Goal: Task Accomplishment & Management: Manage account settings

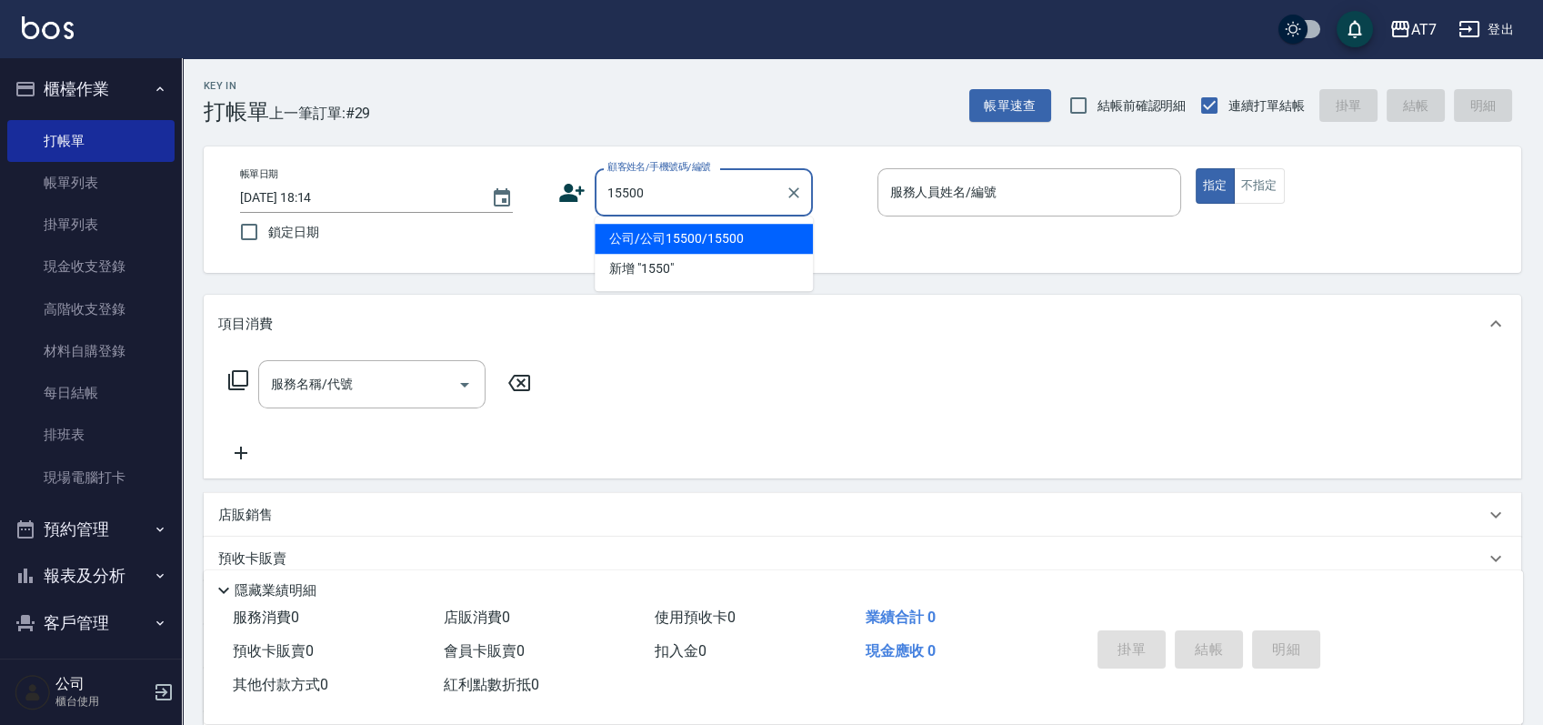
type input "公司/公司15500/15500"
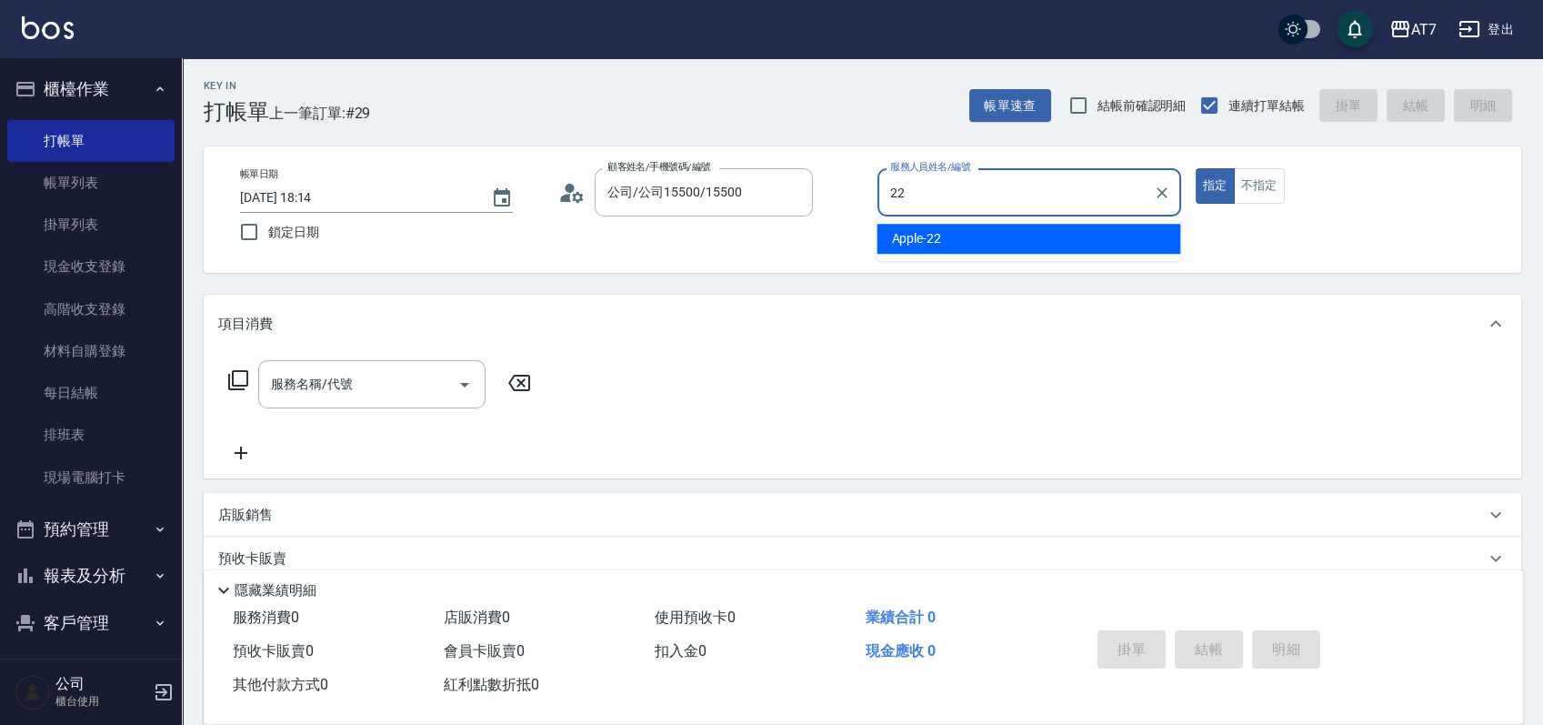
type input "Apple-22"
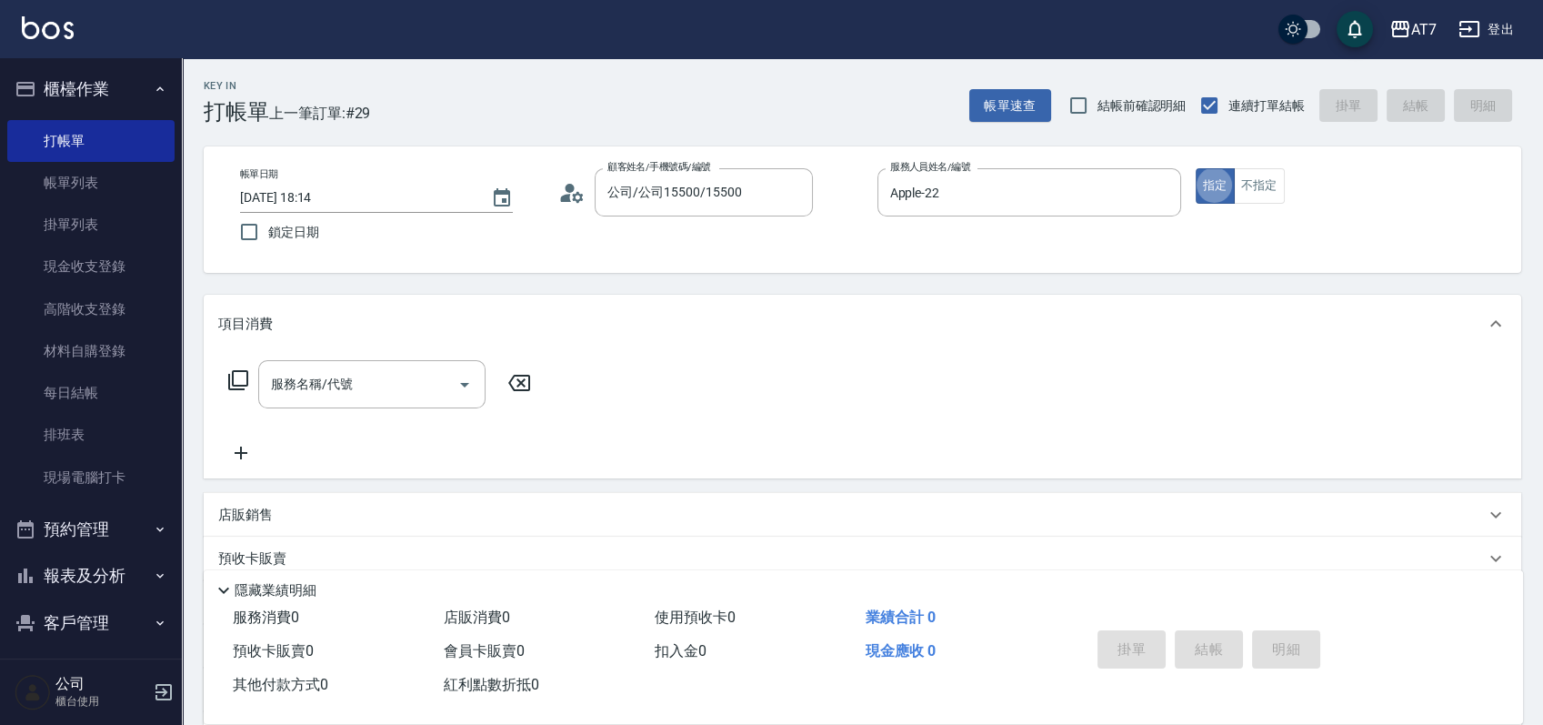
type button "true"
type input "400"
type input "150"
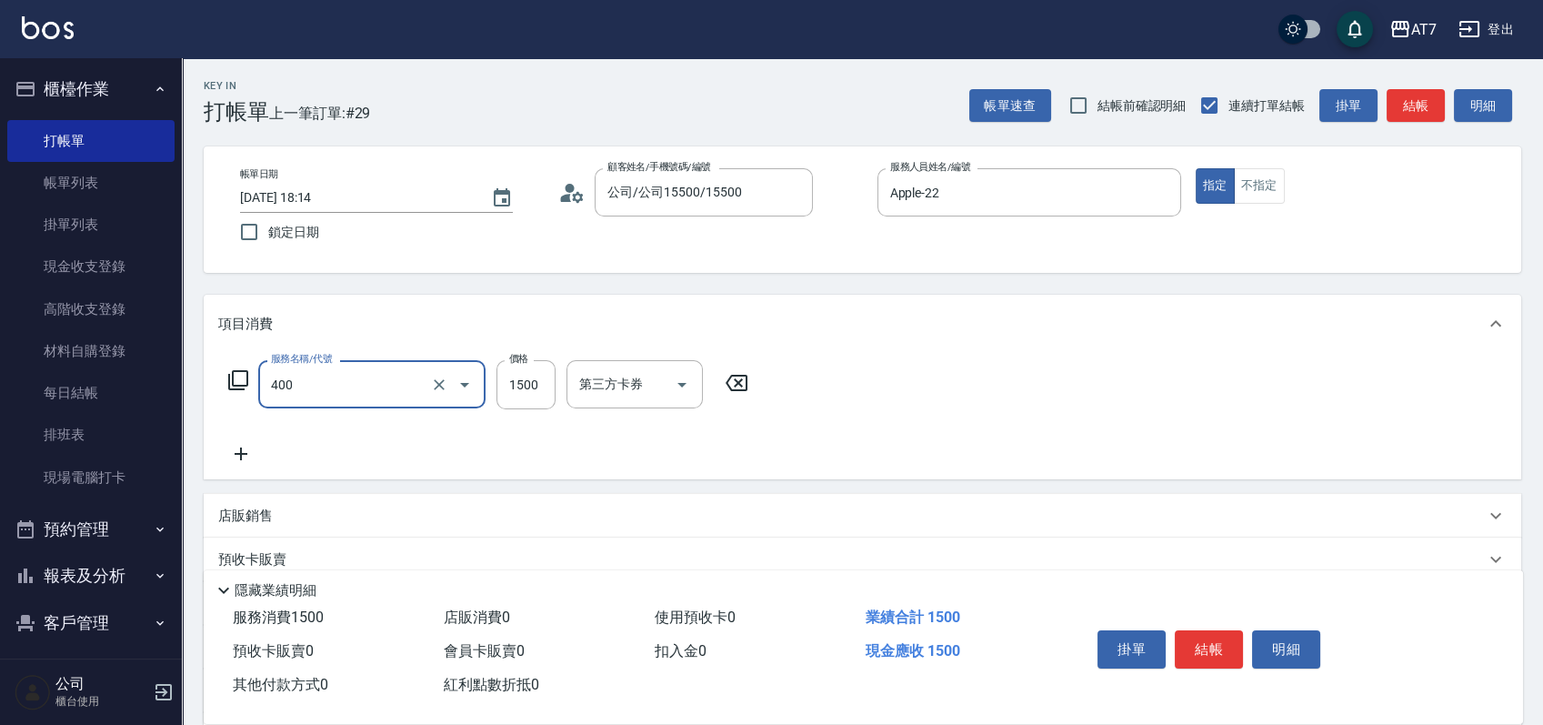
type input "染髮(400)"
type input "2"
type input "0"
type input "23"
type input "20"
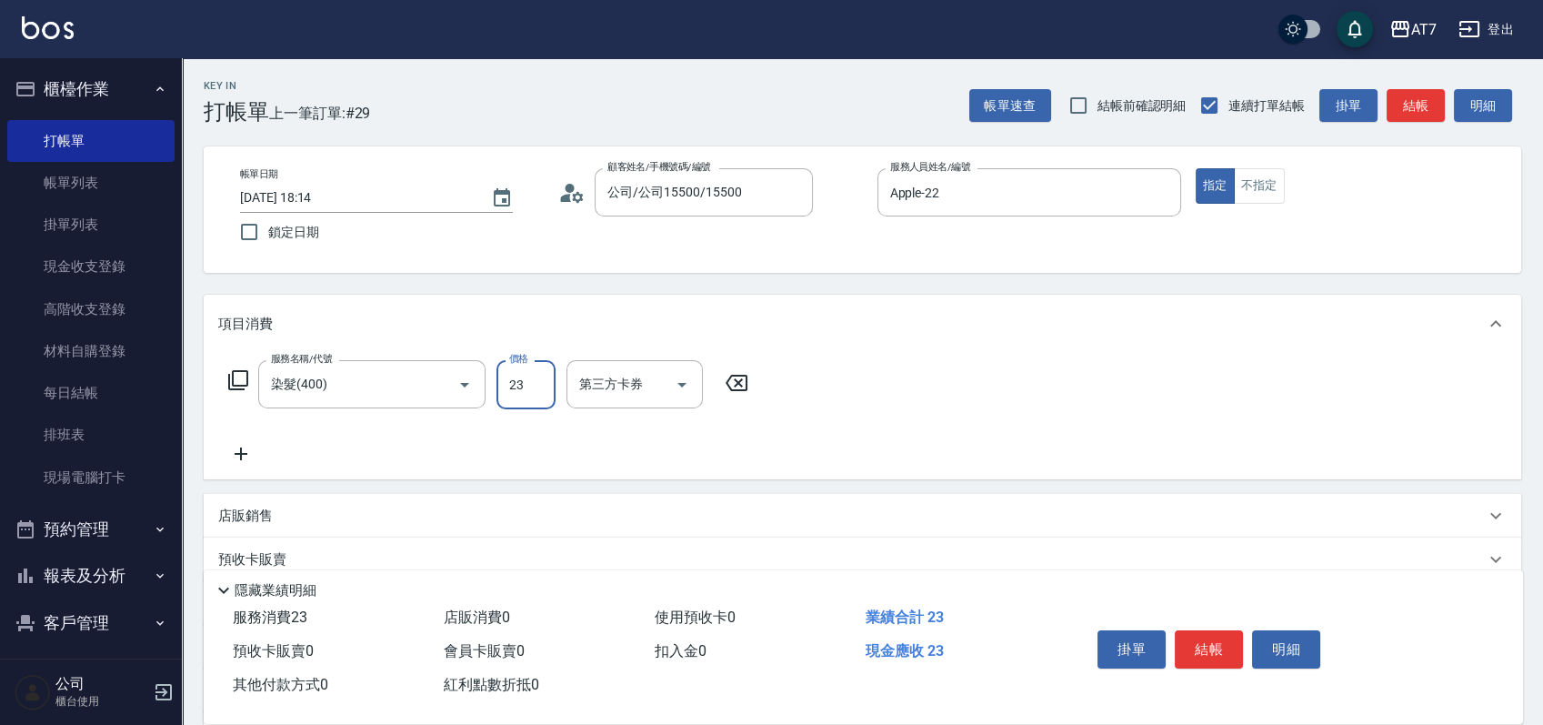
type input "238"
type input "230"
type input "2380"
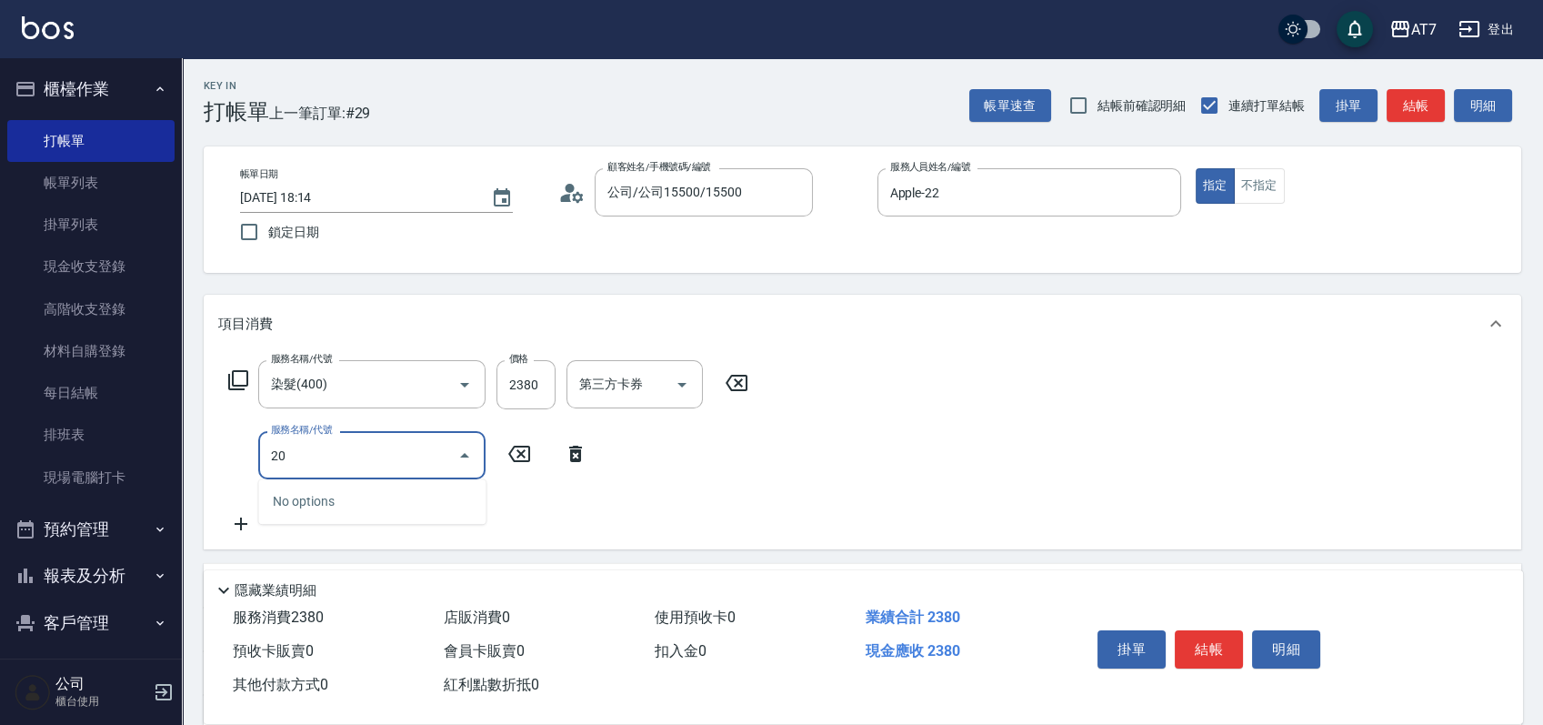
type input "200"
type input "380"
type input "燙髮(200)"
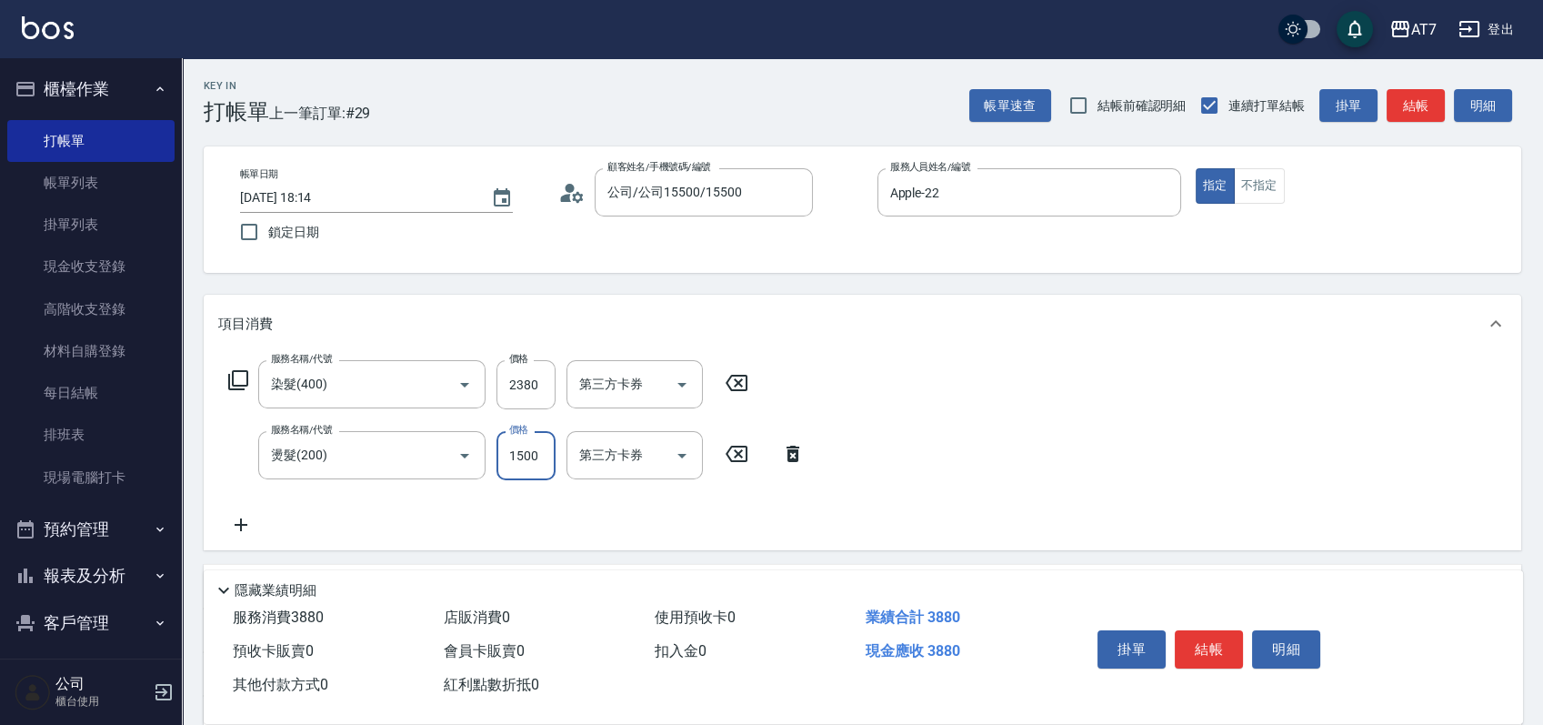
type input "3"
type input "240"
type input "368"
type input "270"
type input "3680"
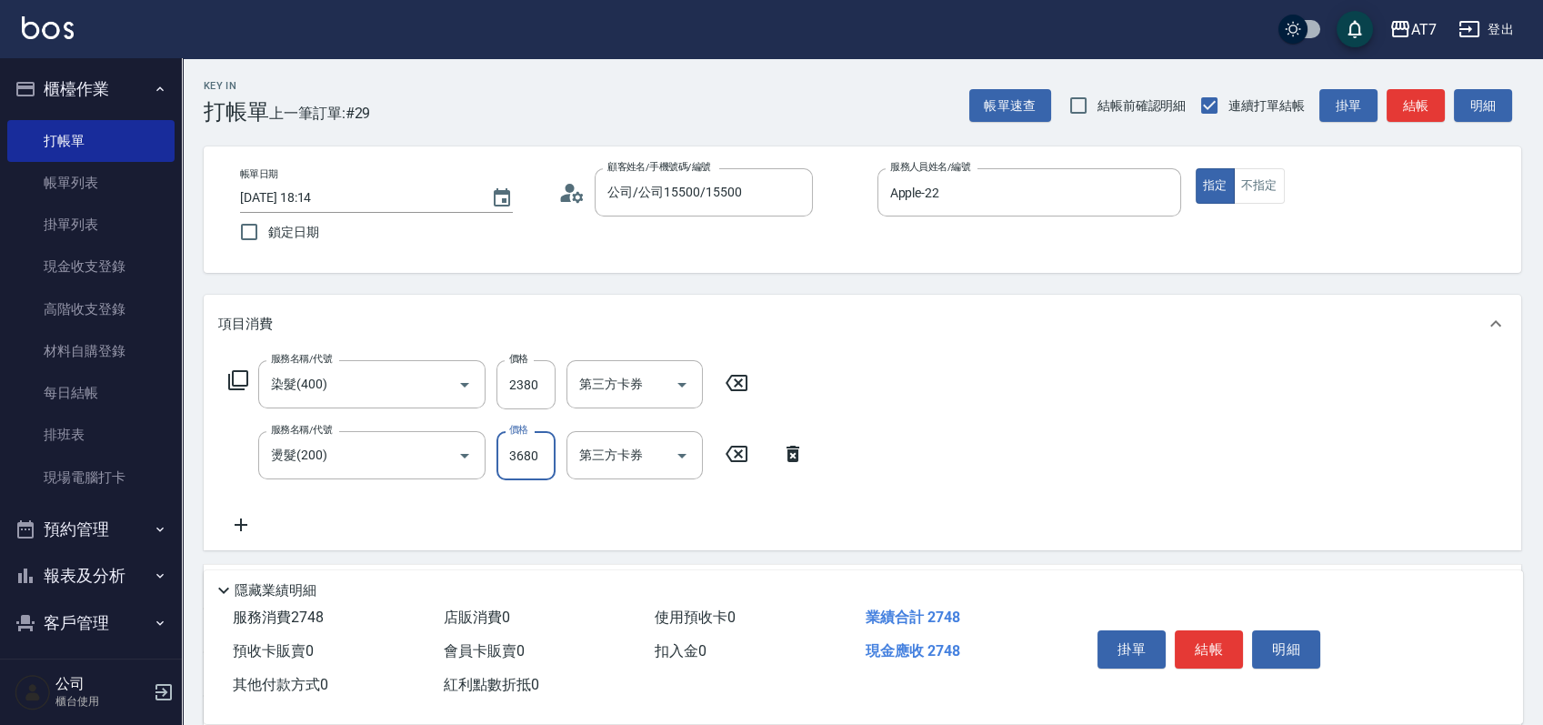
type input "600"
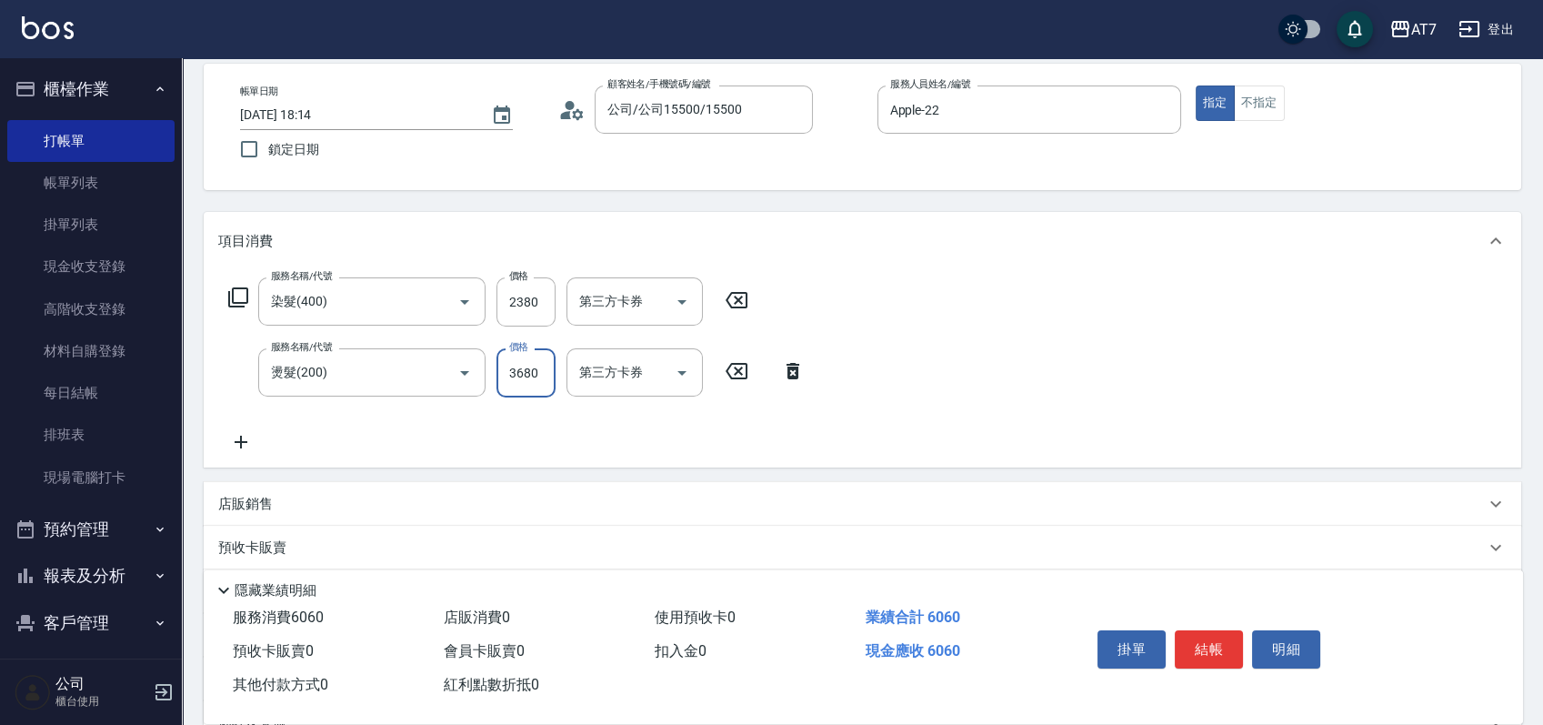
scroll to position [121, 0]
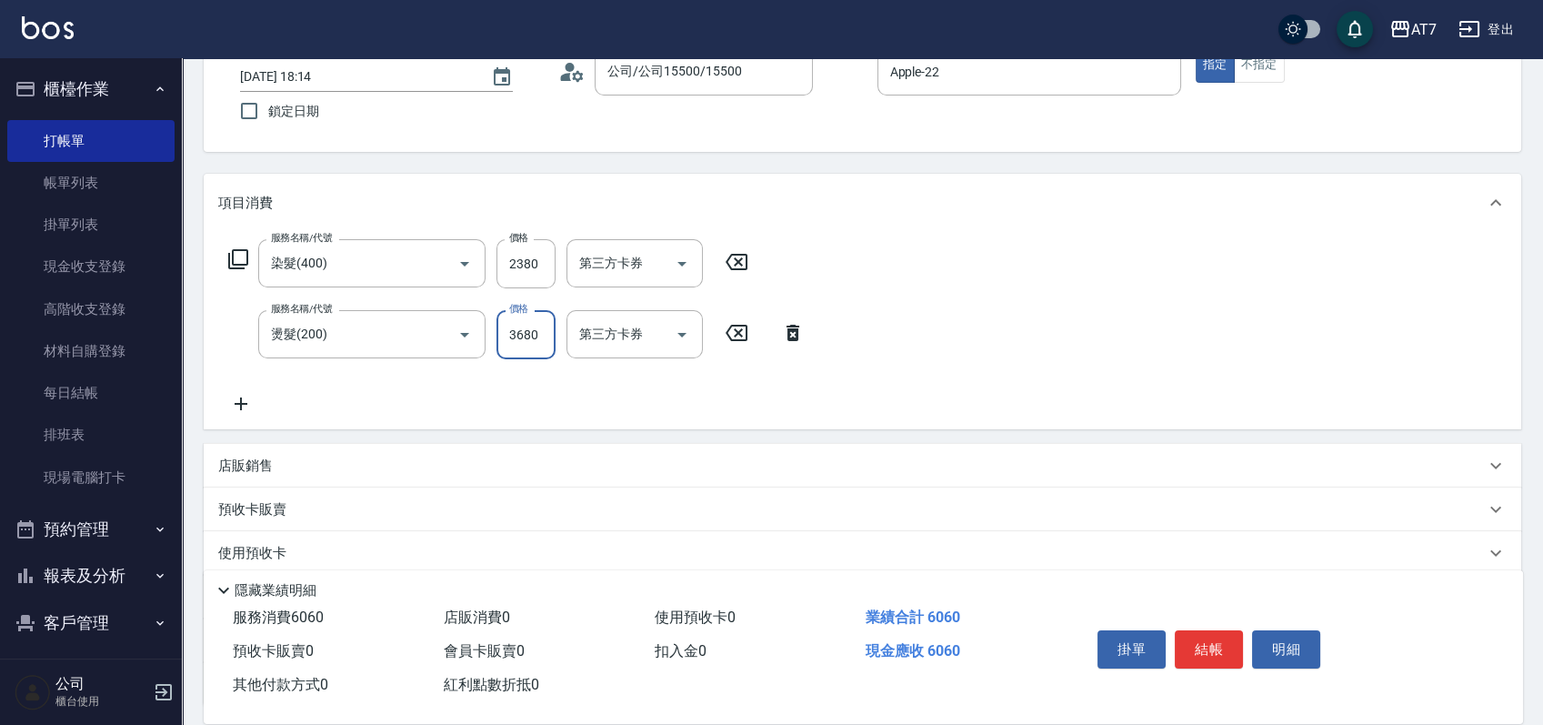
type input "3680"
click at [809, 471] on div "店販銷售" at bounding box center [851, 466] width 1267 height 19
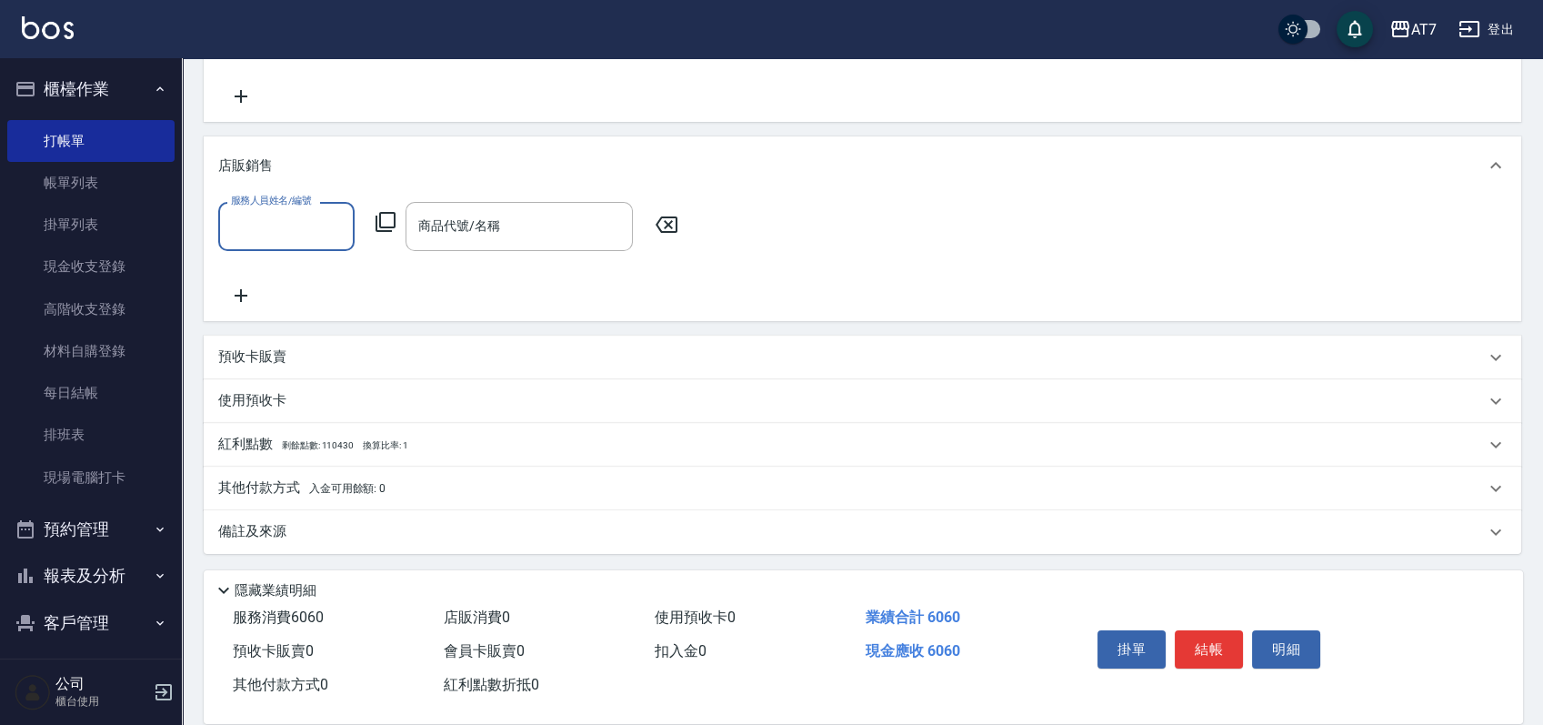
click at [291, 220] on input "服務人員姓名/編號" at bounding box center [286, 226] width 120 height 32
type input "Apple-22"
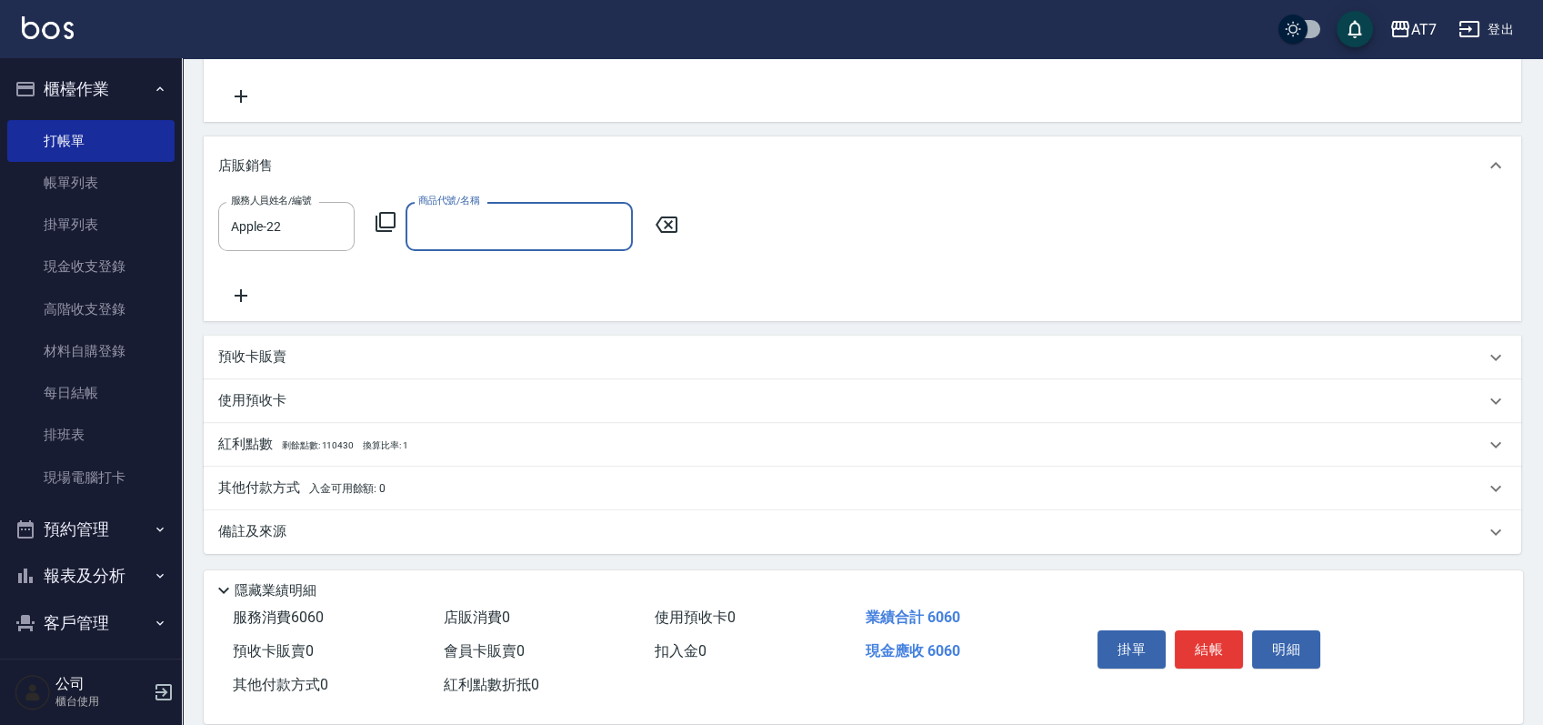
click at [675, 223] on icon at bounding box center [666, 225] width 45 height 22
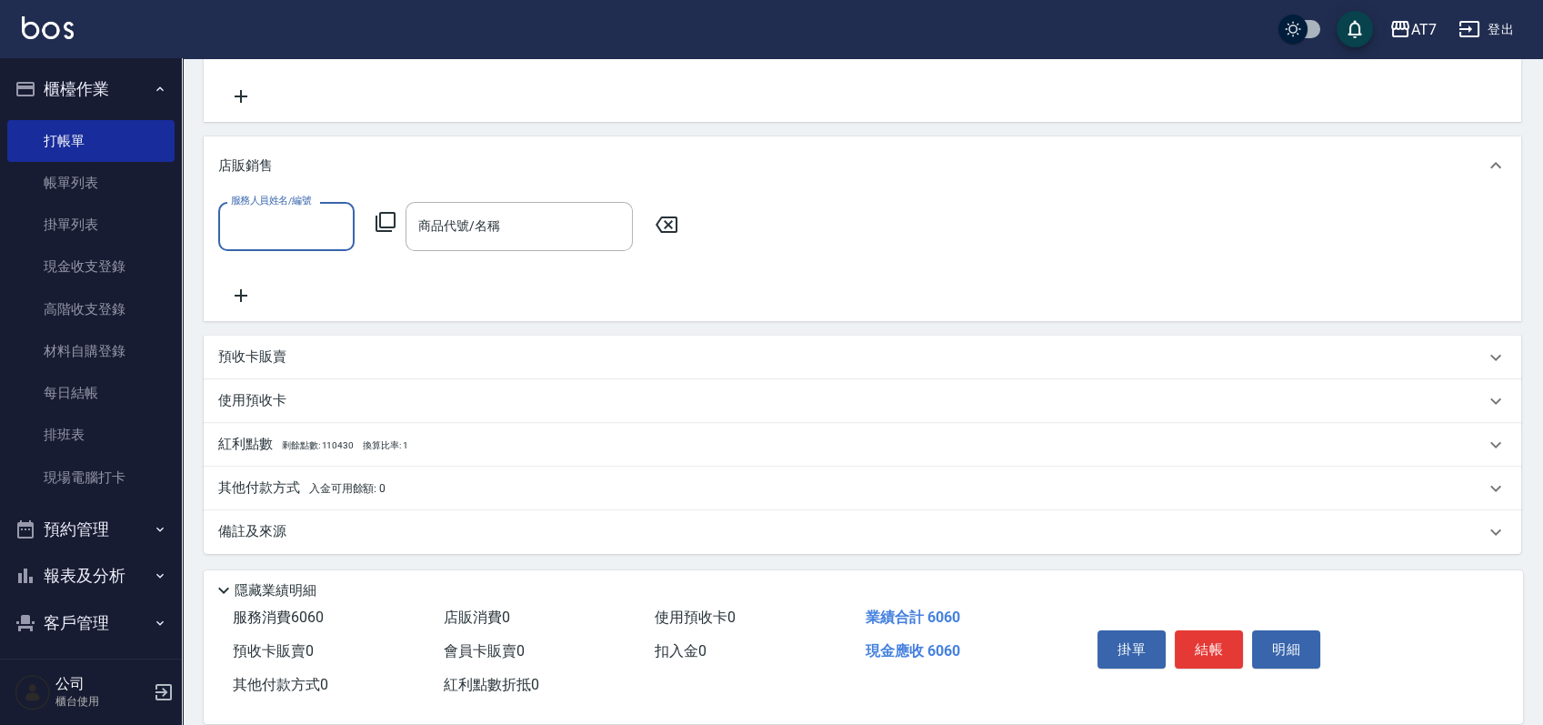
click at [419, 488] on div "其他付款方式 入金可用餘額: 0" at bounding box center [851, 488] width 1267 height 20
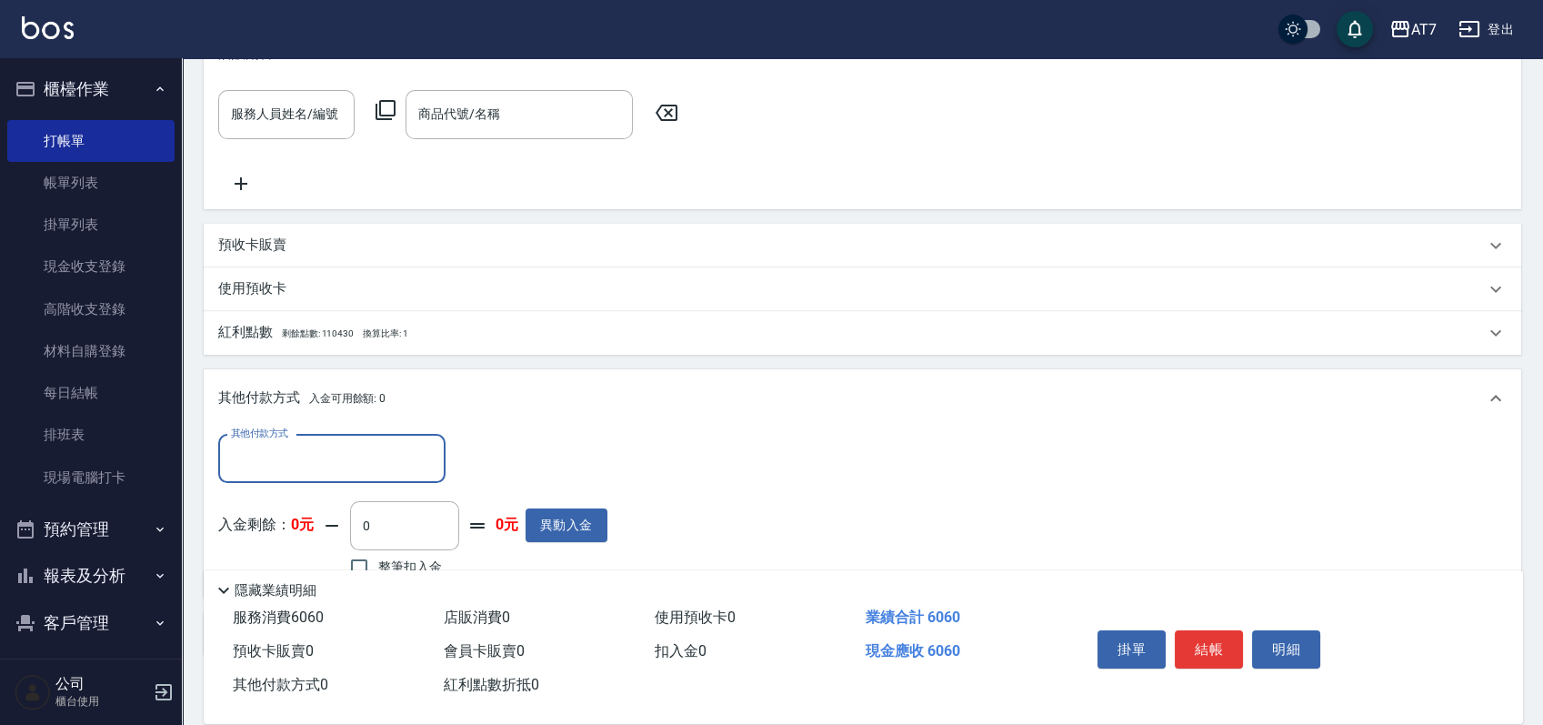
scroll to position [642, 0]
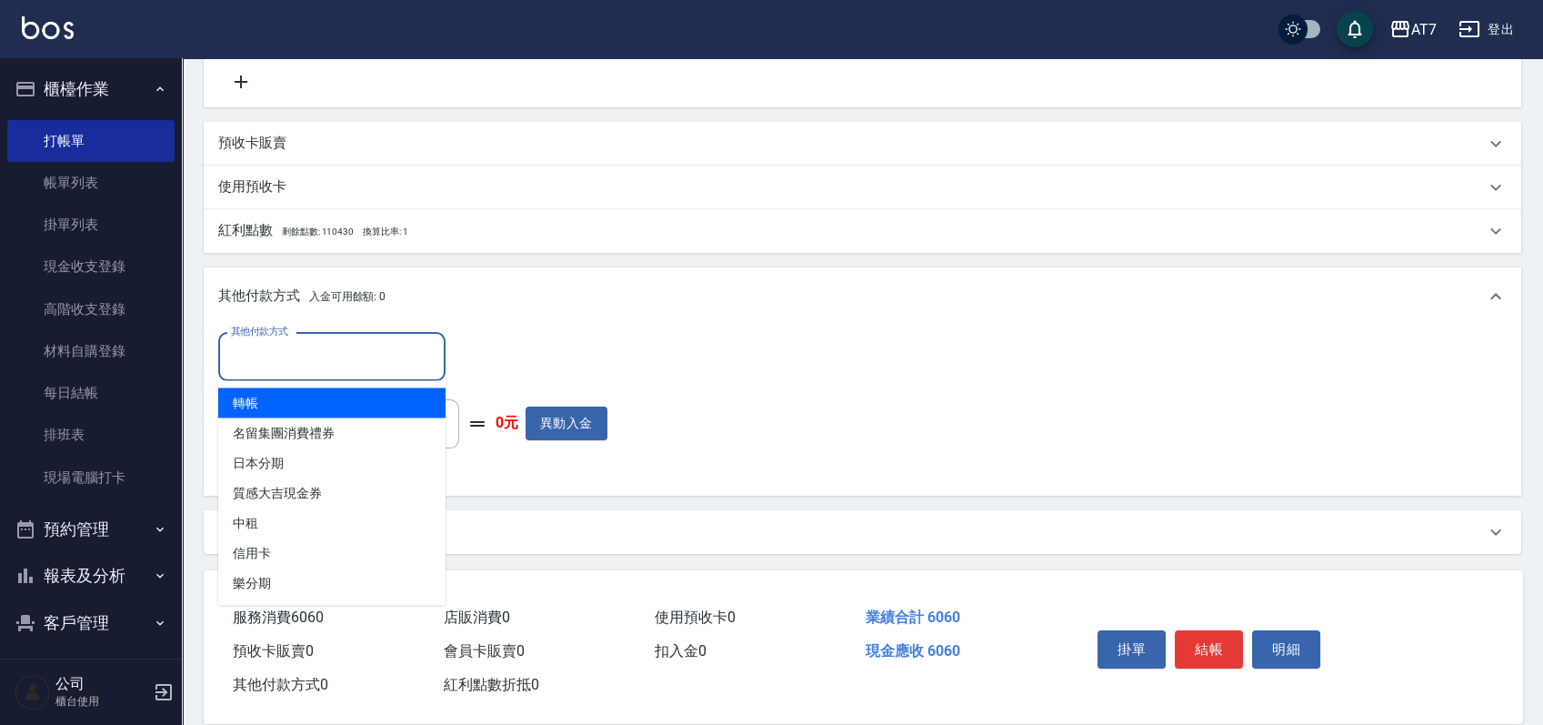
click at [312, 360] on input "其他付款方式" at bounding box center [331, 357] width 211 height 32
click at [296, 404] on span "轉帳" at bounding box center [331, 402] width 227 height 30
type input "轉帳"
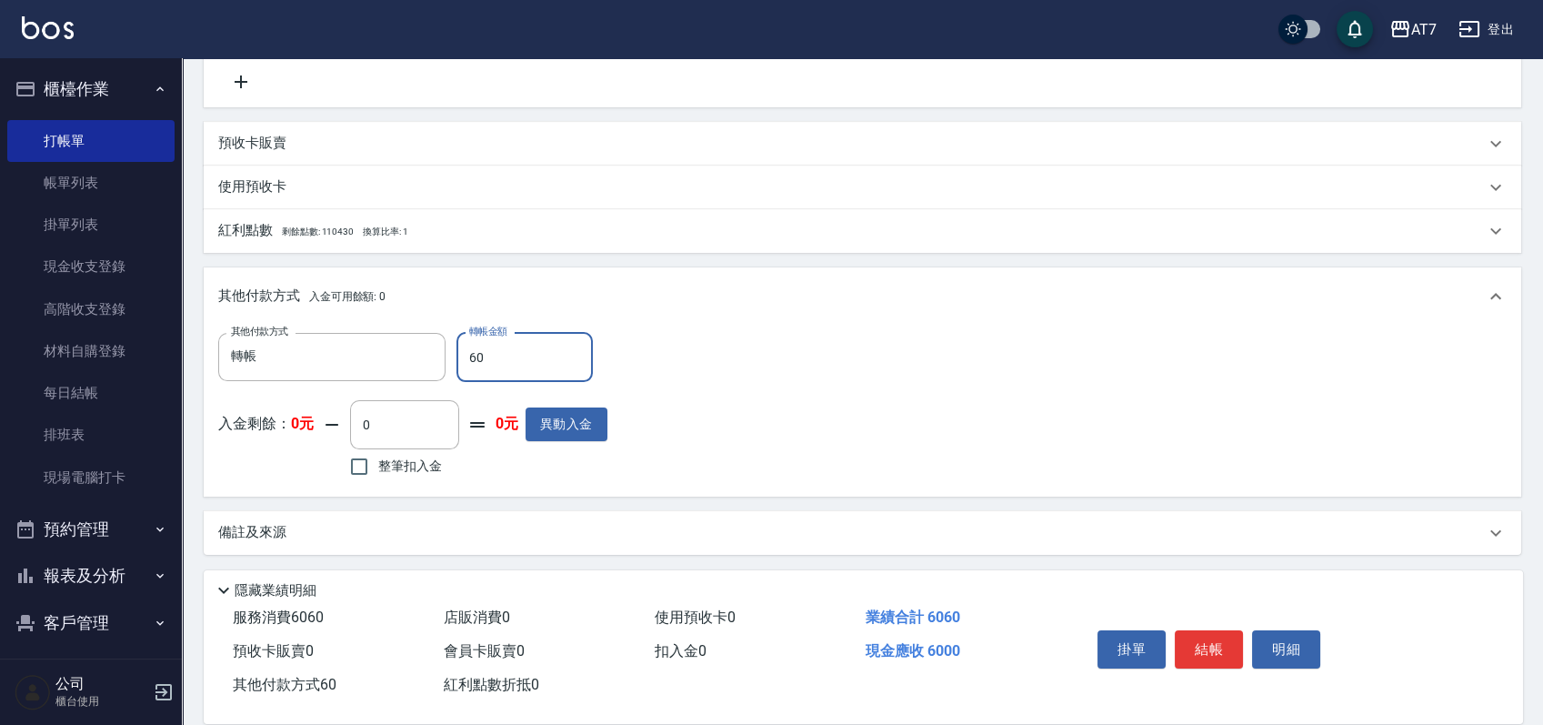
type input "606"
type input "0"
type input "6060"
click at [1225, 643] on button "結帳" at bounding box center [1209, 649] width 68 height 38
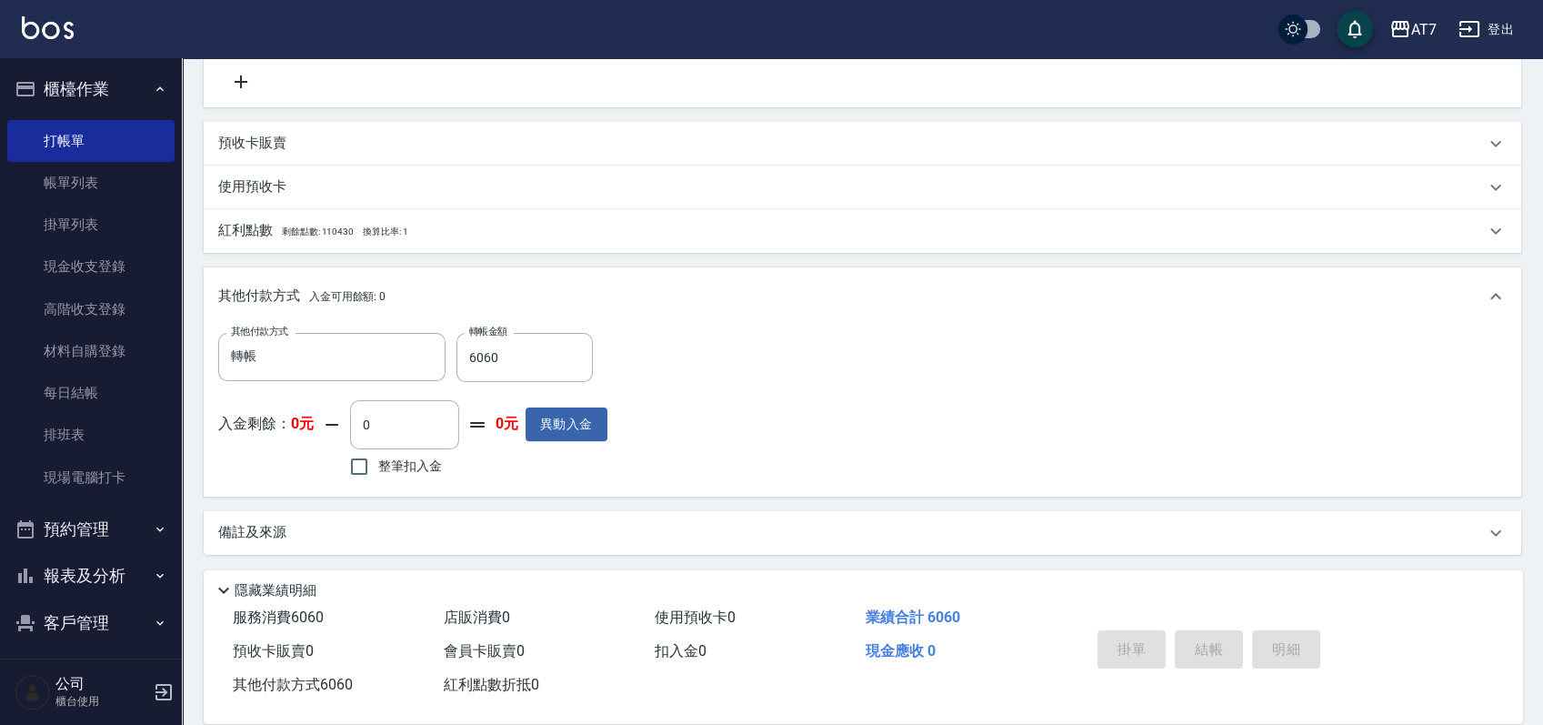
type input "2025/09/26 19:39"
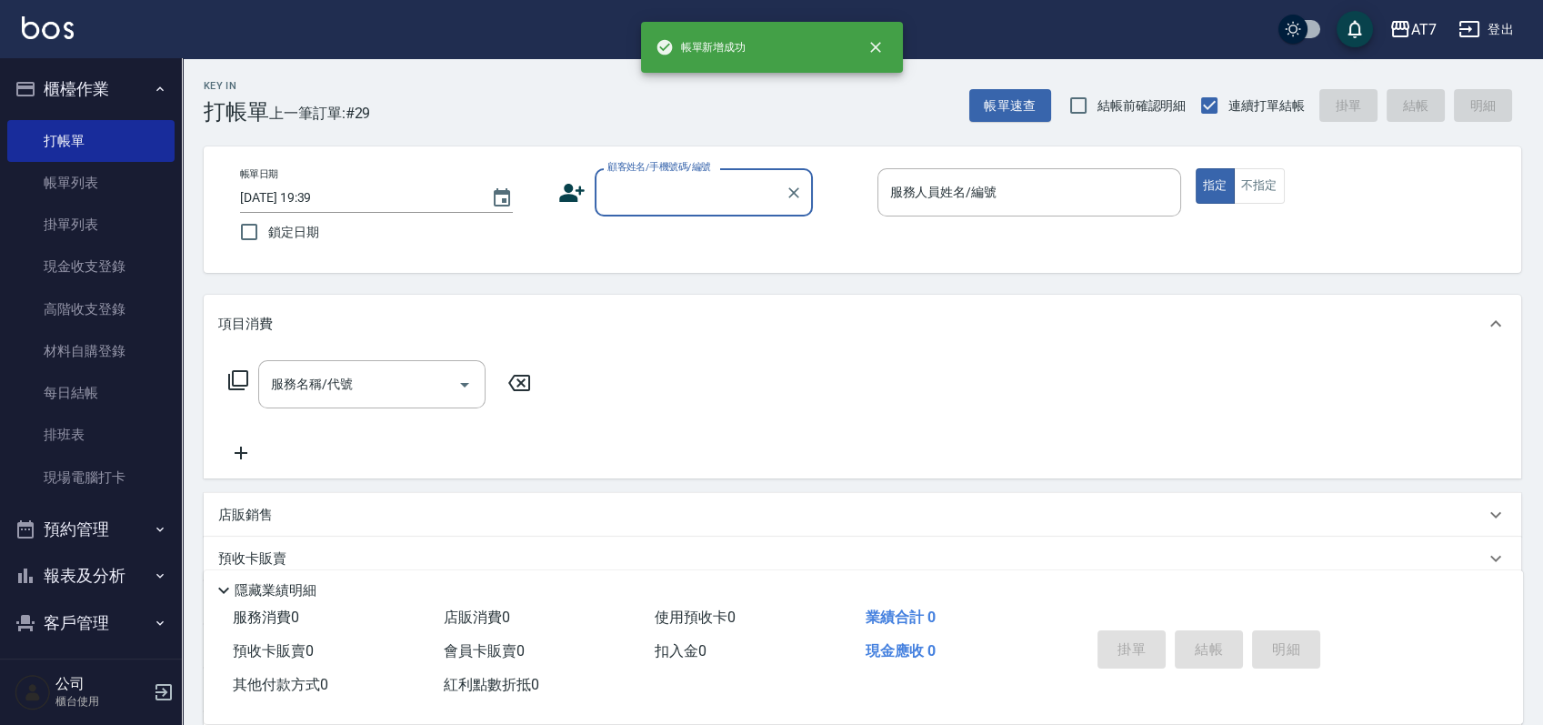
scroll to position [0, 0]
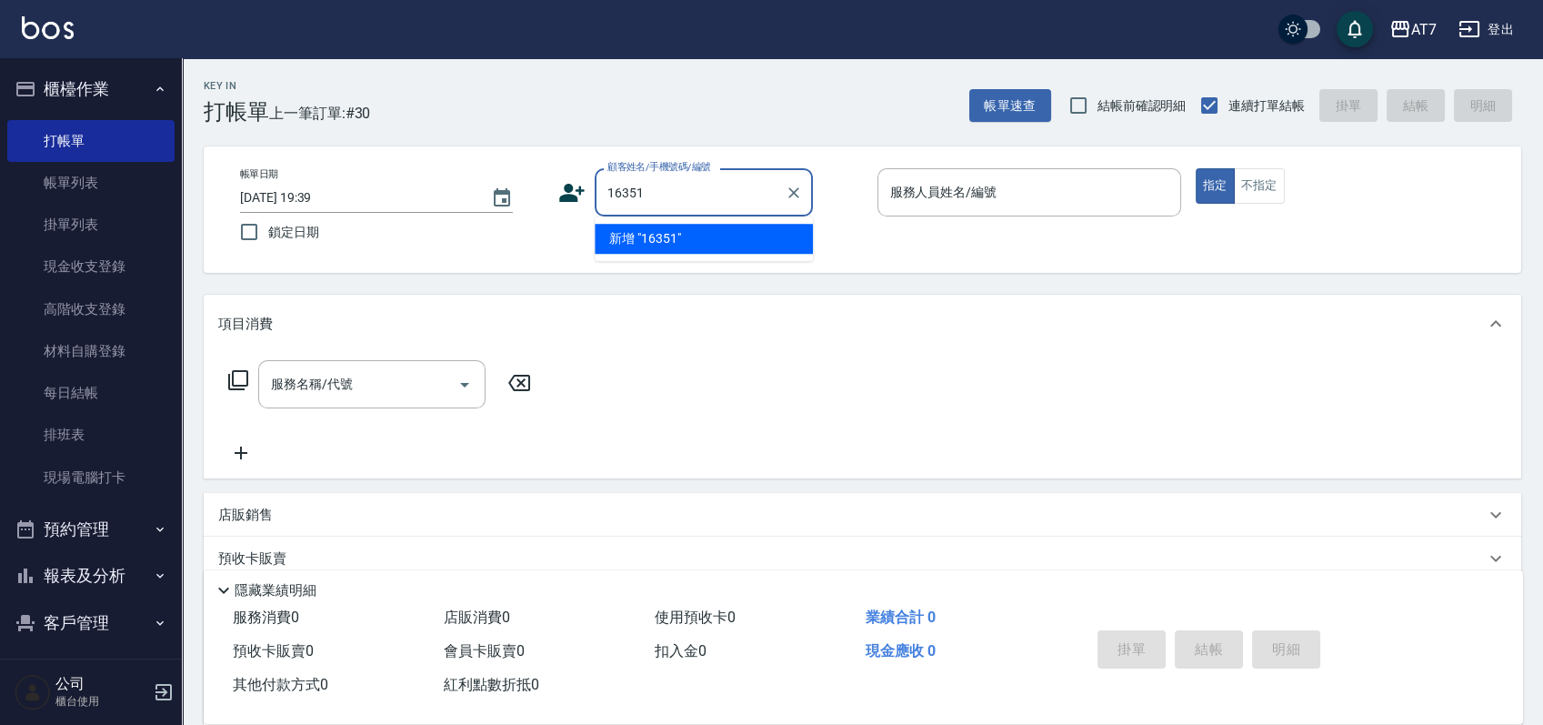
type input "16351"
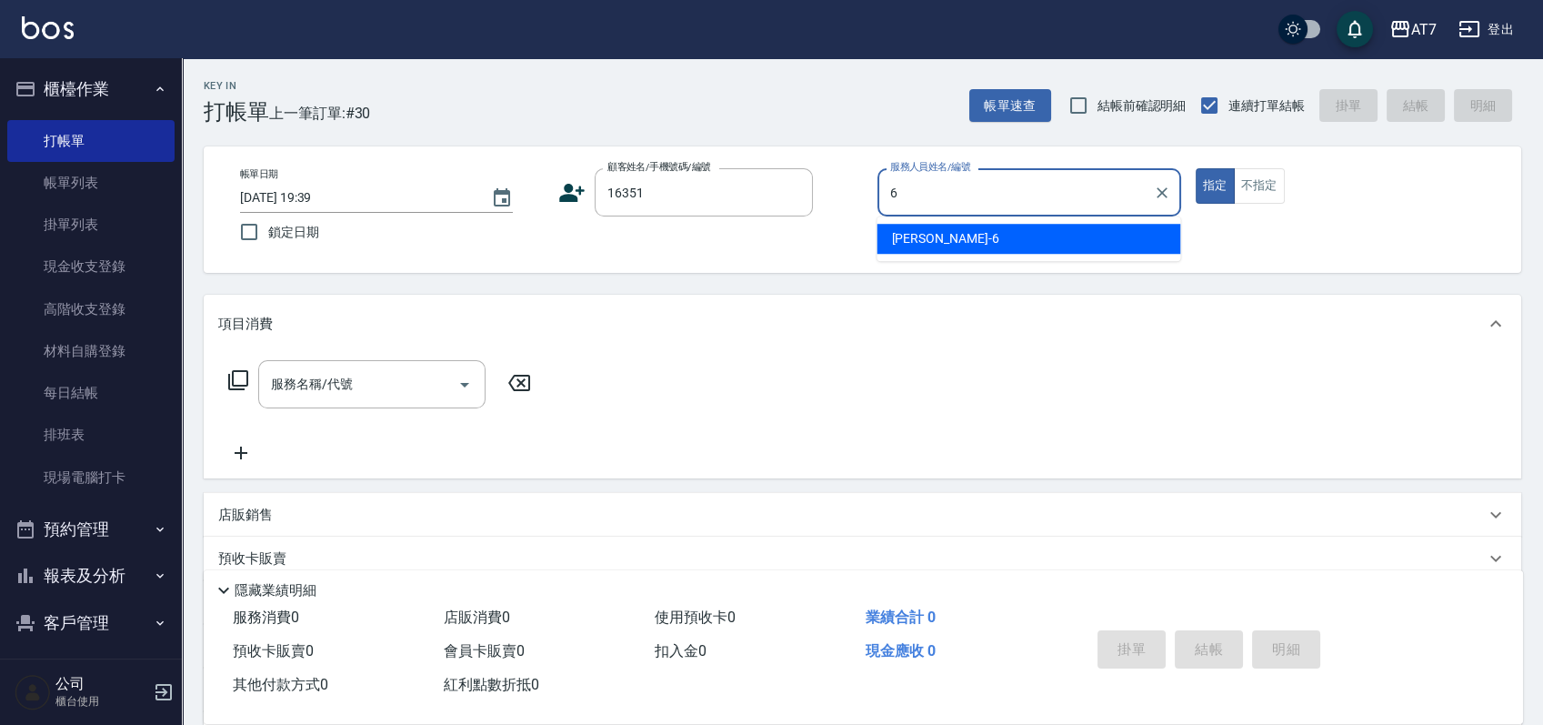
type input "杜莎莎-6"
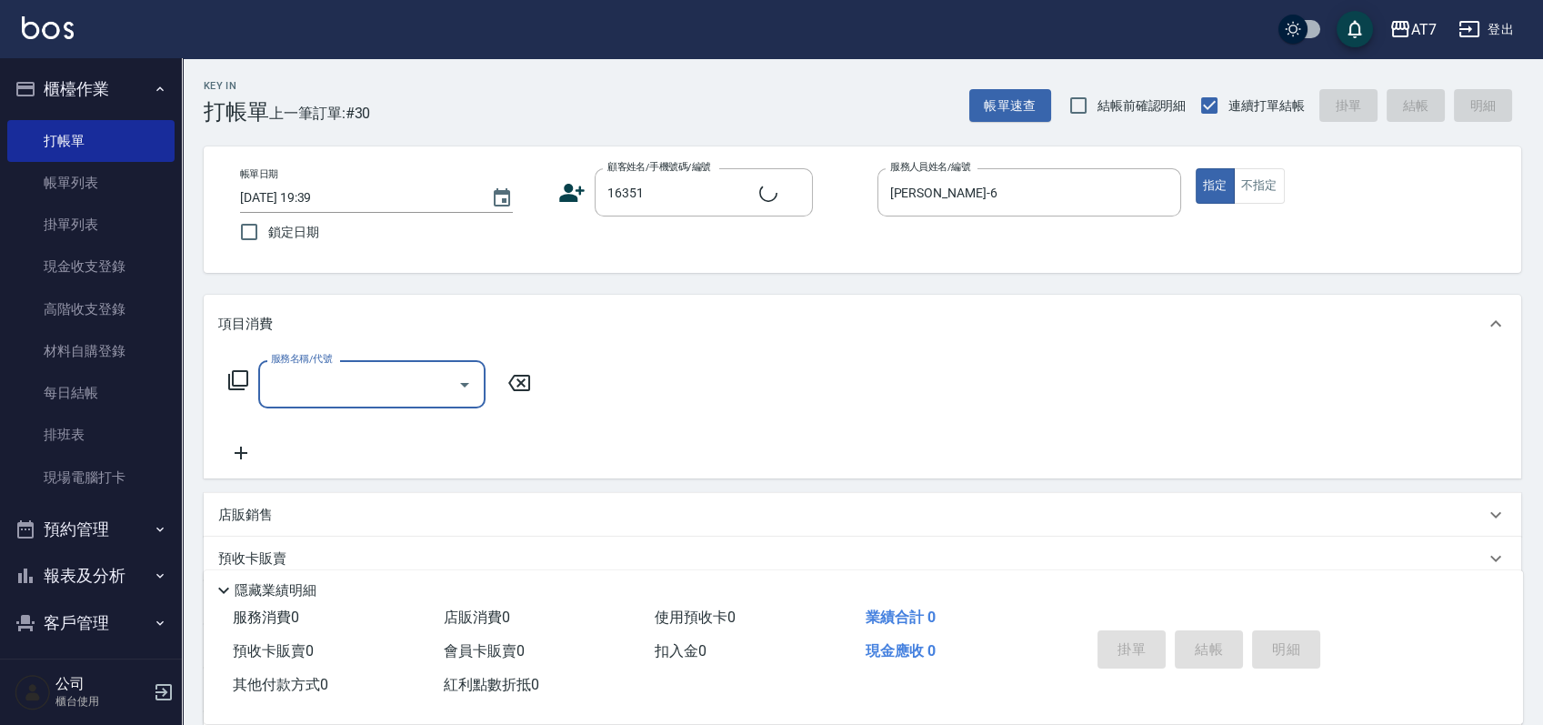
type input "公司/公司16351/16351"
type input "400"
type input "150"
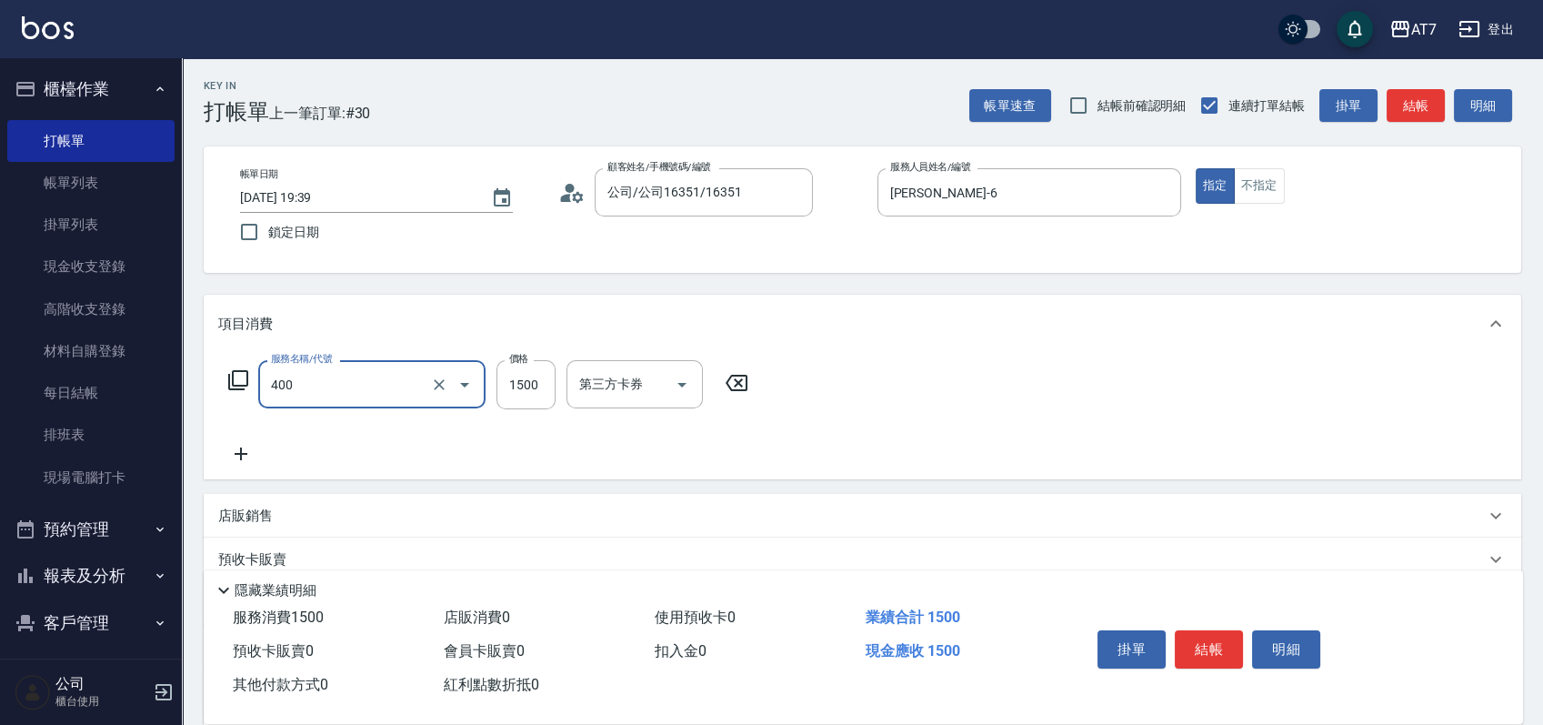
type input "染髮(400)"
type input "0"
type input "168"
type input "160"
type input "1680"
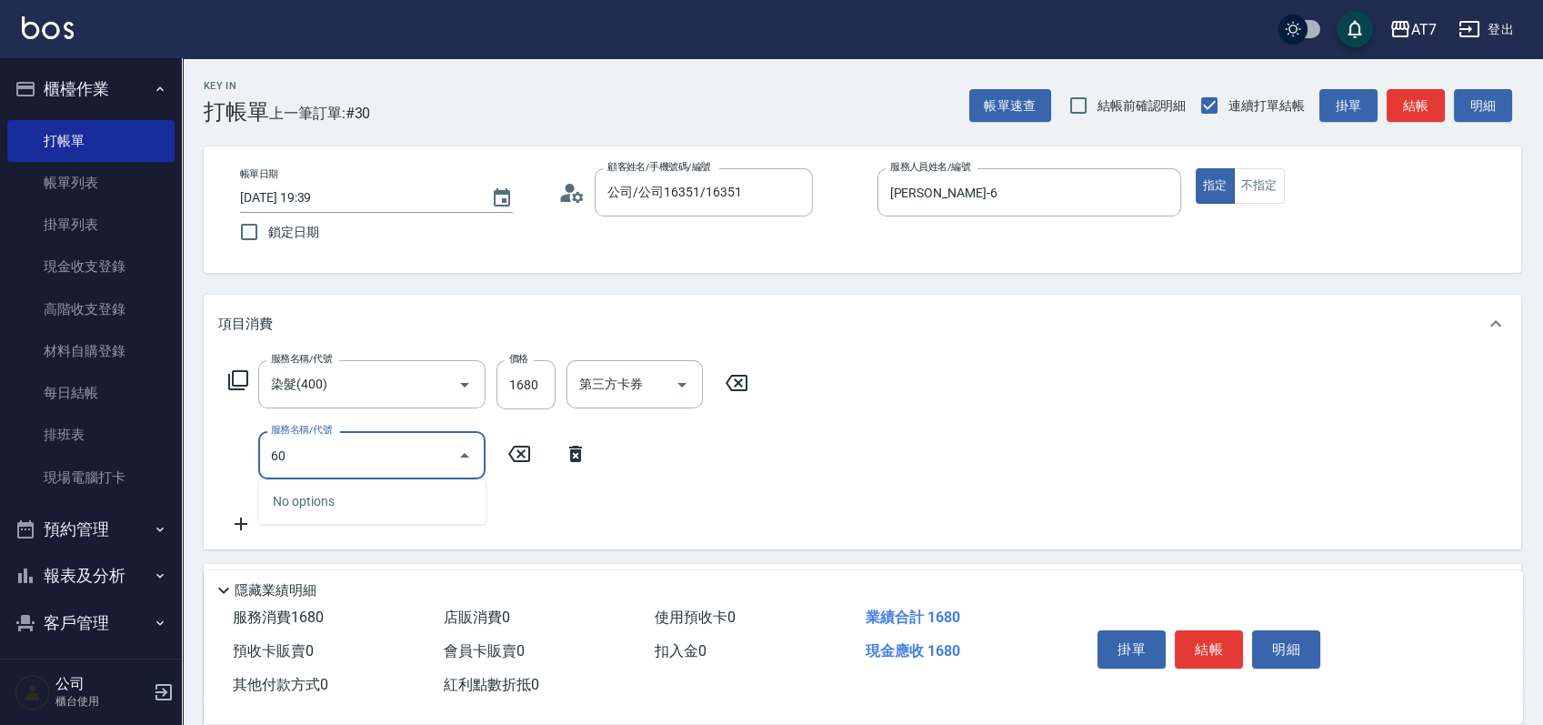
type input "609"
type input "410"
type input "鉑金護髮M（自領(609)"
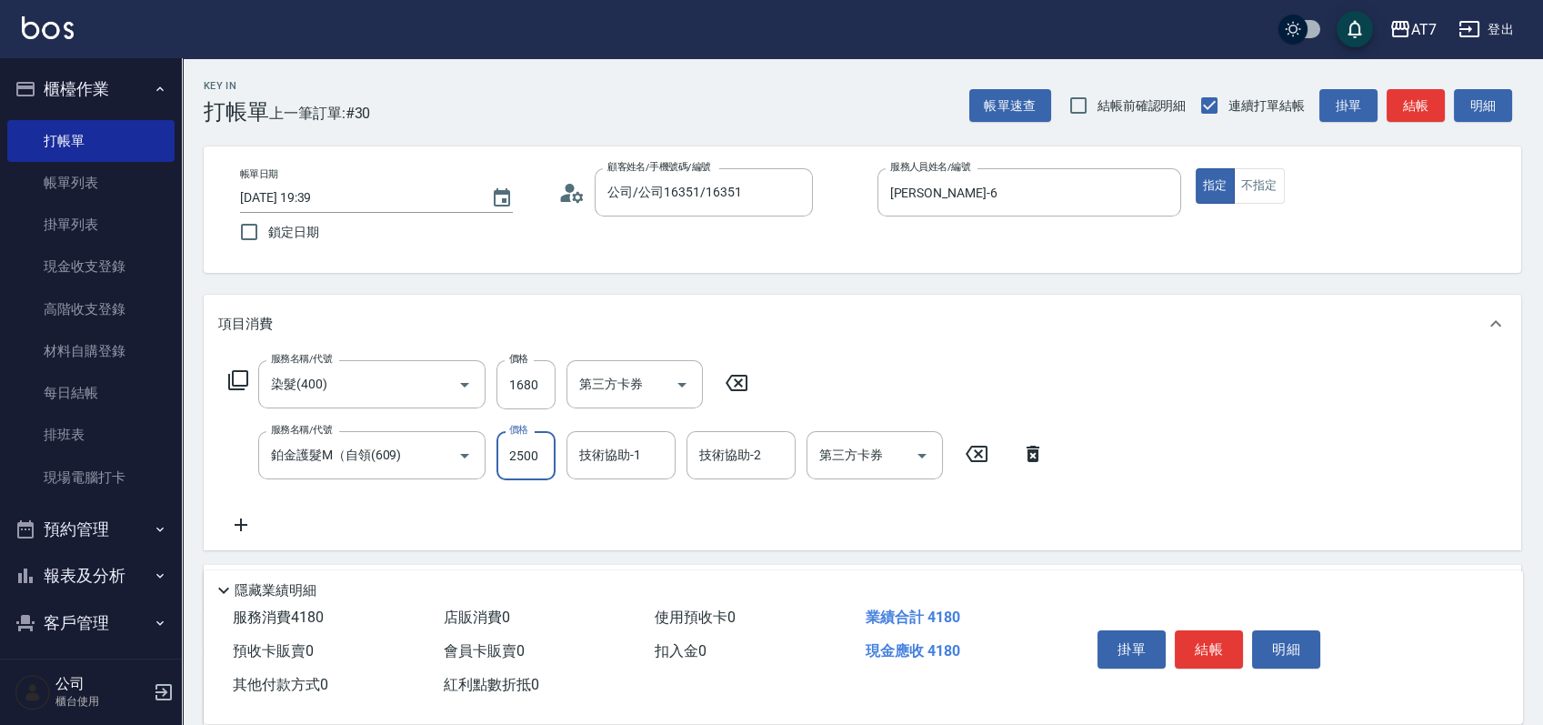
type input "2"
type input "160"
type input "24"
type input "170"
type input "248"
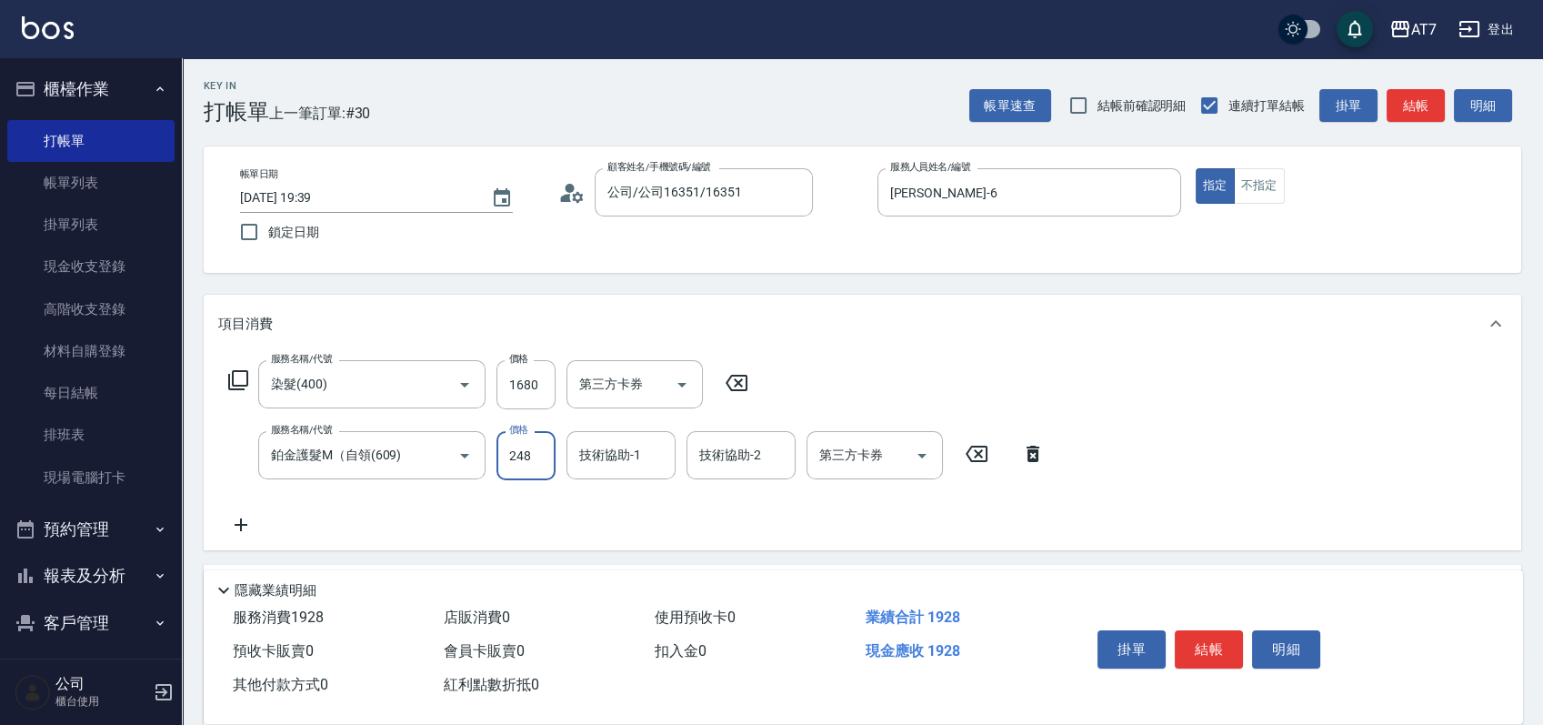
type input "410"
type input "2480"
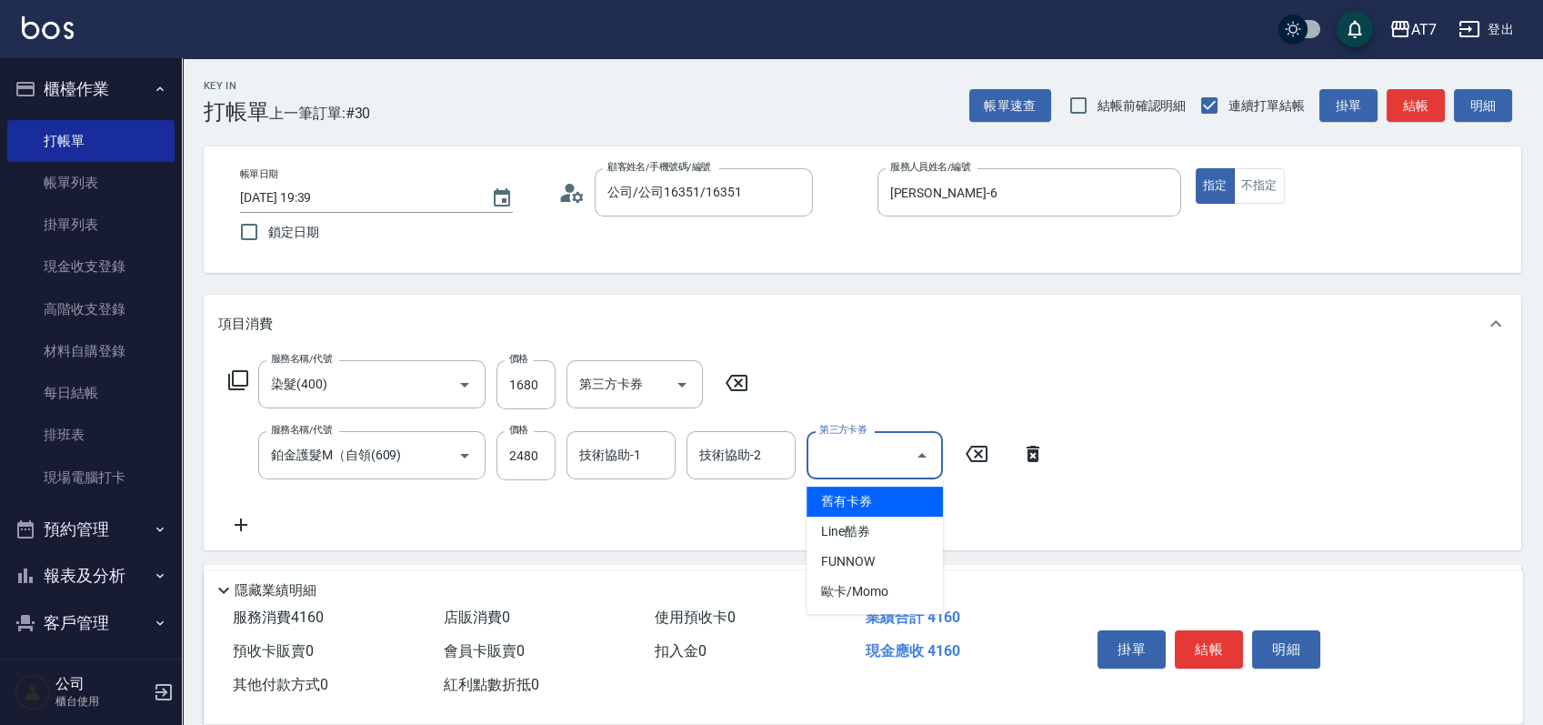
click at [239, 533] on icon at bounding box center [240, 525] width 45 height 22
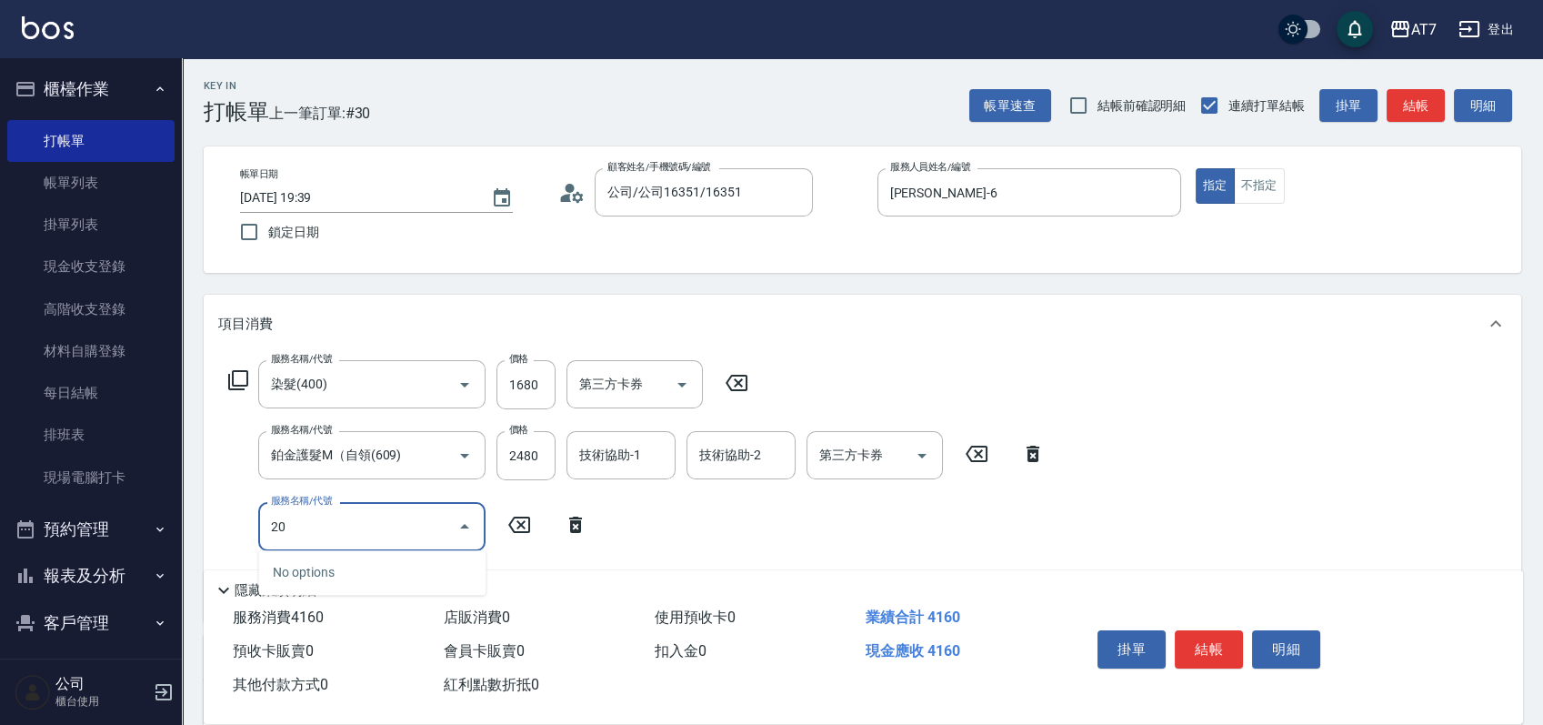
type input "200"
type input "560"
type input "燙髮(200)"
type input "2"
type input "410"
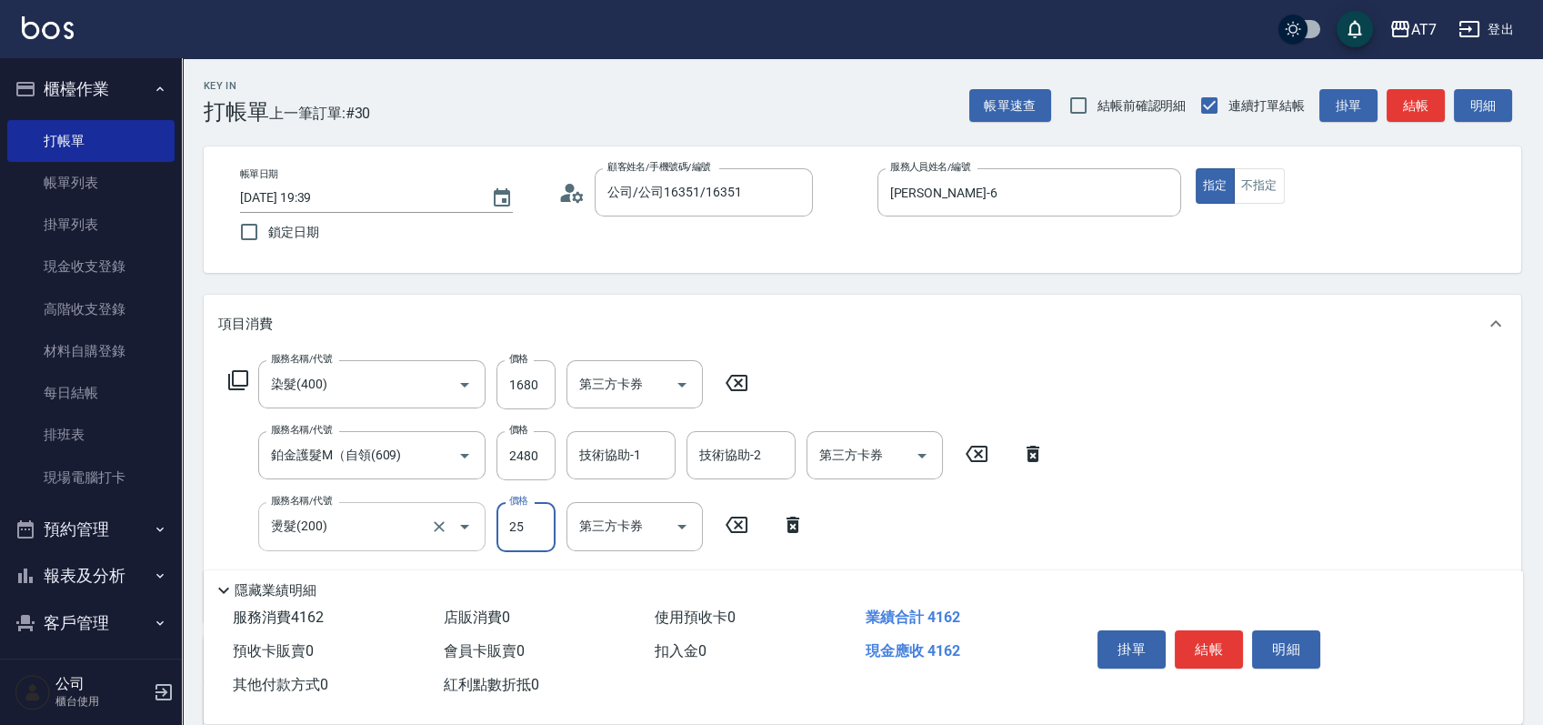
type input "250"
type input "440"
type input "2500"
type input "660"
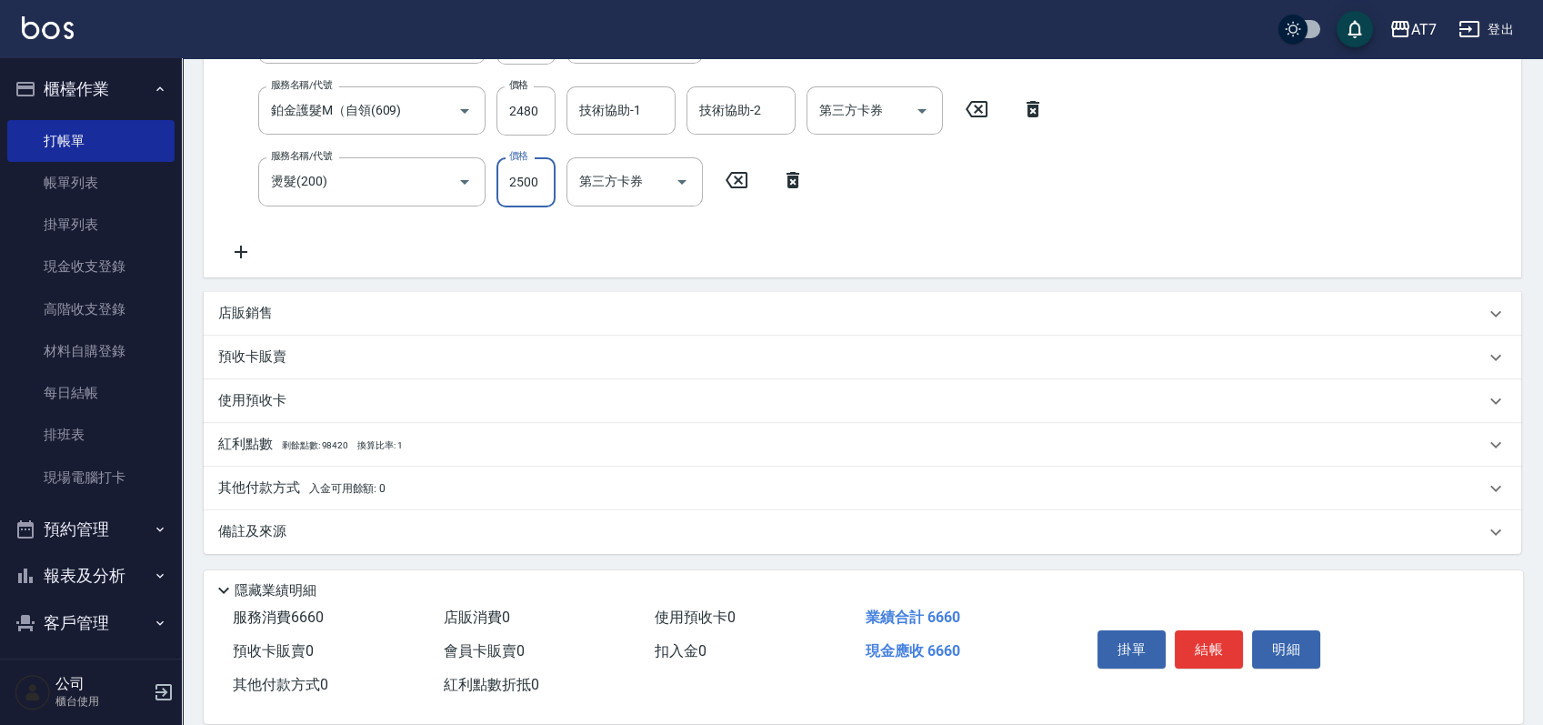
type input "2500"
click at [545, 496] on div "其他付款方式 入金可用餘額: 0" at bounding box center [851, 488] width 1267 height 20
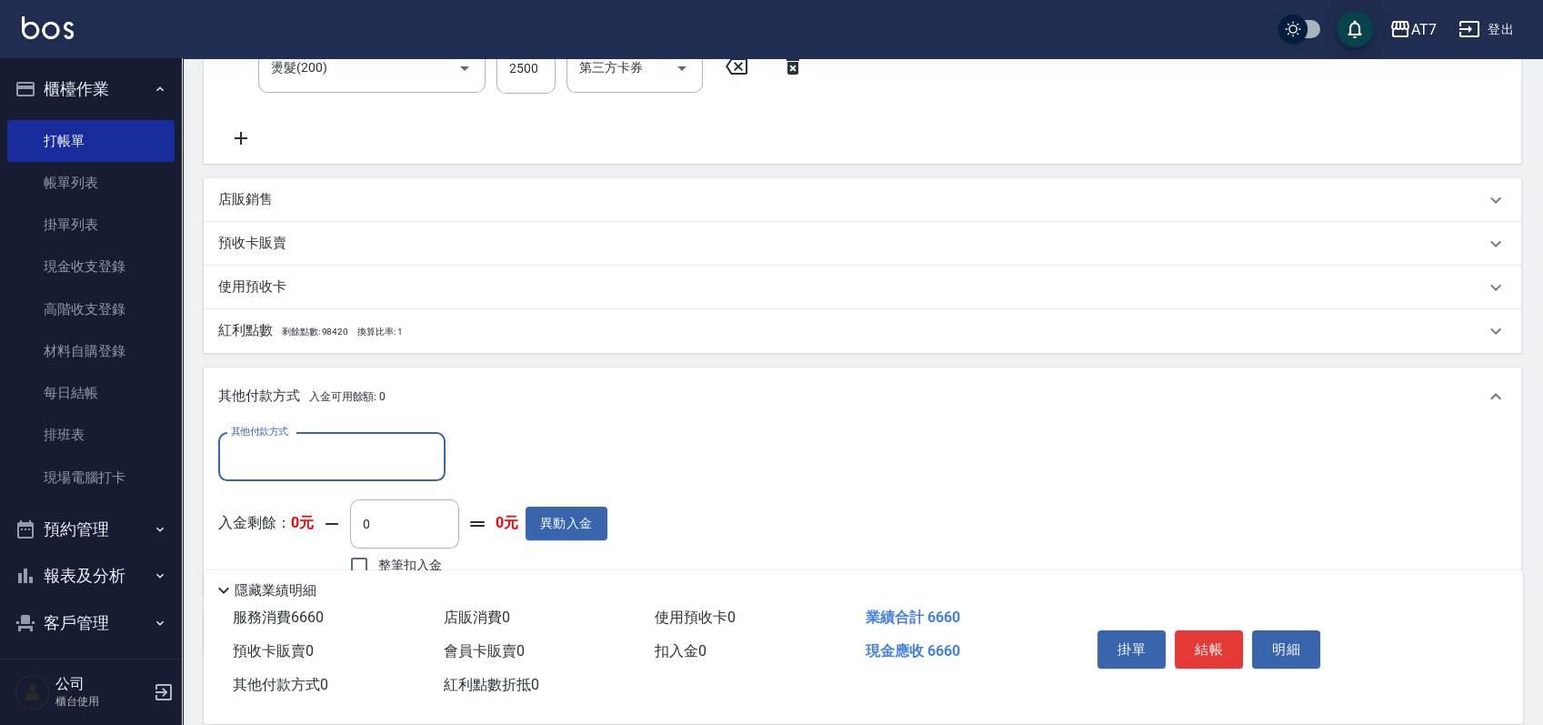
scroll to position [556, 0]
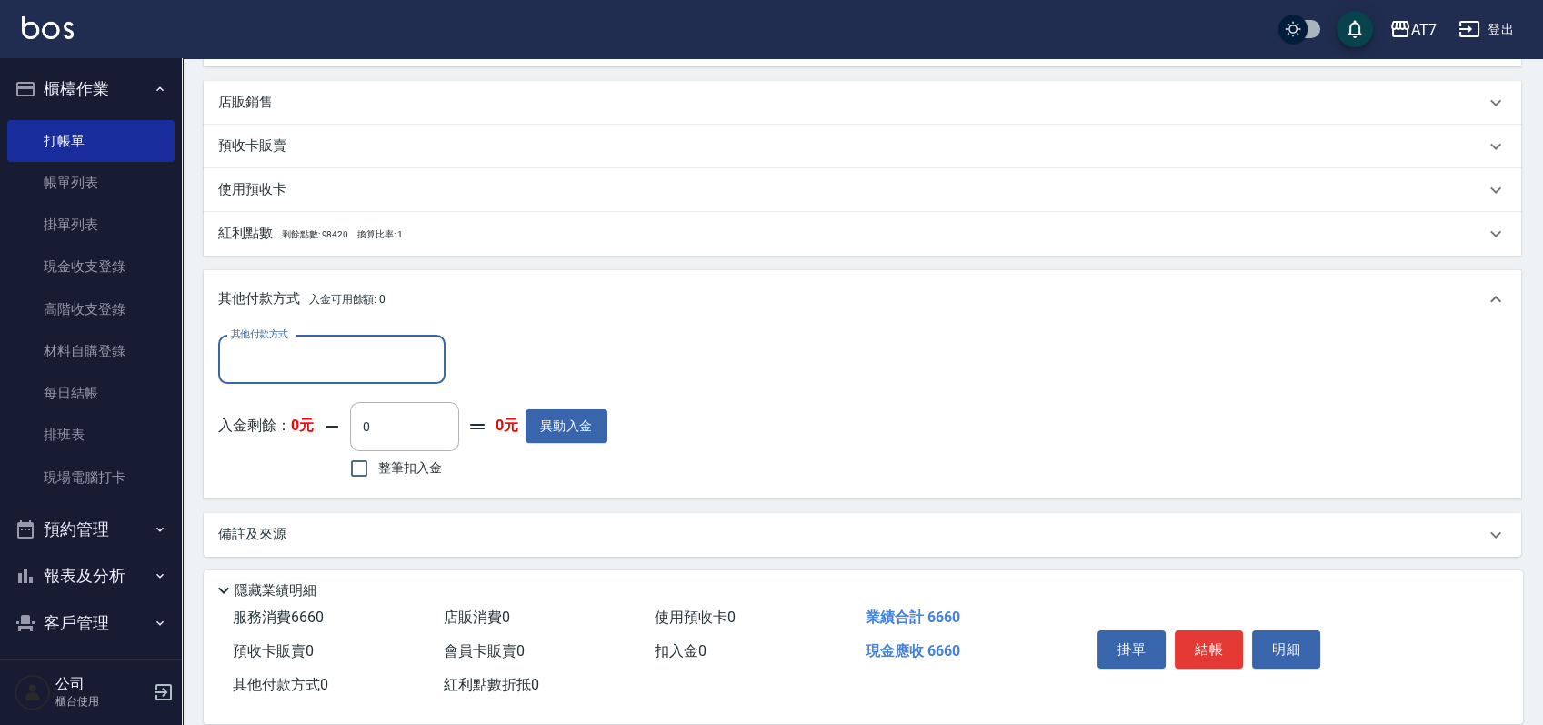
click at [256, 353] on input "其他付款方式" at bounding box center [331, 360] width 211 height 32
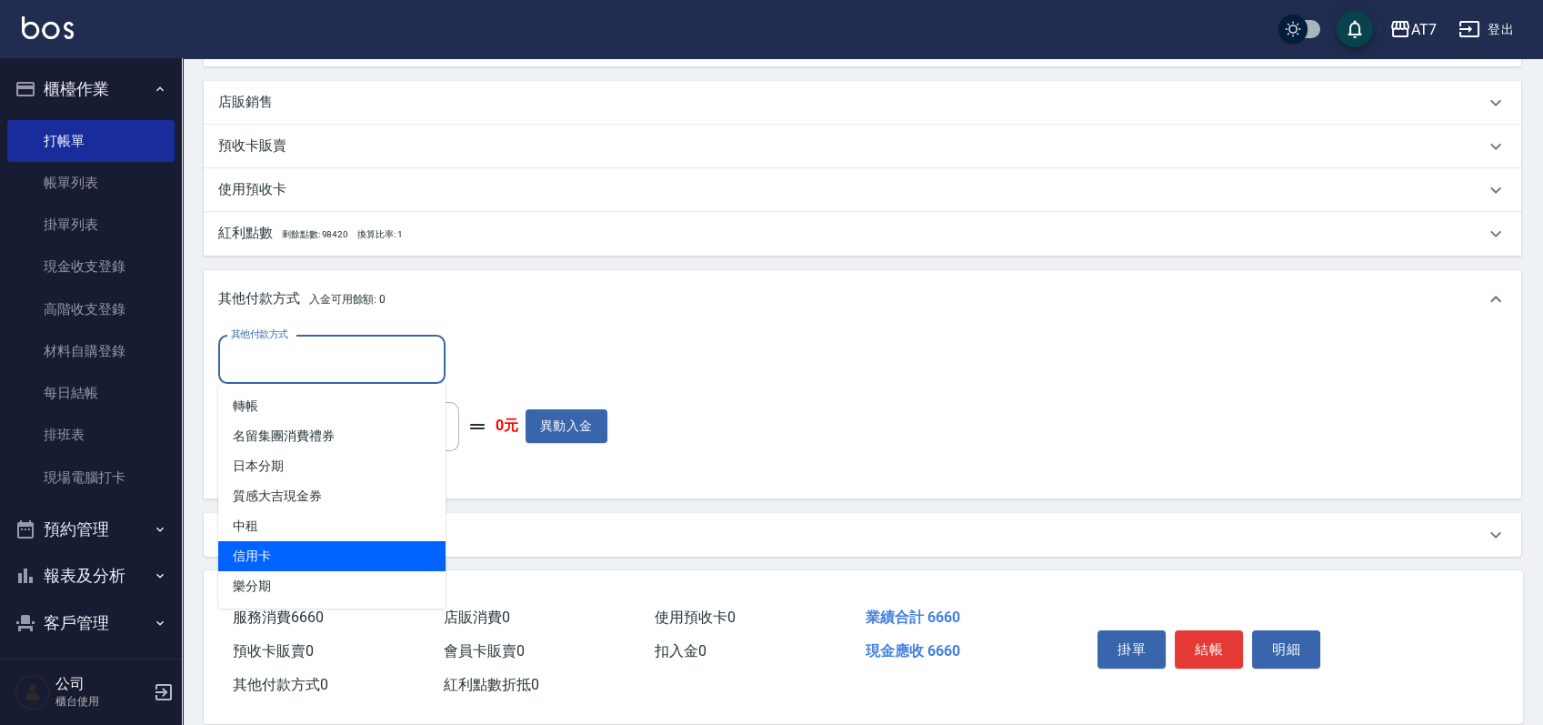
click at [304, 555] on span "信用卡" at bounding box center [331, 556] width 227 height 30
type input "信用卡"
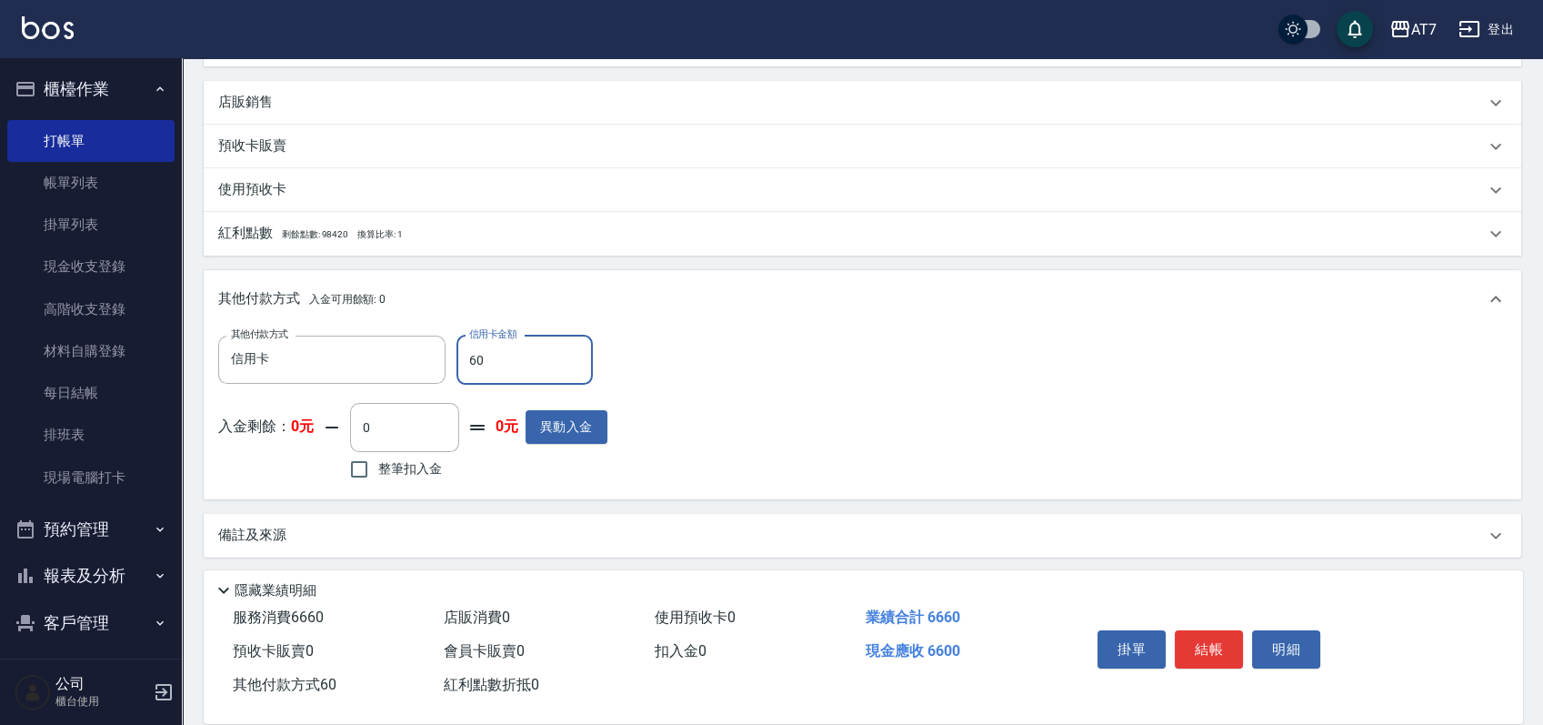
type input "660"
type input "600"
type input "6660"
type input "0"
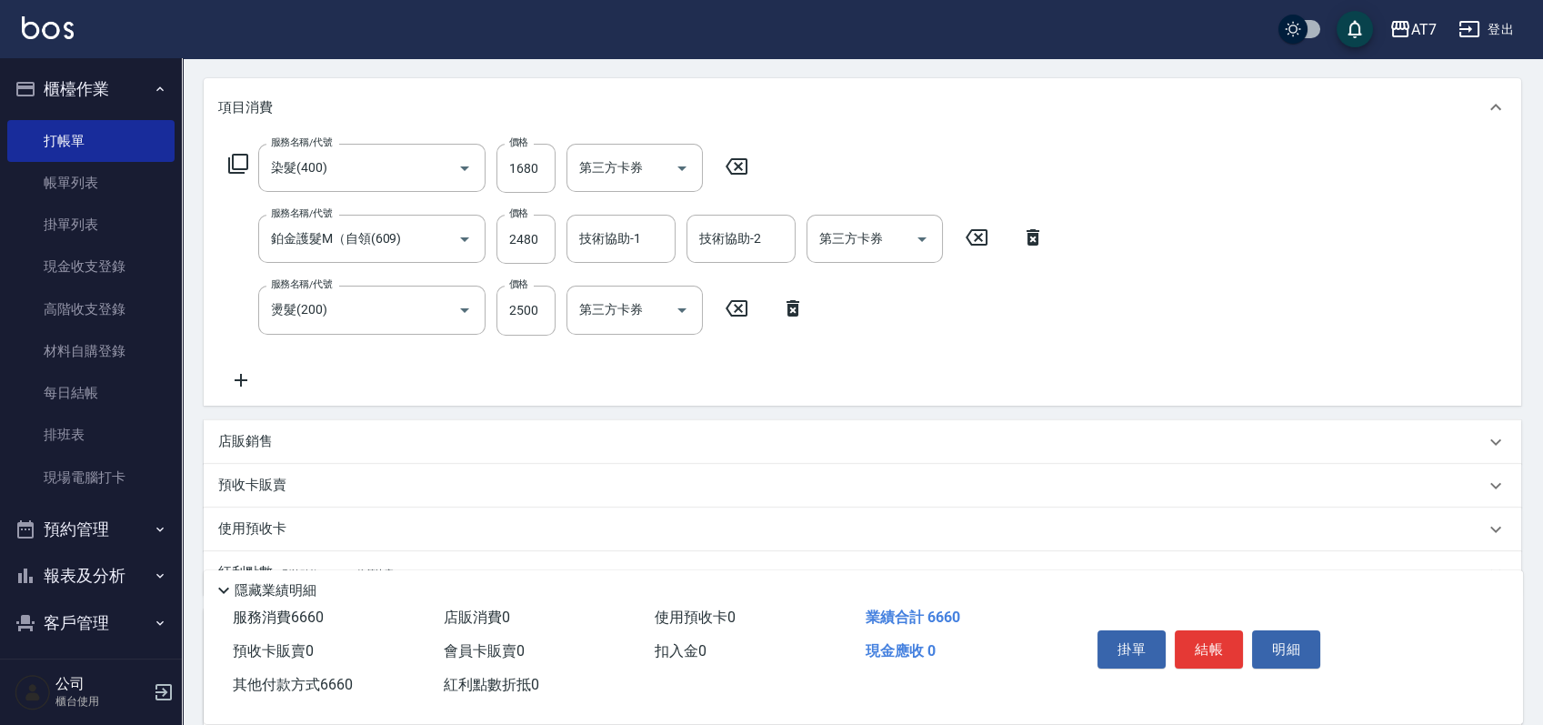
scroll to position [0, 0]
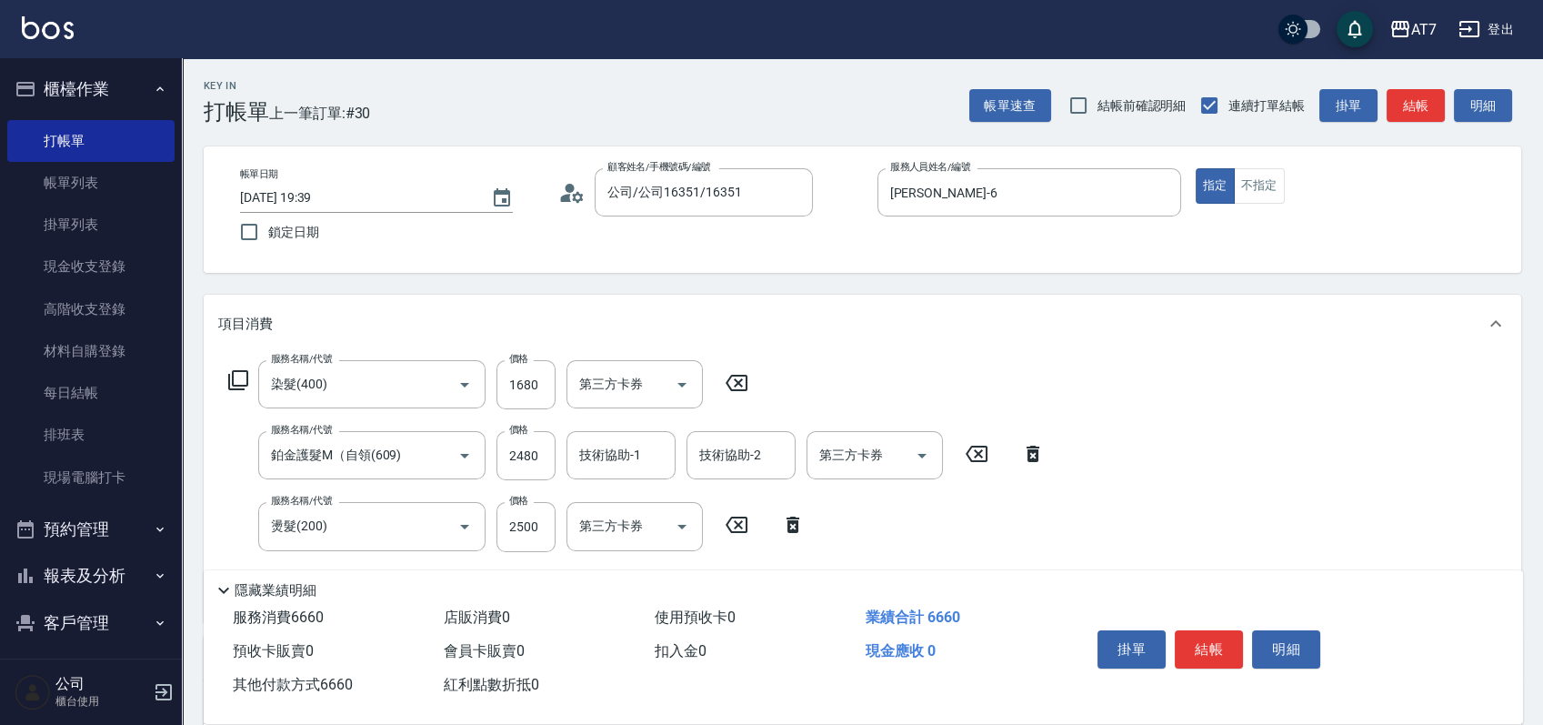
type input "6660"
click at [1197, 632] on button "結帳" at bounding box center [1209, 649] width 68 height 38
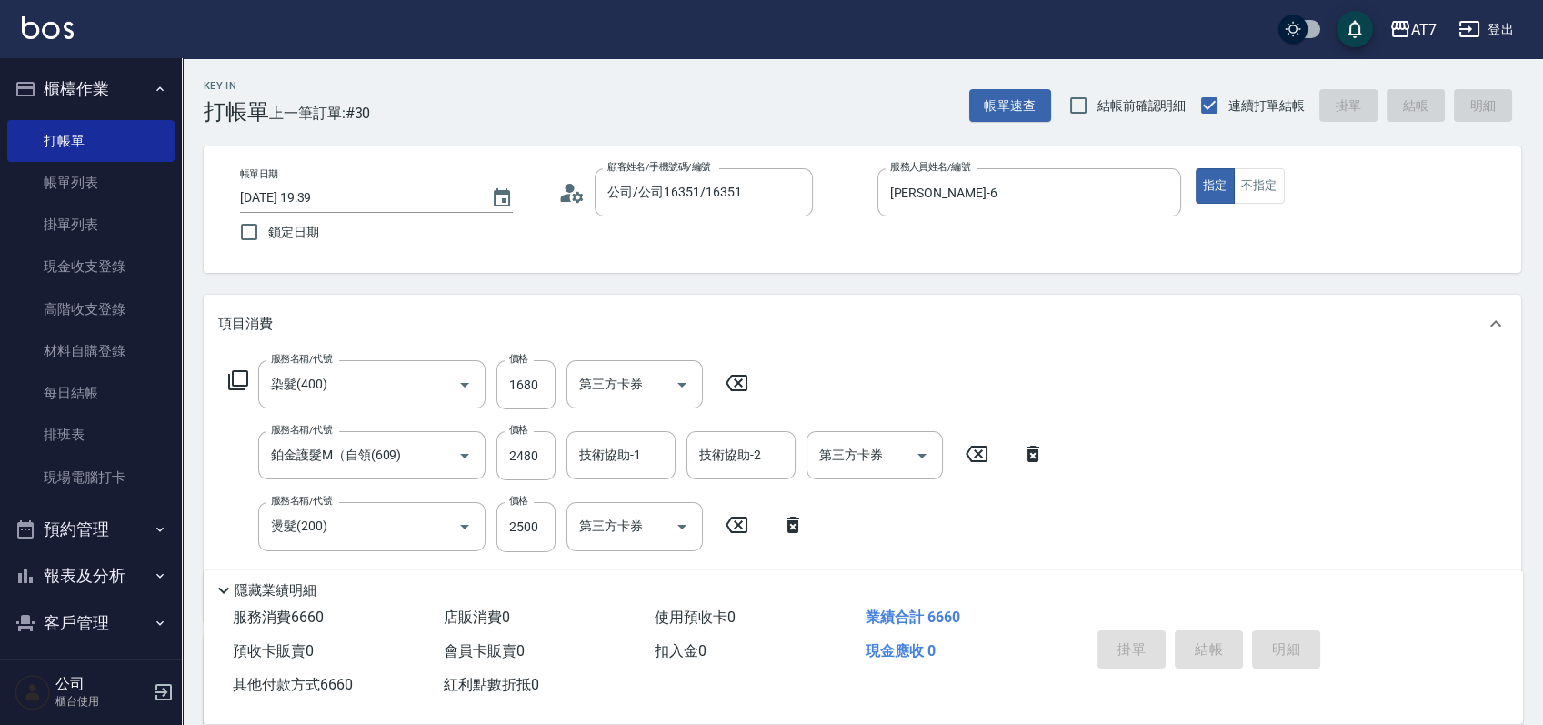
type input "2025/09/26 19:40"
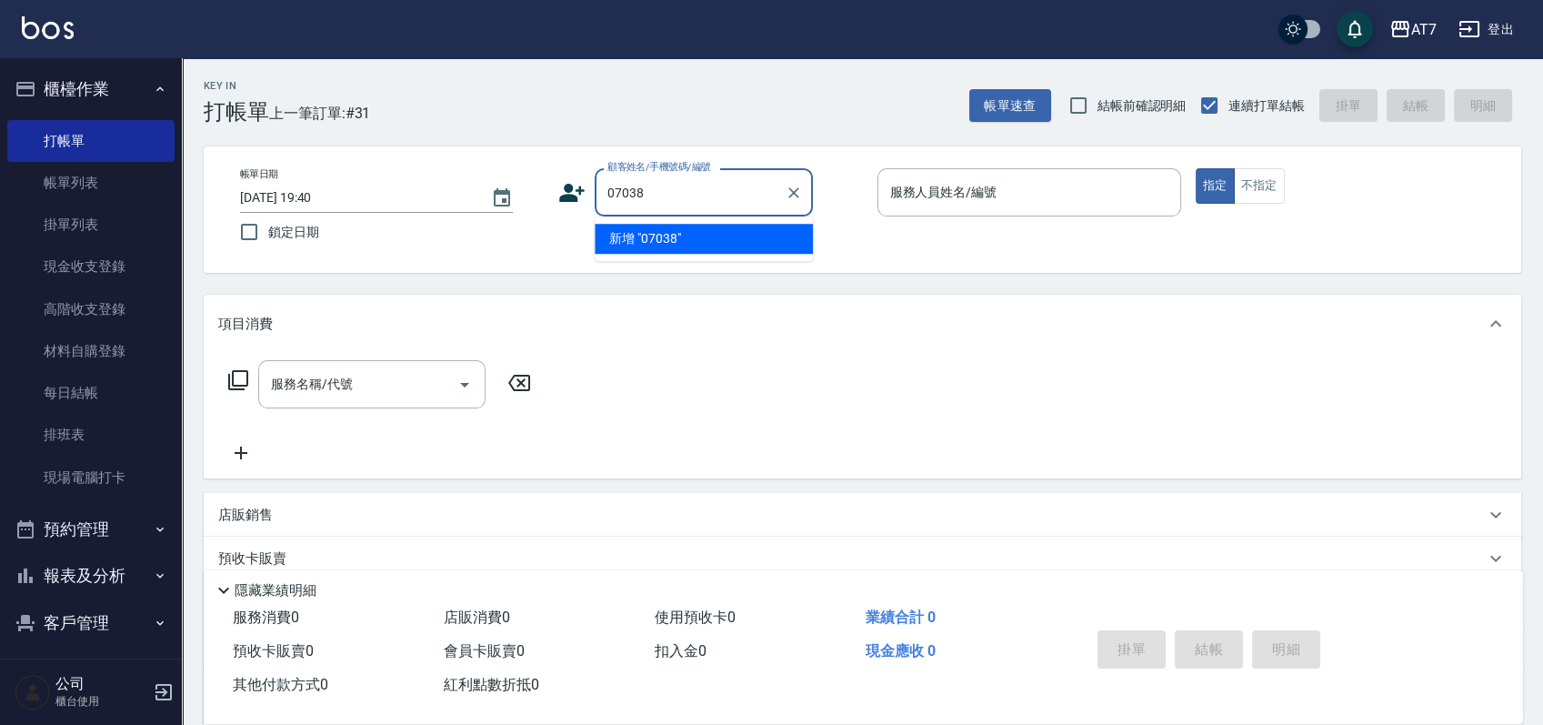
type input "07038"
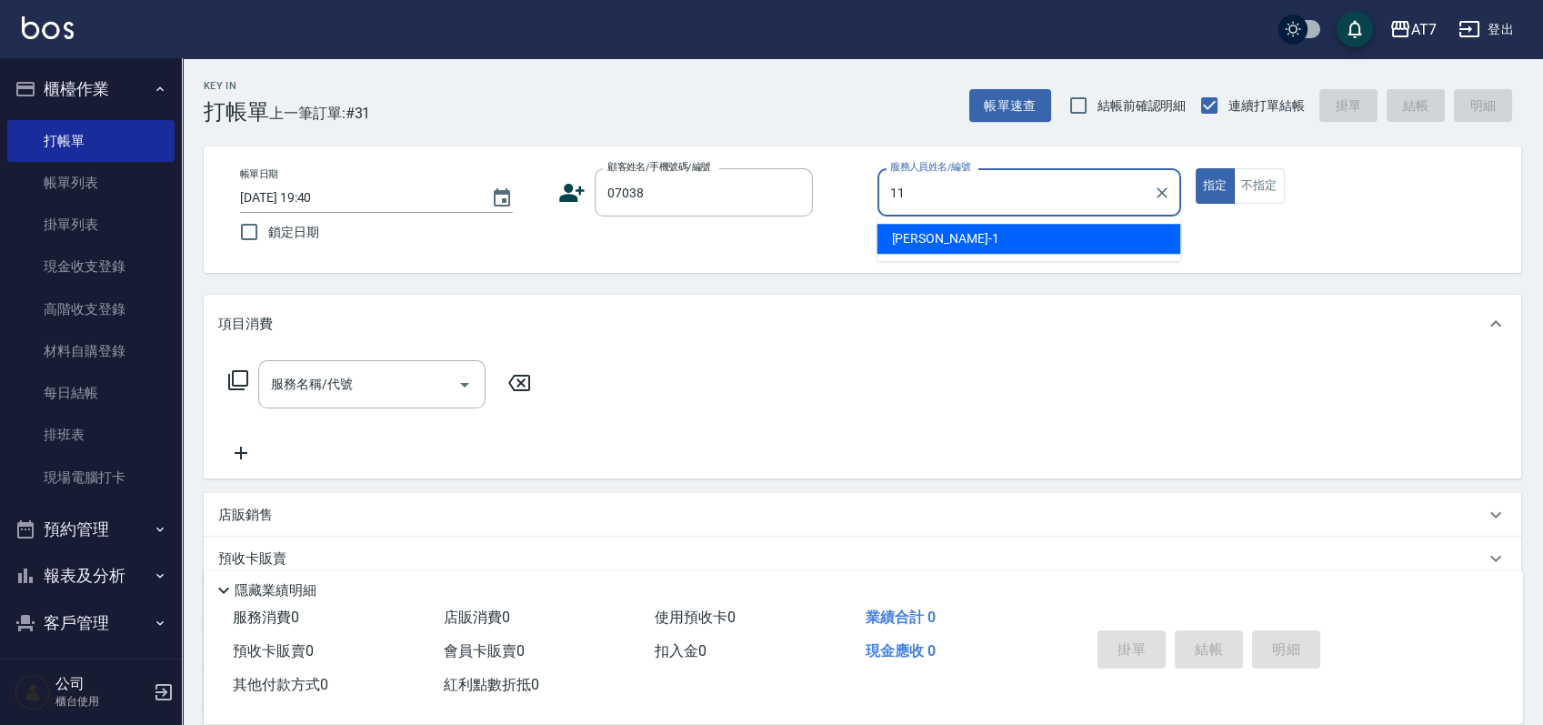
type input "11"
type input "公司/公司07038/07038"
type input "奇咪-11"
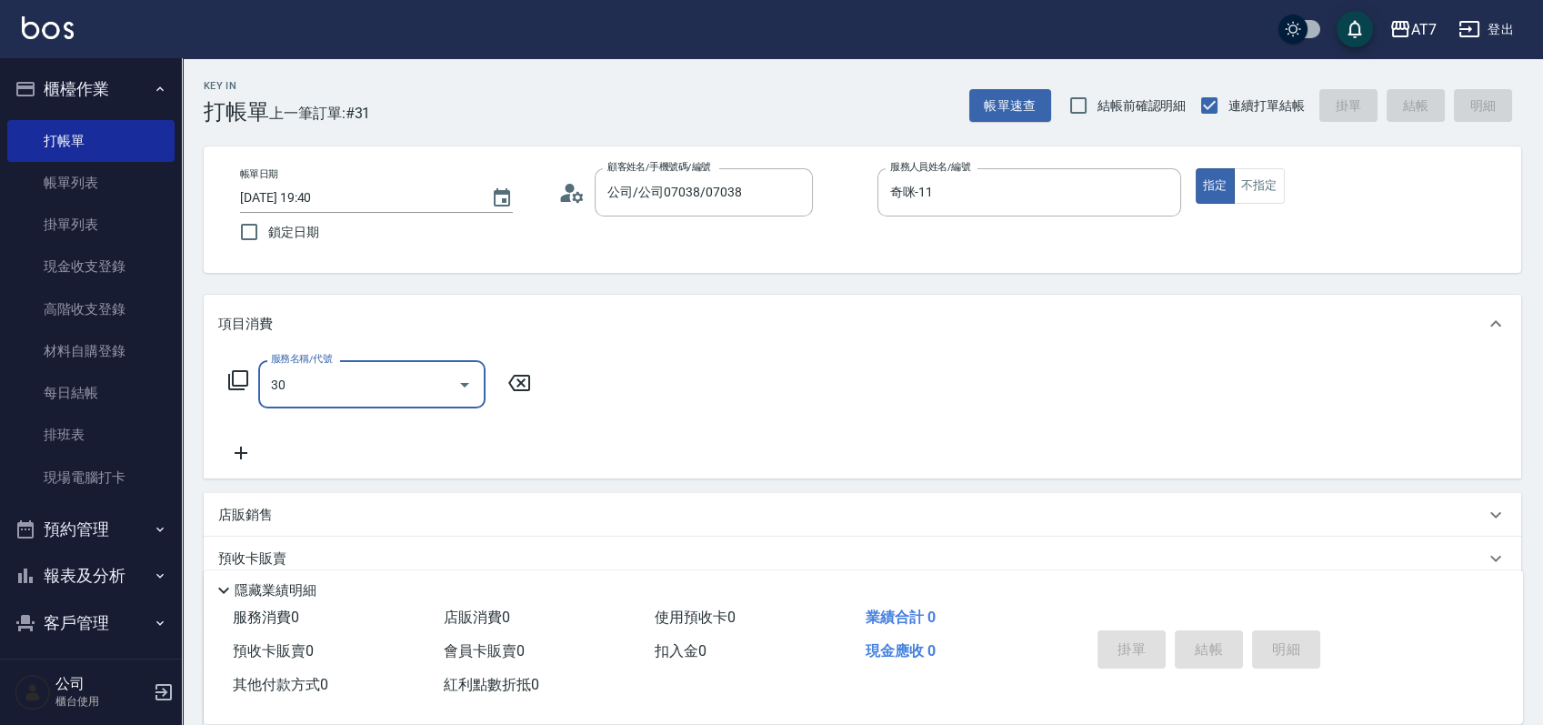
type input "303"
type input "40"
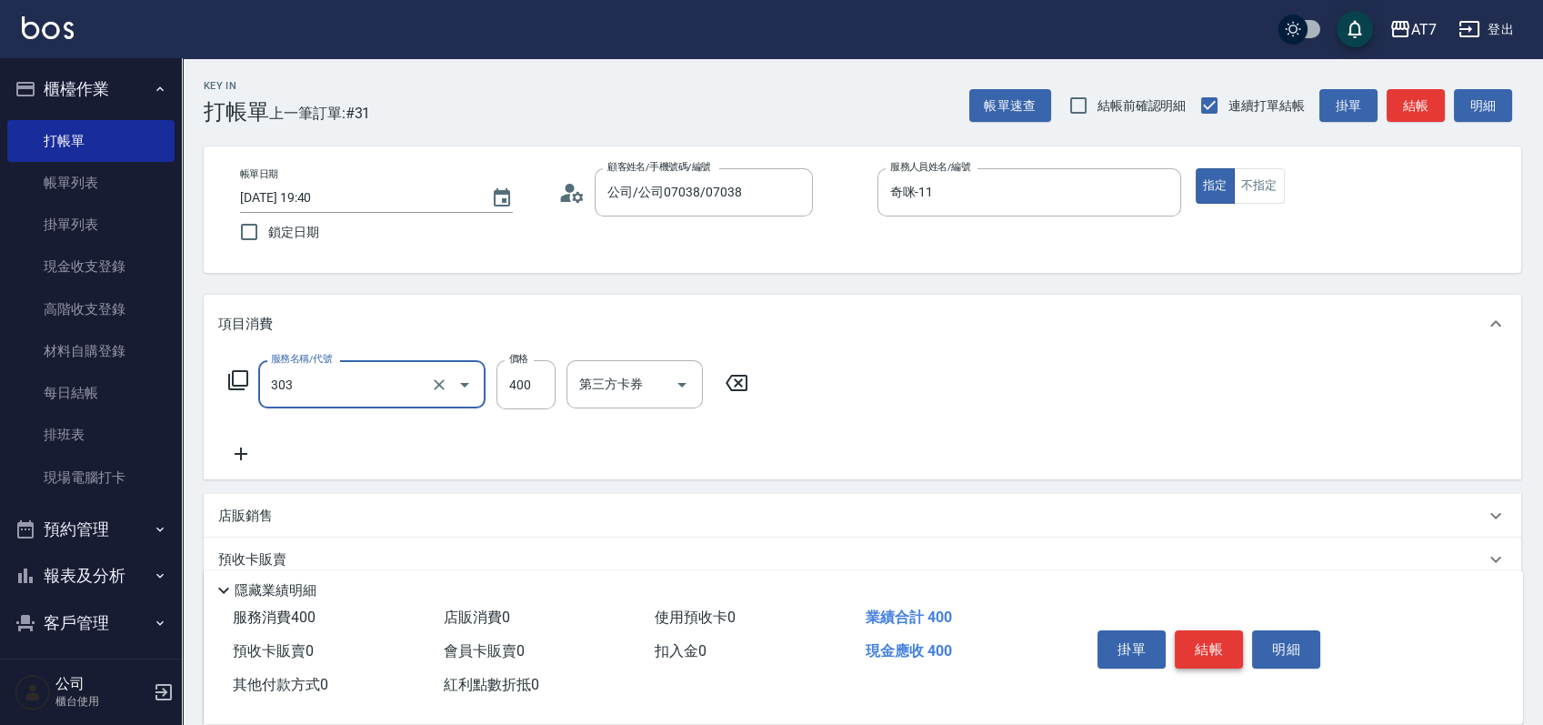
type input "A級剪髮(303)"
click at [1190, 637] on button "結帳" at bounding box center [1209, 649] width 68 height 38
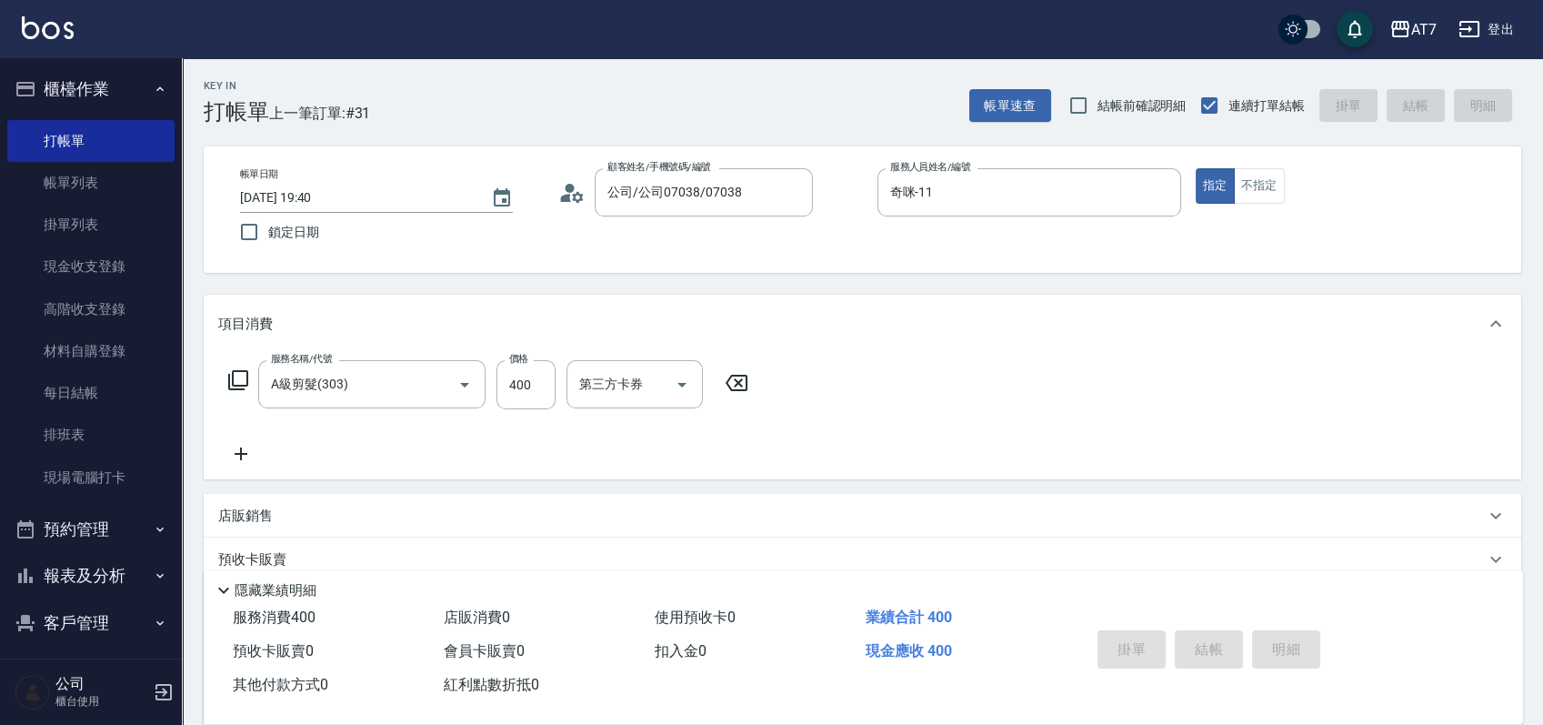
type input "0"
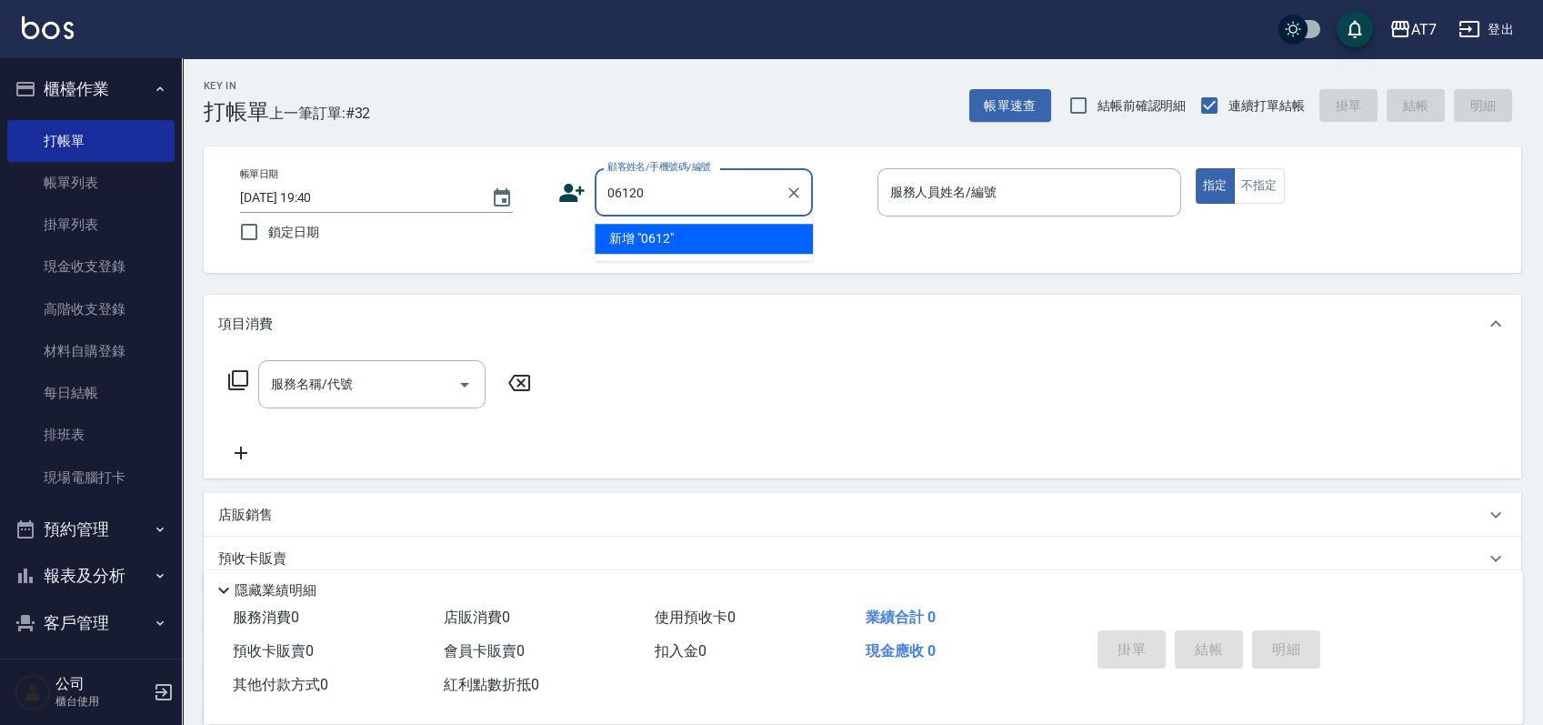
type input "06120"
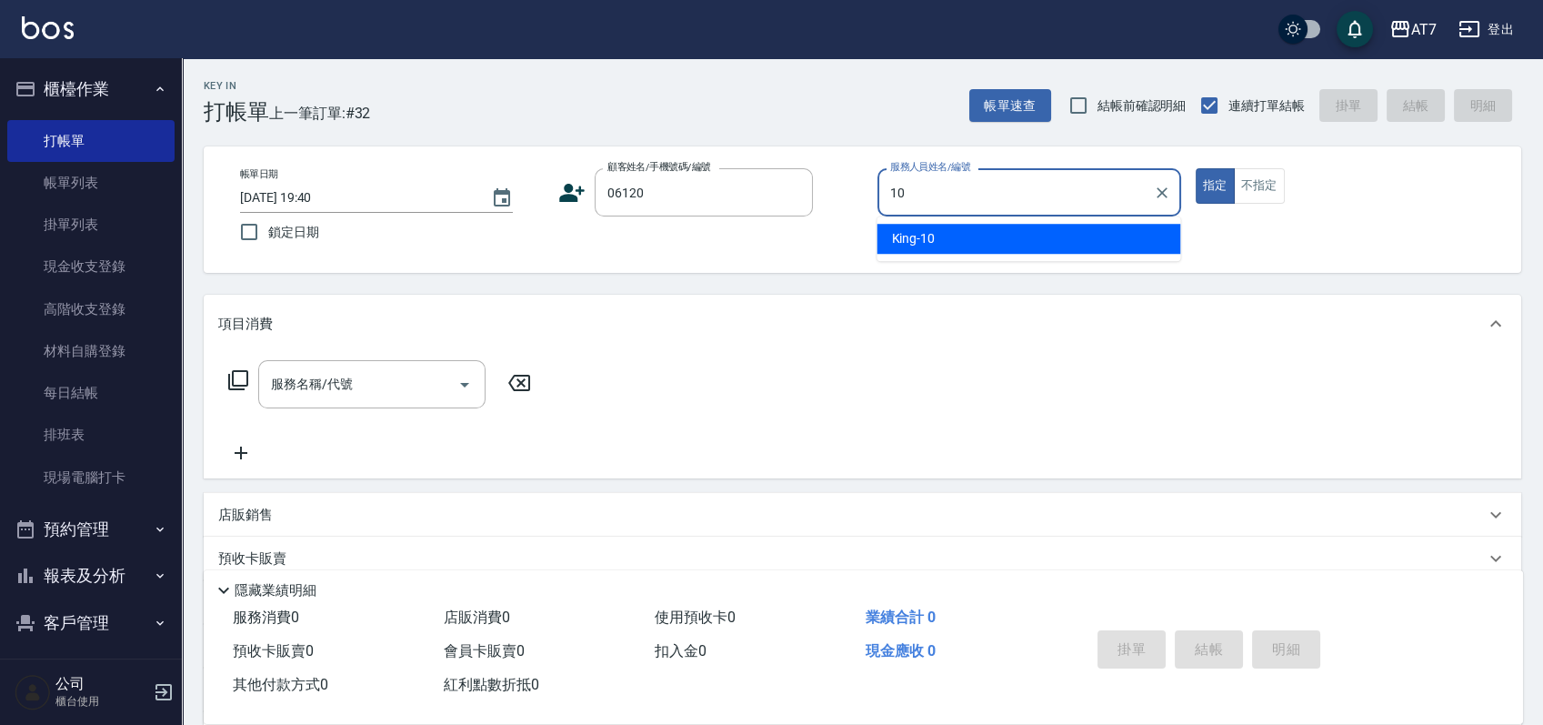
type input "King-10"
type input "公司單/06120-1/06120"
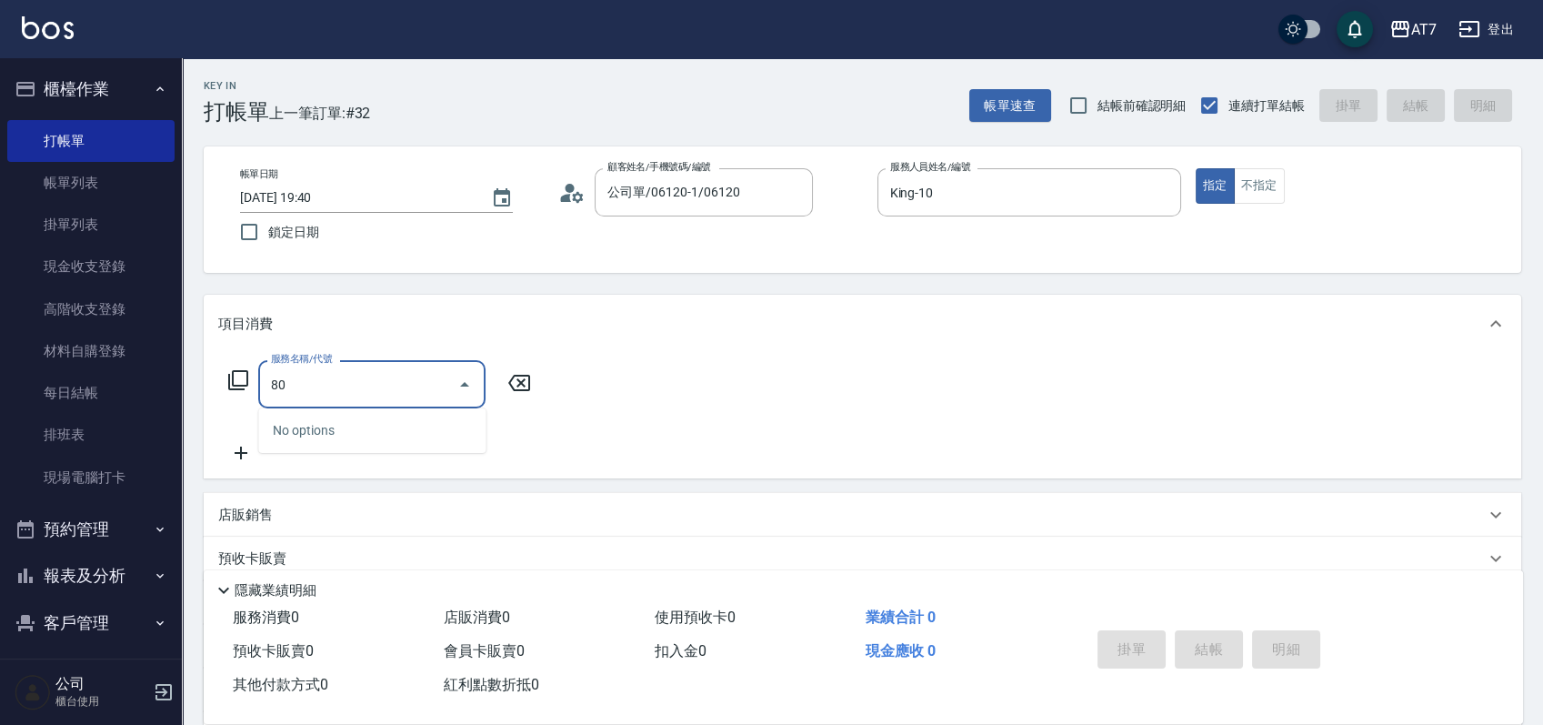
type input "807"
type input "100"
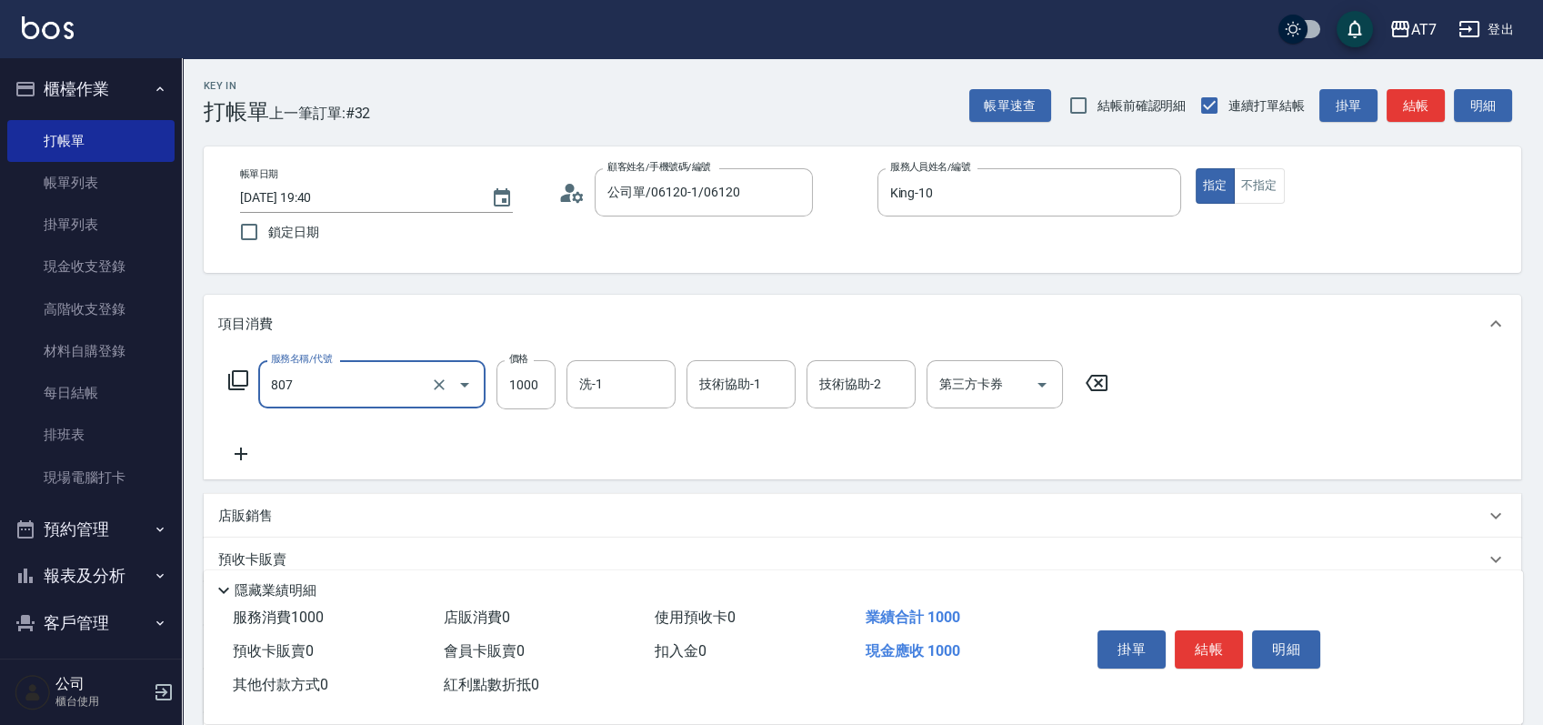
type input "髮原素去角質深層(互助)(807)"
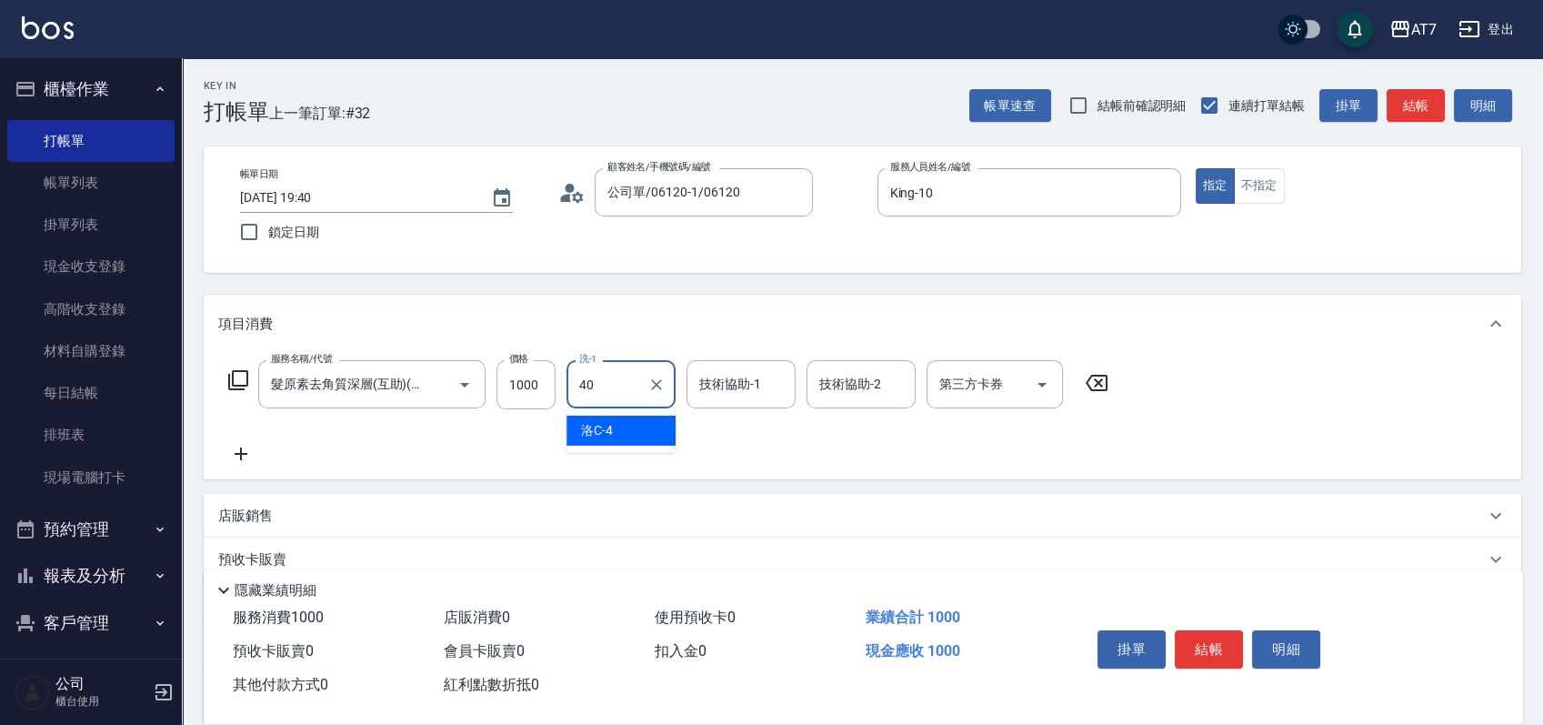
type input "YuYu-40"
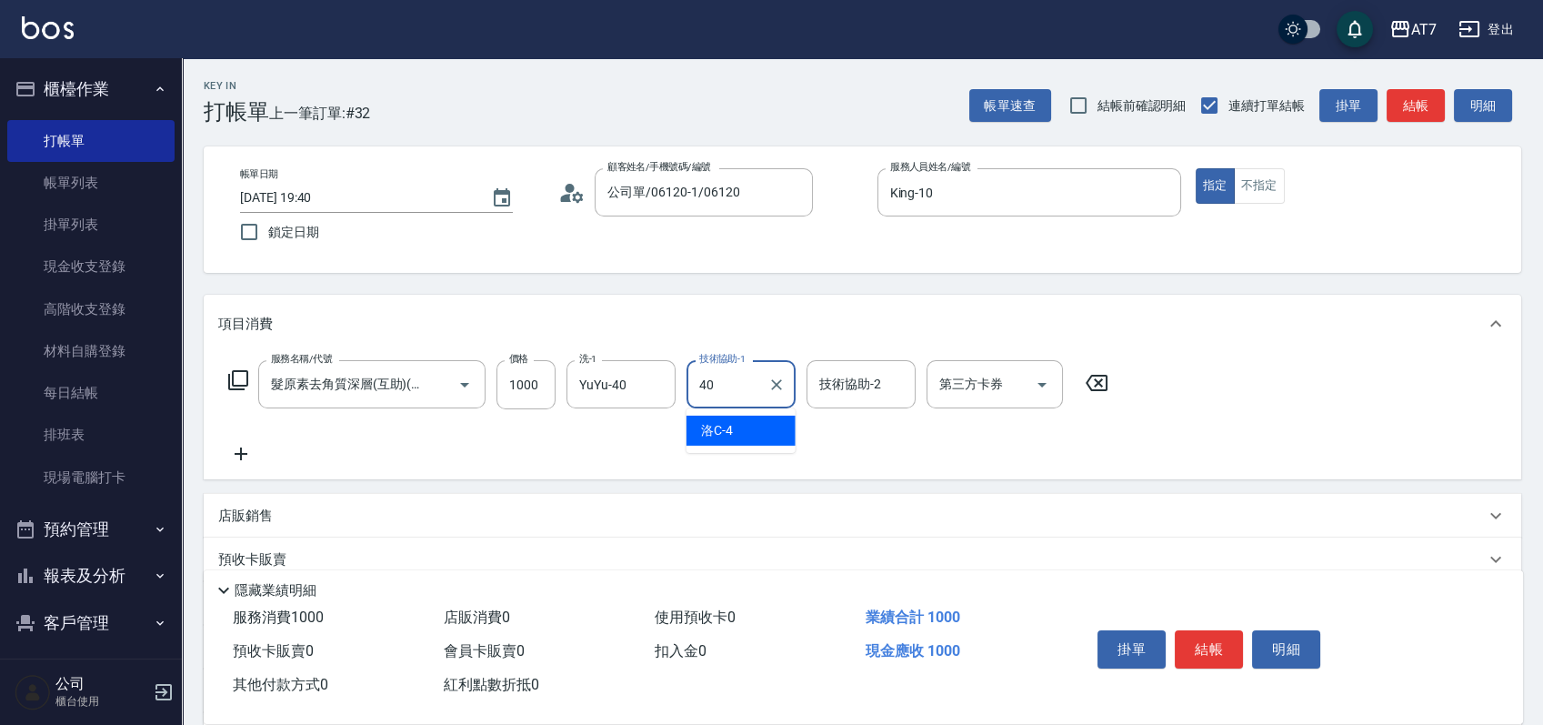
type input "YuYu-40"
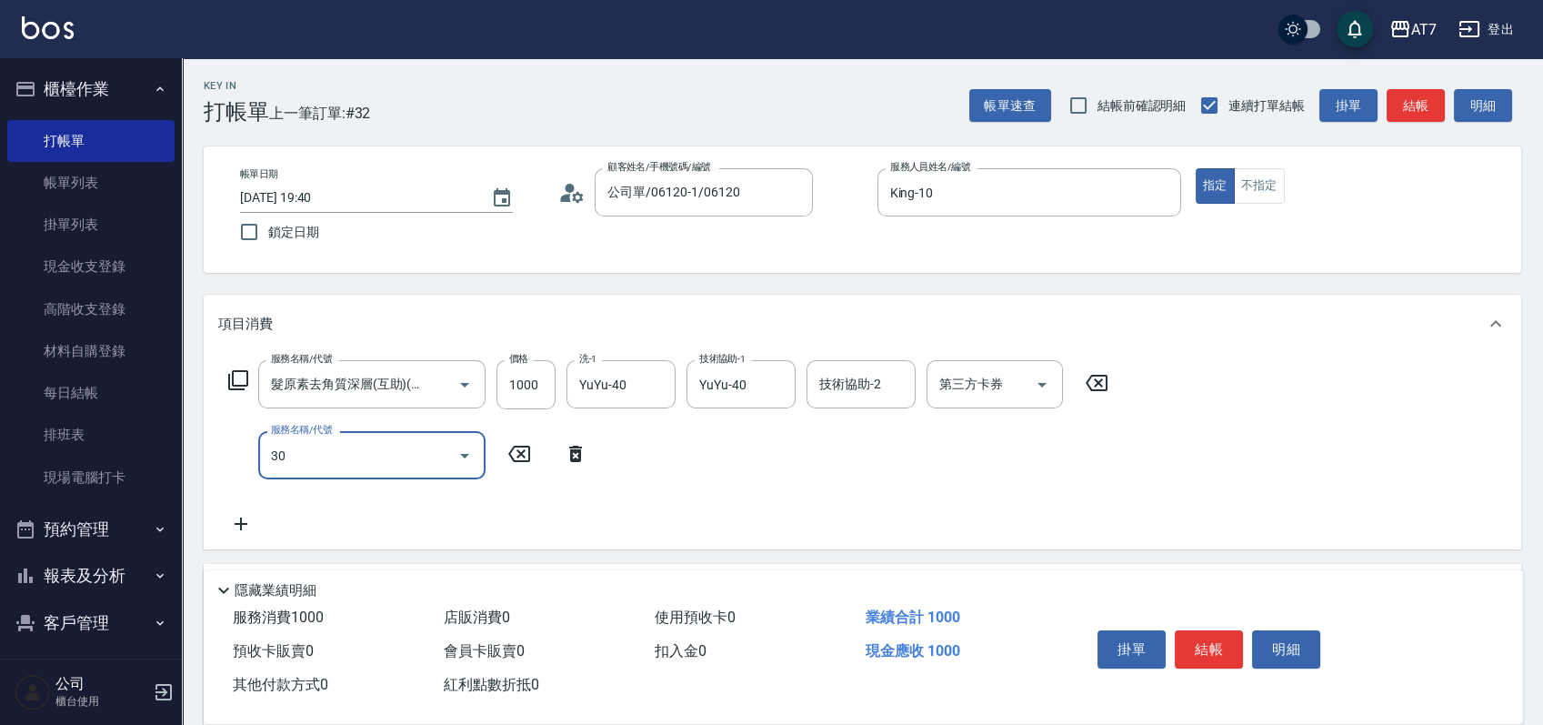
type input "302"
type input "130"
type input "剪髮(302)"
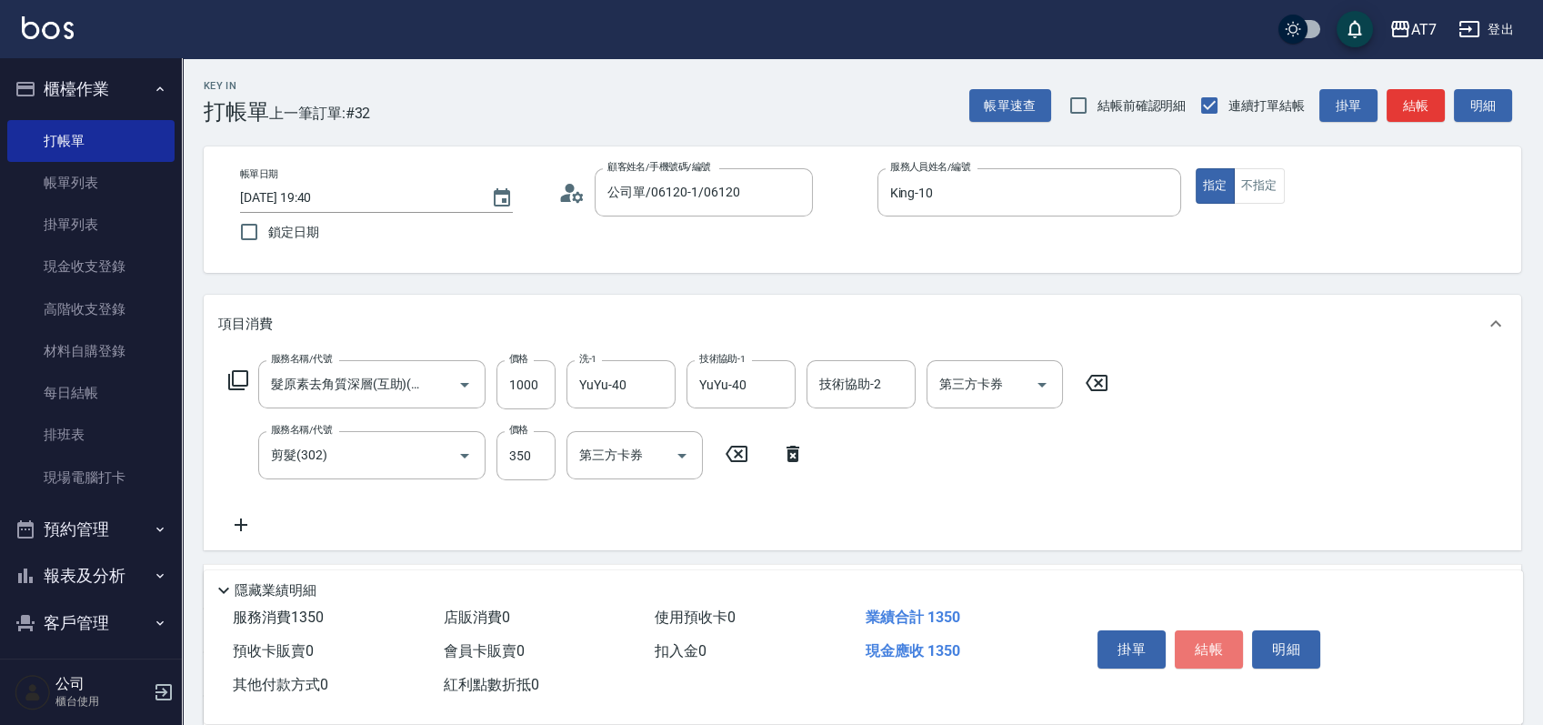
click at [1190, 636] on button "結帳" at bounding box center [1209, 649] width 68 height 38
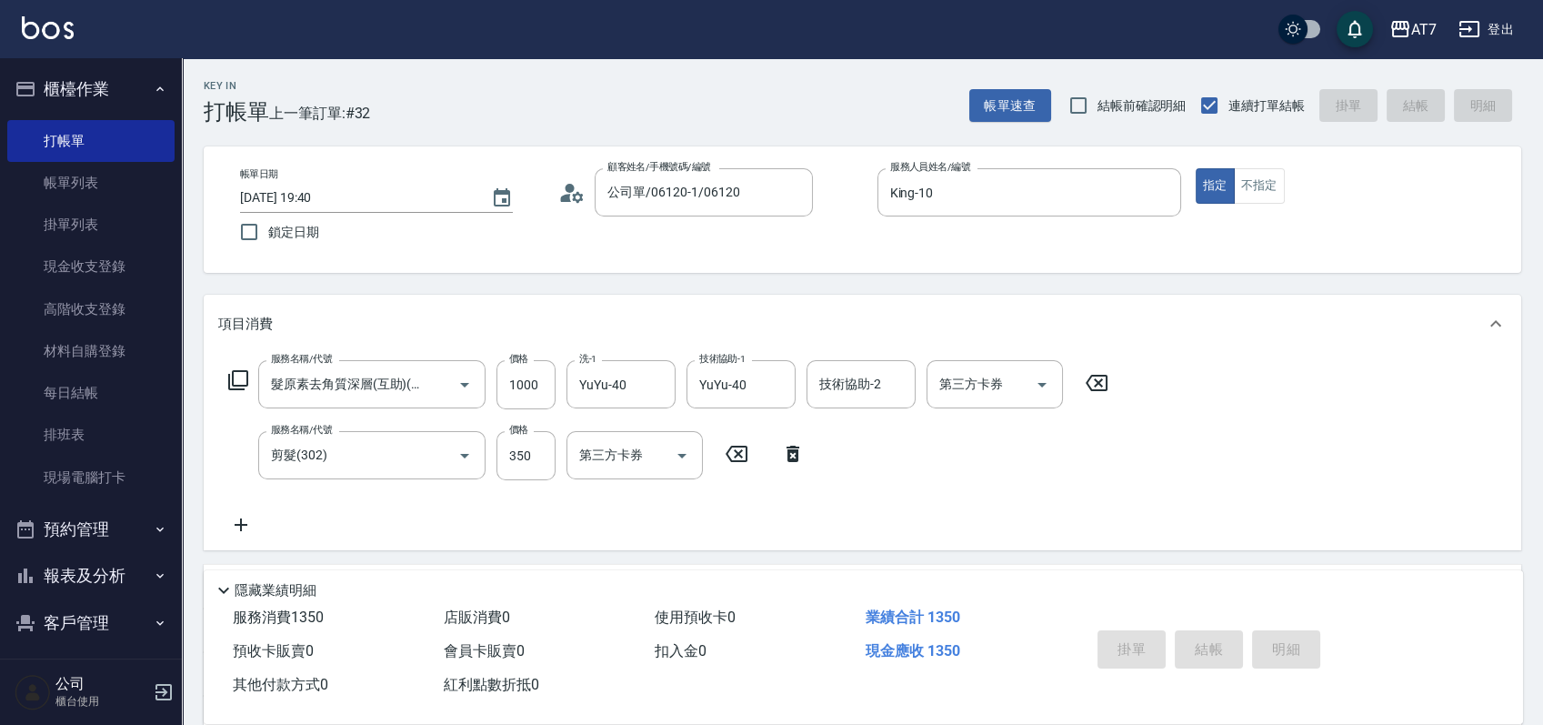
type input "0"
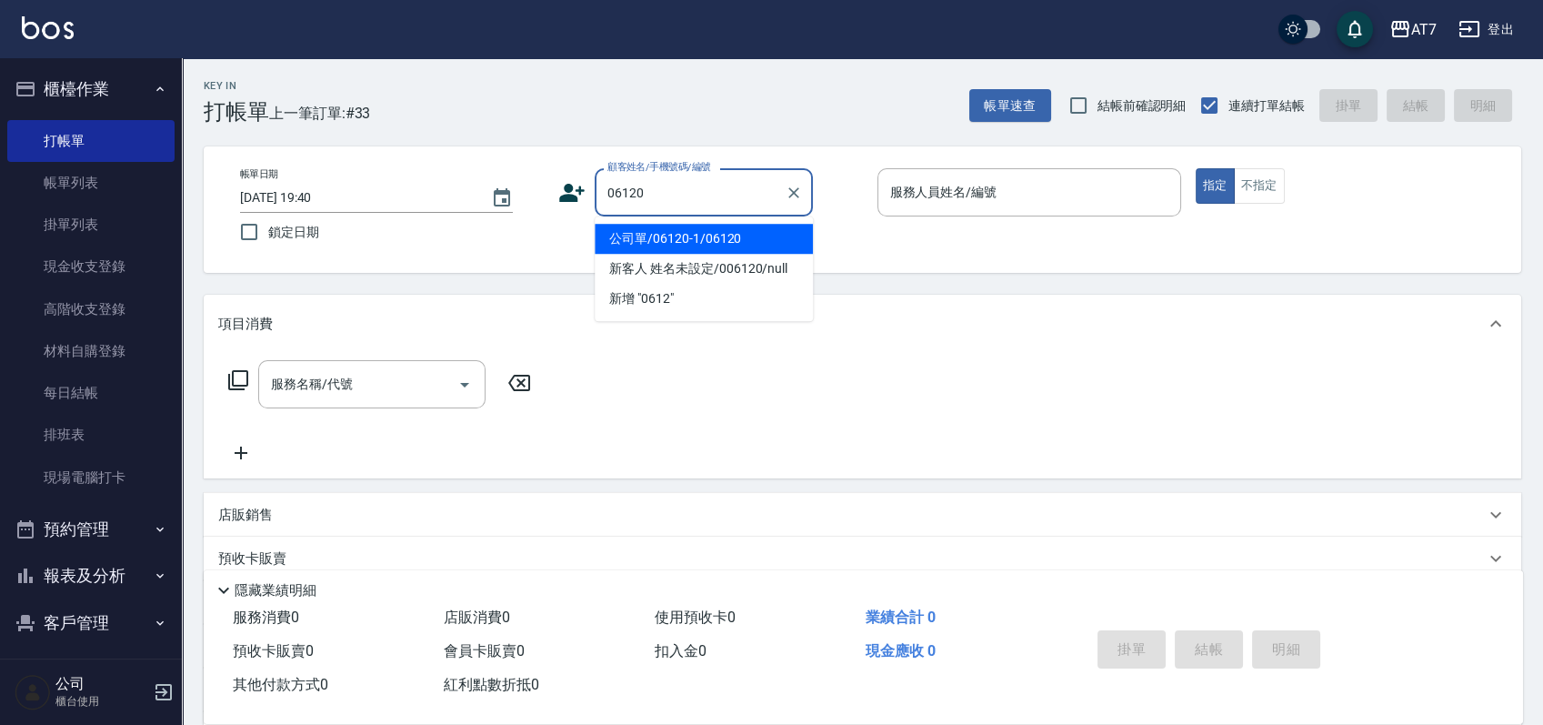
type input "公司單/06120-1/06120"
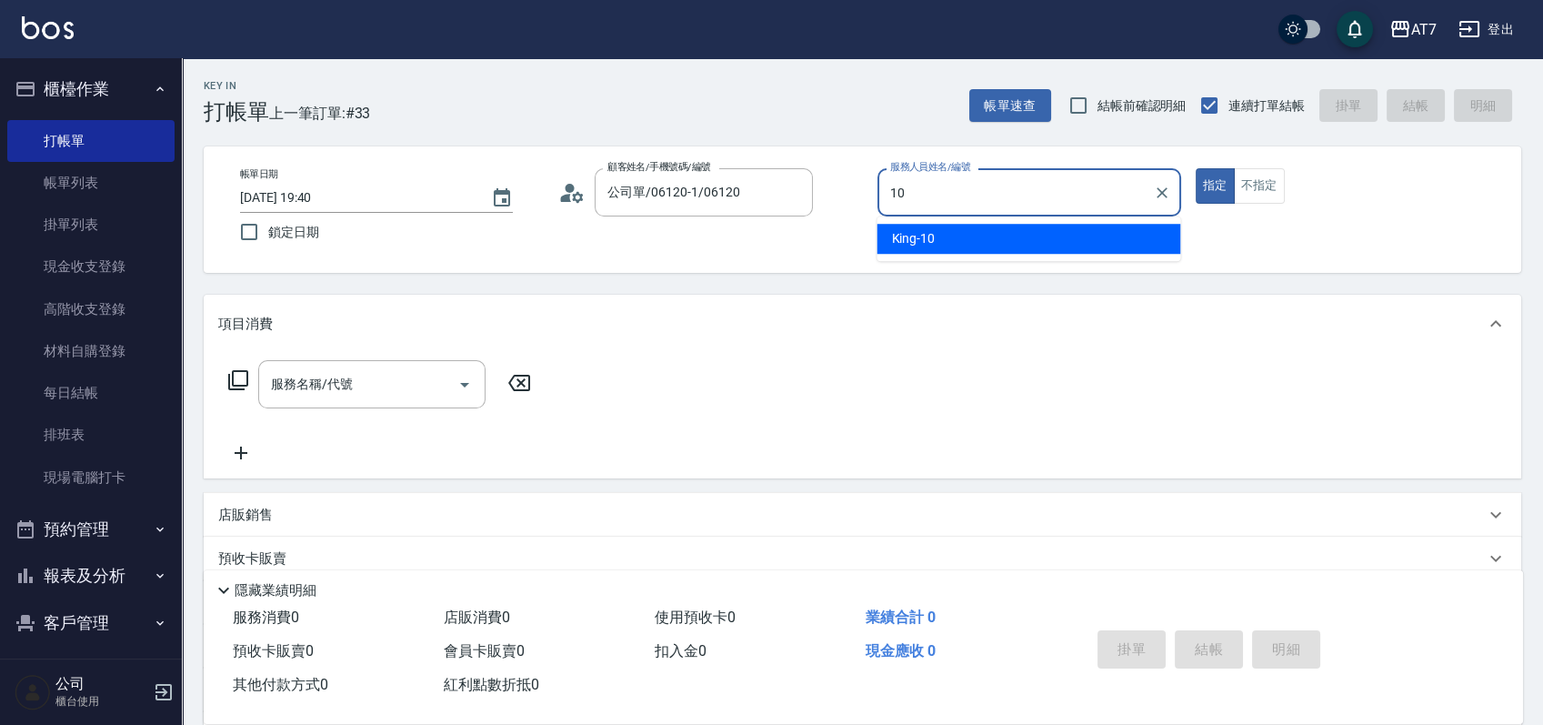
type input "King-10"
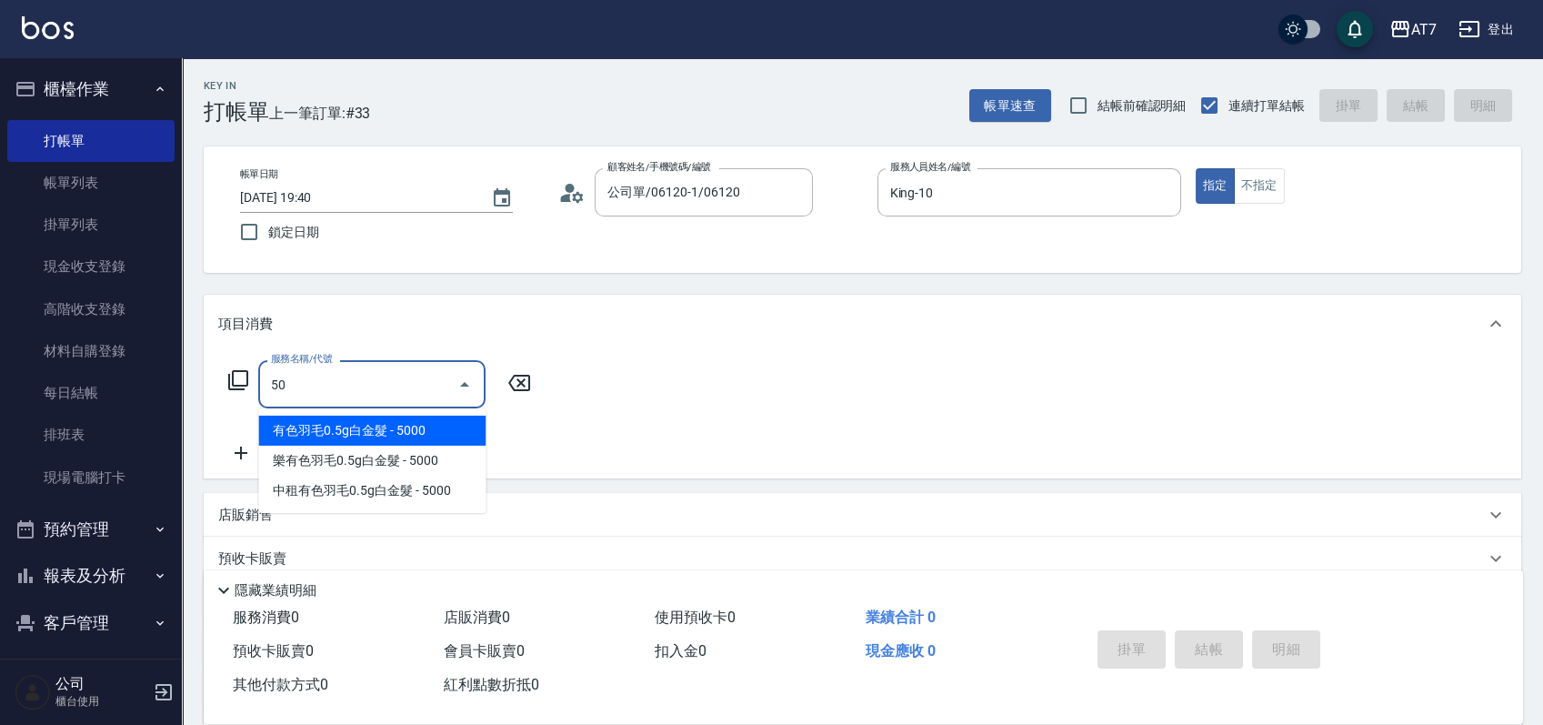
type input "501"
type input "30"
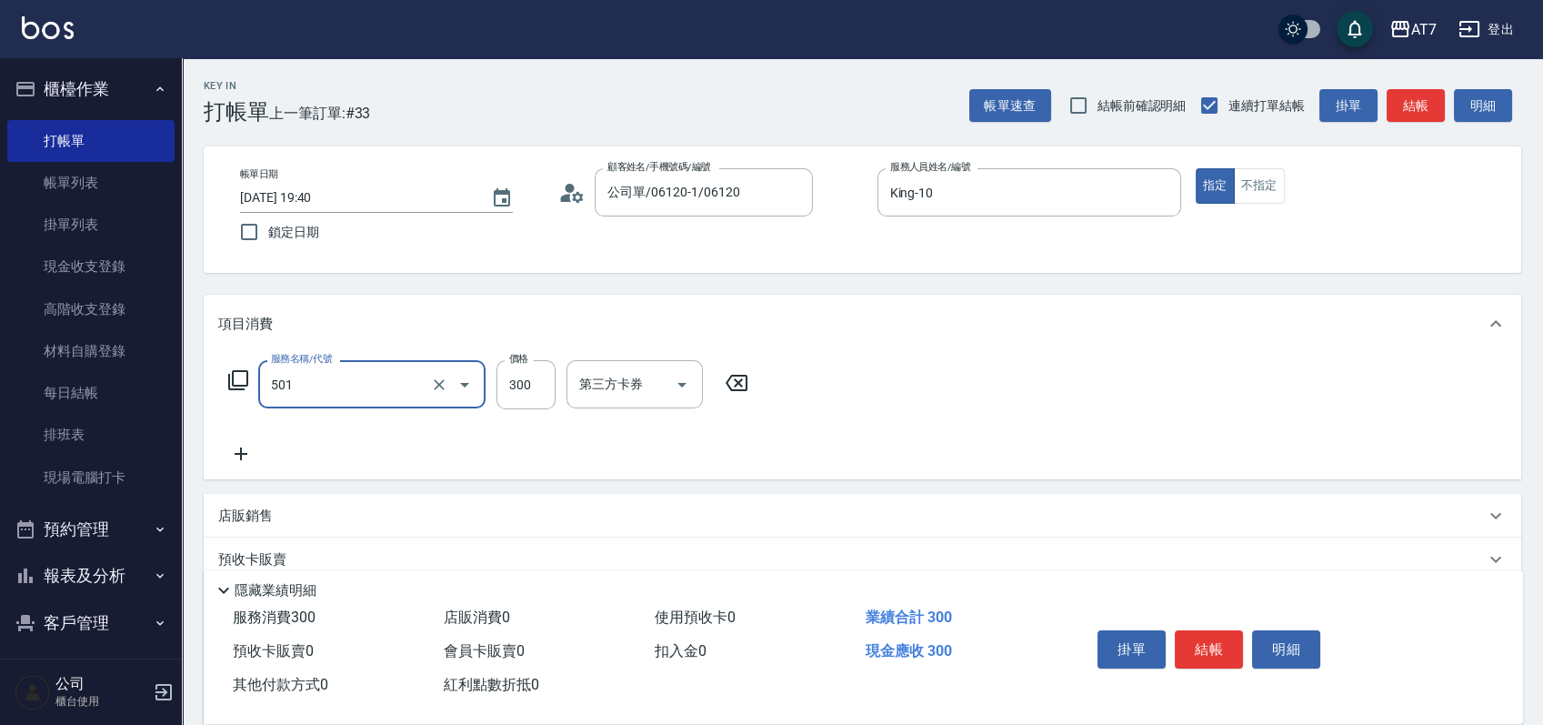
type input "洗髮(互助)(501)"
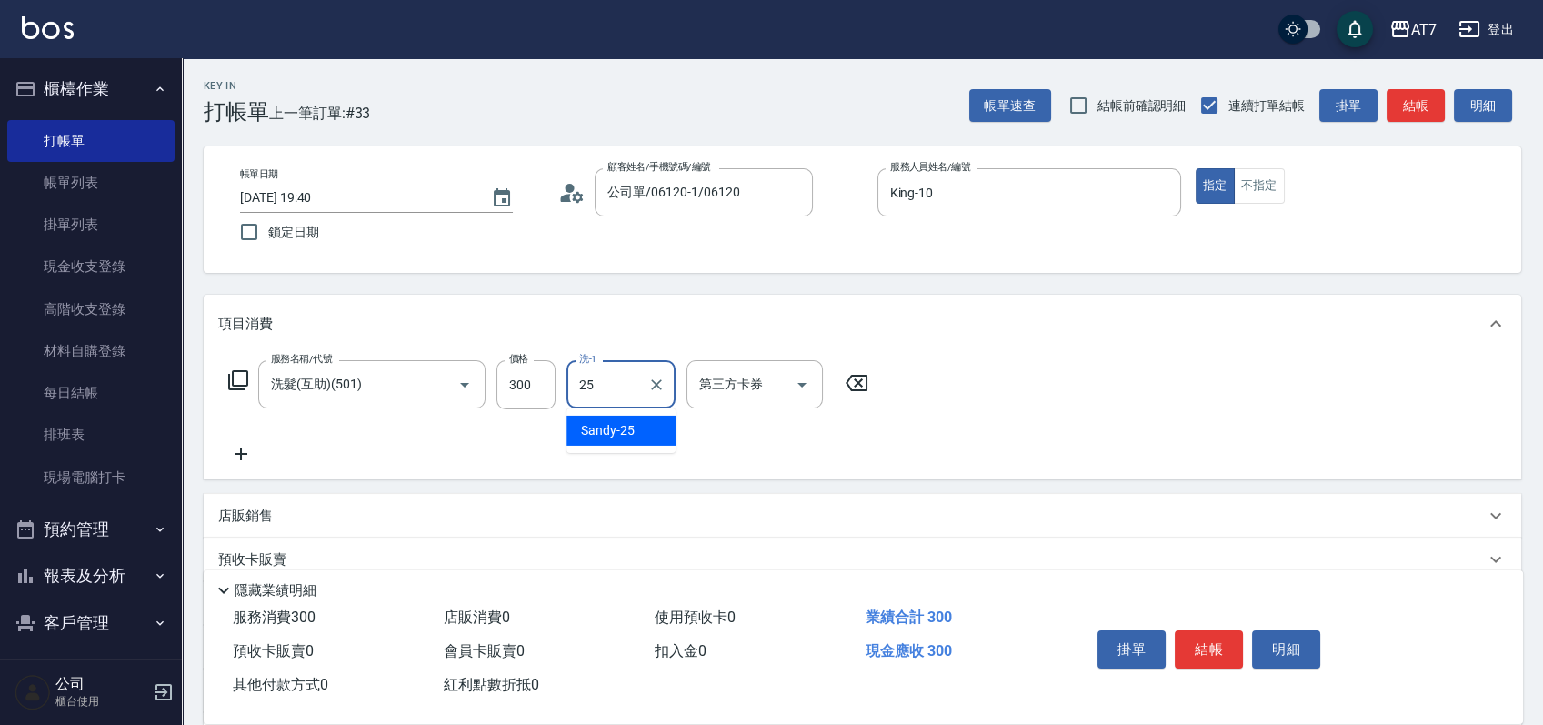
type input "Sandy-25"
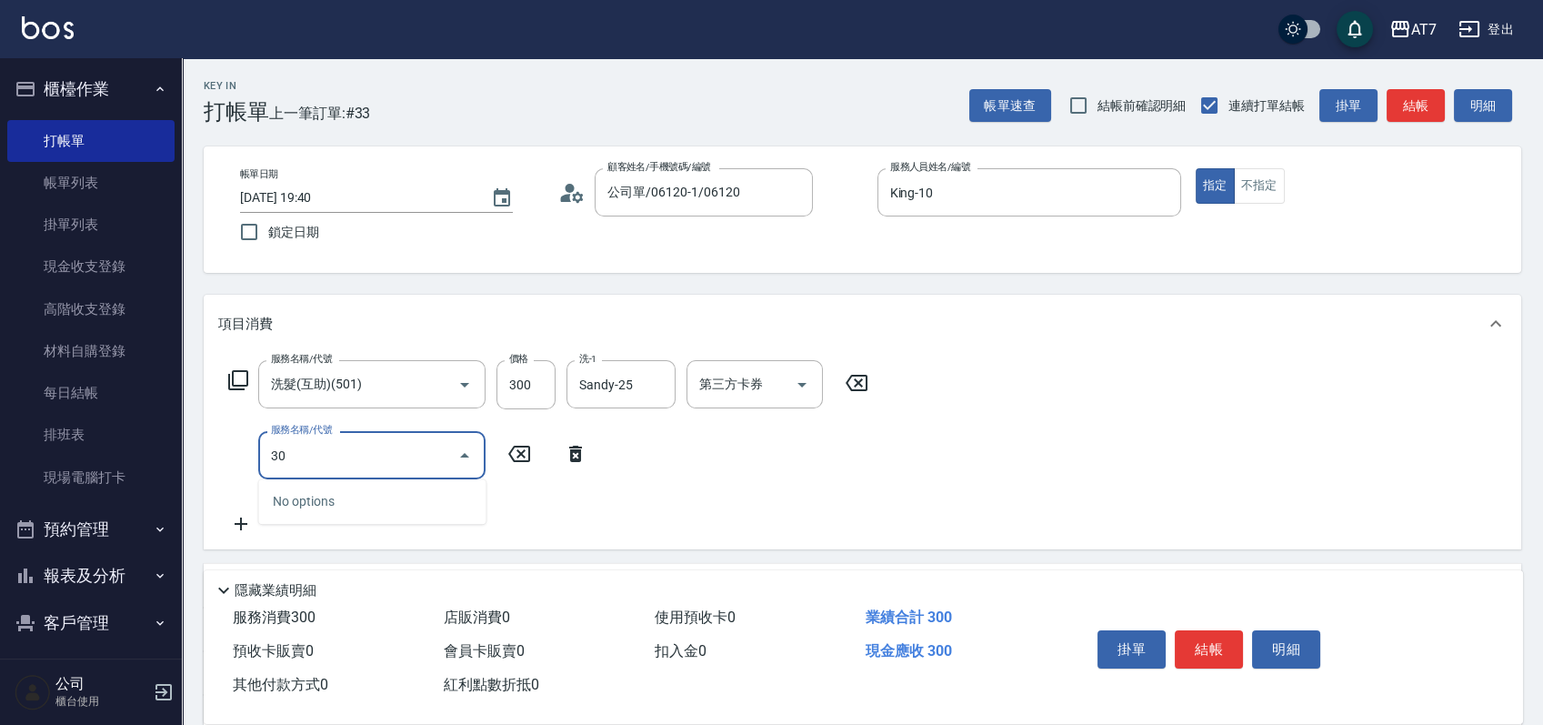
type input "301"
type input "60"
type input "學生剪髮(301)"
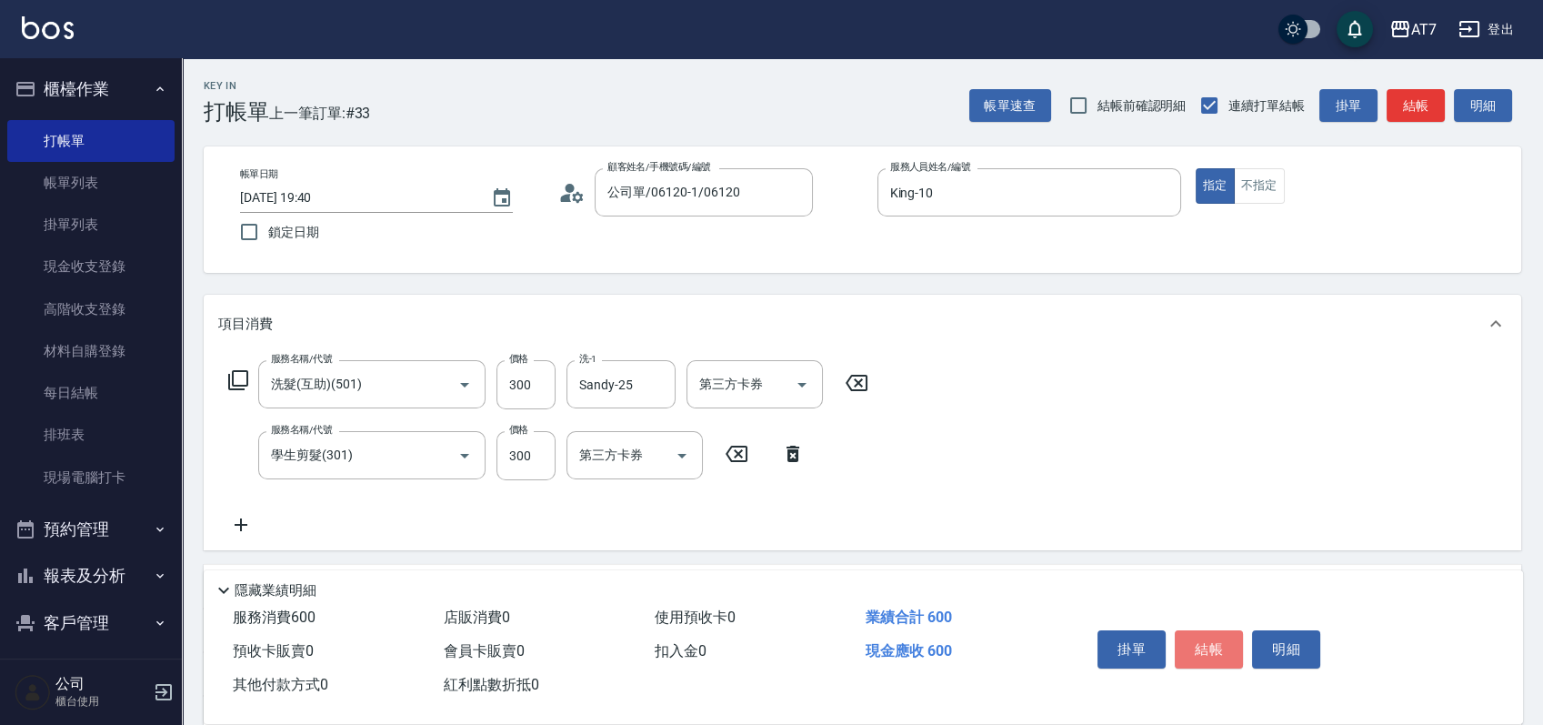
click at [1190, 636] on button "結帳" at bounding box center [1209, 649] width 68 height 38
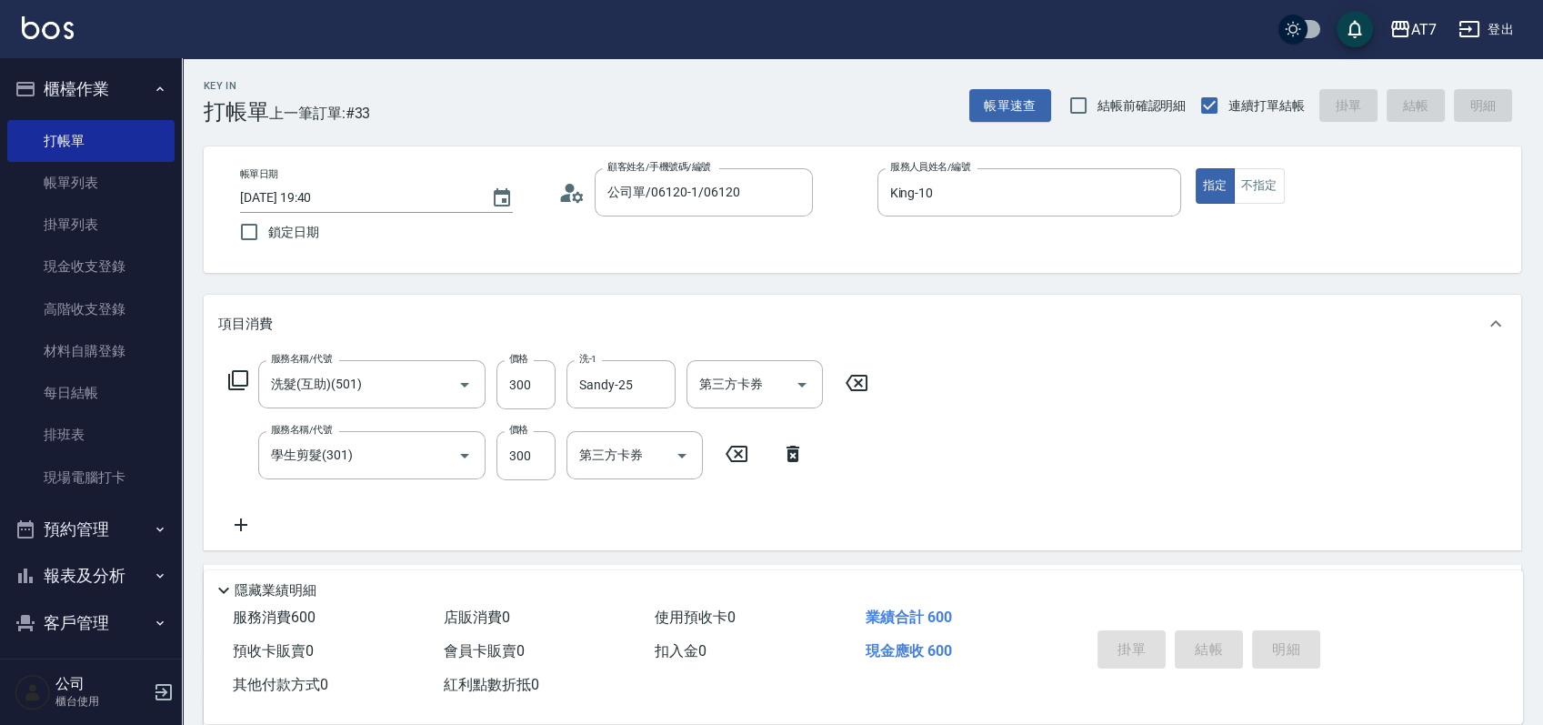
type input "0"
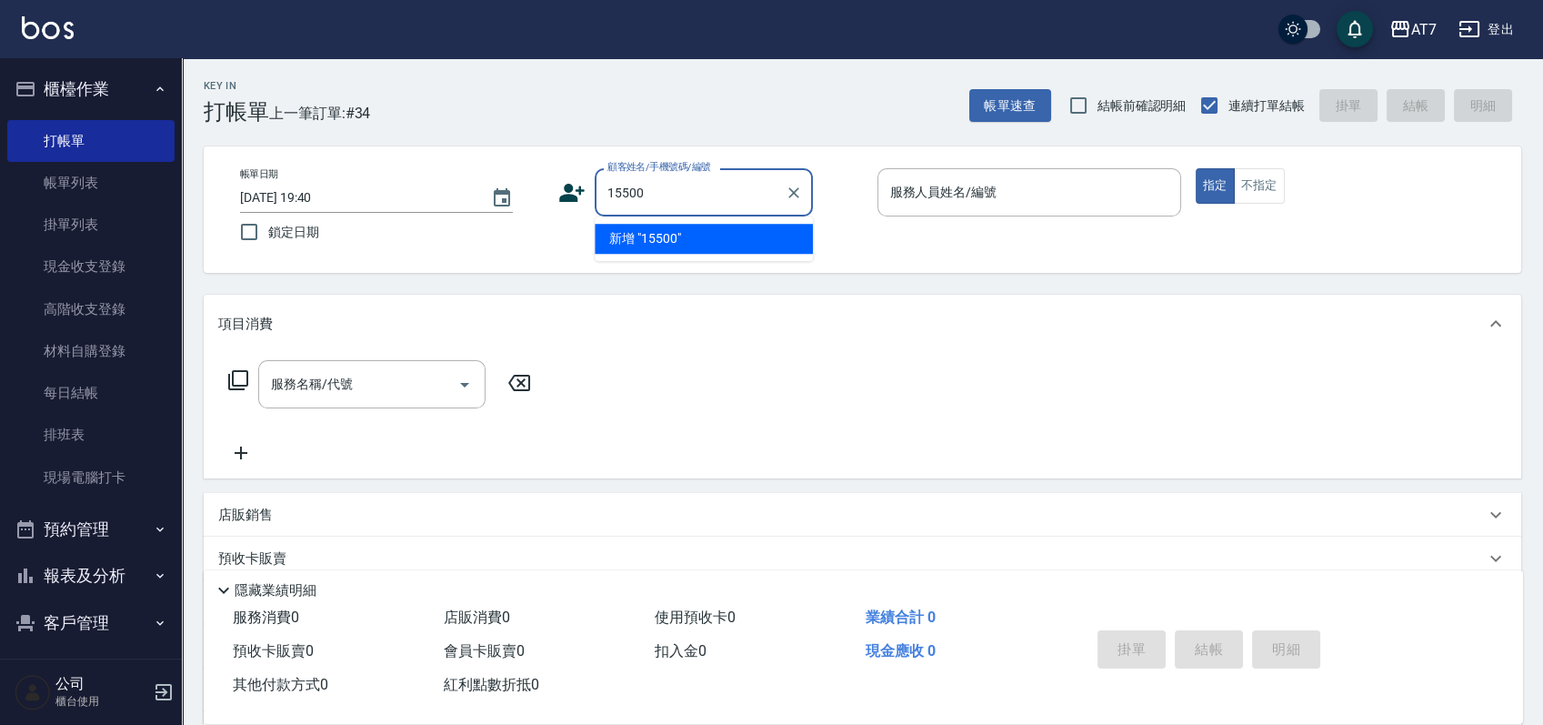
type input "15500"
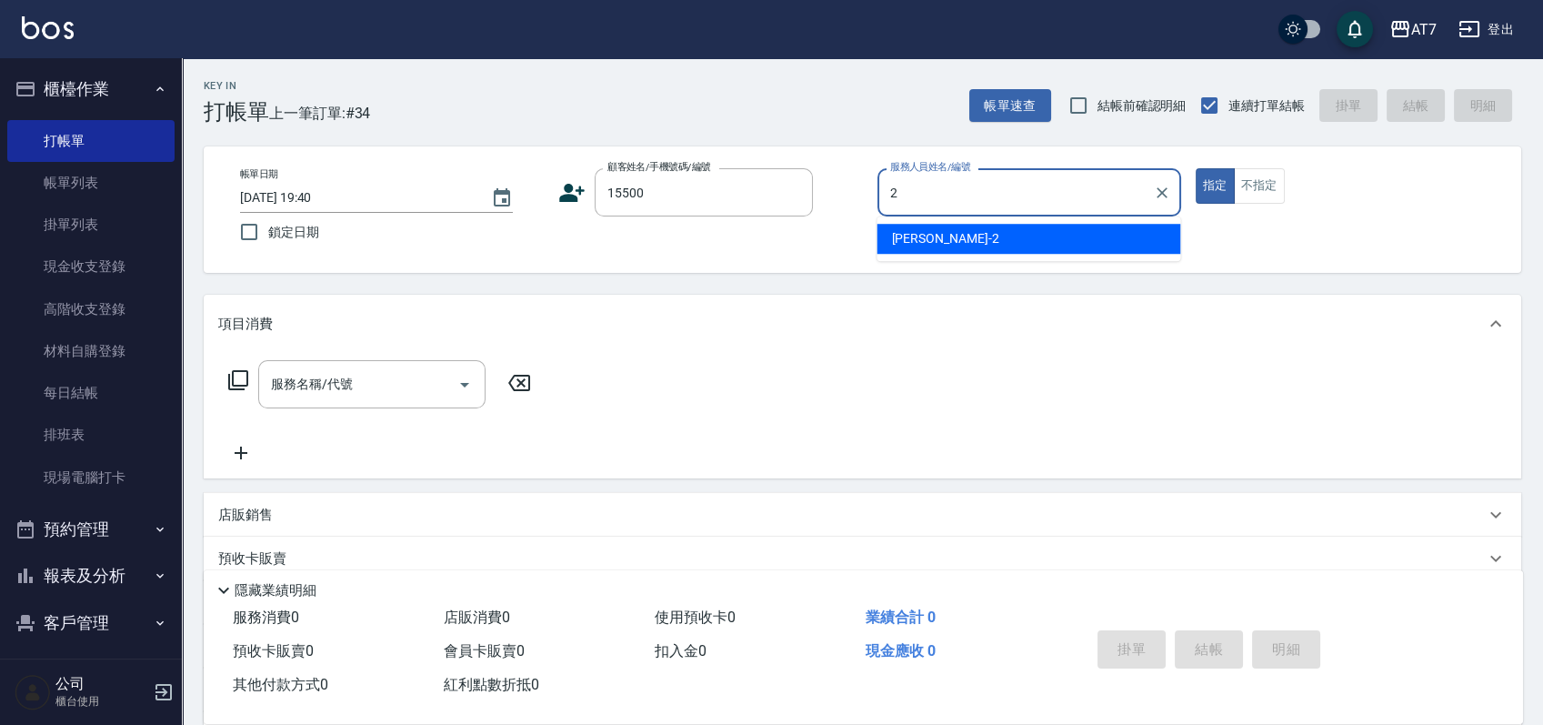
type input "伊蕾-2"
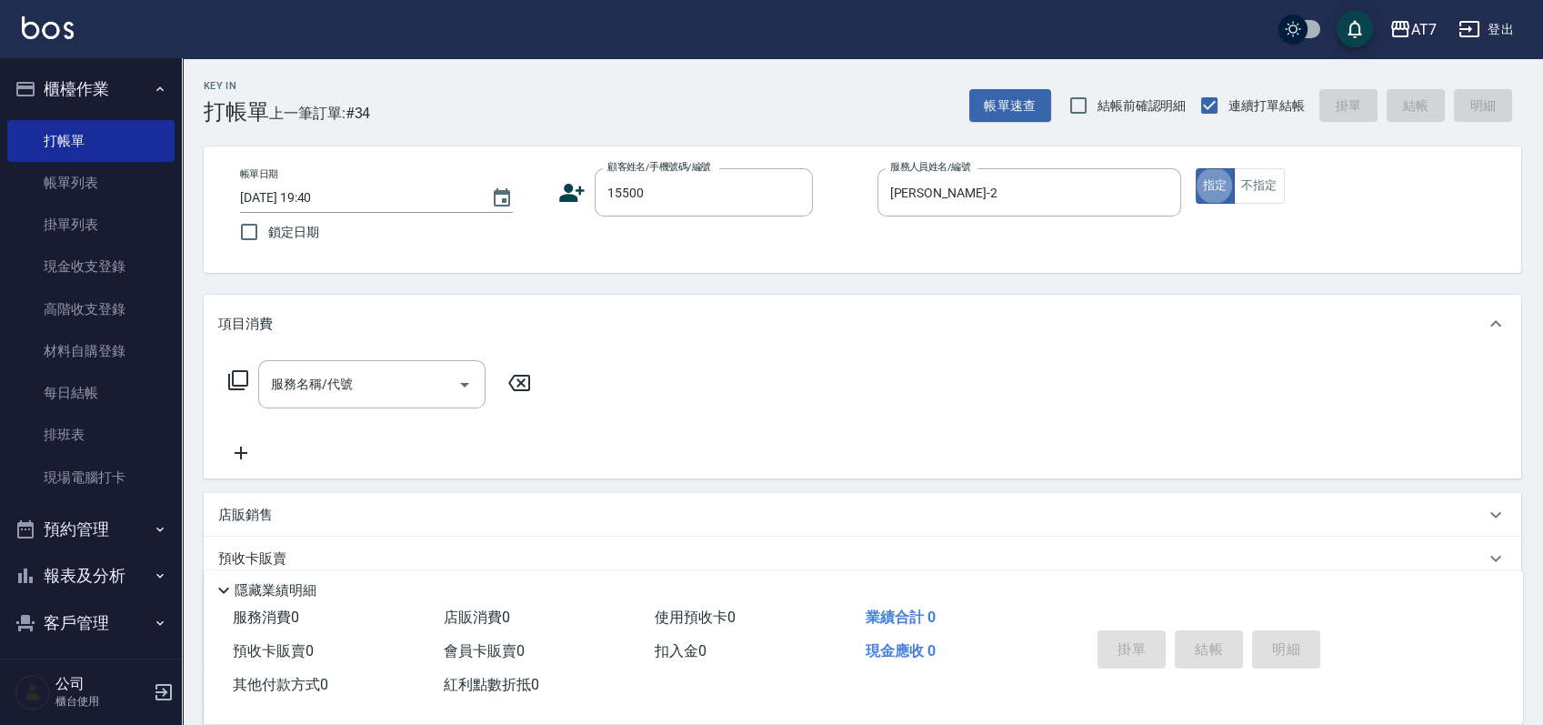
type input "公司/公司15500/15500"
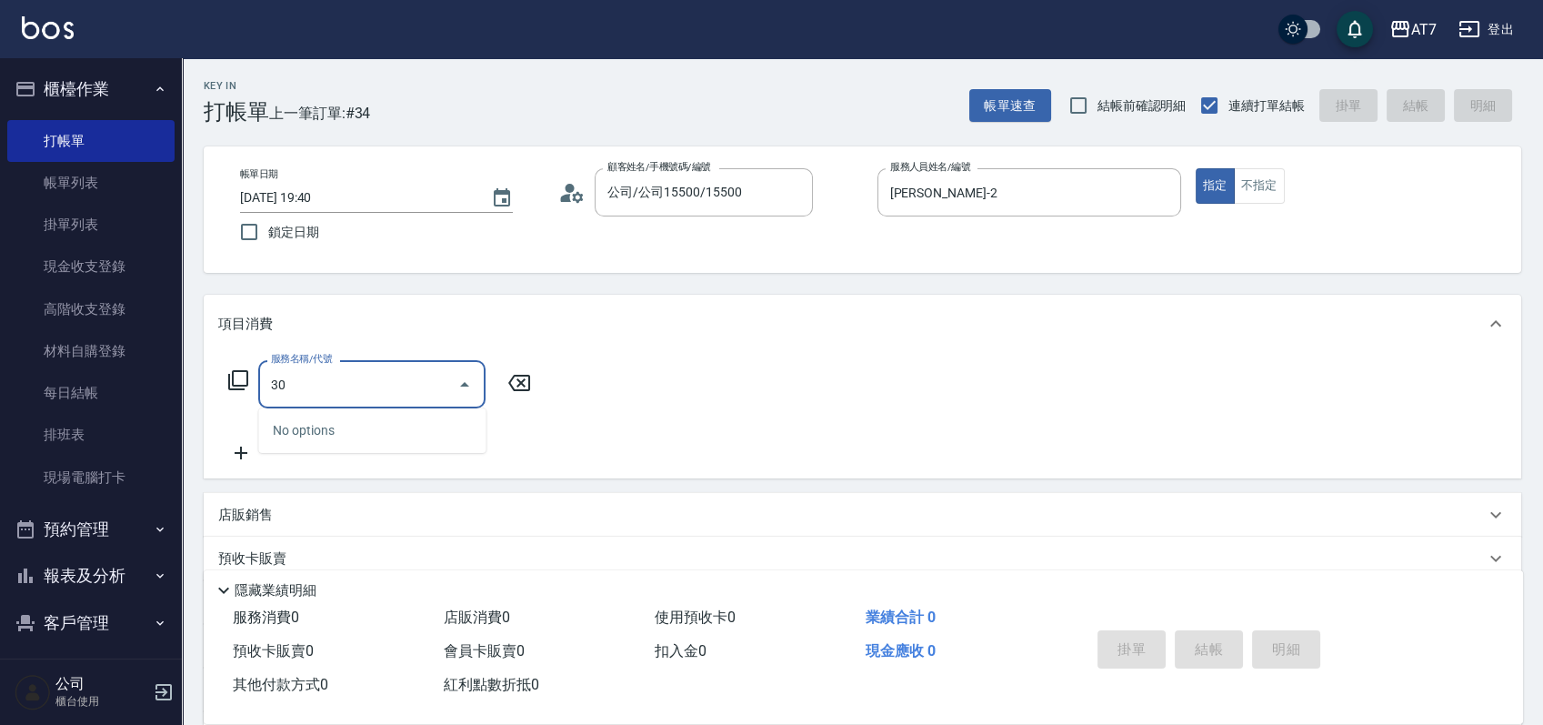
type input "303"
type input "40"
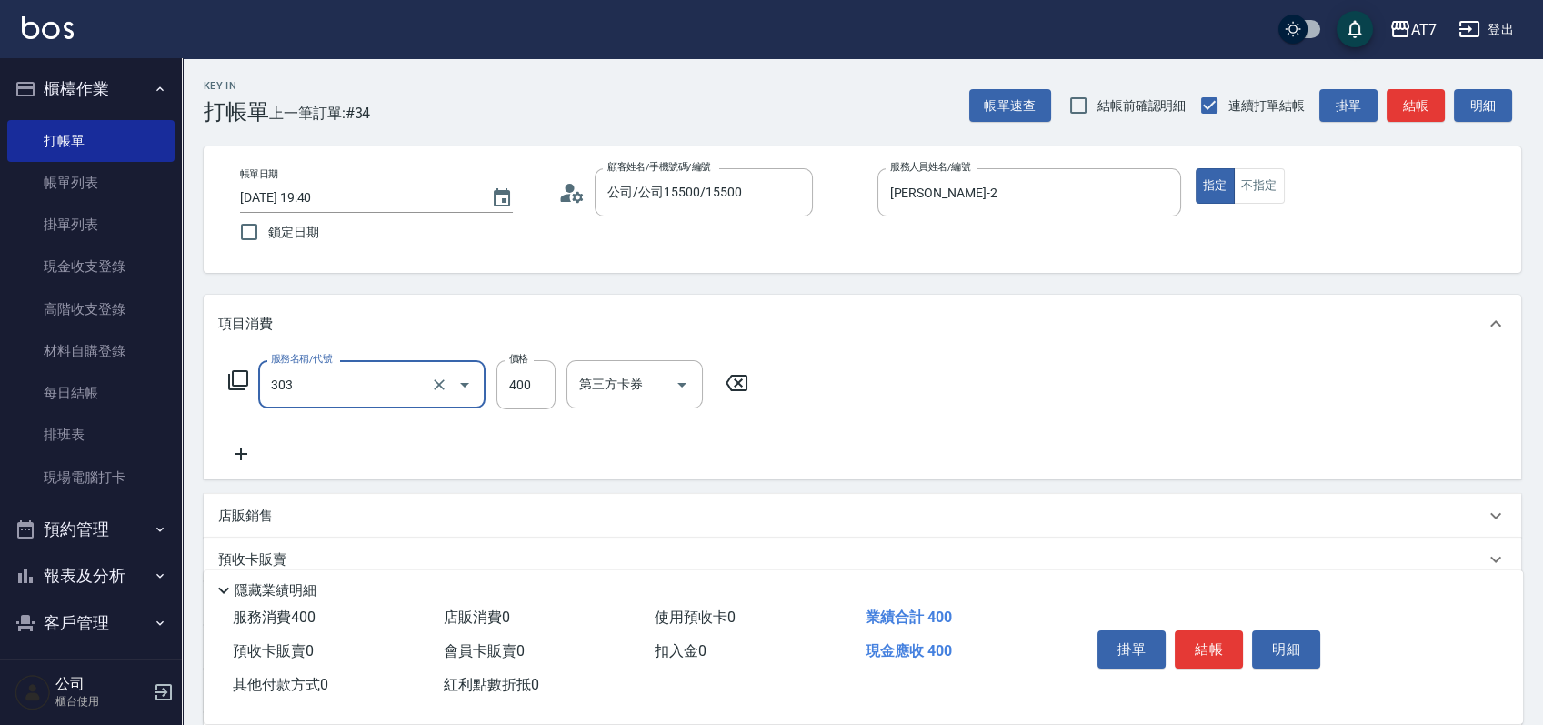
type input "A級剪髮(303)"
click at [1190, 636] on button "結帳" at bounding box center [1209, 649] width 68 height 38
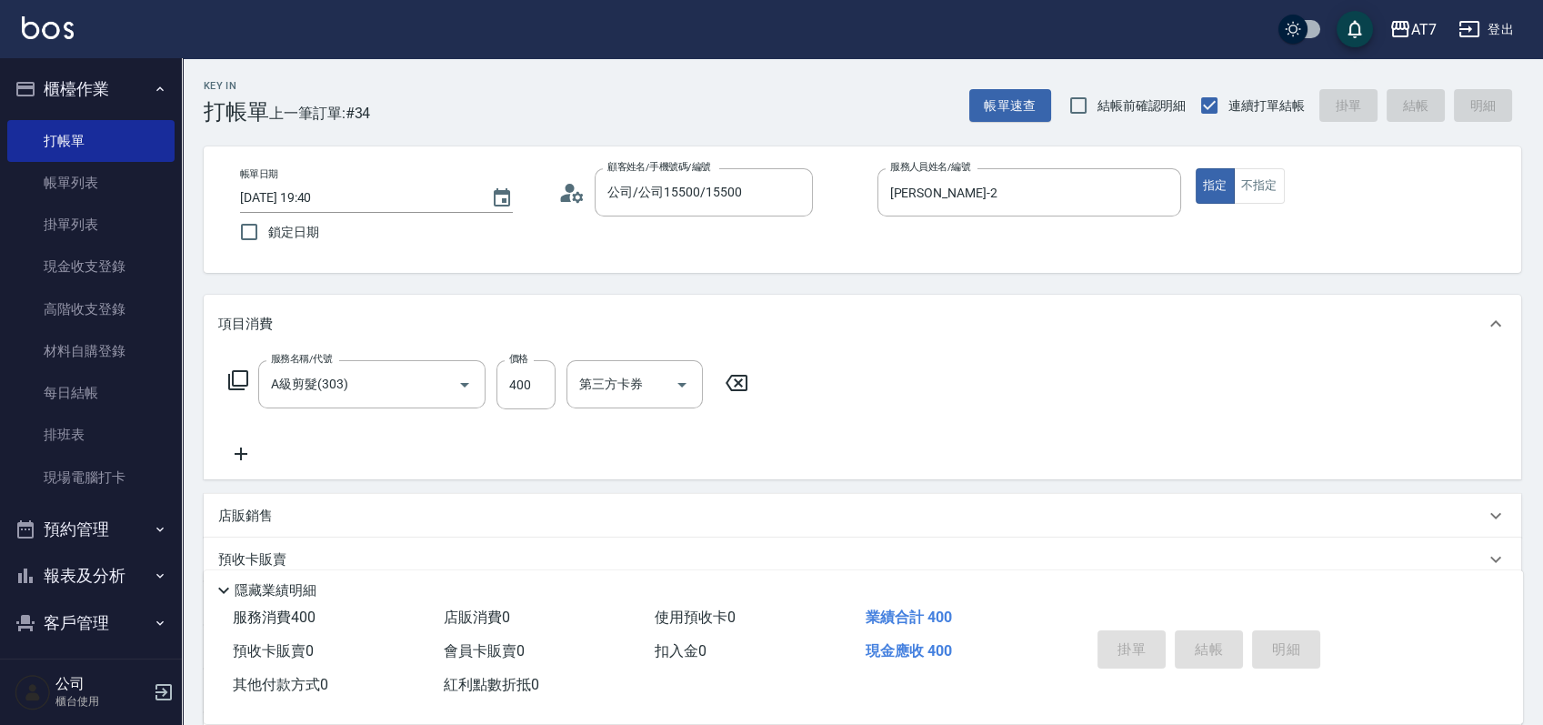
type input "2025/09/26 19:41"
type input "0"
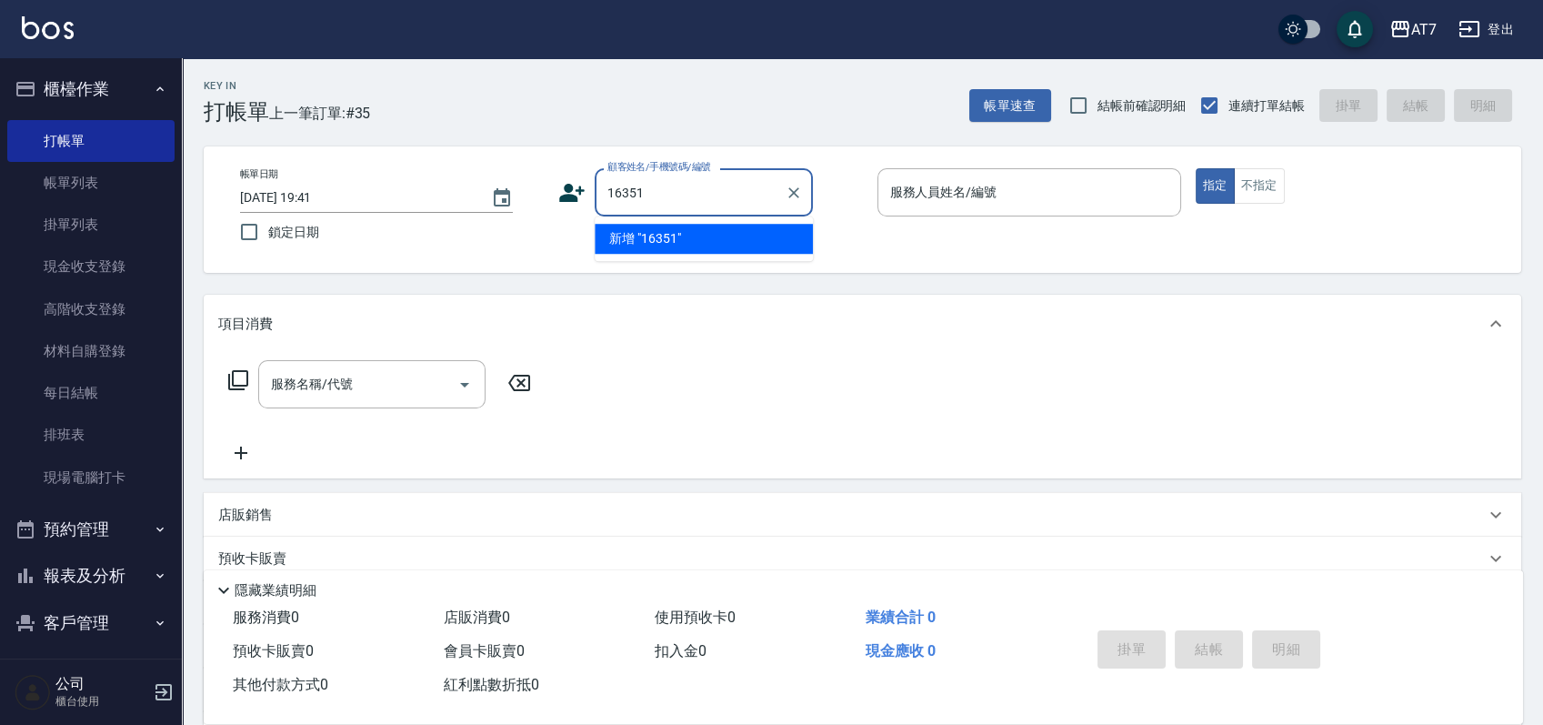
type input "16351"
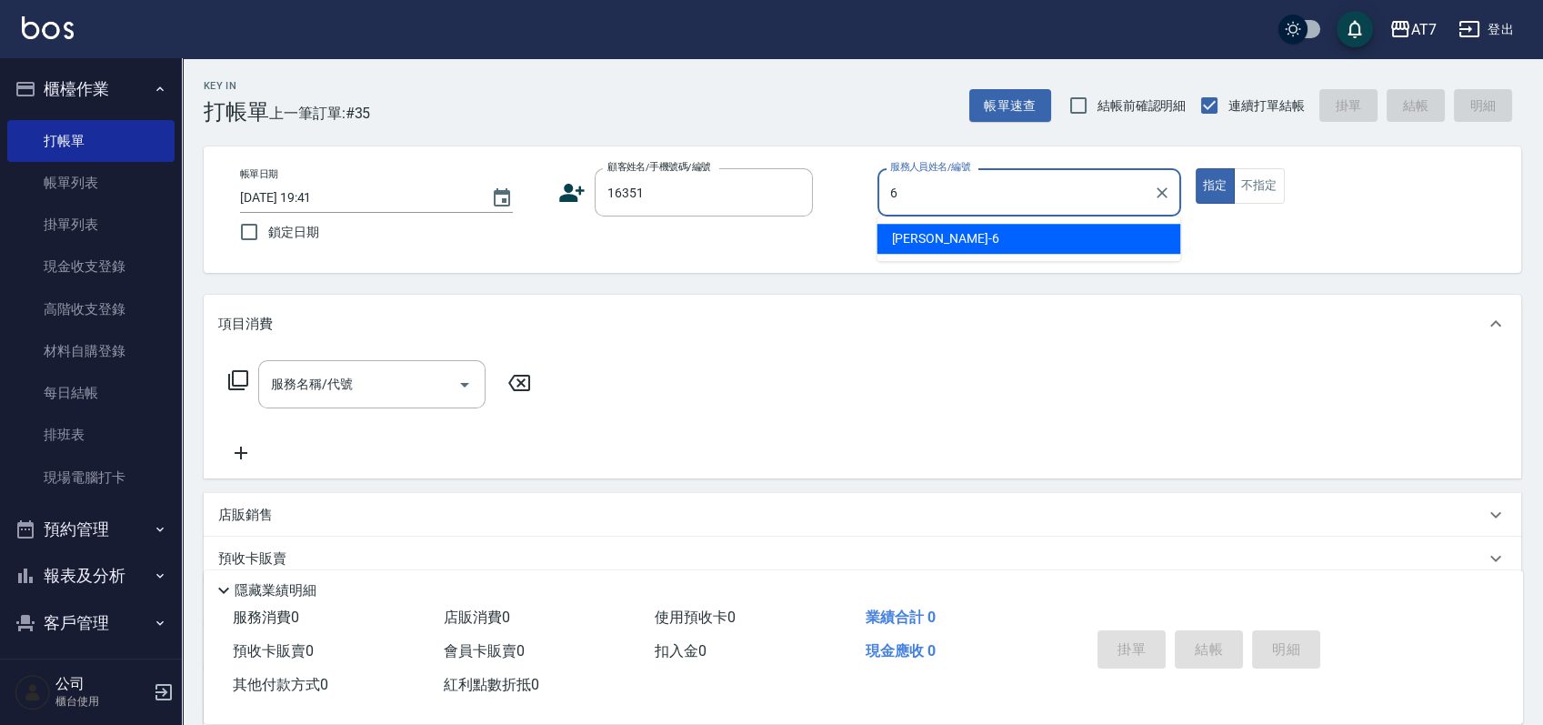
type input "杜莎莎-6"
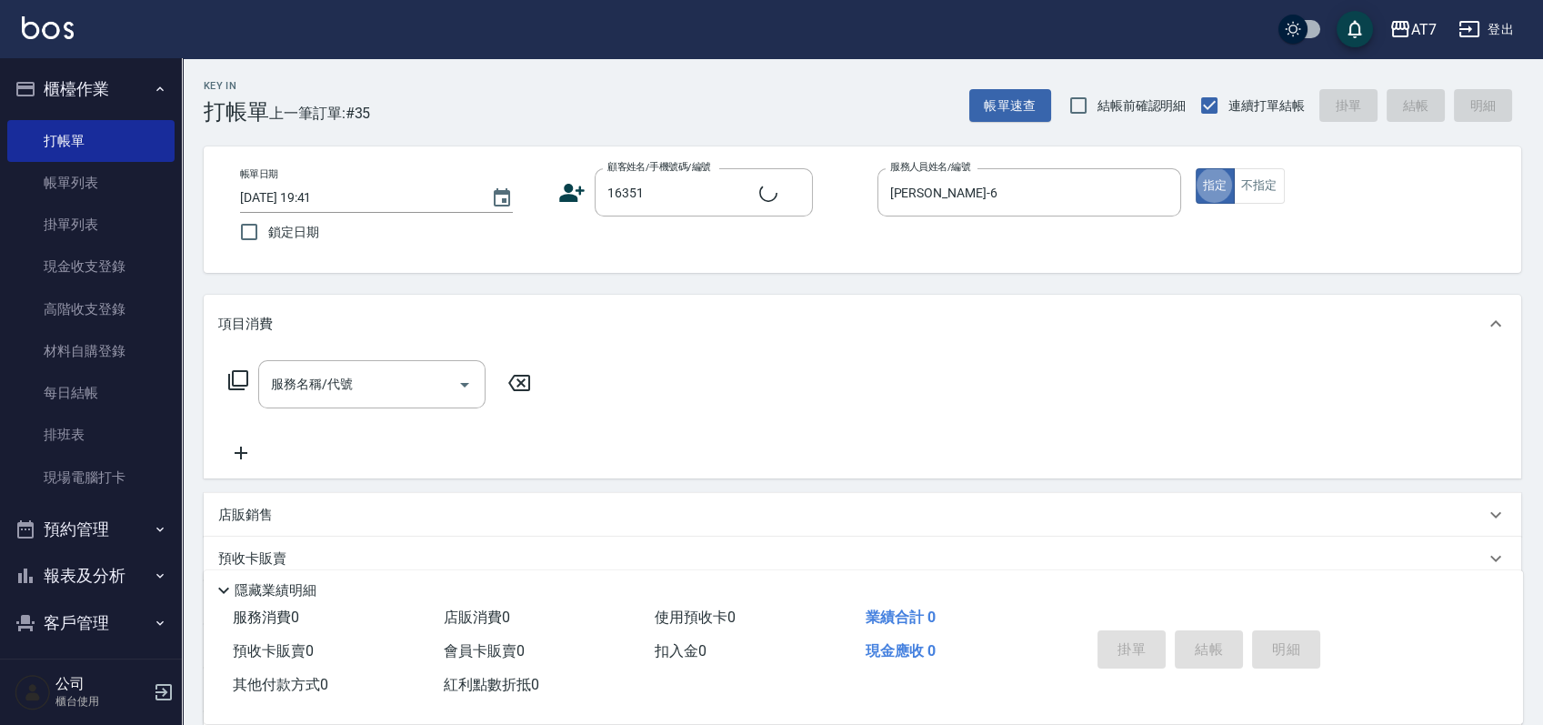
type input "公司/公司16351/16351"
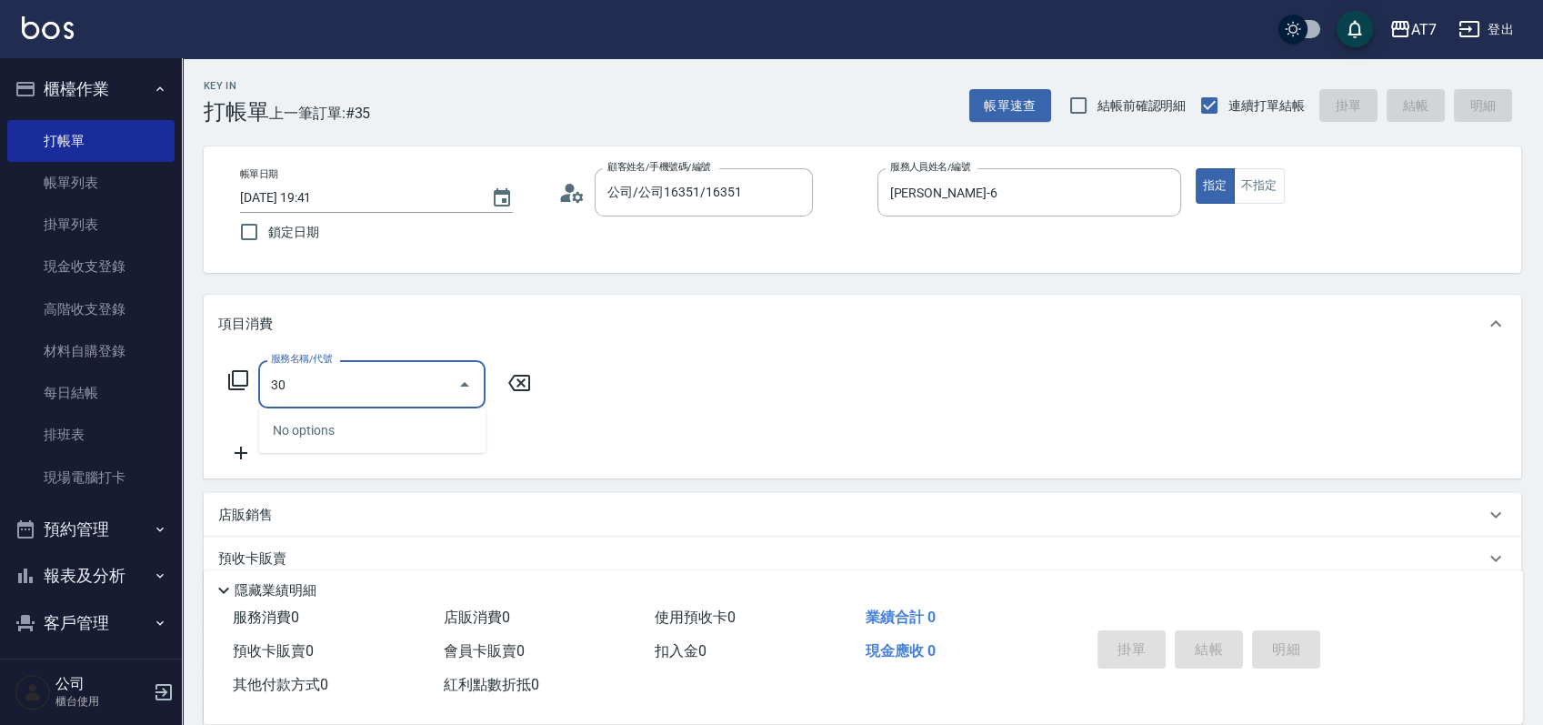
type input "303"
type input "40"
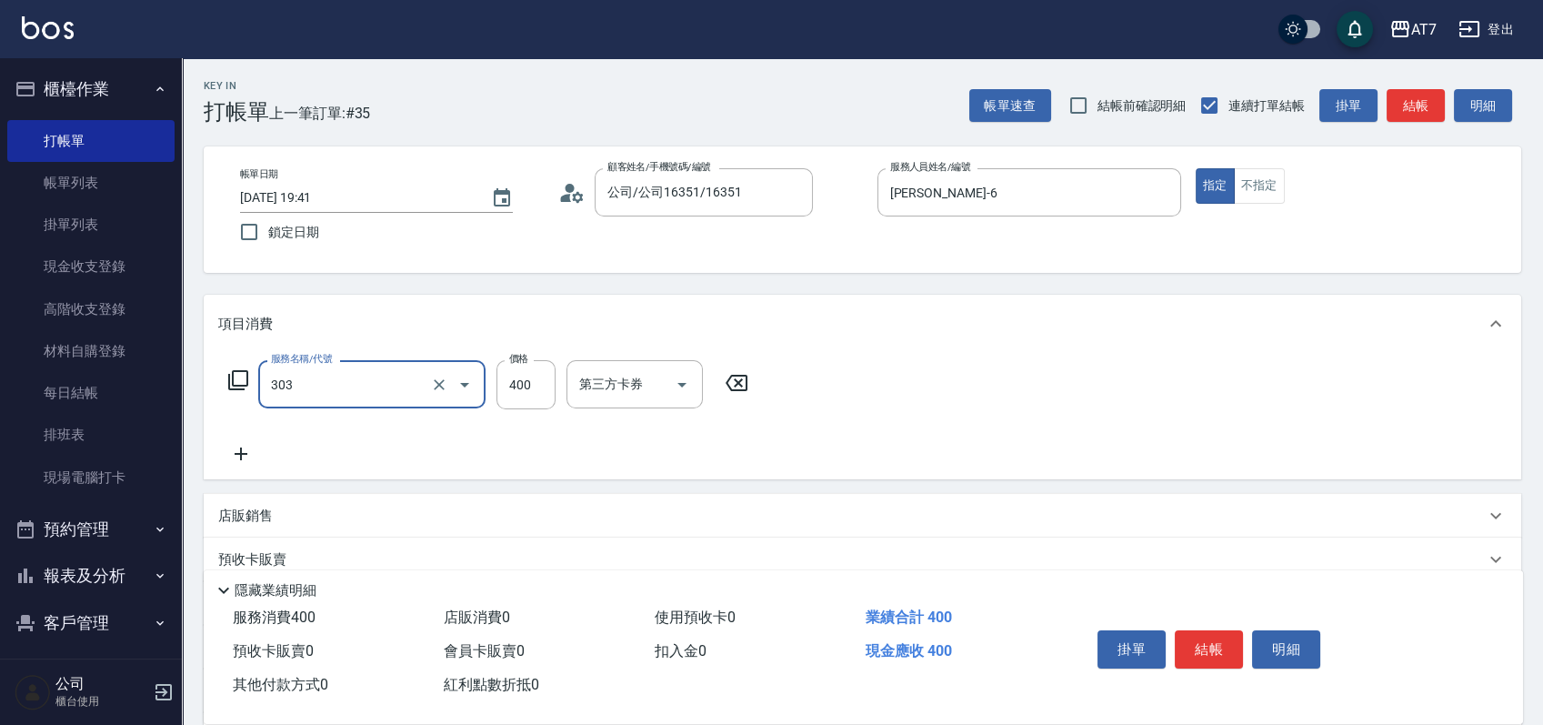
type input "A級剪髮(303)"
click at [1190, 636] on button "結帳" at bounding box center [1209, 649] width 68 height 38
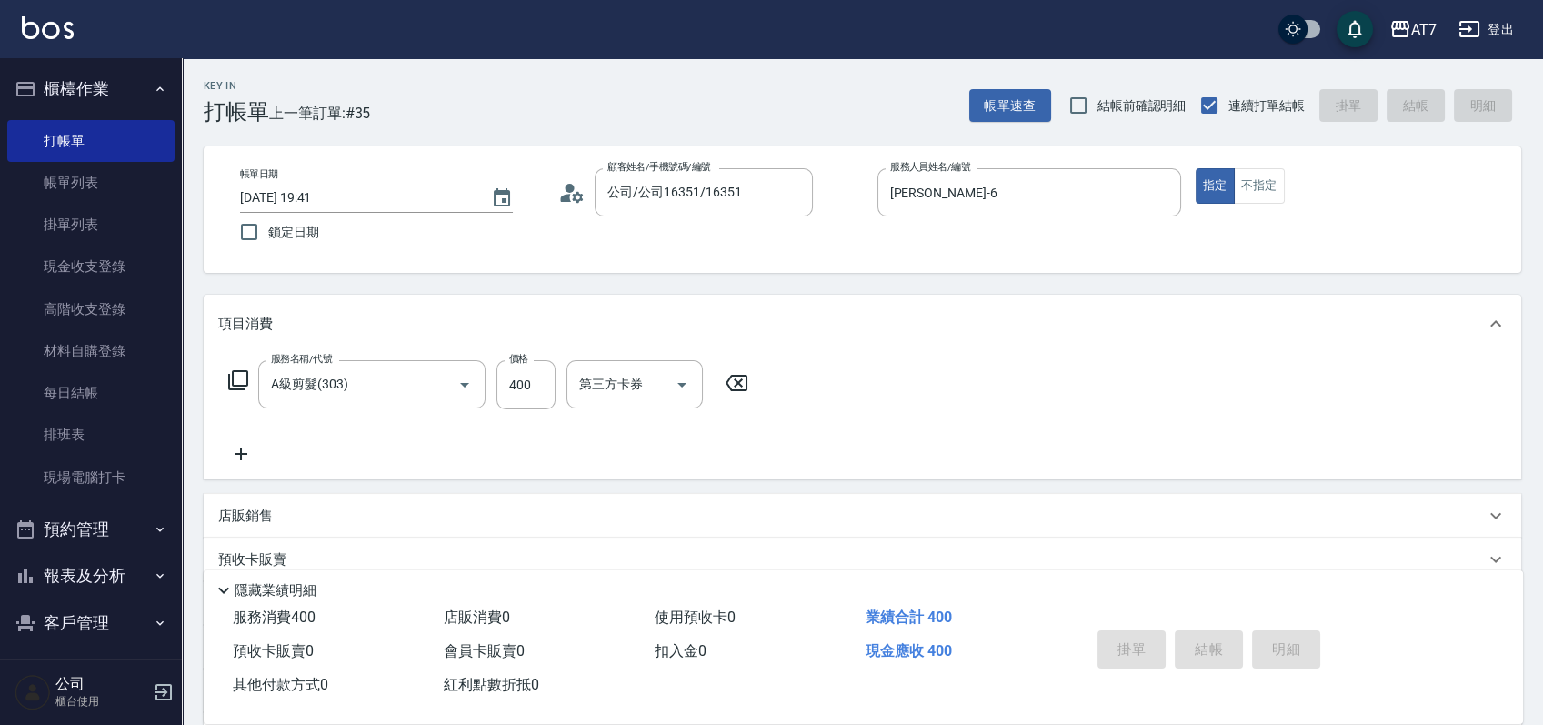
type input "0"
click at [840, 243] on div "帳單日期 2025/09/26 19:41 鎖定日期 顧客姓名/手機號碼/編號 顧客姓名/手機號碼/編號 服務人員姓名/編號 服務人員姓名/編號 指定 不指定" at bounding box center [863, 209] width 1274 height 83
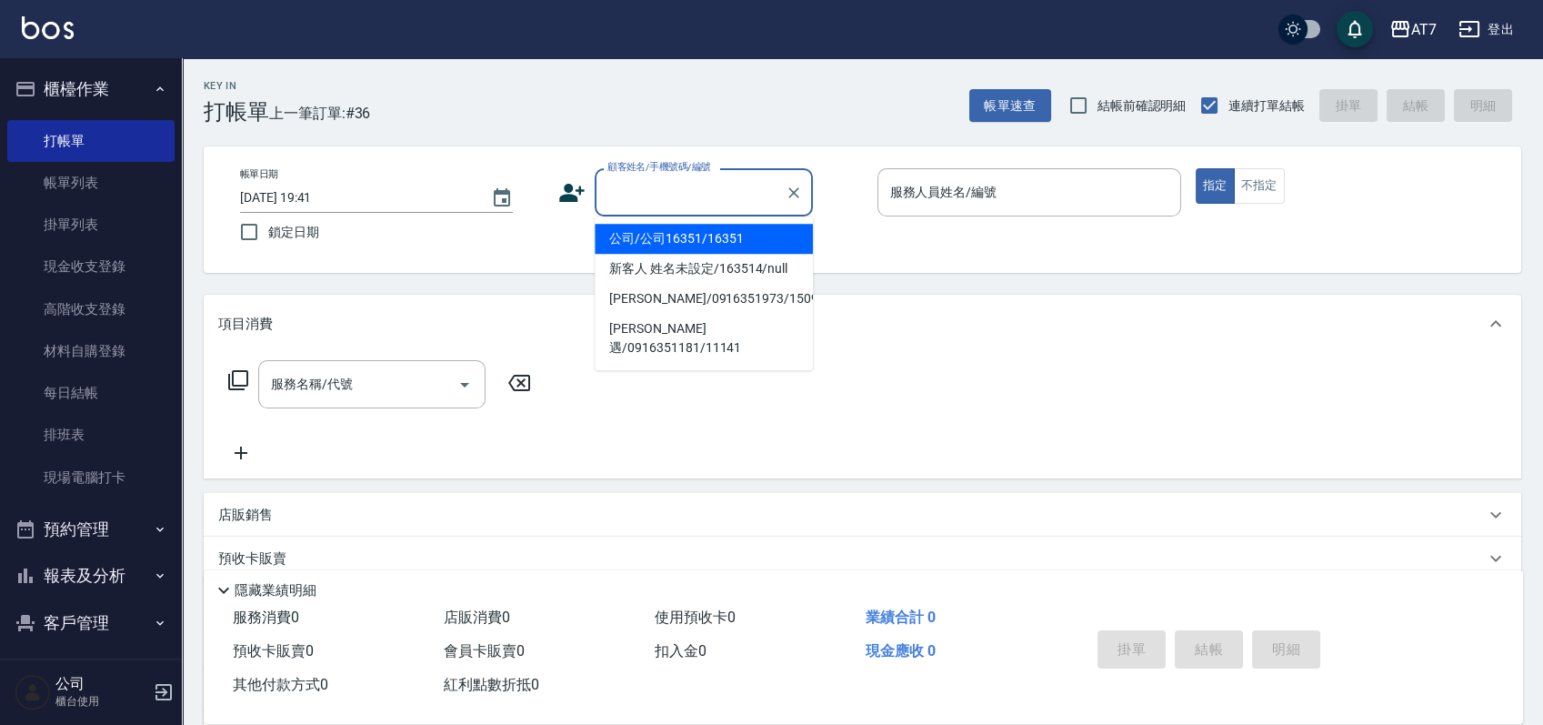
click at [675, 198] on input "顧客姓名/手機號碼/編號" at bounding box center [690, 192] width 175 height 32
type input "15500"
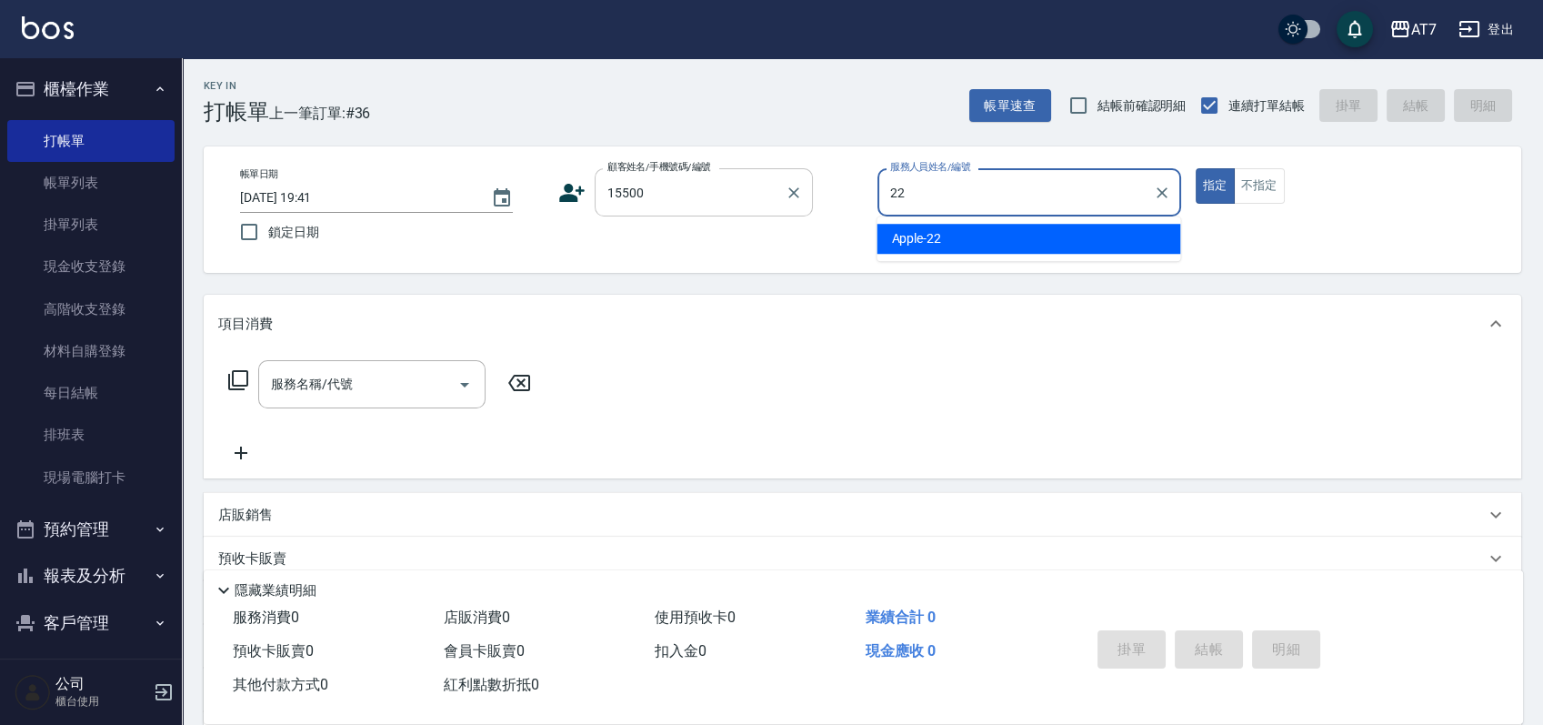
type input "Apple-22"
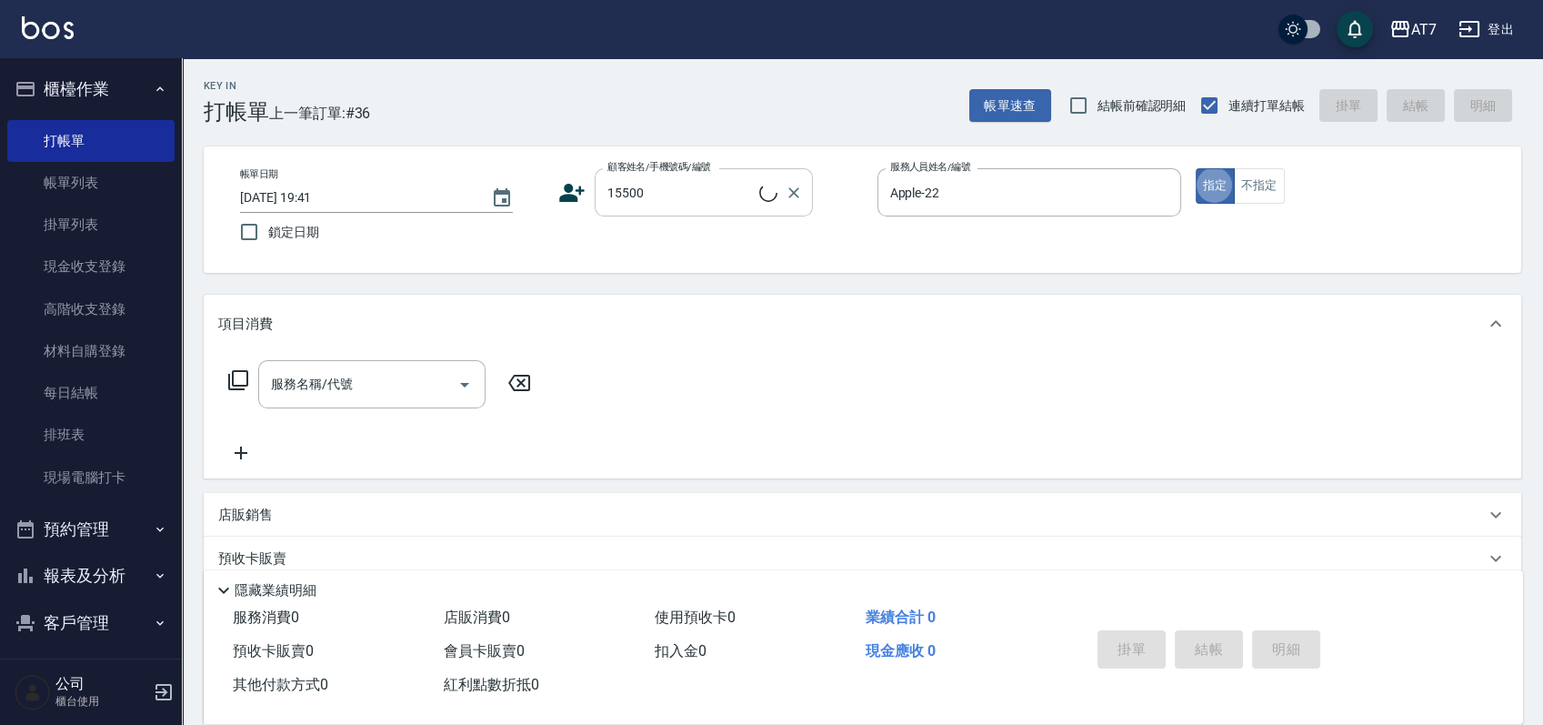
type input "公司/公司15500/15500"
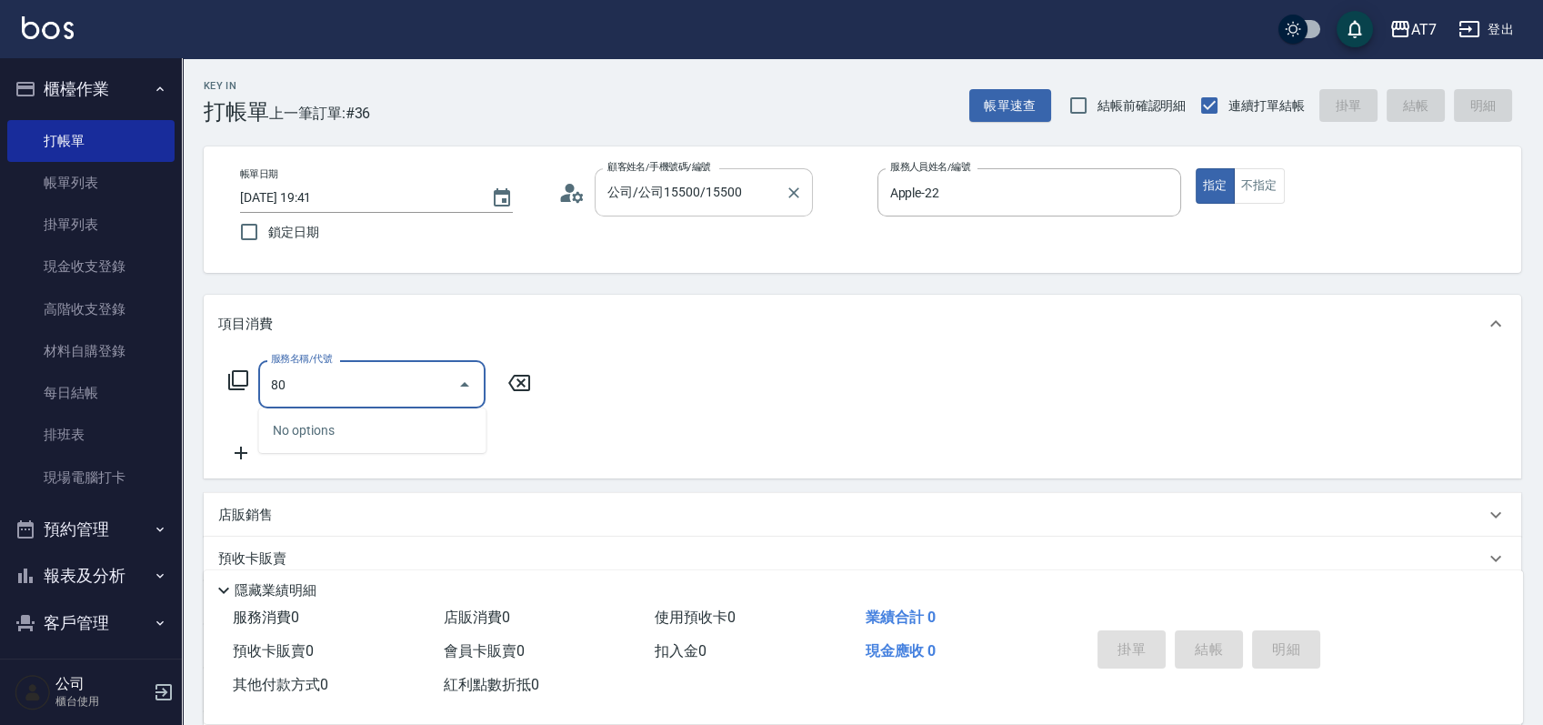
type input "802"
type input "60"
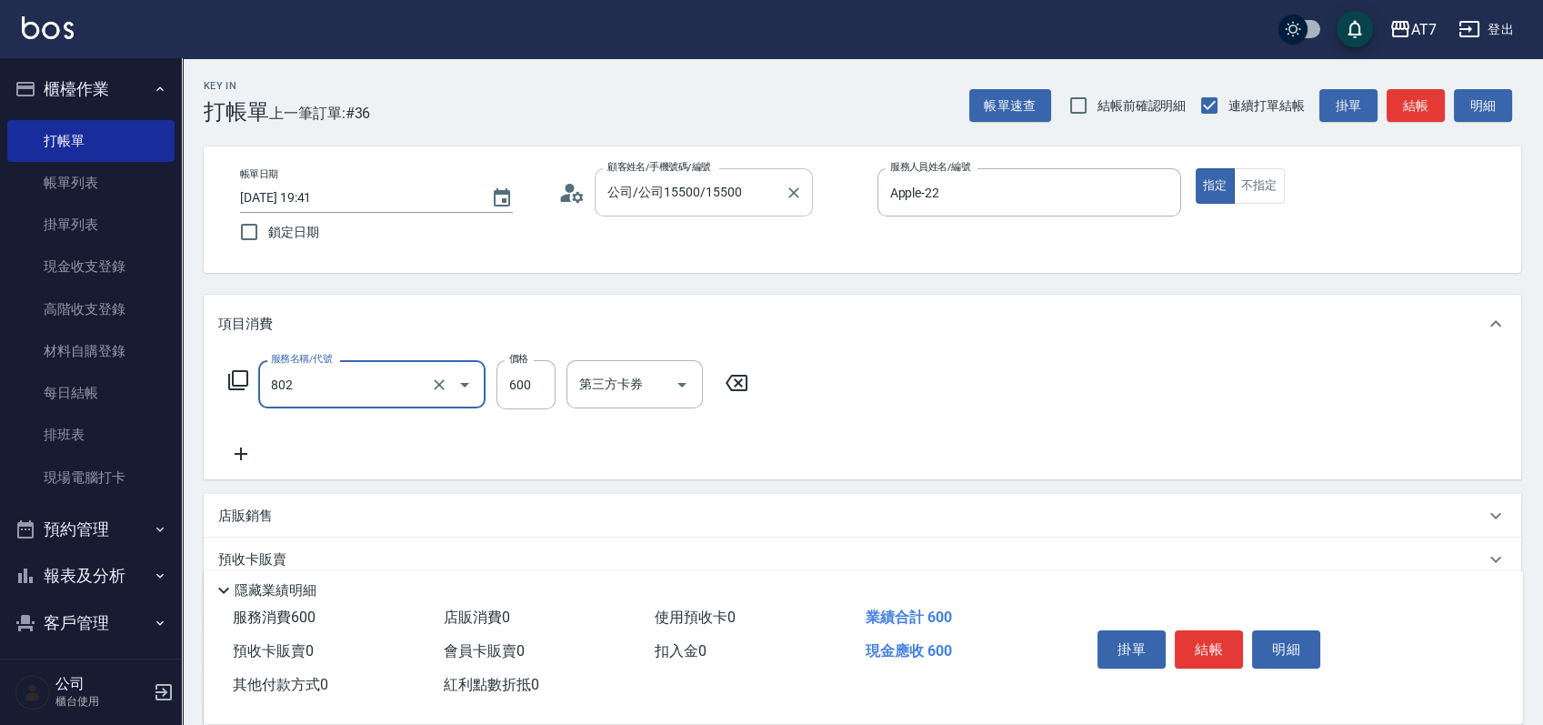
type input "髮原素去角質(802)"
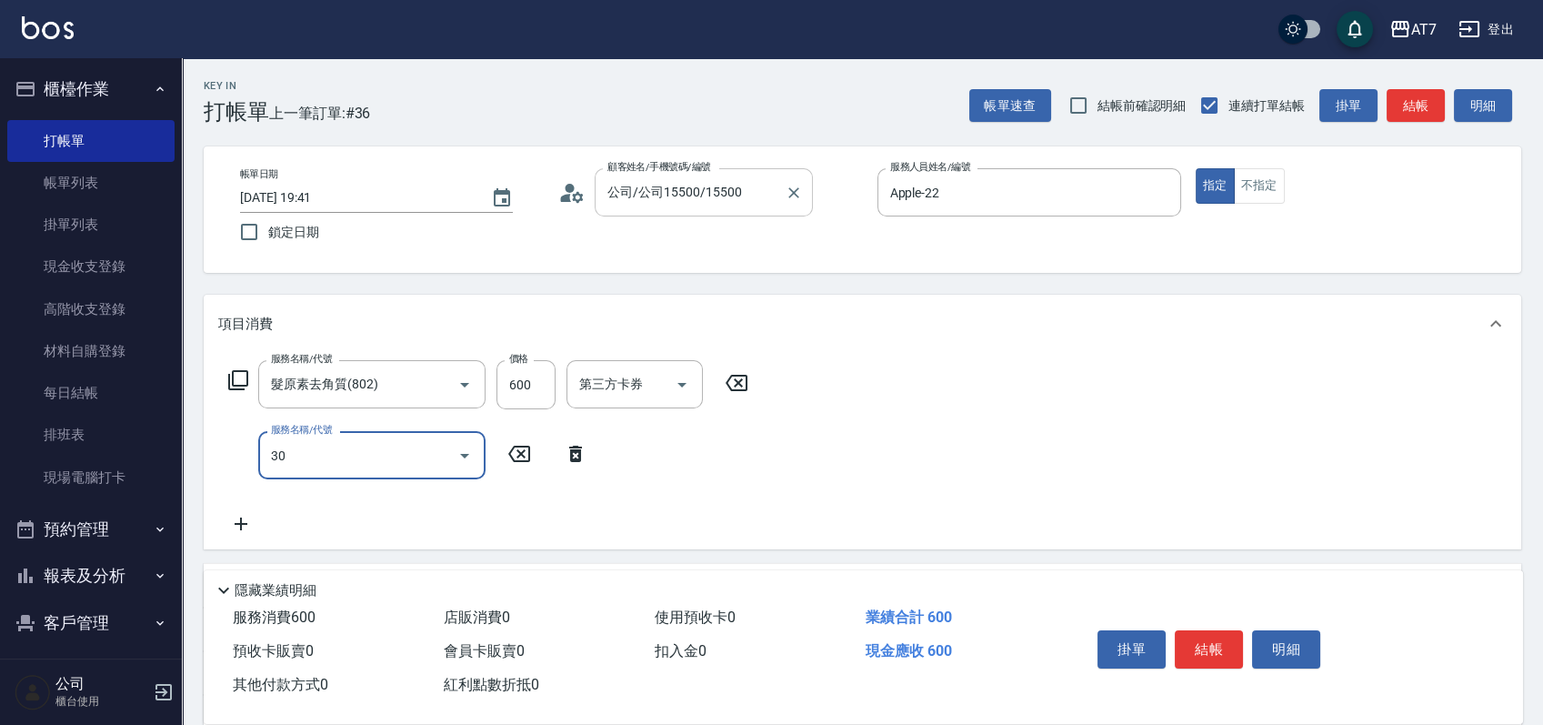
type input "303"
type input "100"
type input "A級剪髮(303)"
click at [1201, 642] on button "結帳" at bounding box center [1209, 649] width 68 height 38
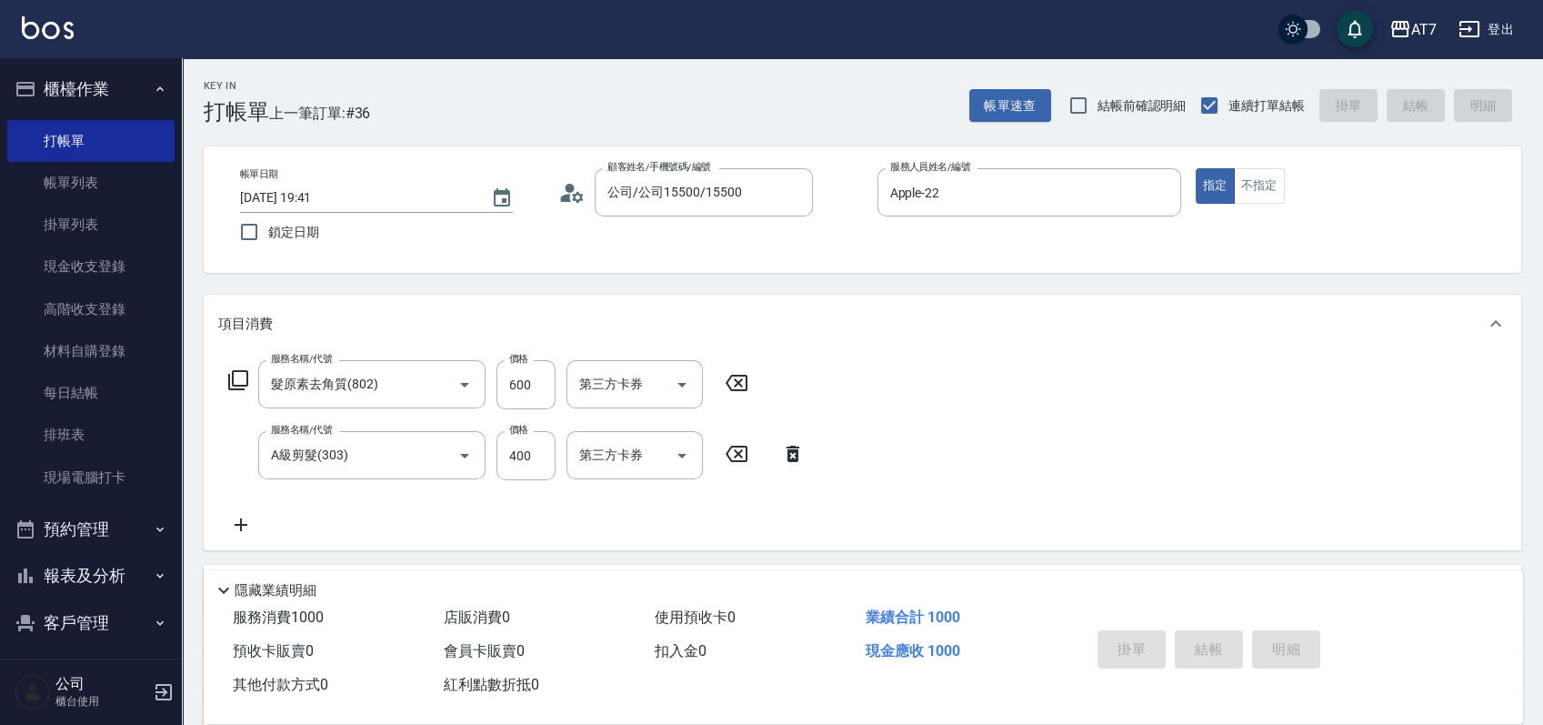
type input "2025/09/26 19:45"
type input "0"
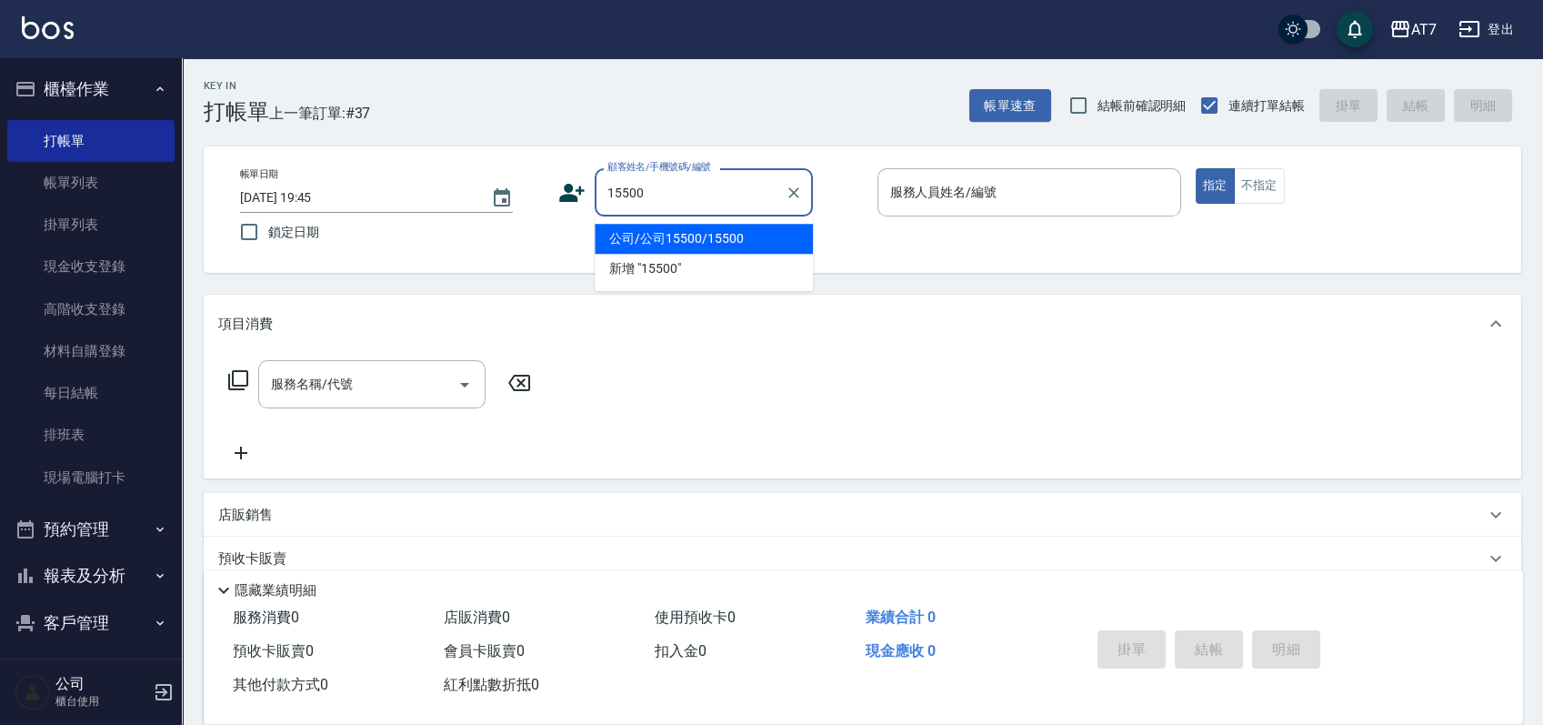
type input "15500"
type input "1"
type input "公司/公司15500/15500"
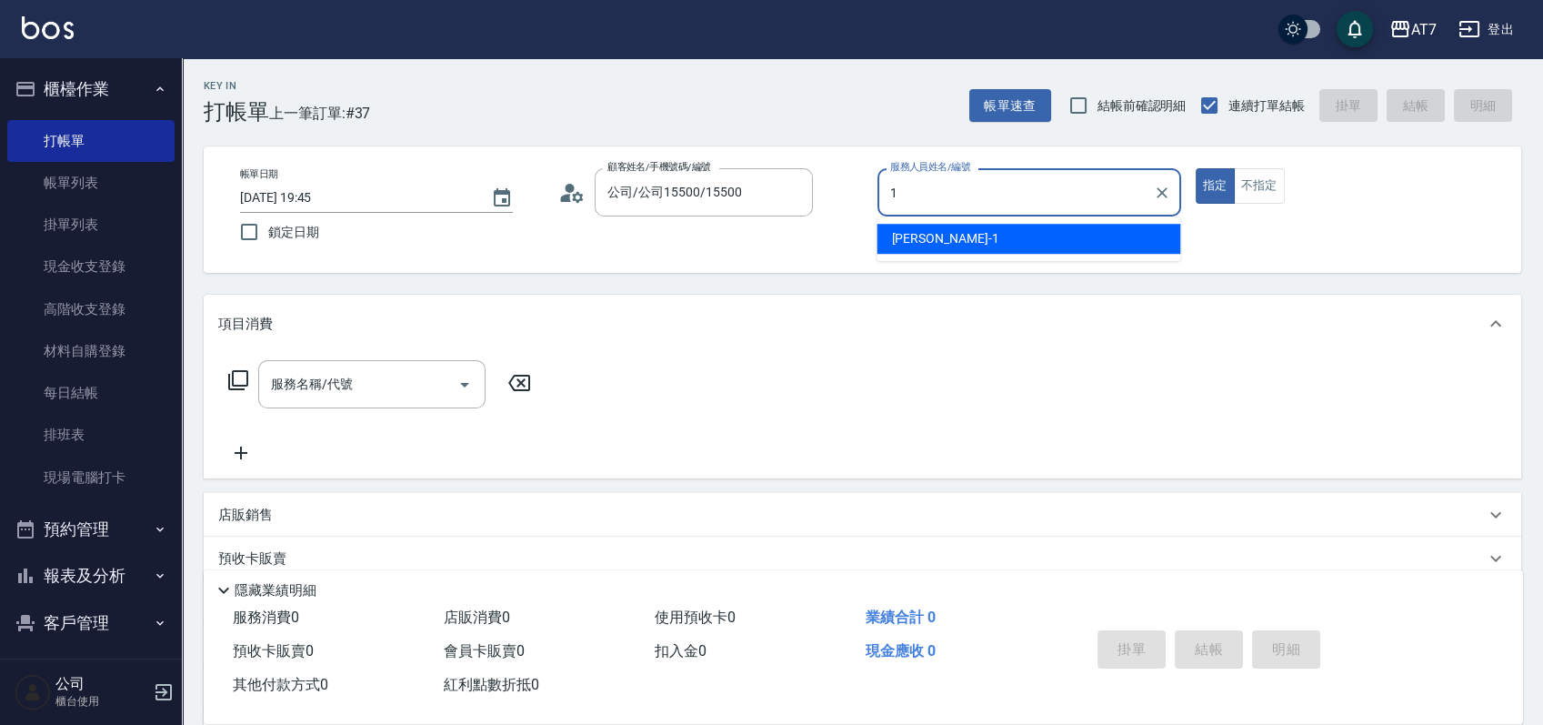
type input "米雪兒-1"
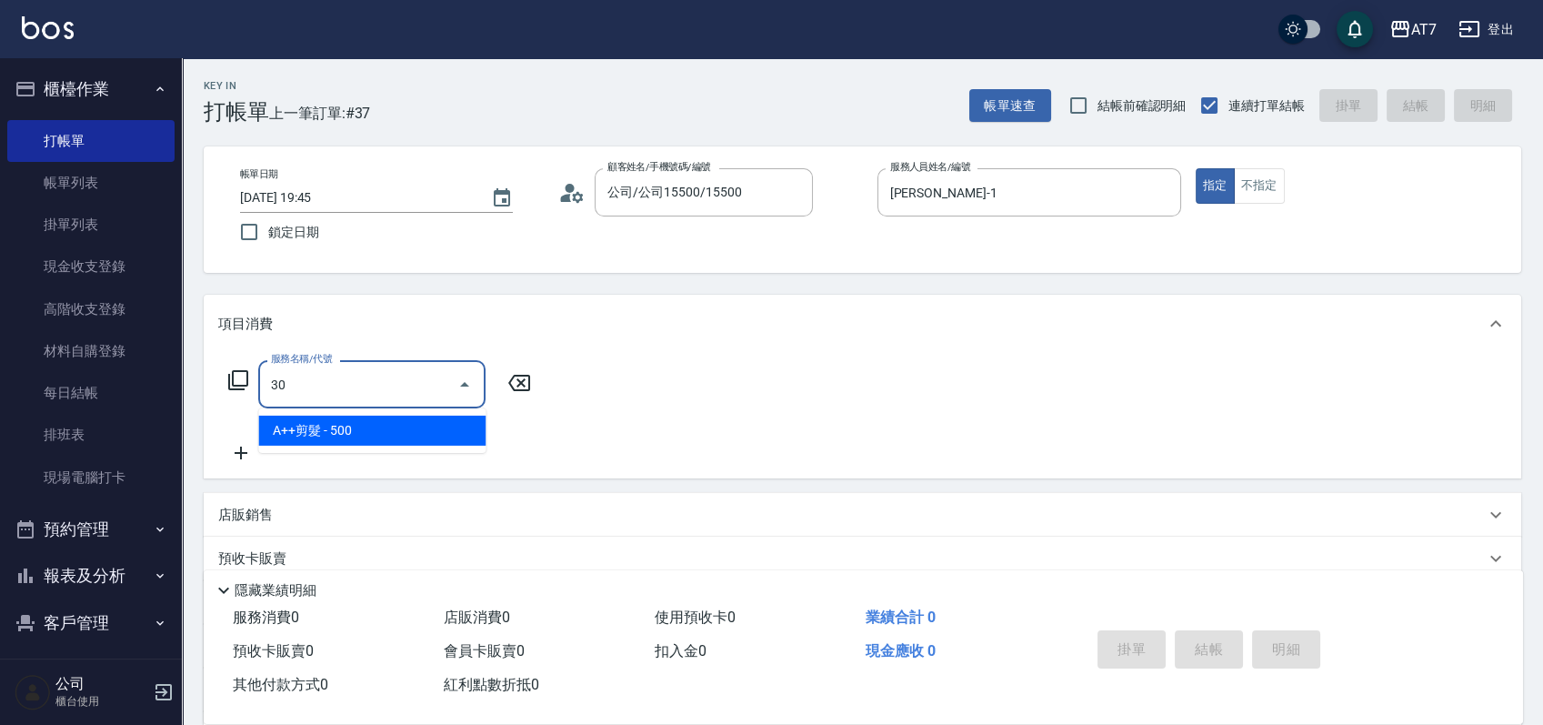
type input "305"
type input "50"
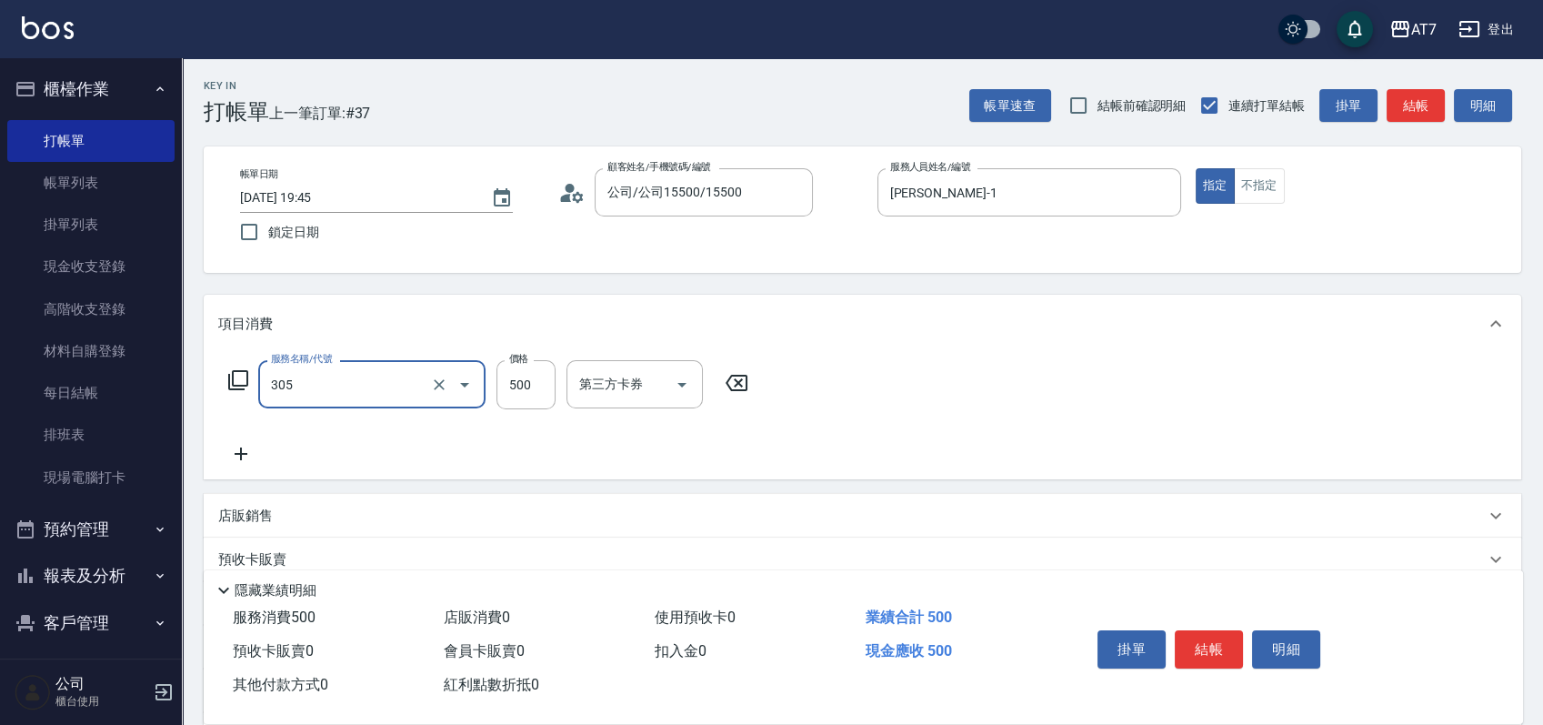
type input "A++剪髮(305)"
type input "7"
type input "0"
type input "700"
type input "70"
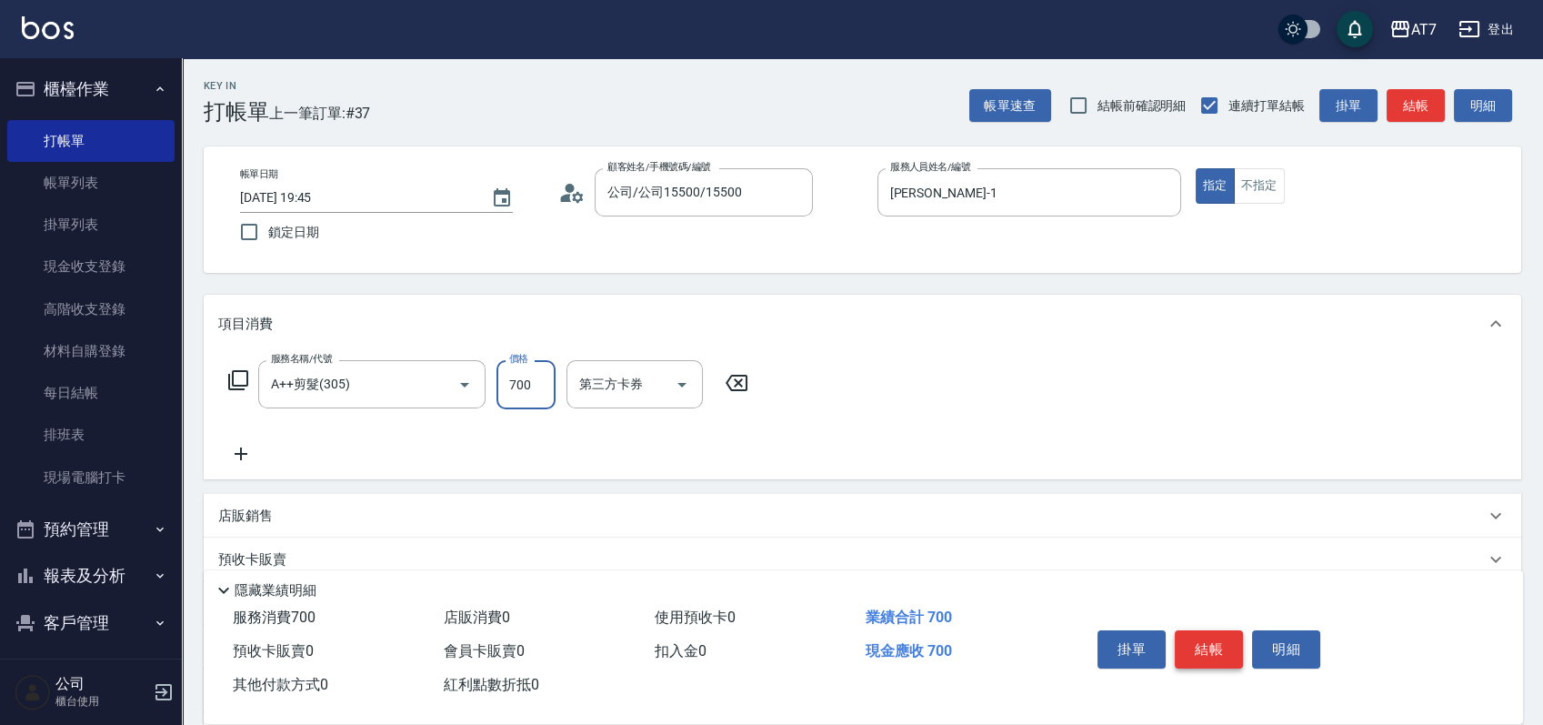
type input "700"
click at [1215, 645] on button "結帳" at bounding box center [1209, 649] width 68 height 38
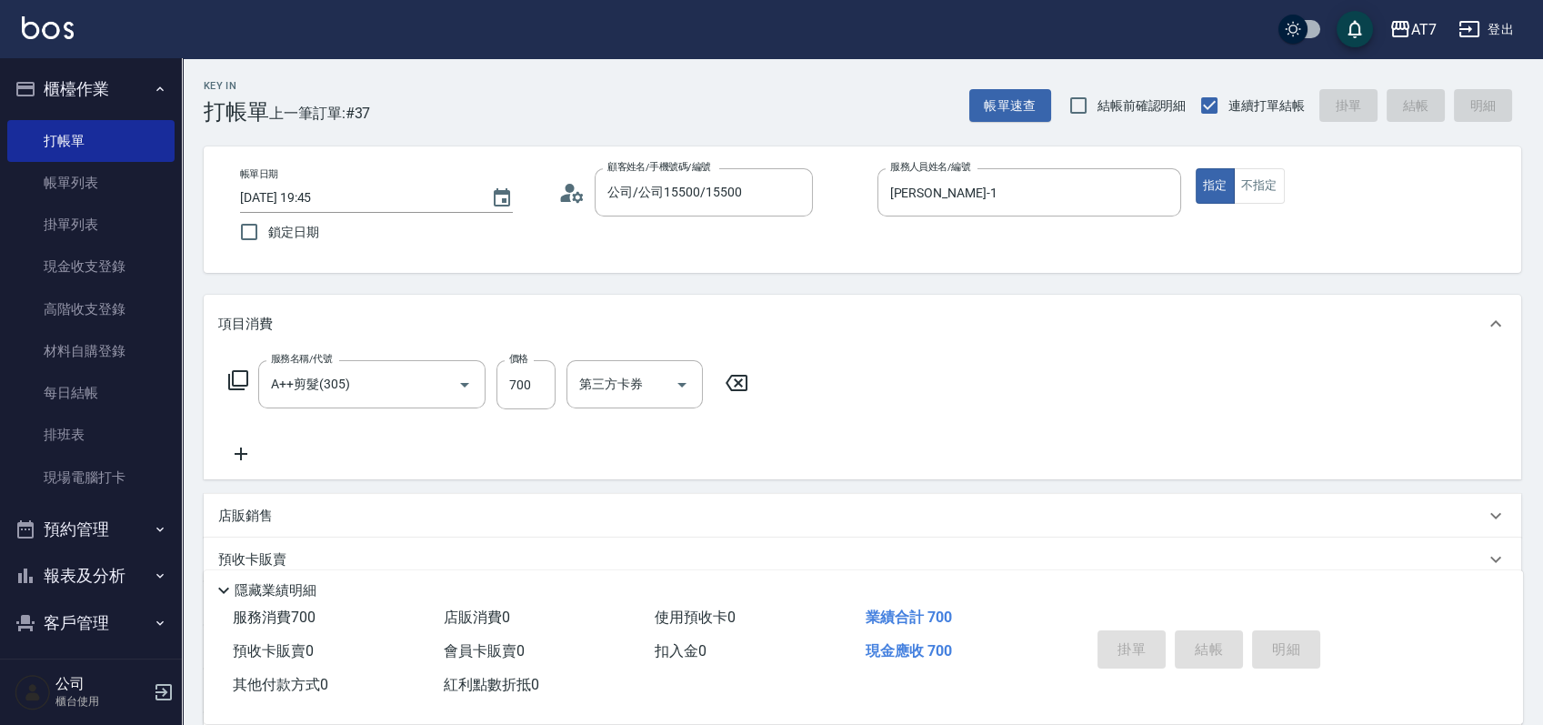
type input "2025/09/26 19:46"
type input "0"
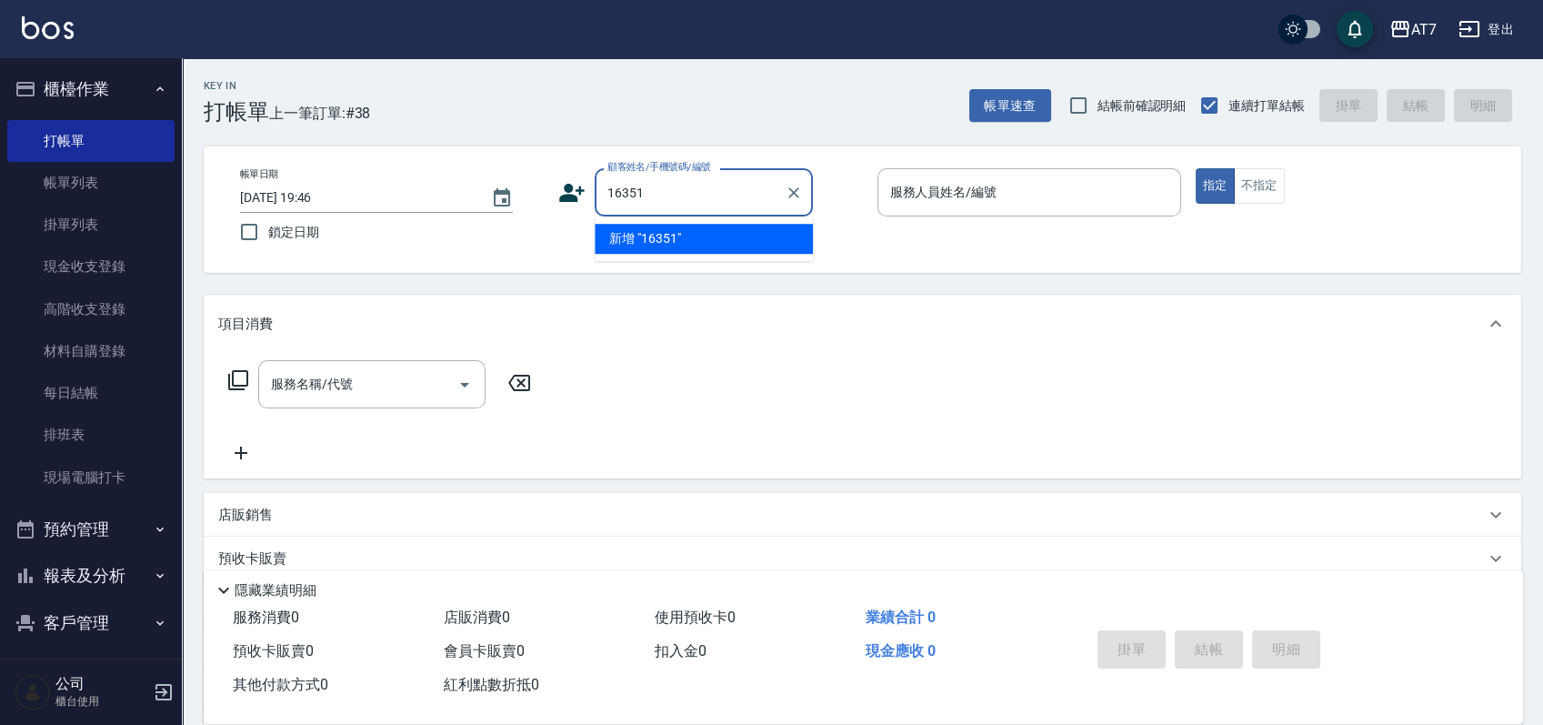
type input "16351"
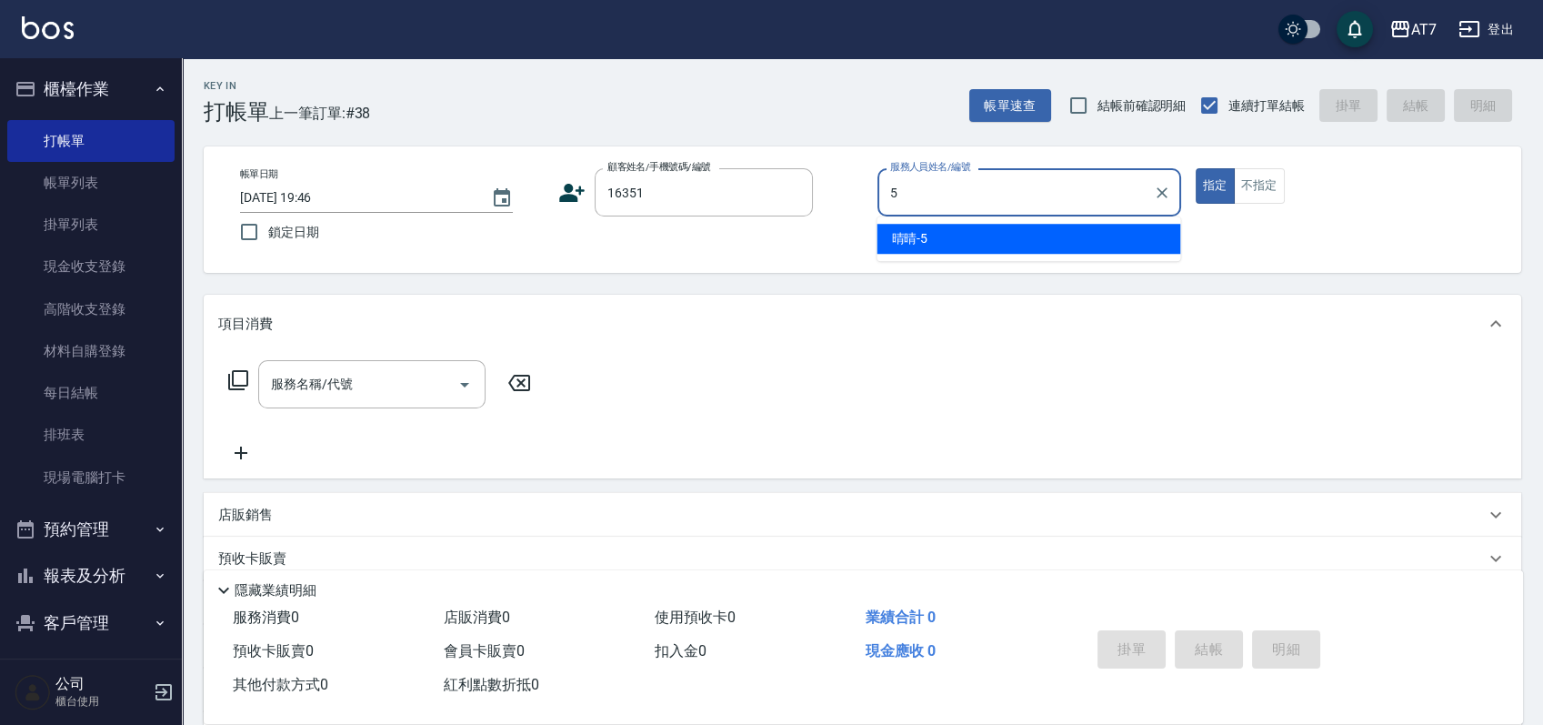
type input "晴晴-5"
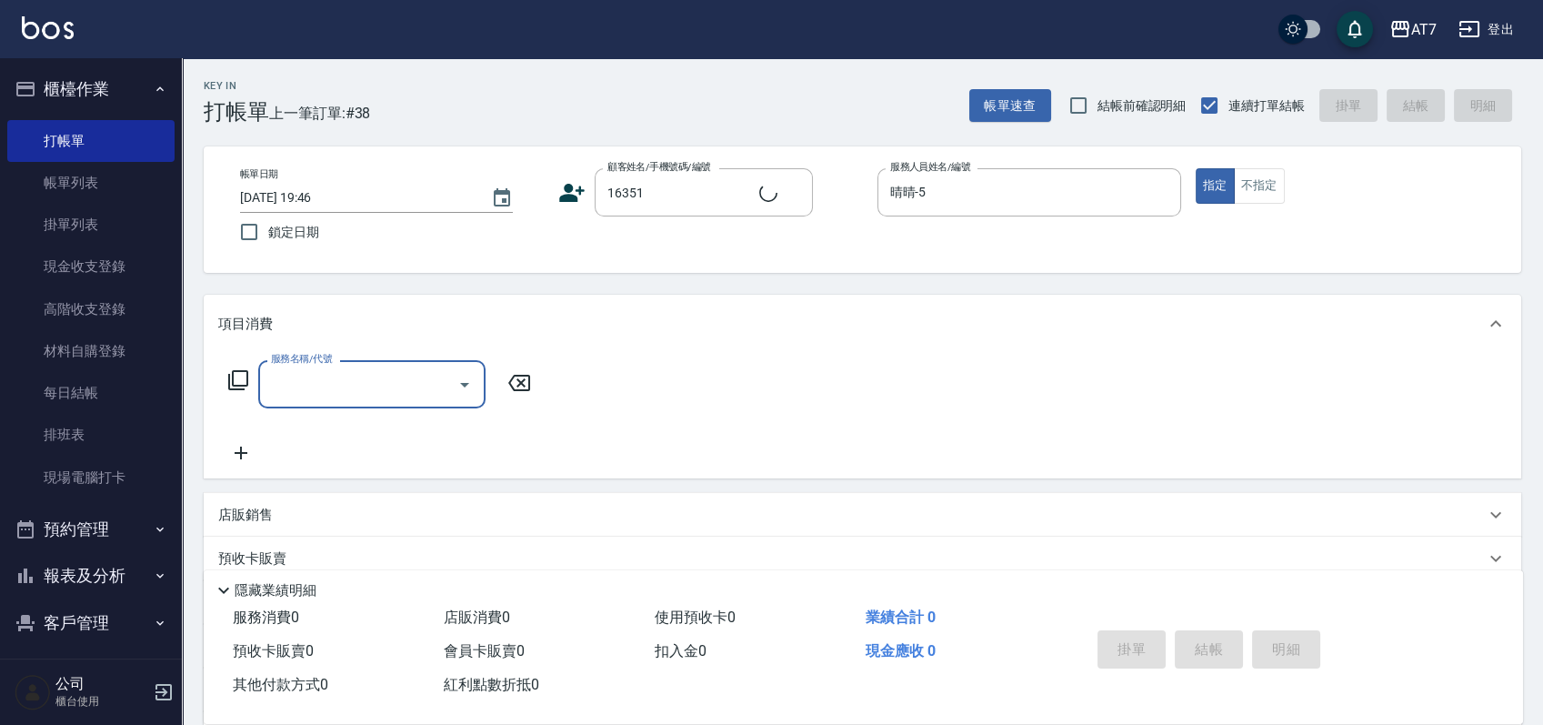
type input "公司/公司16351/16351"
type input "401"
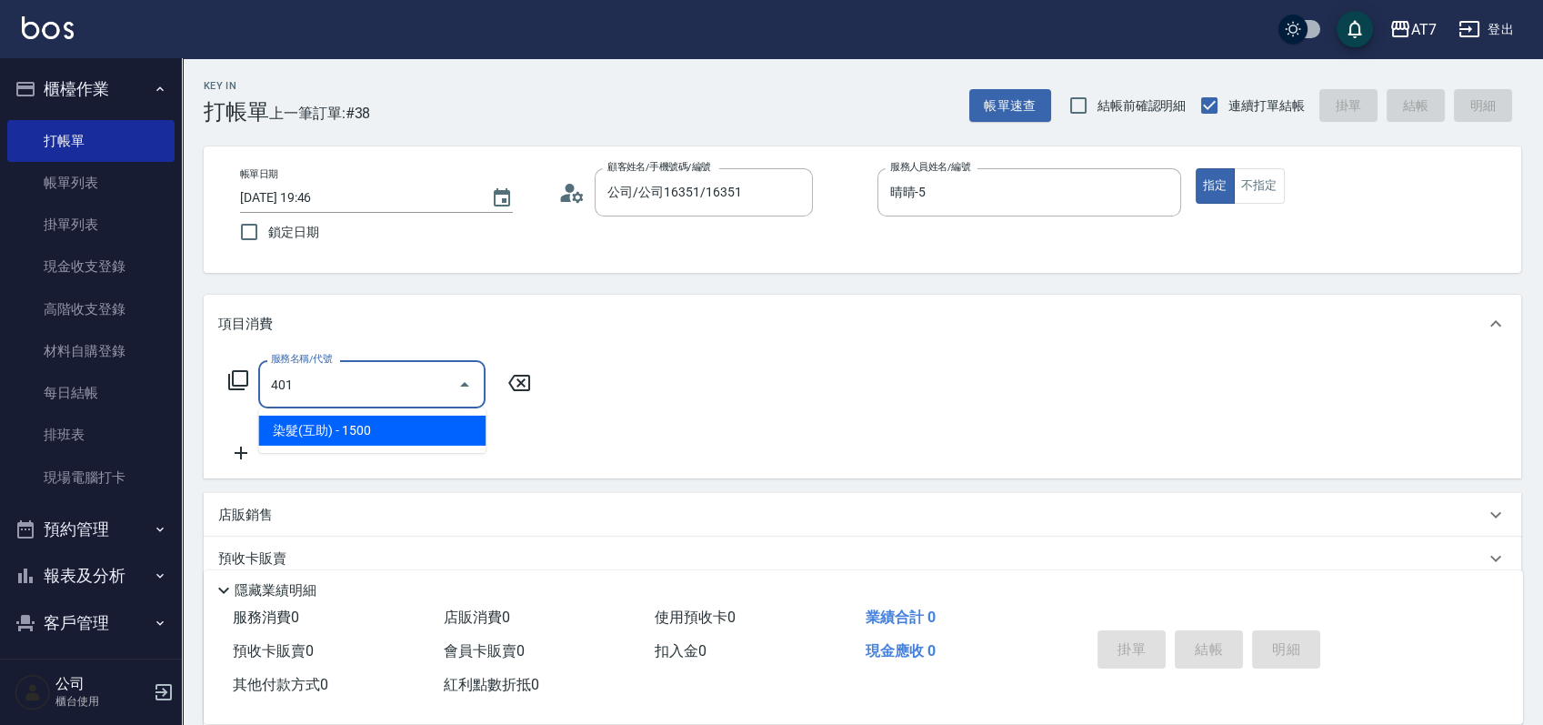
type input "150"
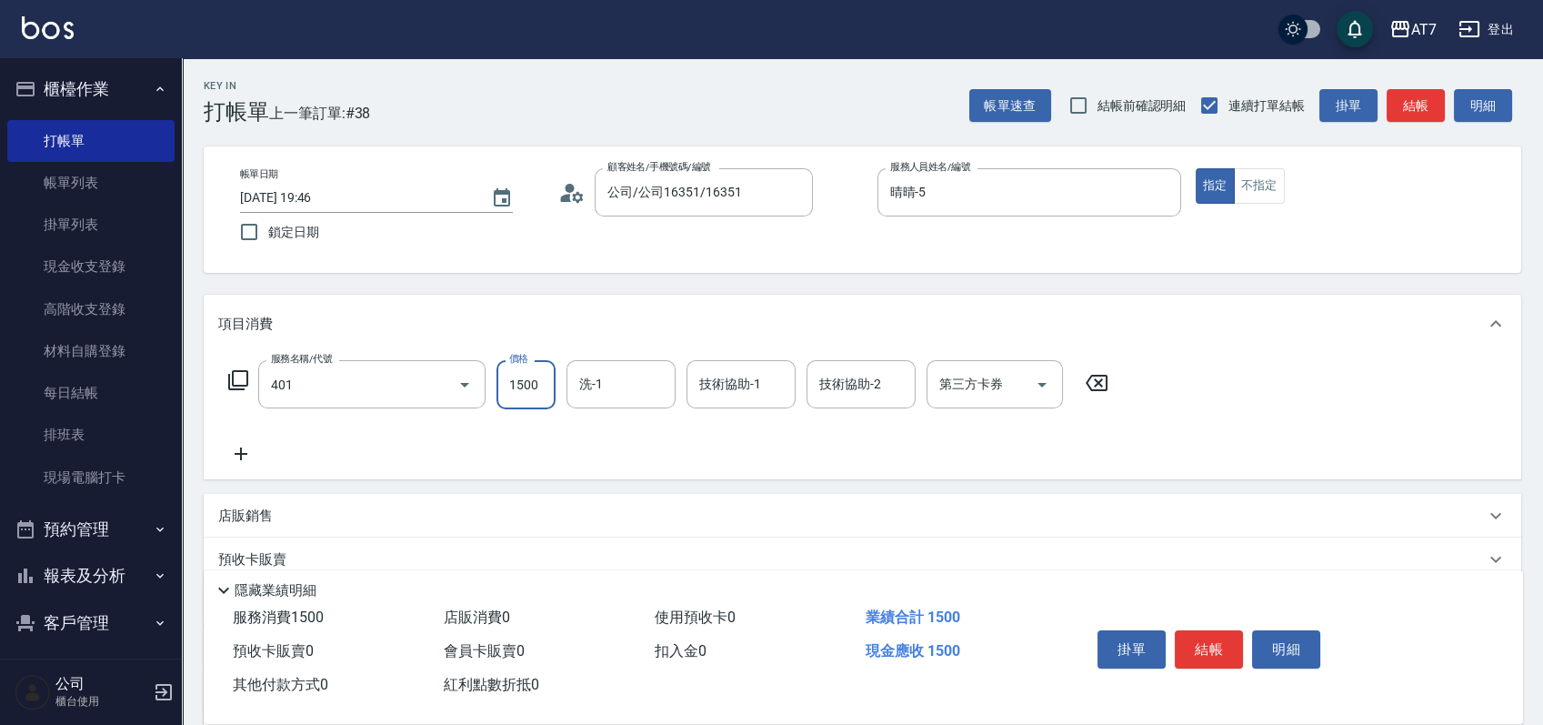
type input "染髮(互助)(401)"
type input "5"
type input "0"
type input "578"
type input "570"
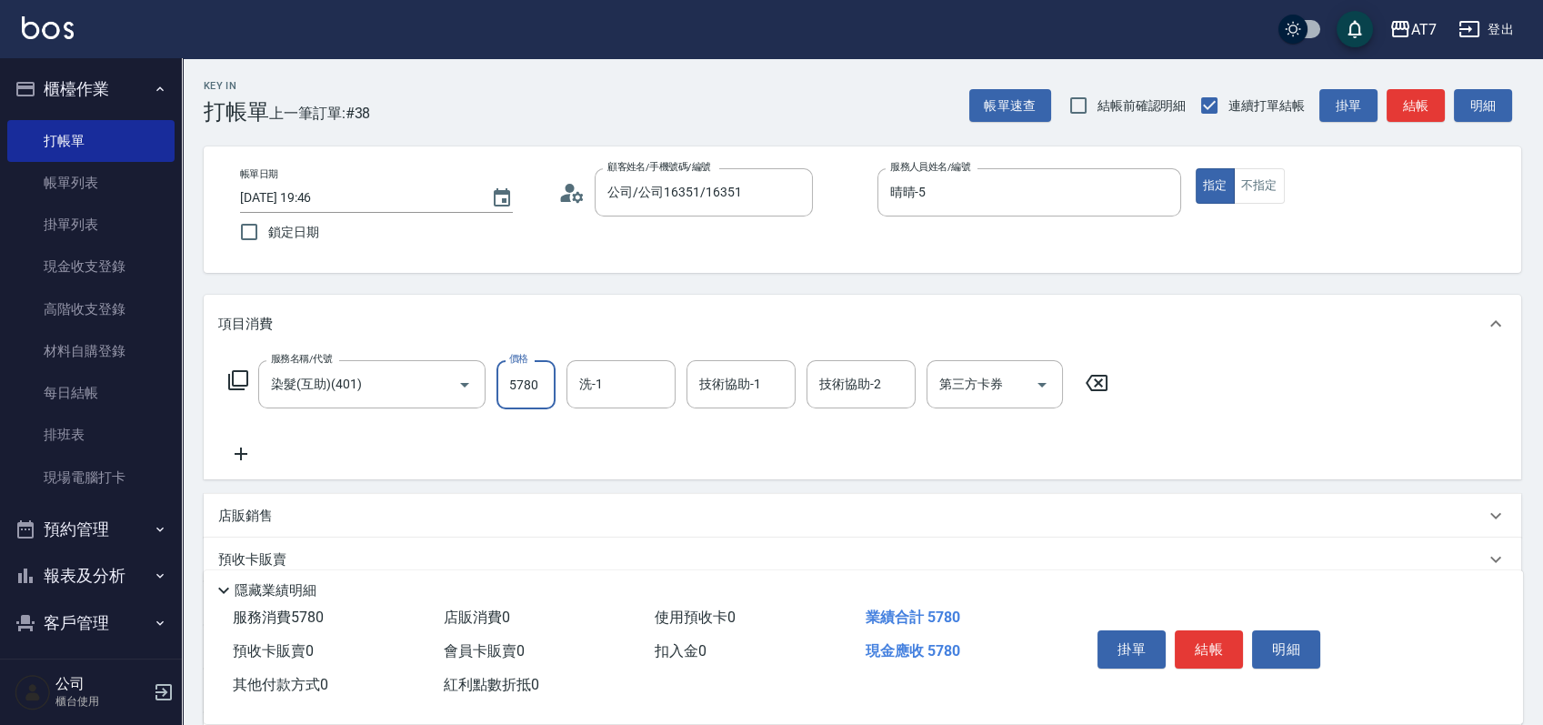
type input "5780"
type input "小慈-32"
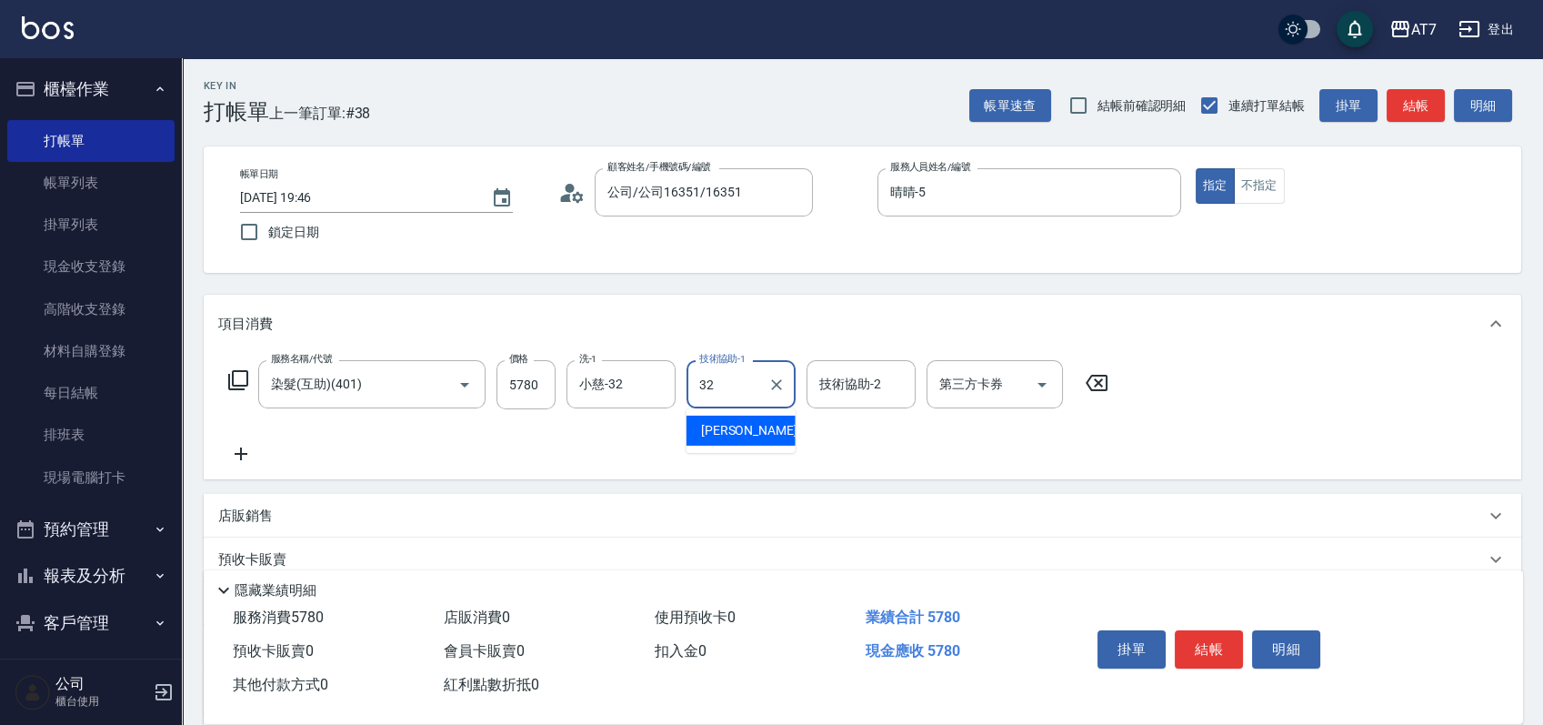
type input "小慈-32"
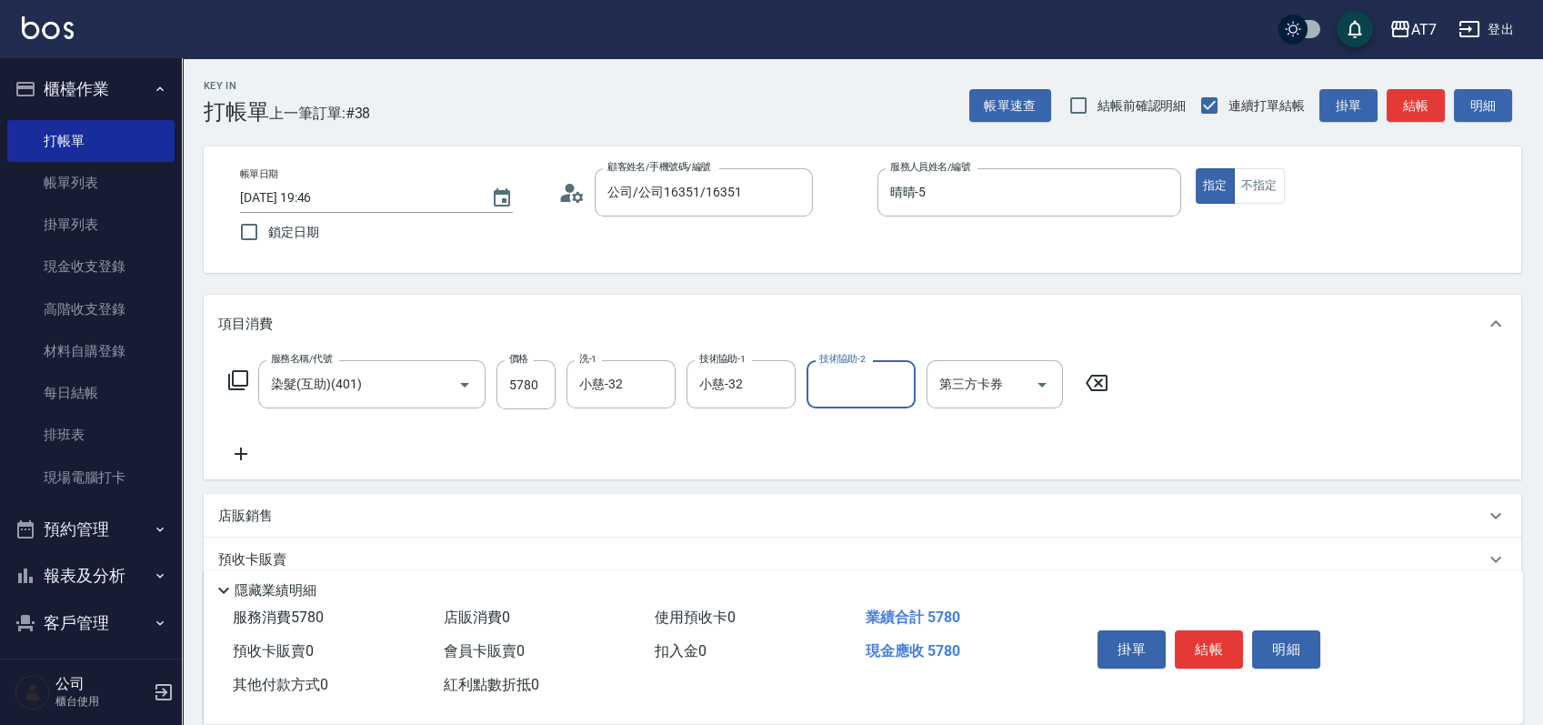
drag, startPoint x: 1096, startPoint y: 514, endPoint x: 1129, endPoint y: 413, distance: 106.1
click at [1101, 486] on div "項目消費 服務名稱/代號 染髮(互助)(401) 服務名稱/代號 價格 5780 價格 洗-1 小慈-32 洗-1 技術協助-1 小慈-32 技術協助-1 技…" at bounding box center [863, 525] width 1318 height 461
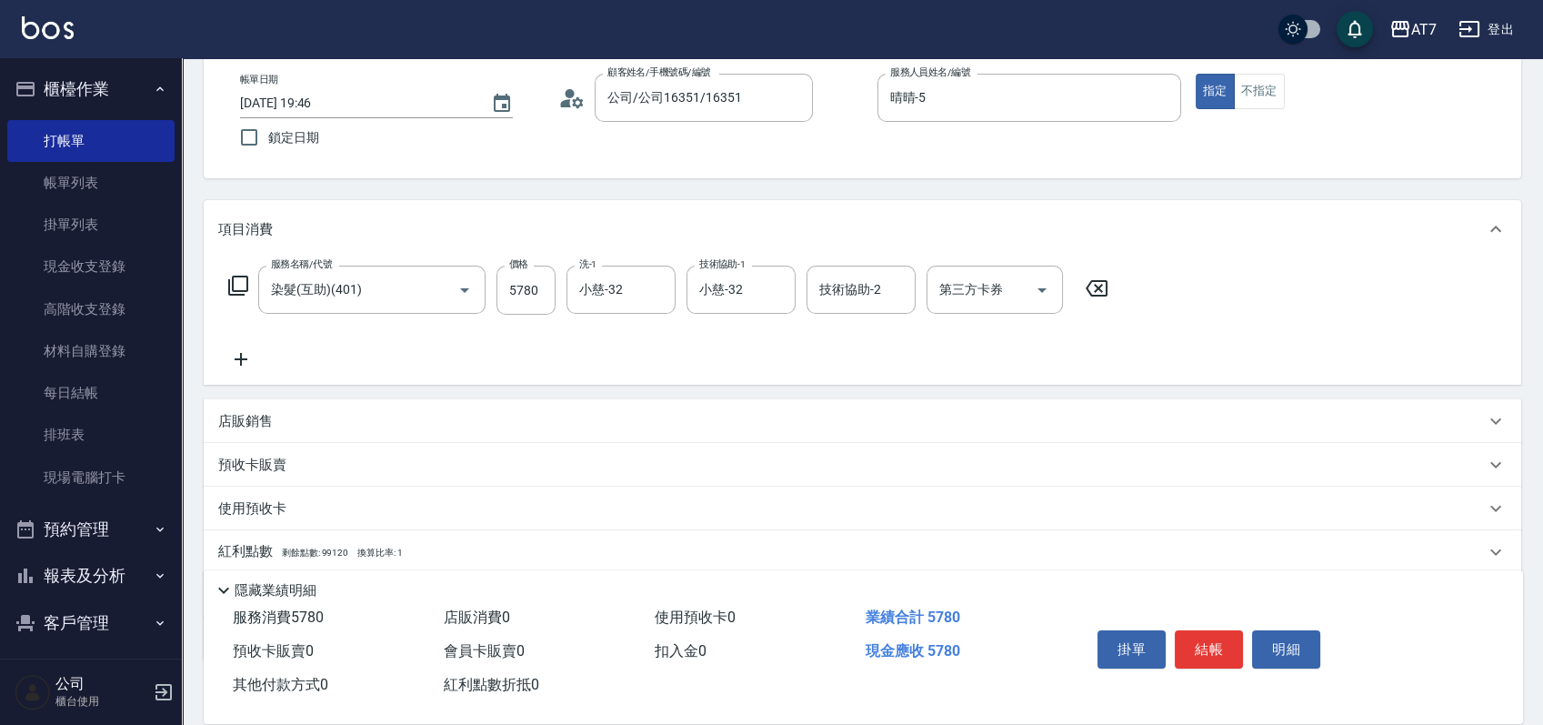
scroll to position [203, 0]
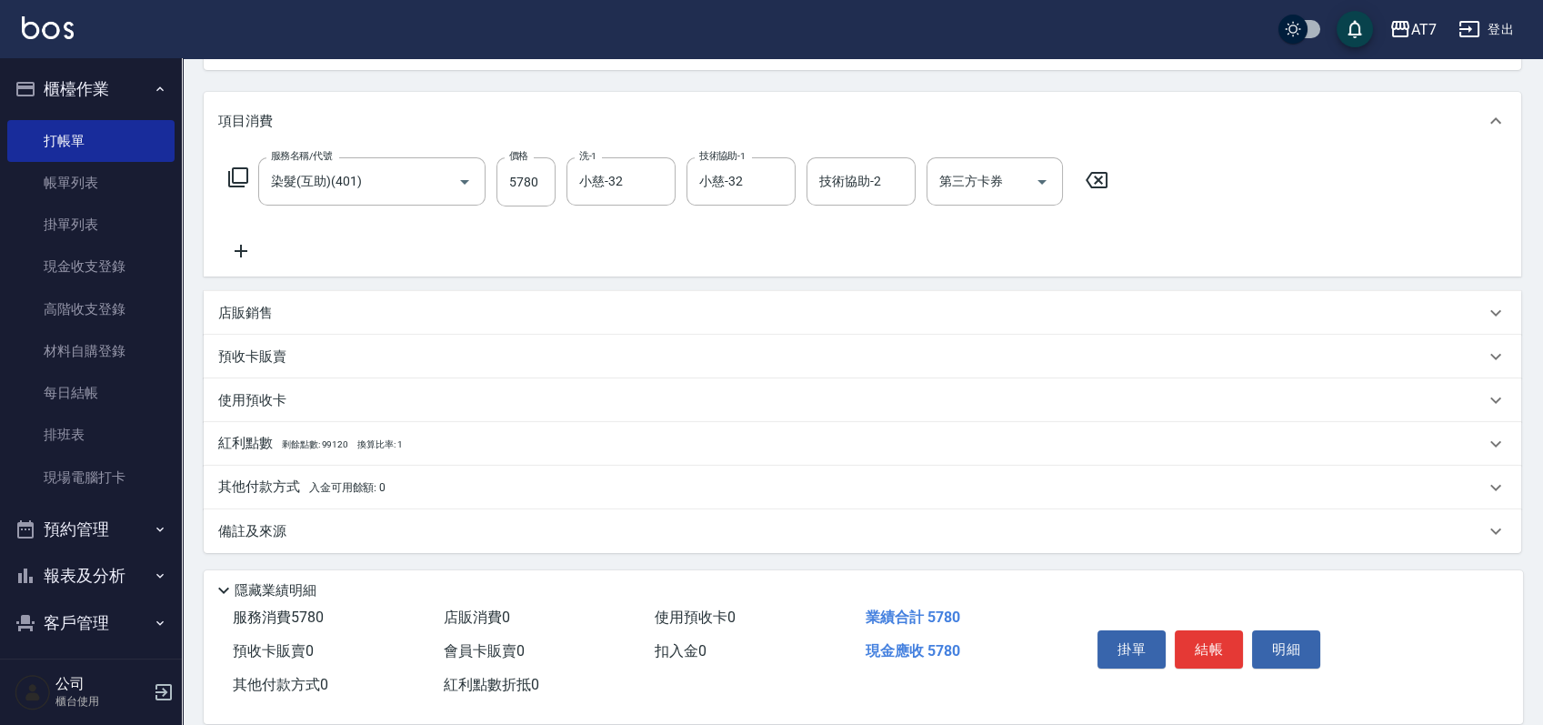
click at [1234, 298] on div "店販銷售" at bounding box center [863, 313] width 1318 height 44
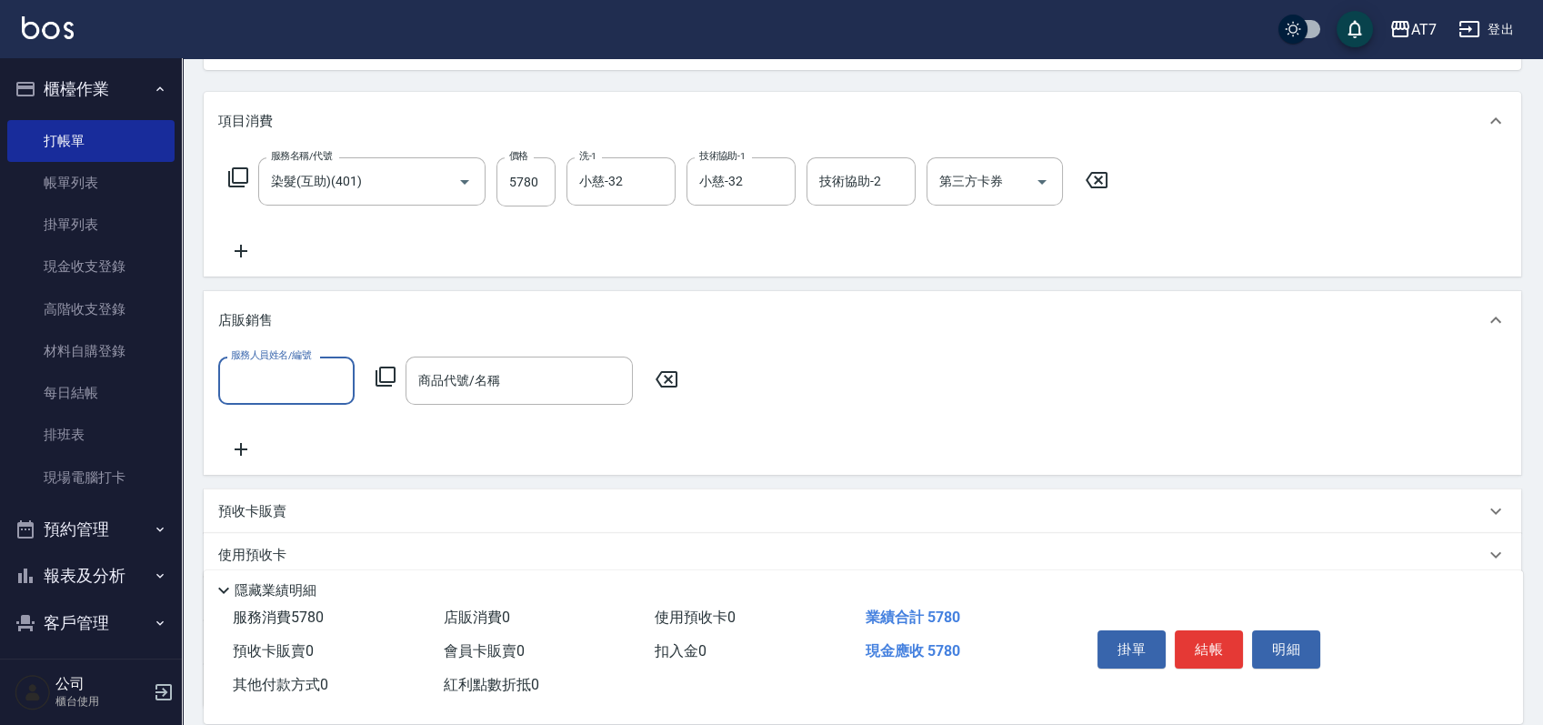
scroll to position [0, 0]
type input "晴晴-5"
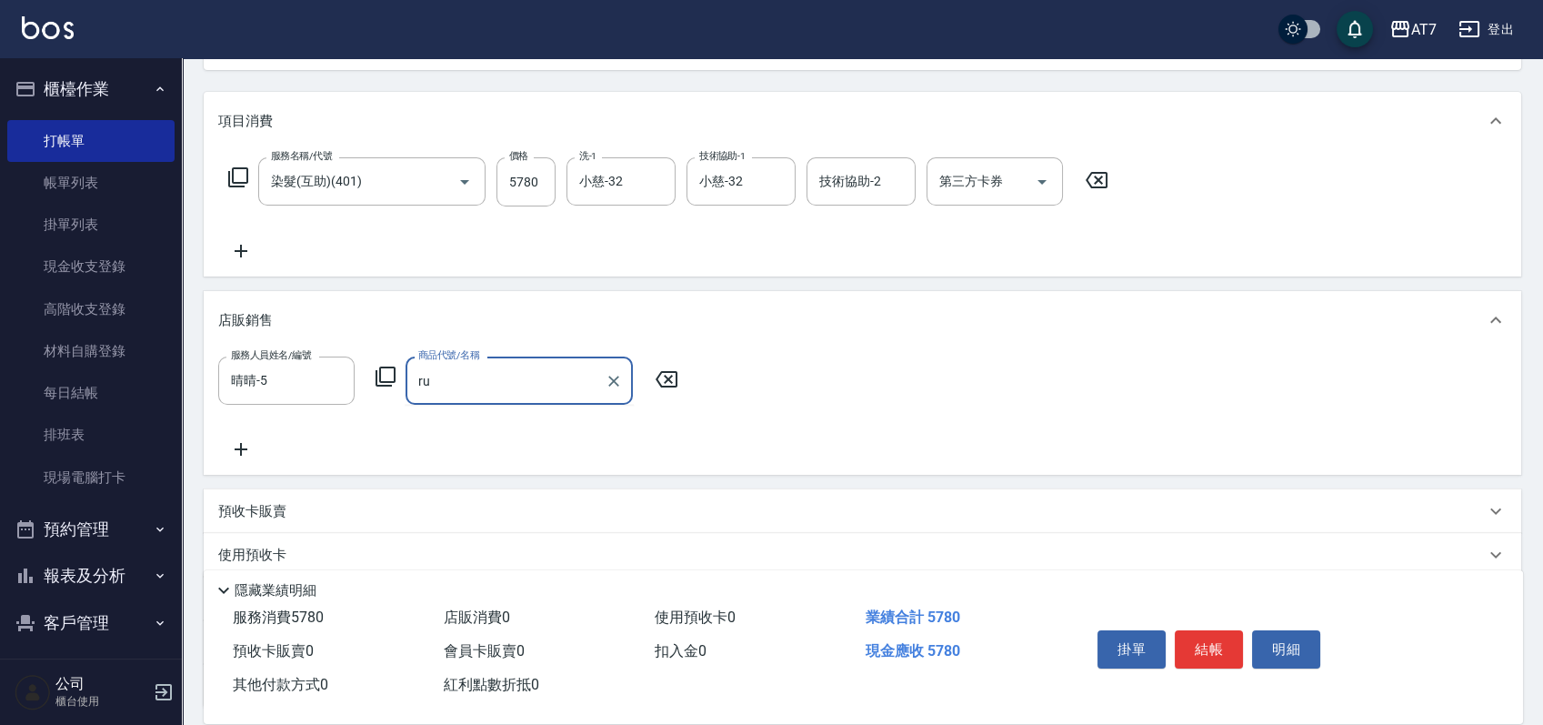
type input "r"
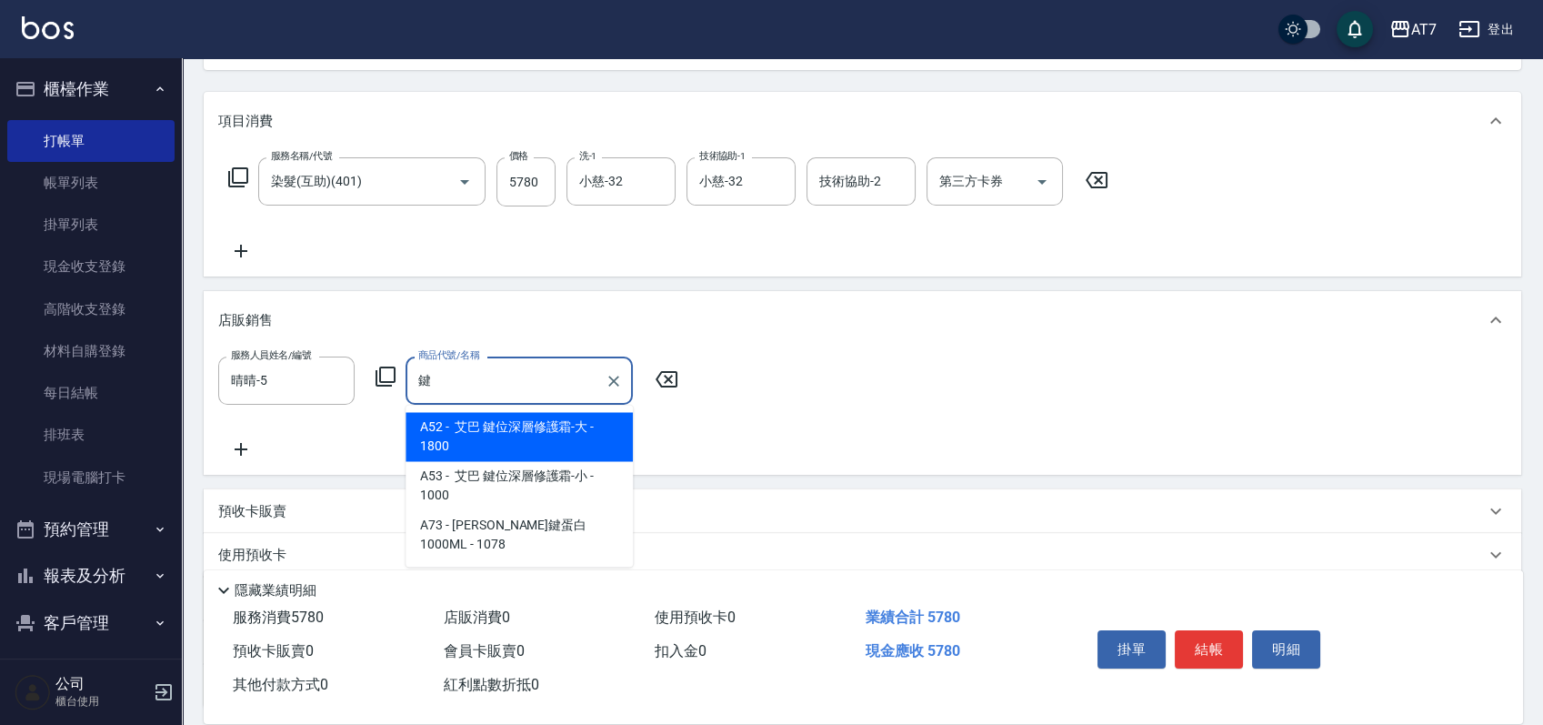
type input "艾巴 鍵位深層修護霜-大"
type input "750"
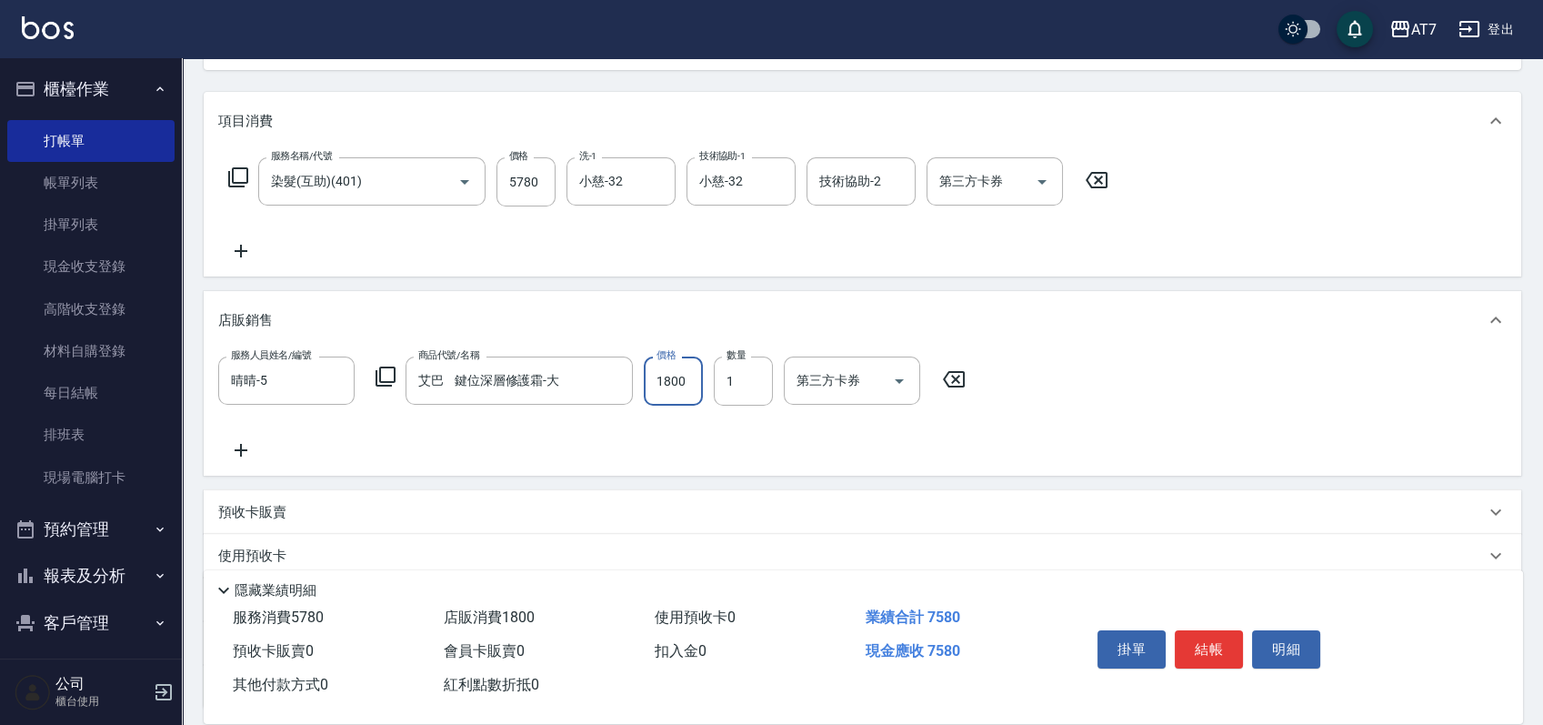
type input "1"
type input "570"
type input "162"
type input "590"
type input "1620"
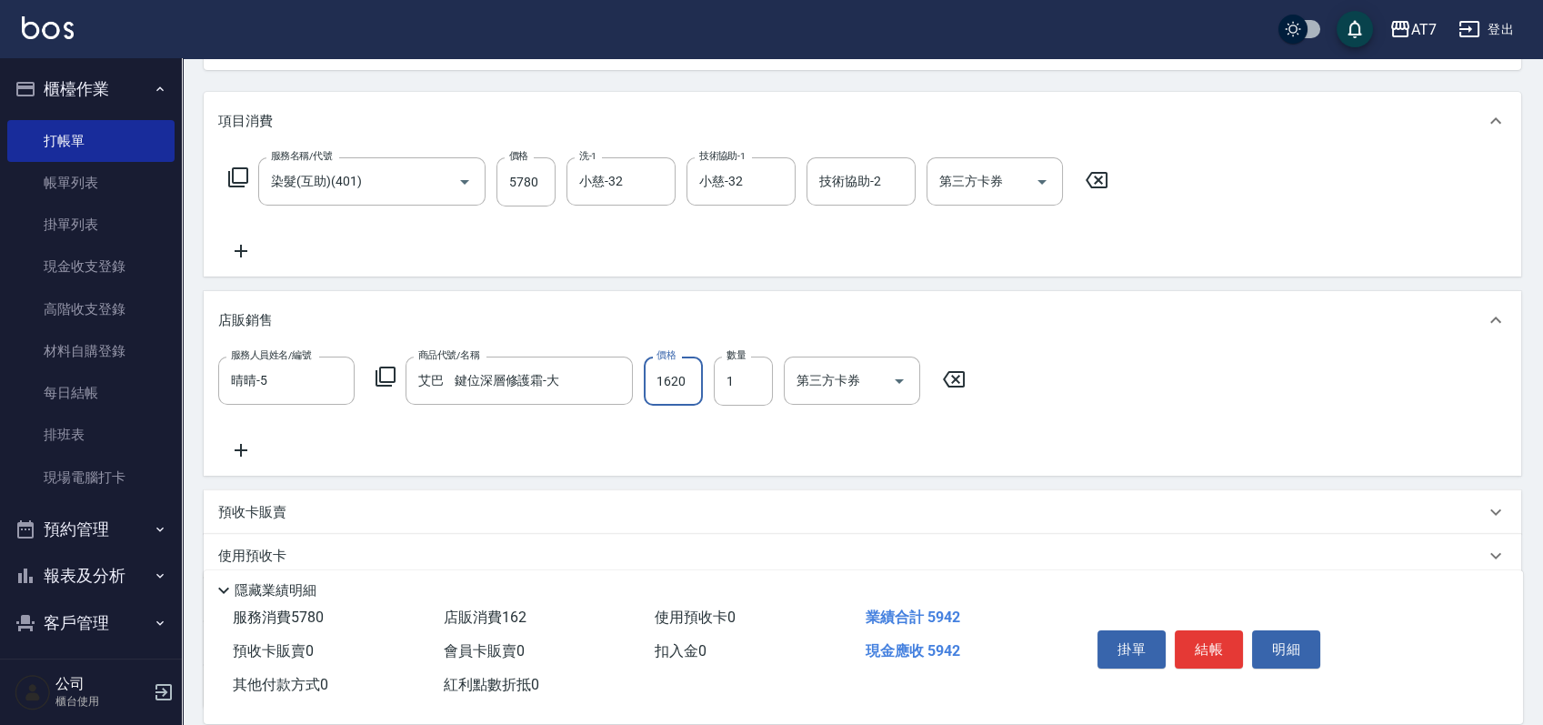
type input "740"
type input "1620"
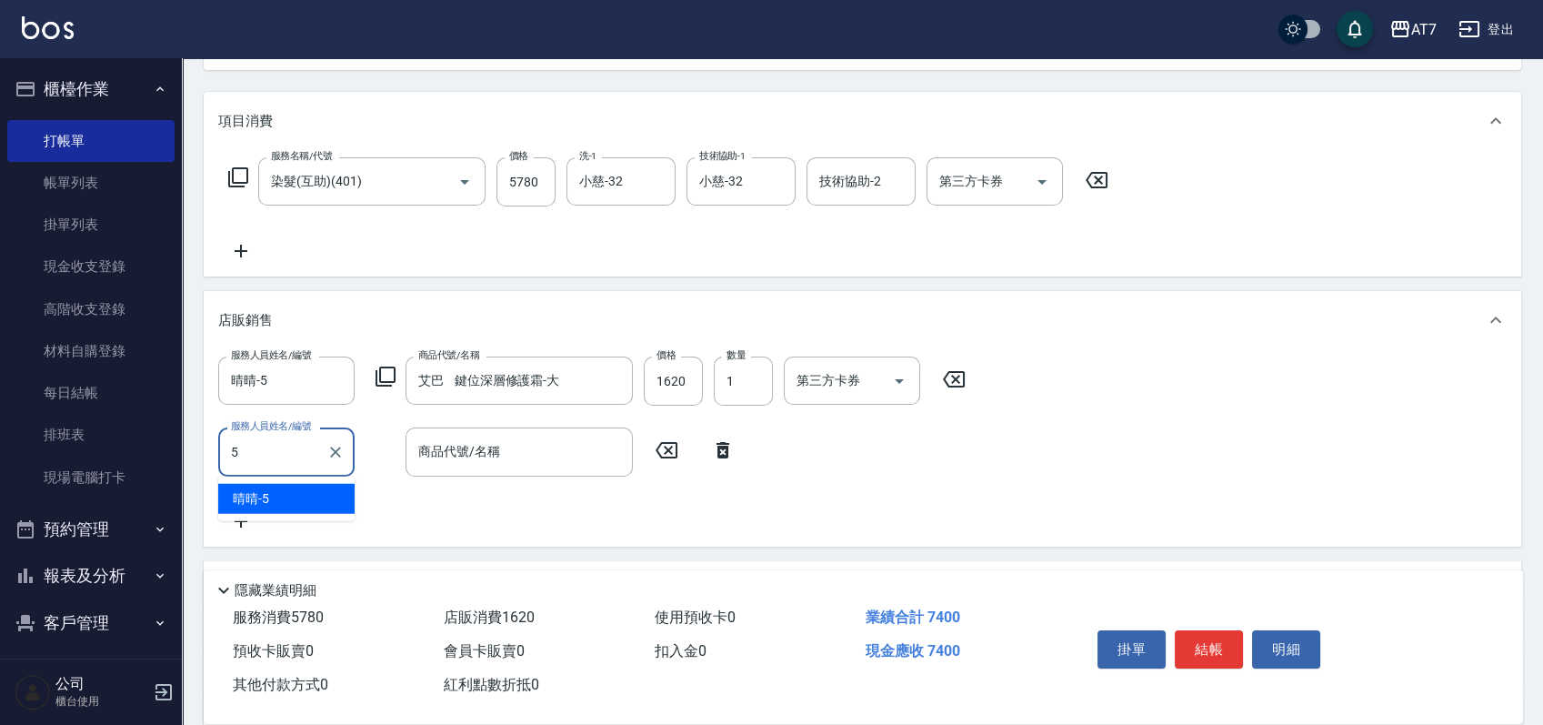
type input "晴晴-5"
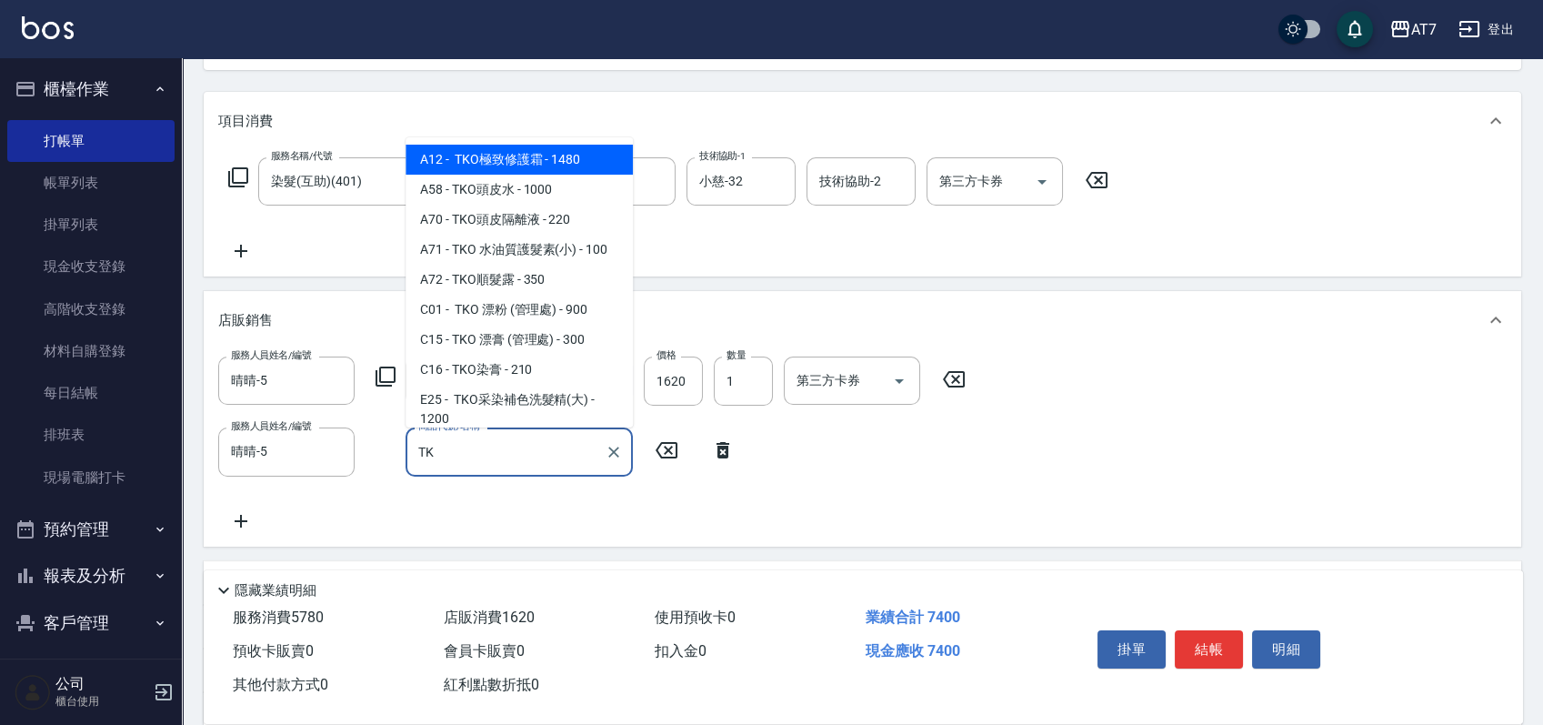
type input "TKO"
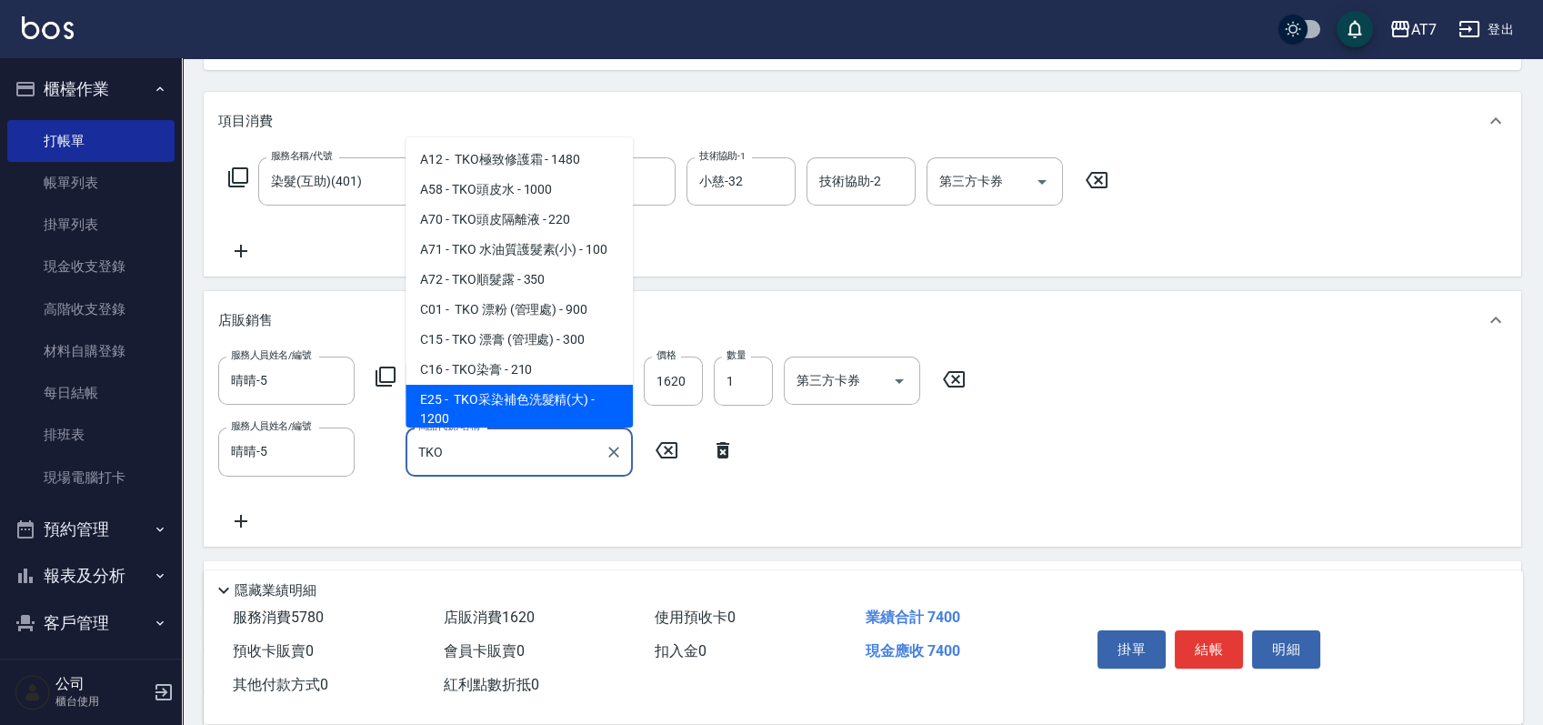
click at [554, 399] on span "E25 - TKO采染補色洗髮精(大) - 1200" at bounding box center [519, 409] width 227 height 49
type input "860"
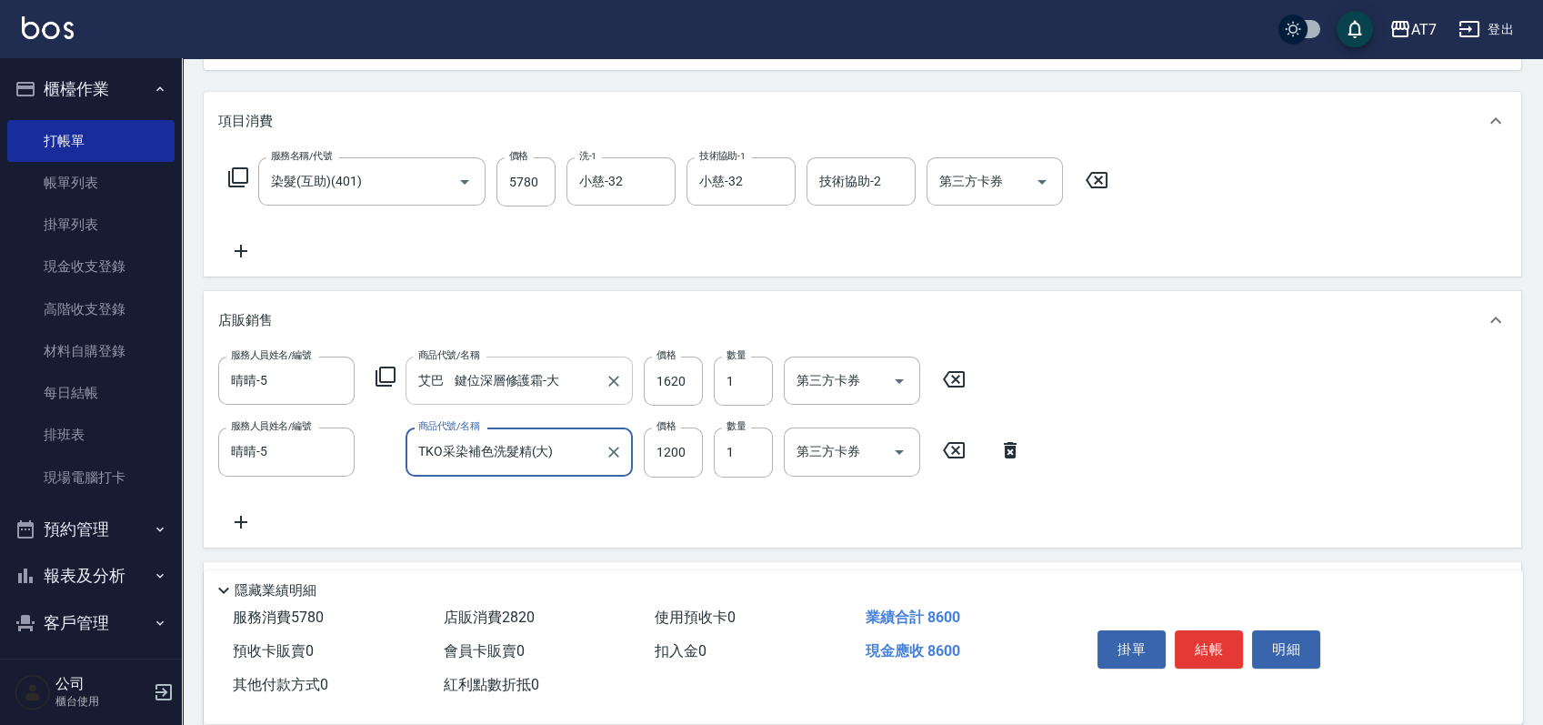
type input "TKO采染補色洗髮精(大)"
type input "1"
type input "740"
type input "10"
type input "750"
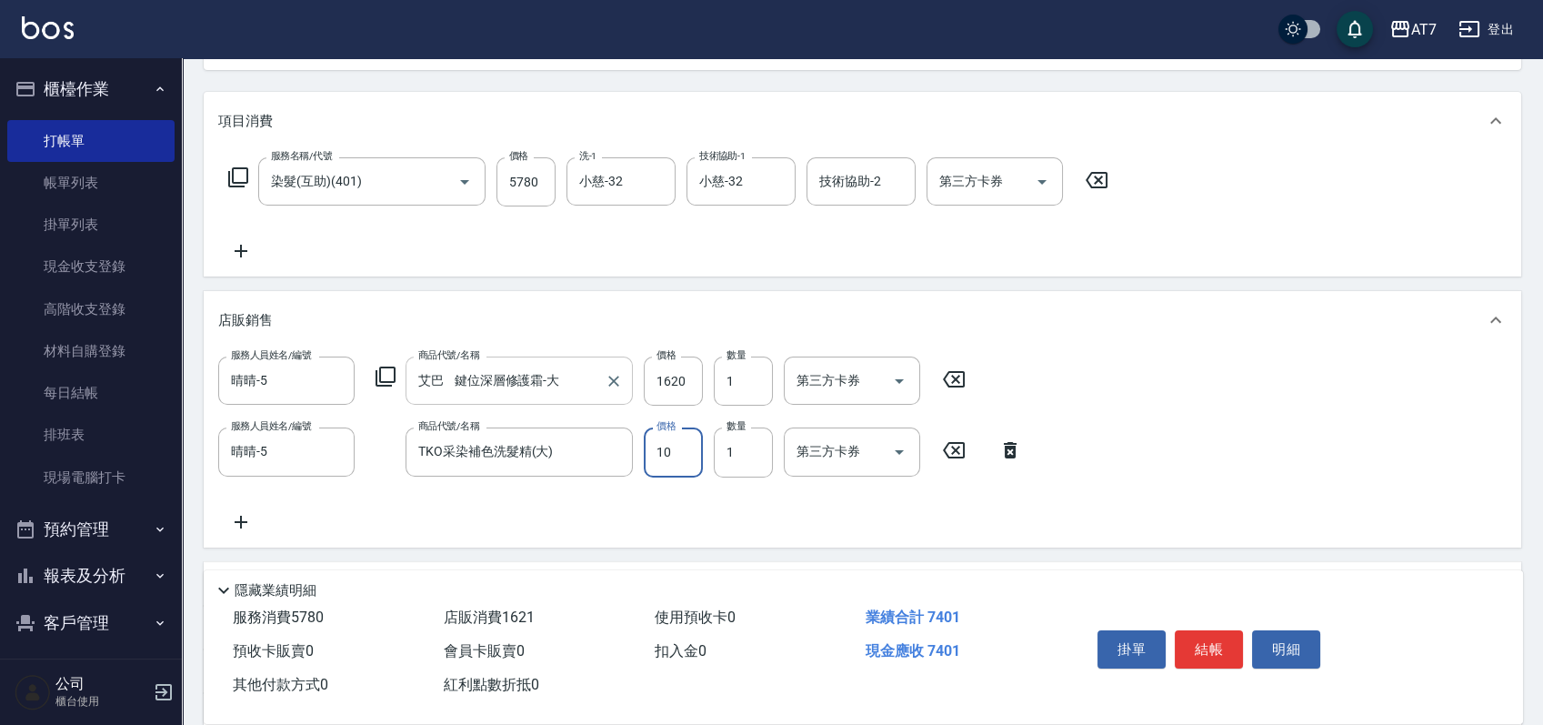
type input "108"
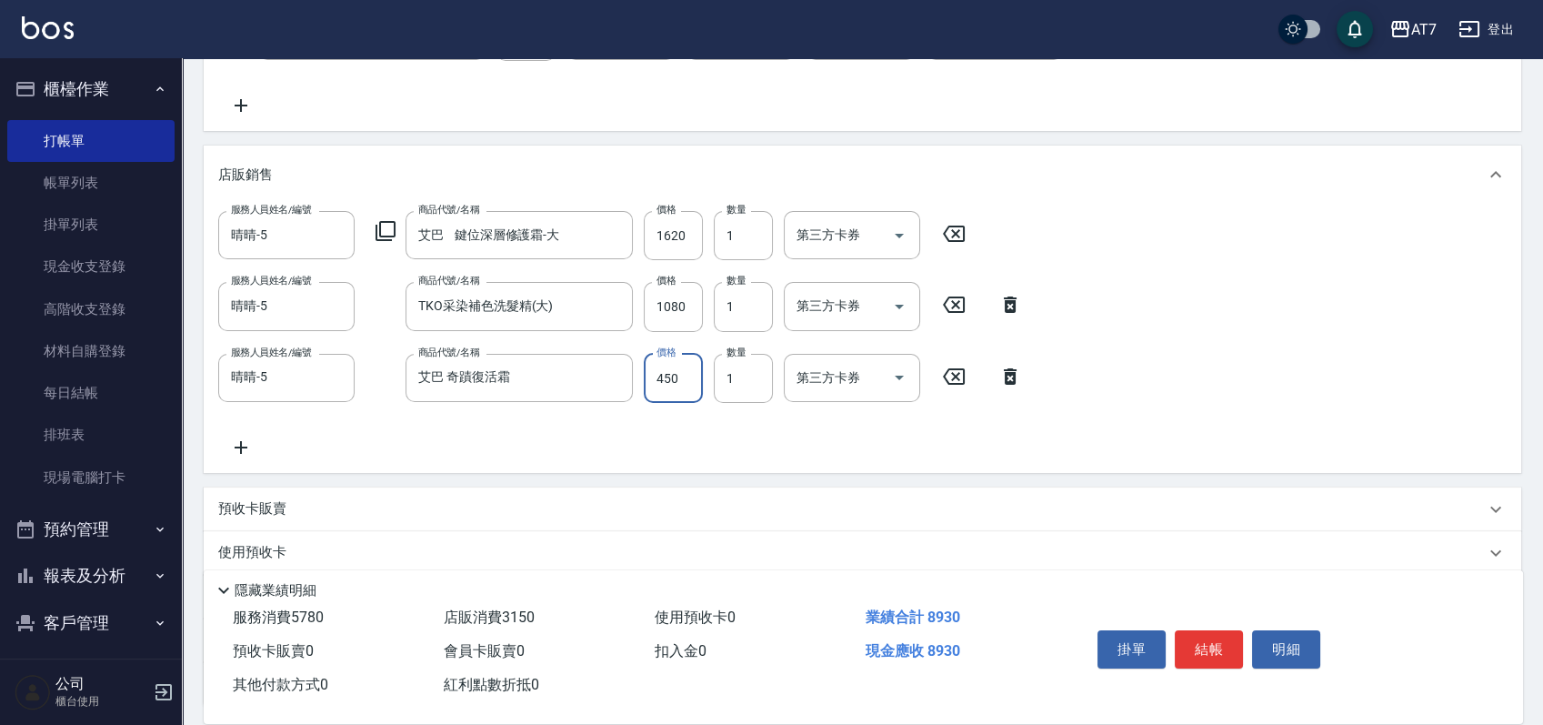
scroll to position [500, 0]
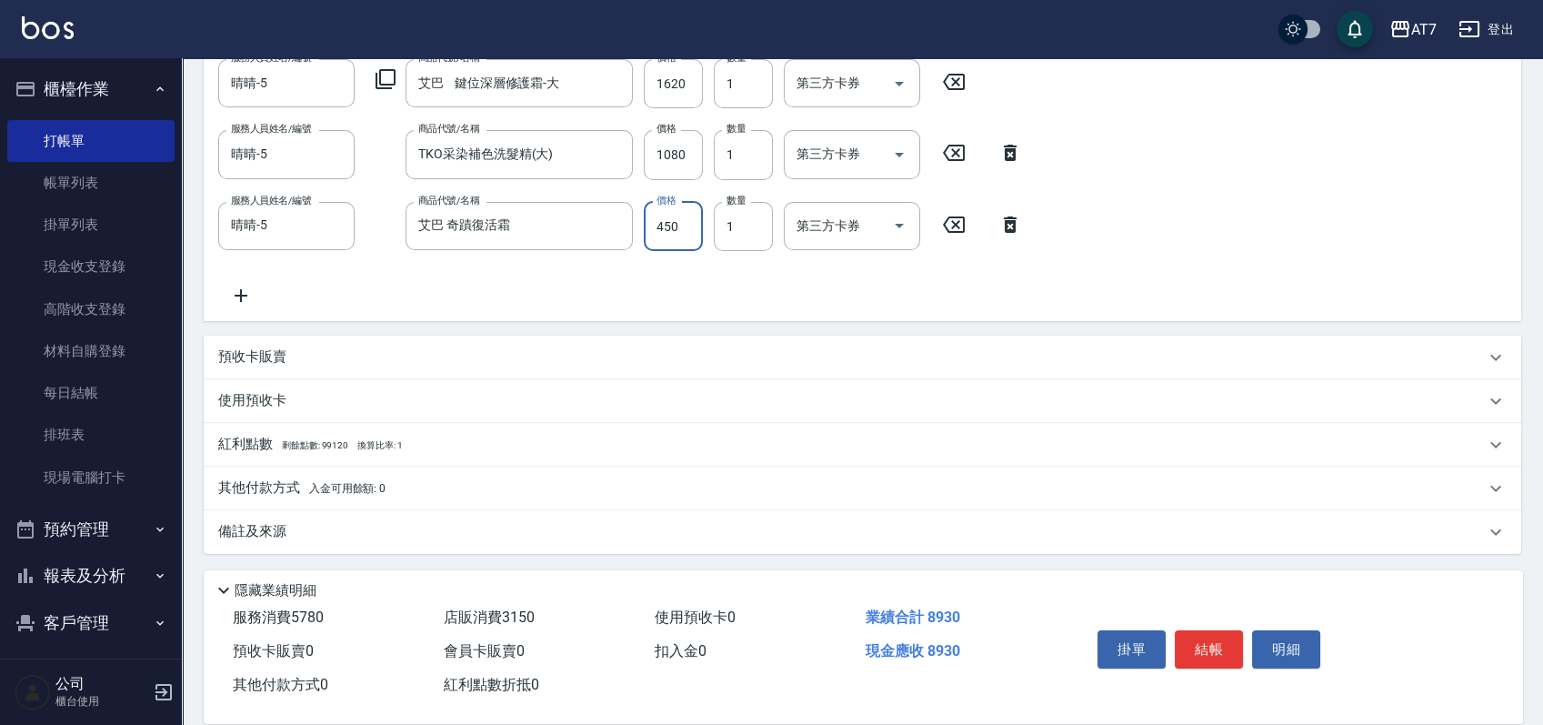
click at [434, 480] on div "其他付款方式 入金可用餘額: 0" at bounding box center [851, 488] width 1267 height 20
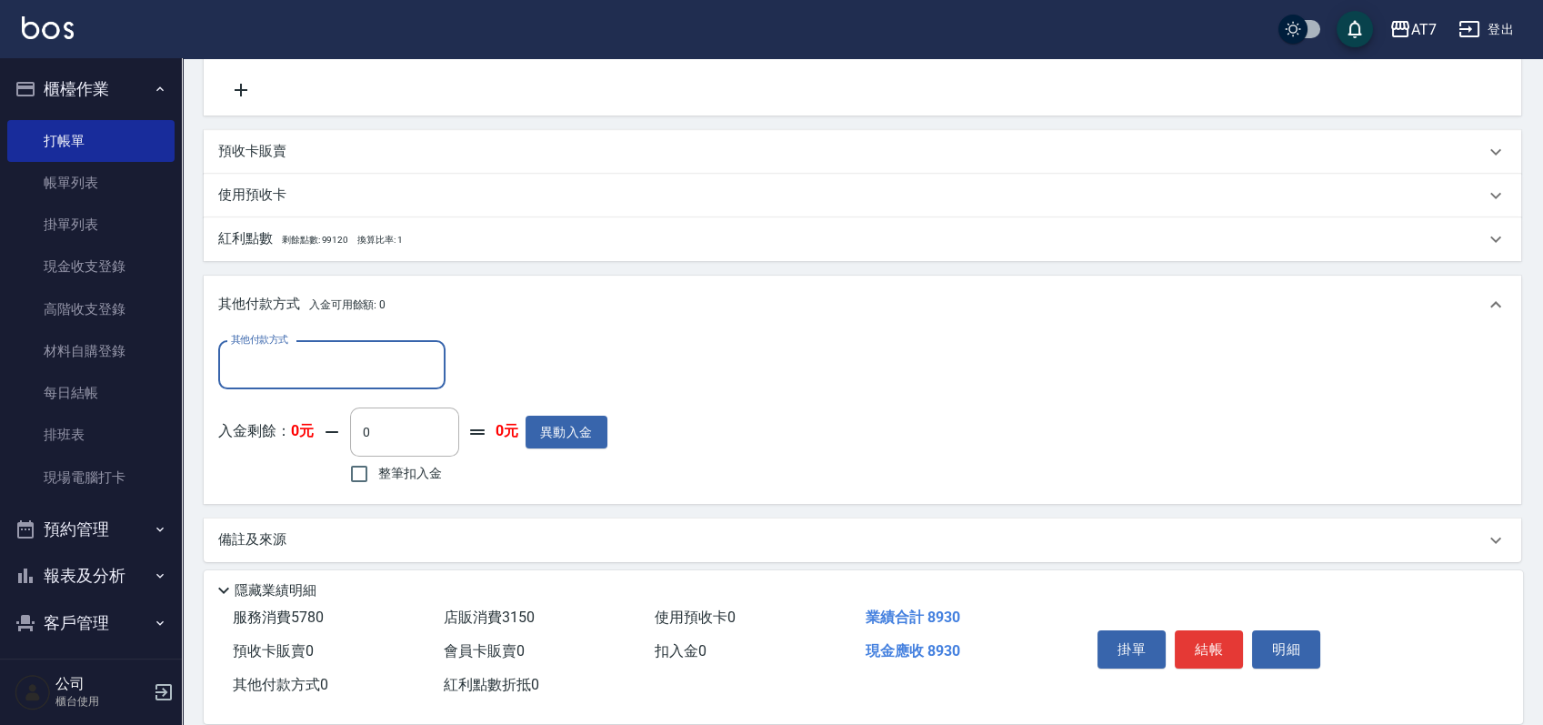
scroll to position [713, 0]
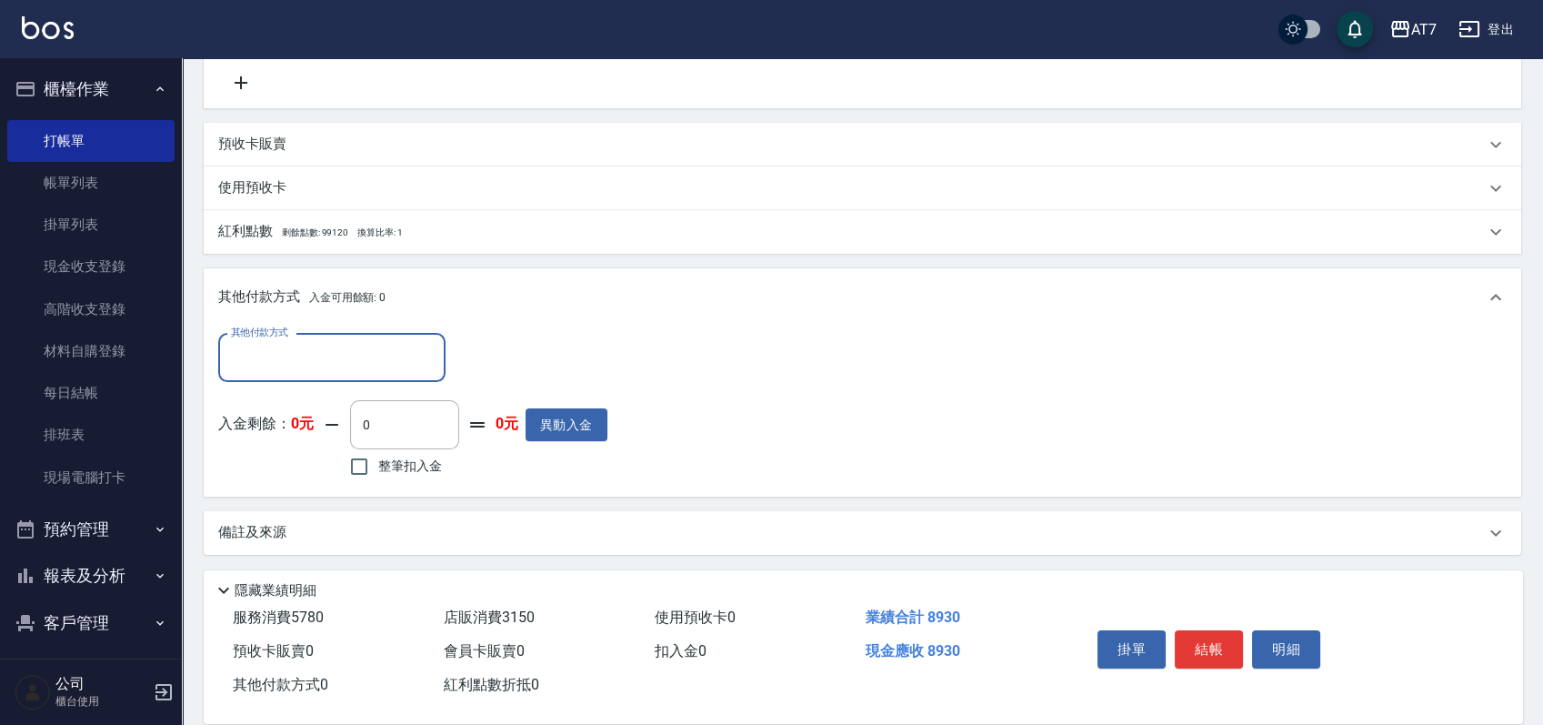
click at [346, 360] on input "其他付款方式" at bounding box center [331, 358] width 211 height 32
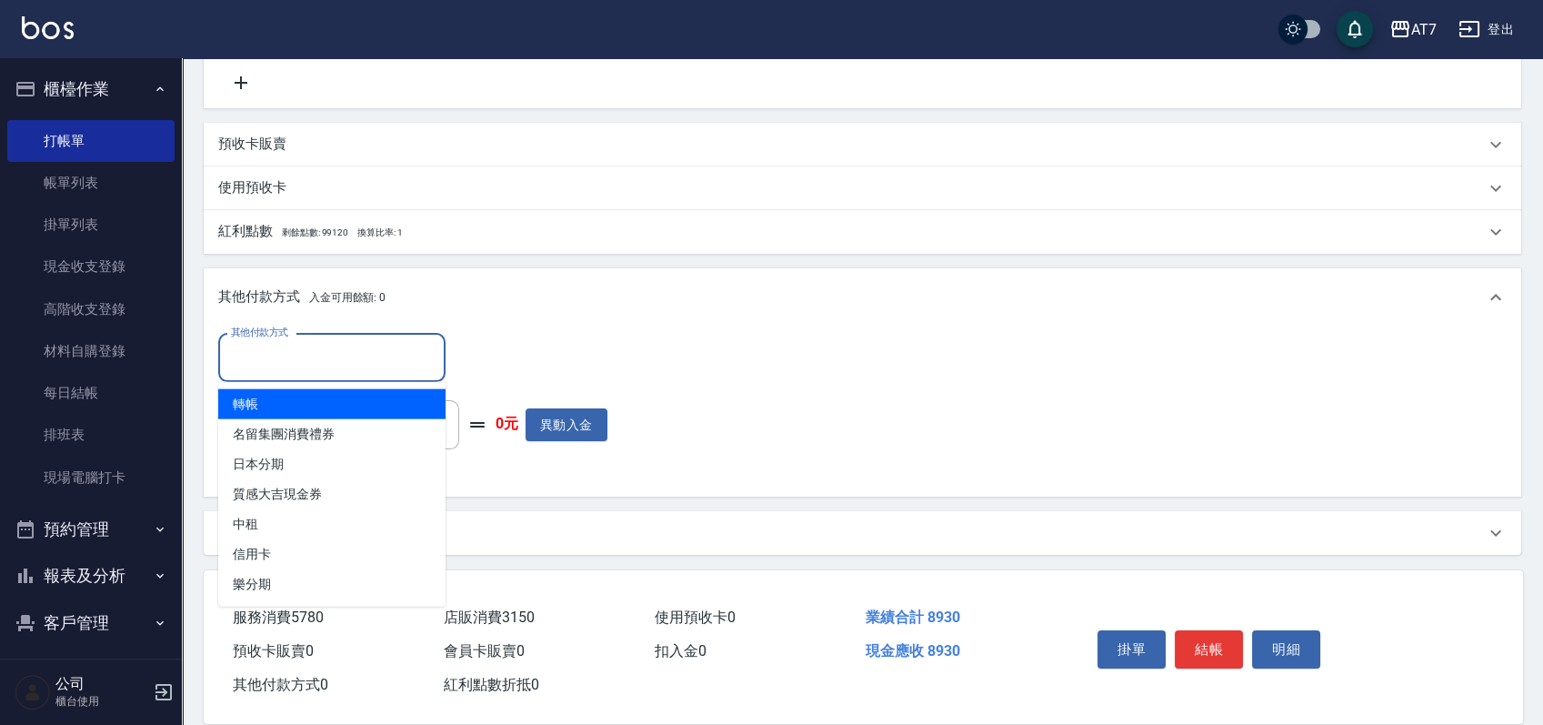
click at [323, 401] on span "轉帳" at bounding box center [331, 404] width 227 height 30
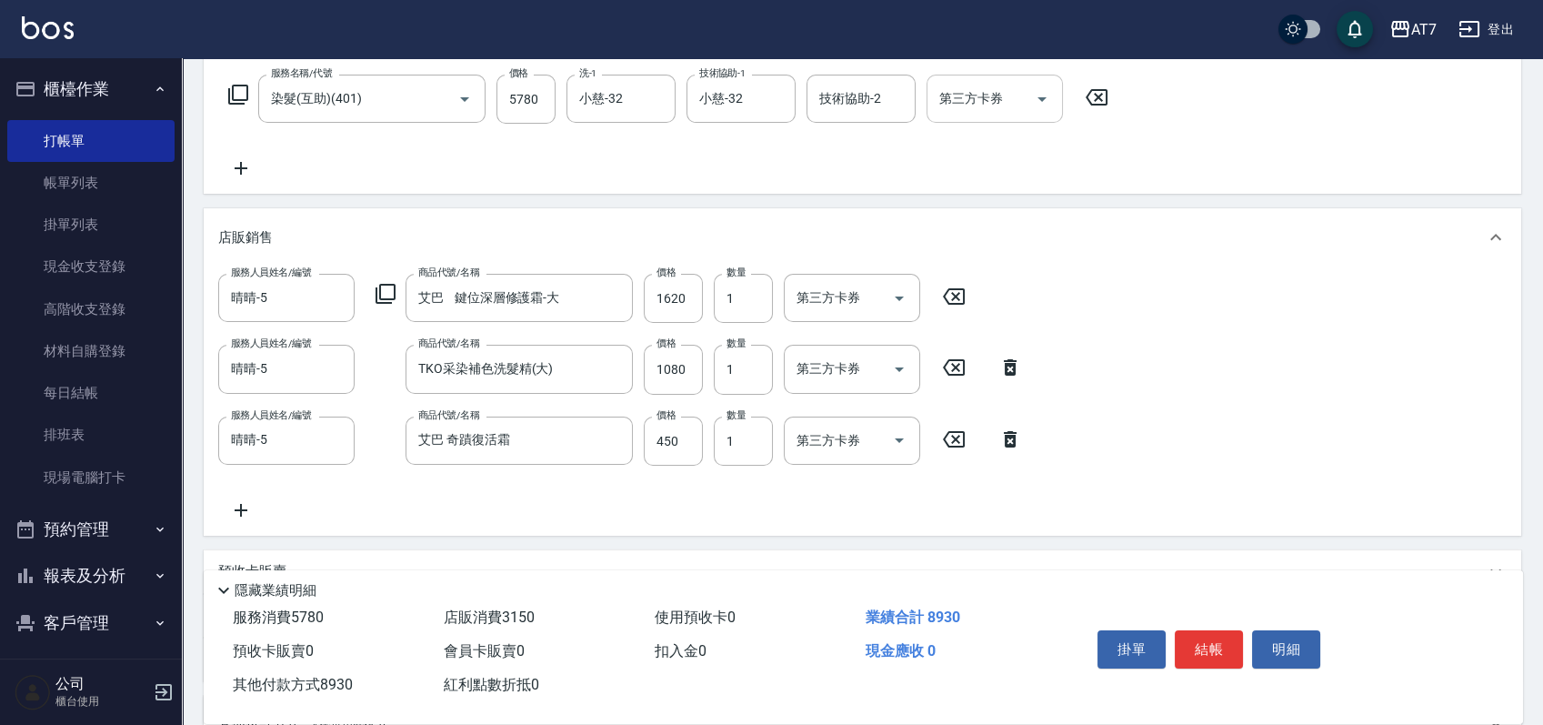
scroll to position [107, 0]
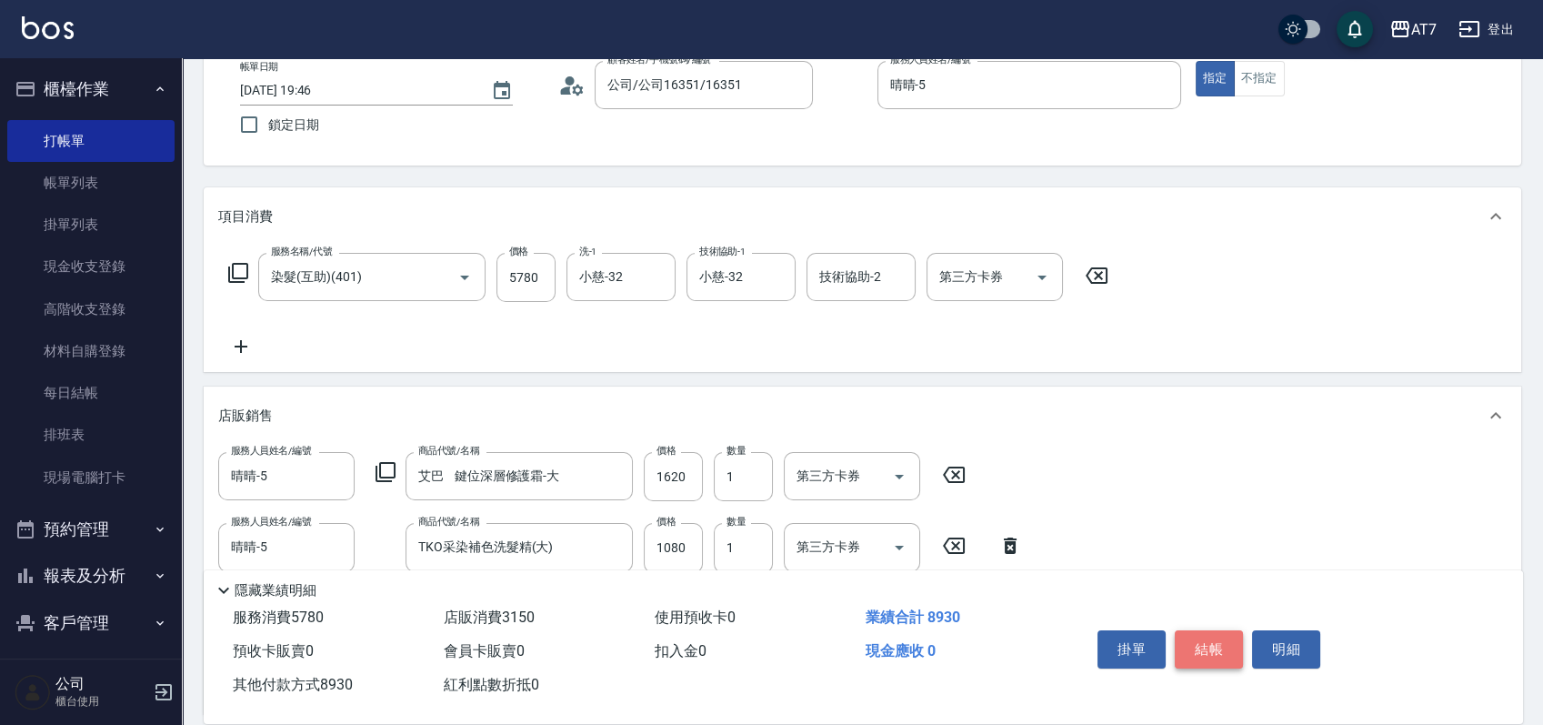
click at [1230, 645] on button "結帳" at bounding box center [1209, 649] width 68 height 38
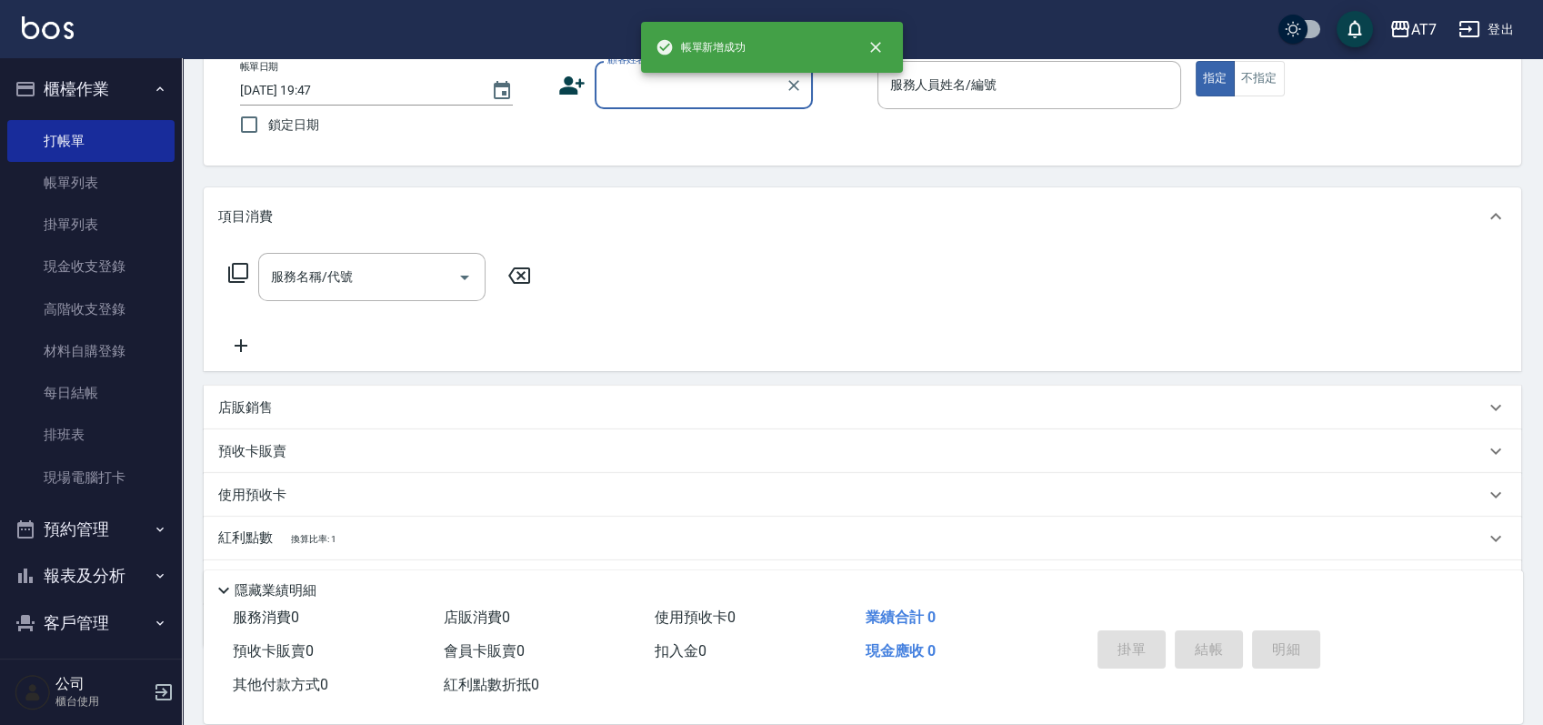
scroll to position [0, 0]
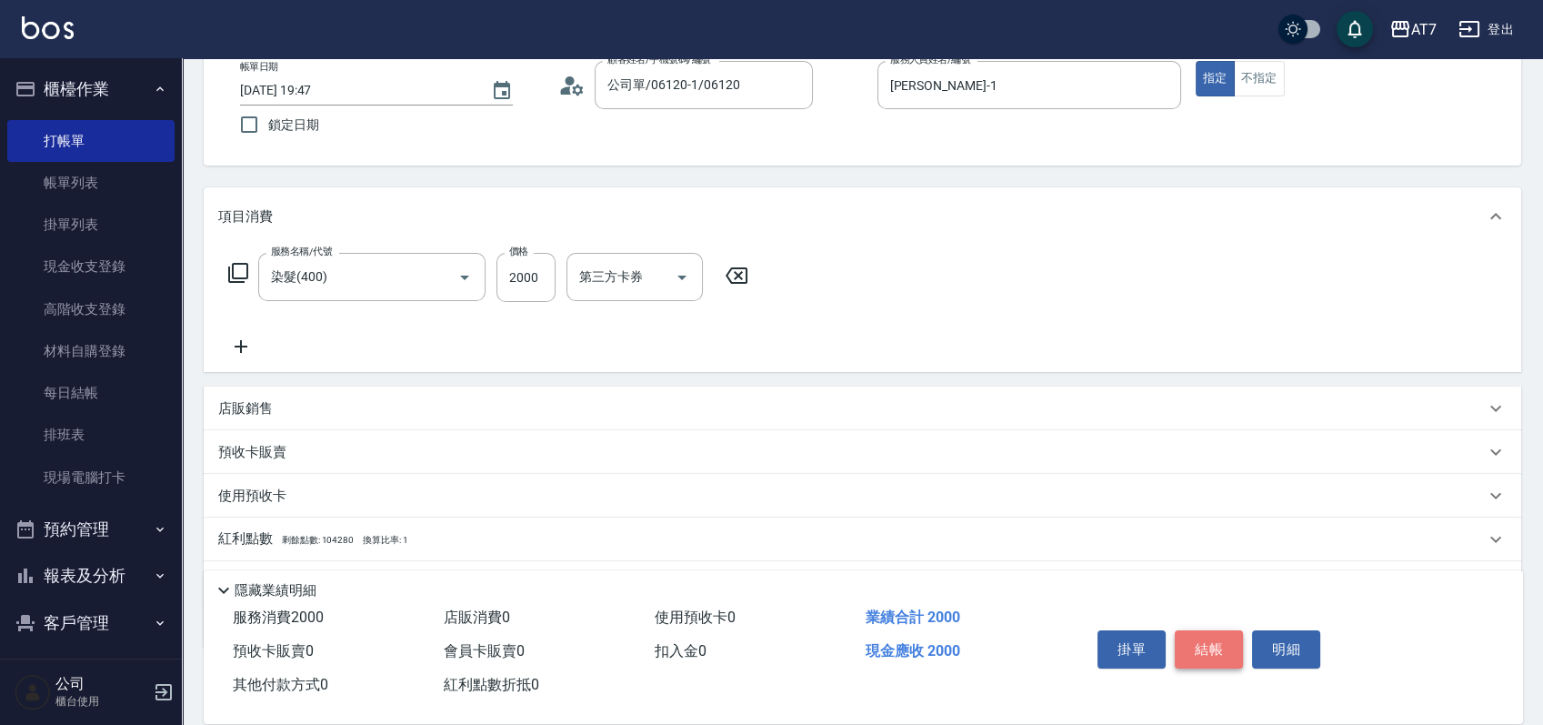
click at [1215, 633] on button "結帳" at bounding box center [1209, 649] width 68 height 38
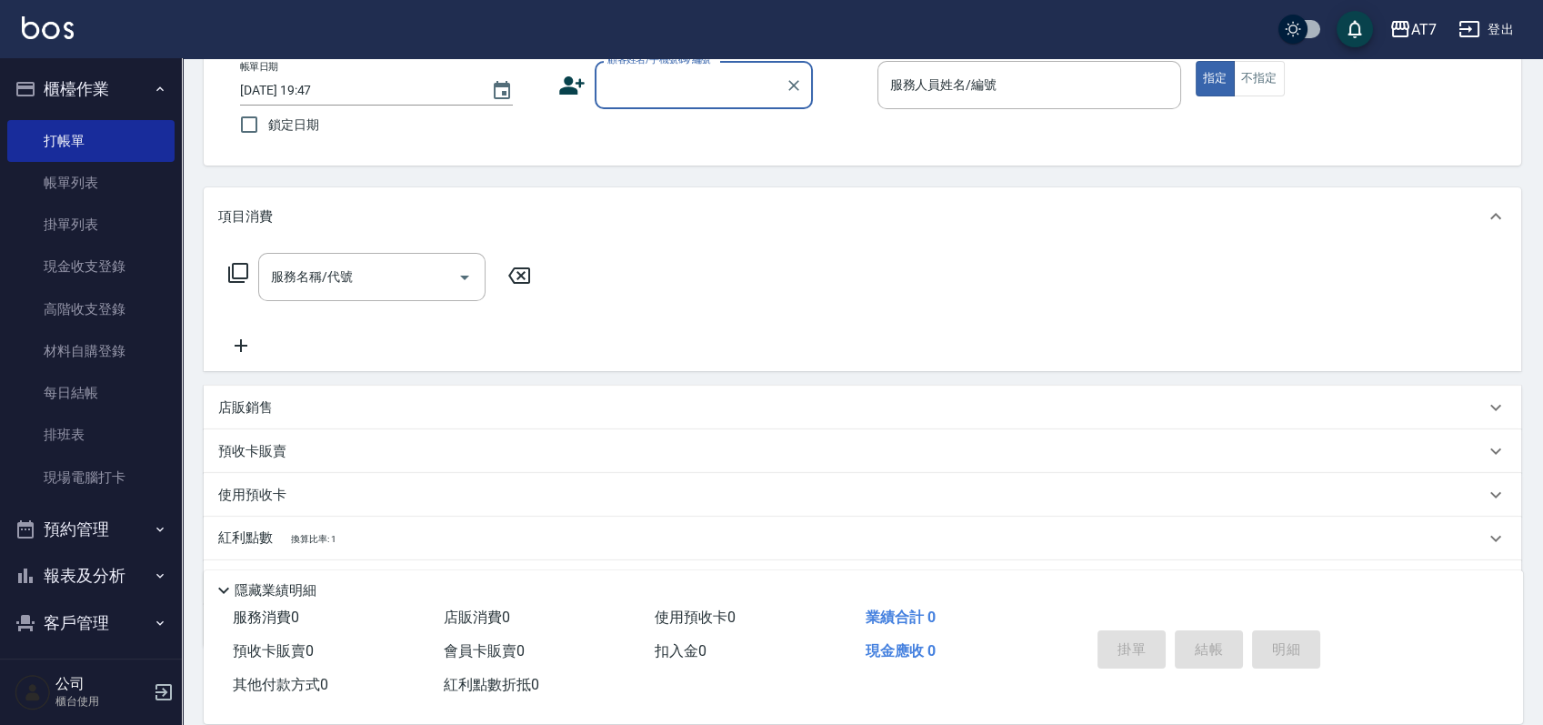
click at [697, 92] on input "顧客姓名/手機號碼/編號" at bounding box center [690, 85] width 175 height 32
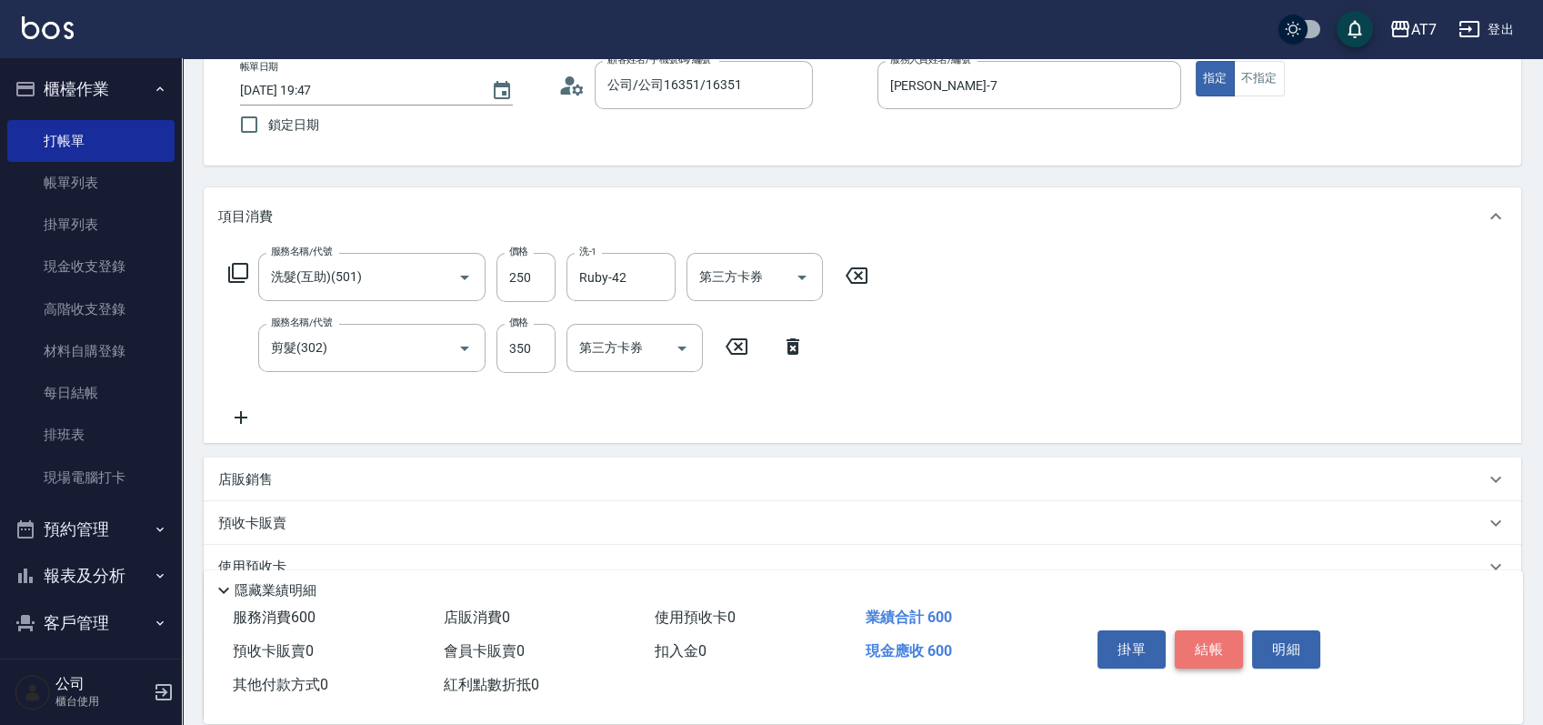
click at [1201, 644] on button "結帳" at bounding box center [1209, 649] width 68 height 38
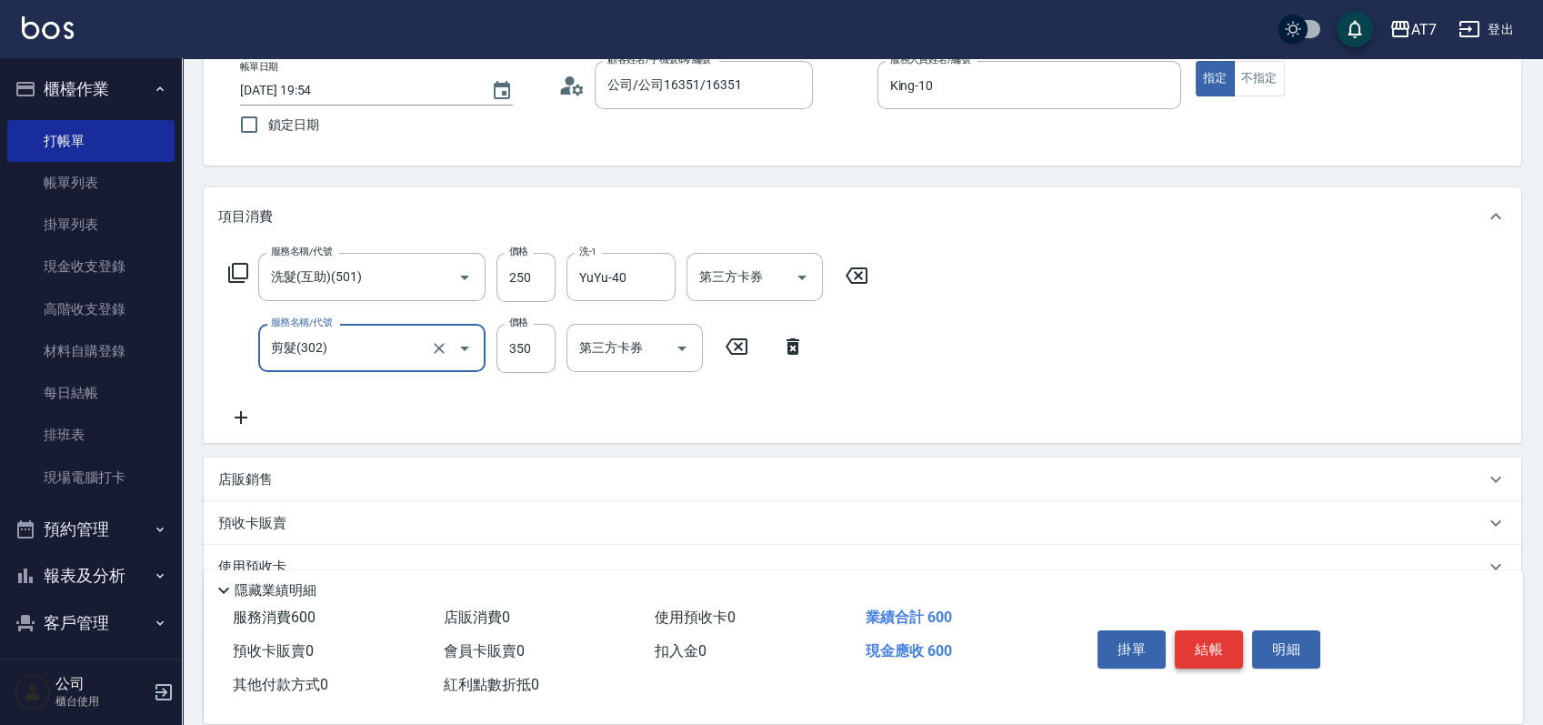
click at [1201, 644] on button "結帳" at bounding box center [1209, 649] width 68 height 38
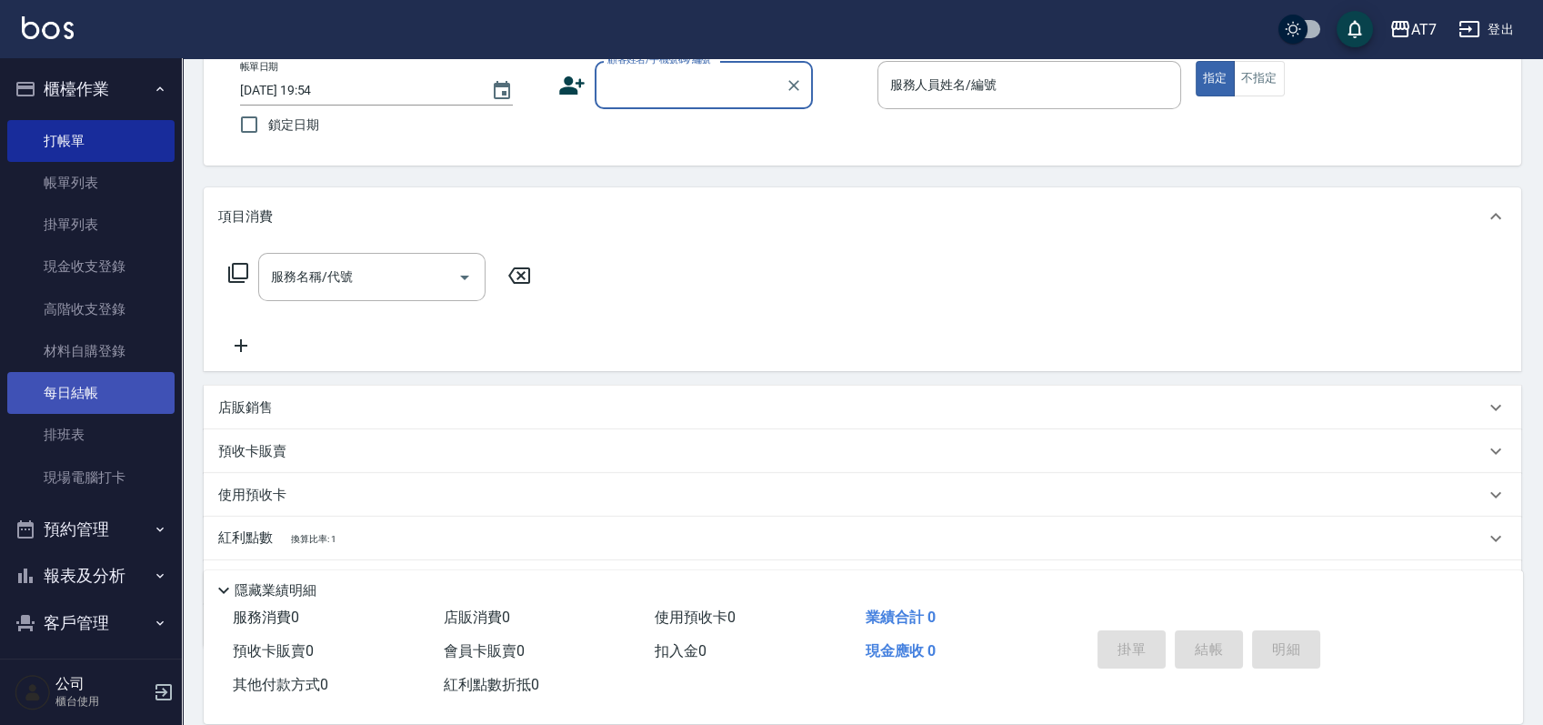
click at [95, 396] on link "每日結帳" at bounding box center [90, 393] width 167 height 42
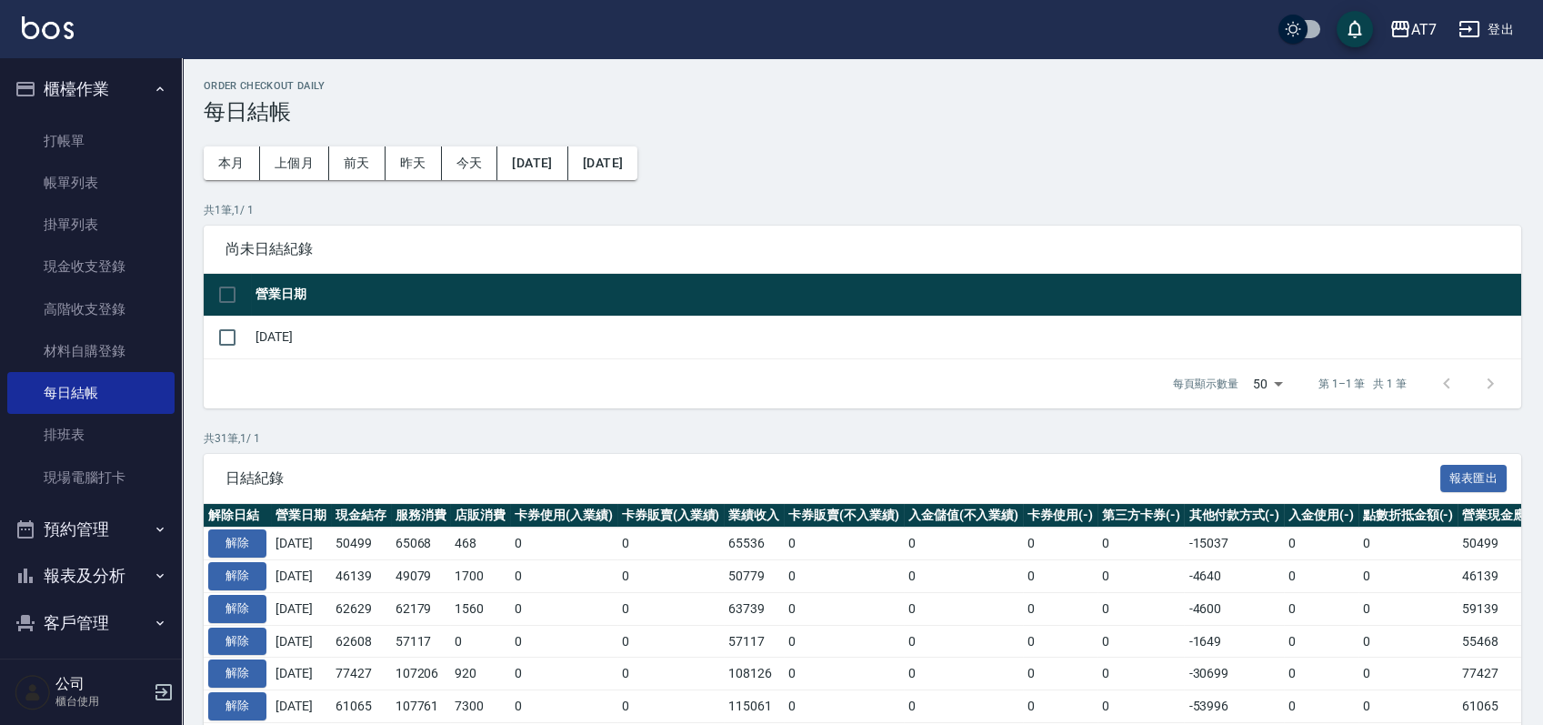
click at [51, 572] on button "報表及分析" at bounding box center [90, 575] width 167 height 47
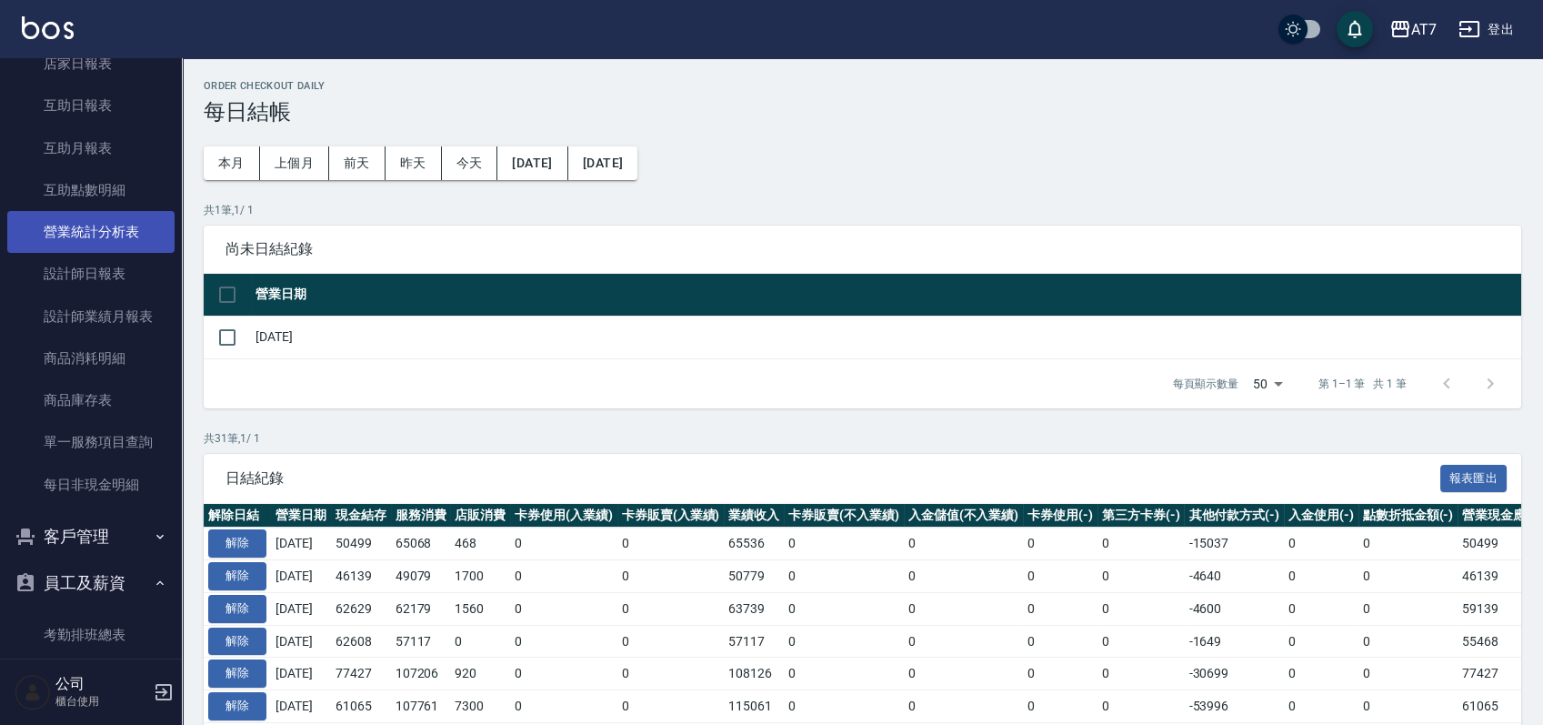
scroll to position [485, 0]
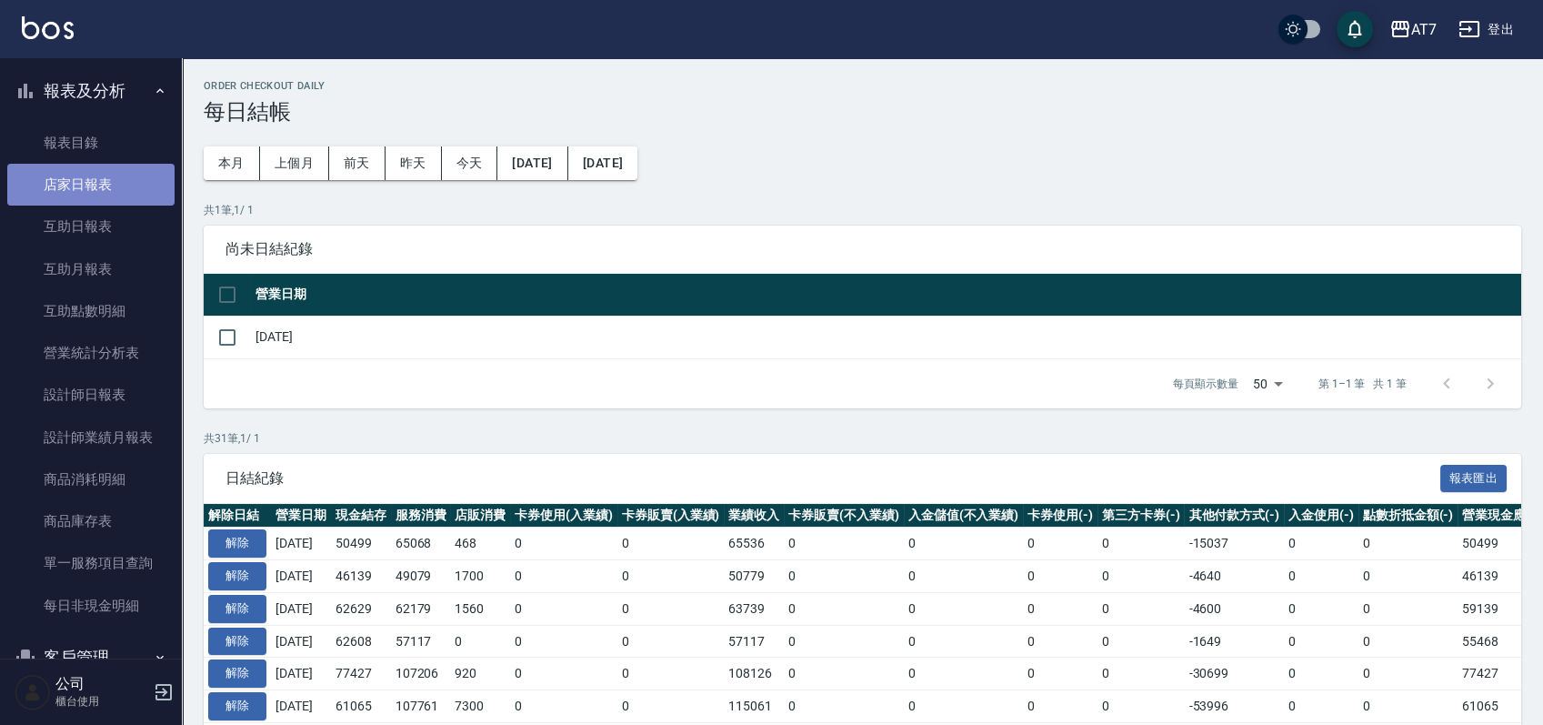
click at [118, 177] on link "店家日報表" at bounding box center [90, 185] width 167 height 42
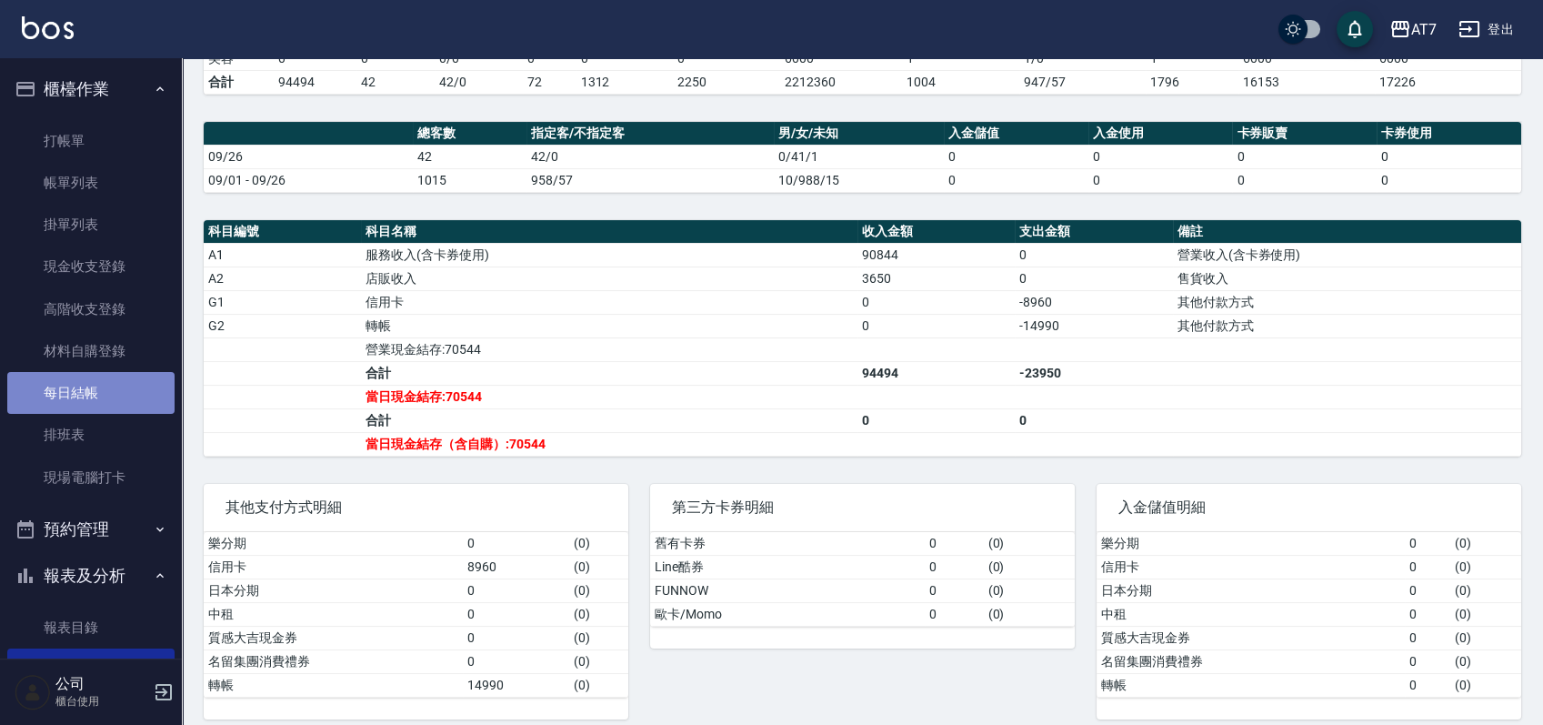
click at [113, 408] on link "每日結帳" at bounding box center [90, 393] width 167 height 42
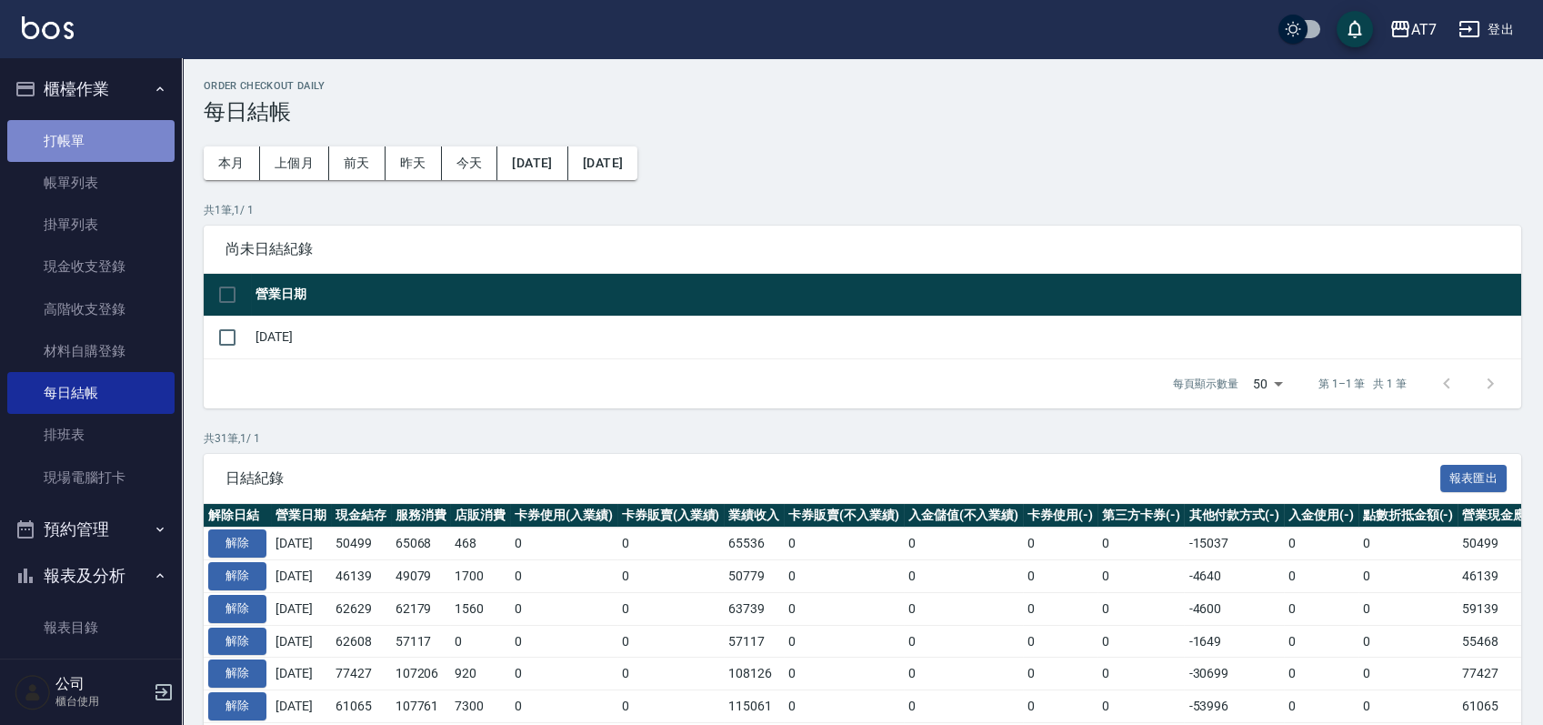
click at [103, 122] on link "打帳單" at bounding box center [90, 141] width 167 height 42
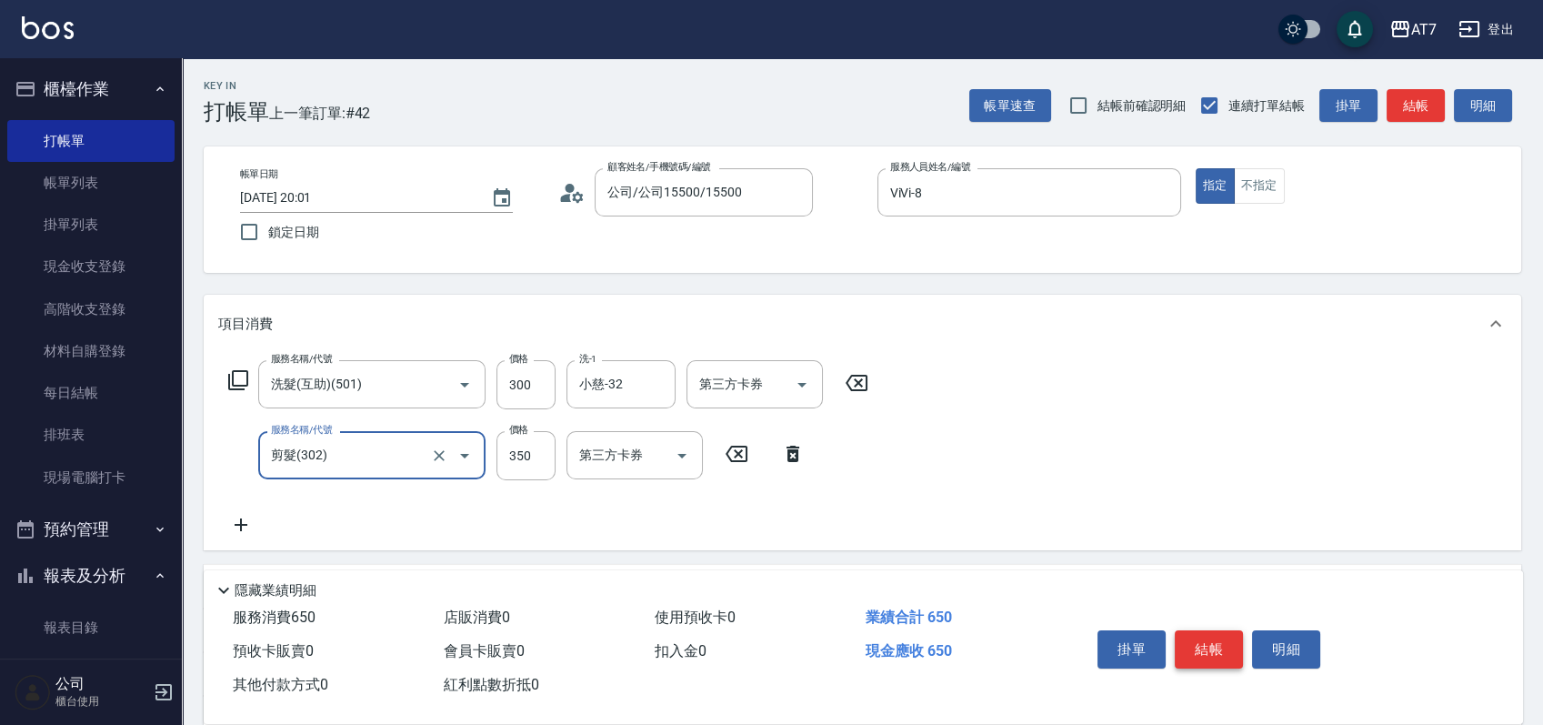
click at [1225, 644] on button "結帳" at bounding box center [1209, 649] width 68 height 38
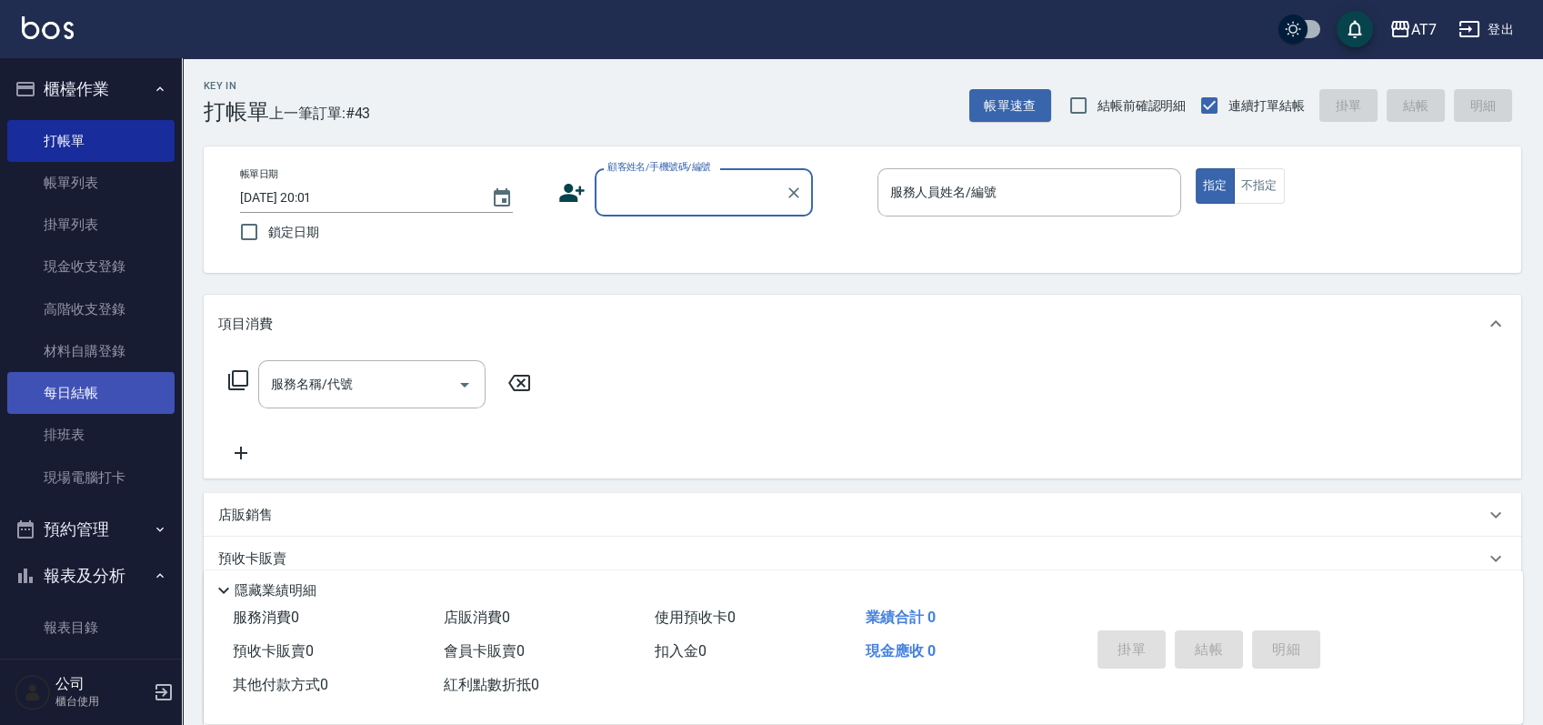
scroll to position [242, 0]
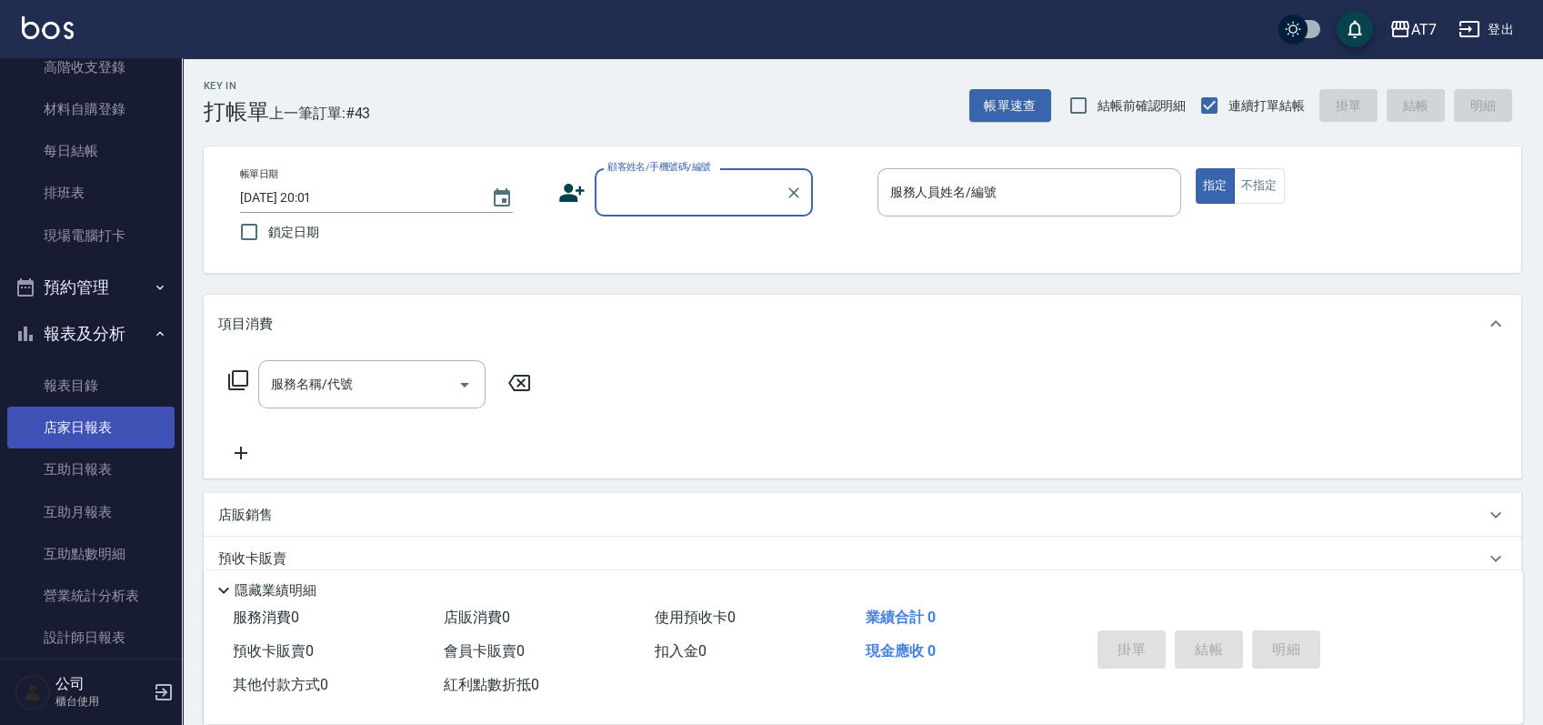
click at [87, 430] on link "店家日報表" at bounding box center [90, 428] width 167 height 42
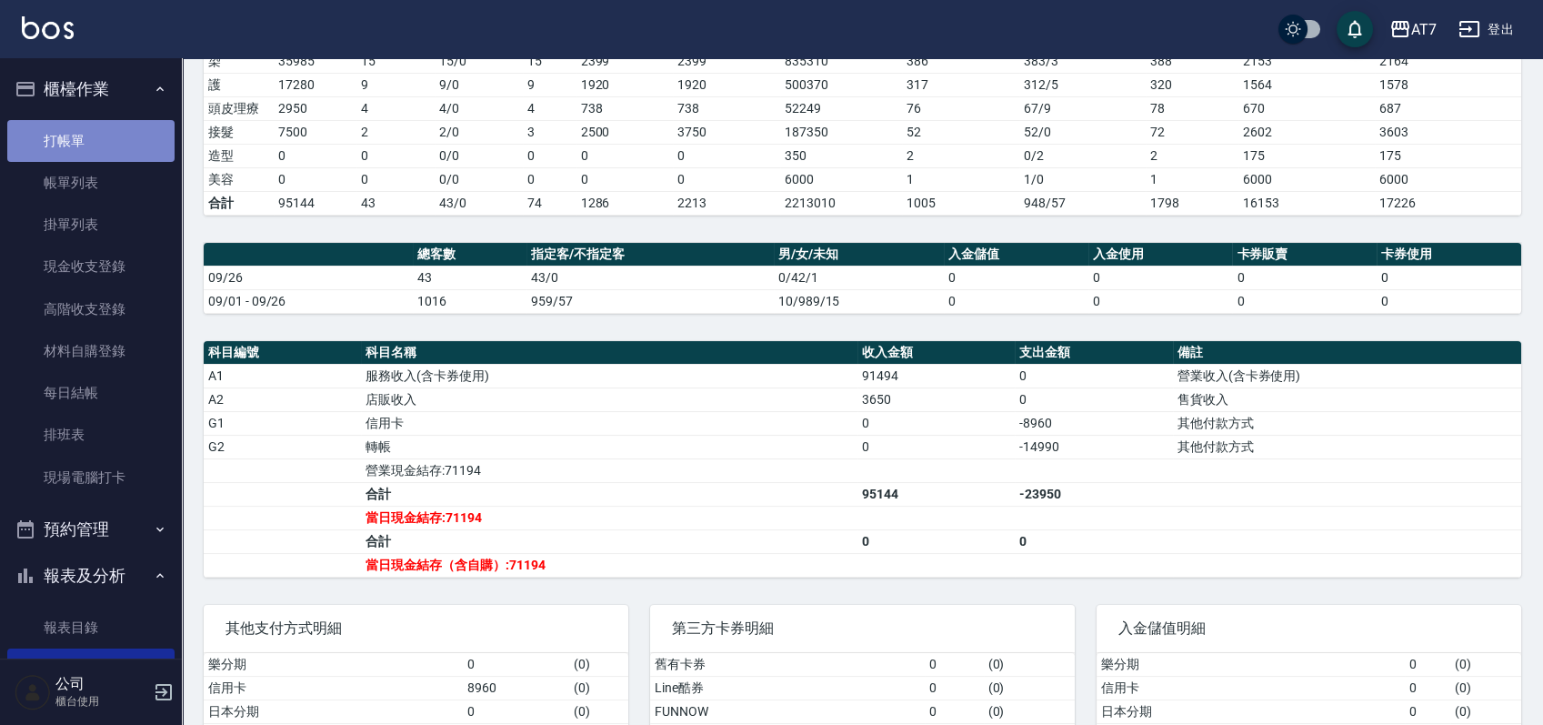
click at [105, 125] on link "打帳單" at bounding box center [90, 141] width 167 height 42
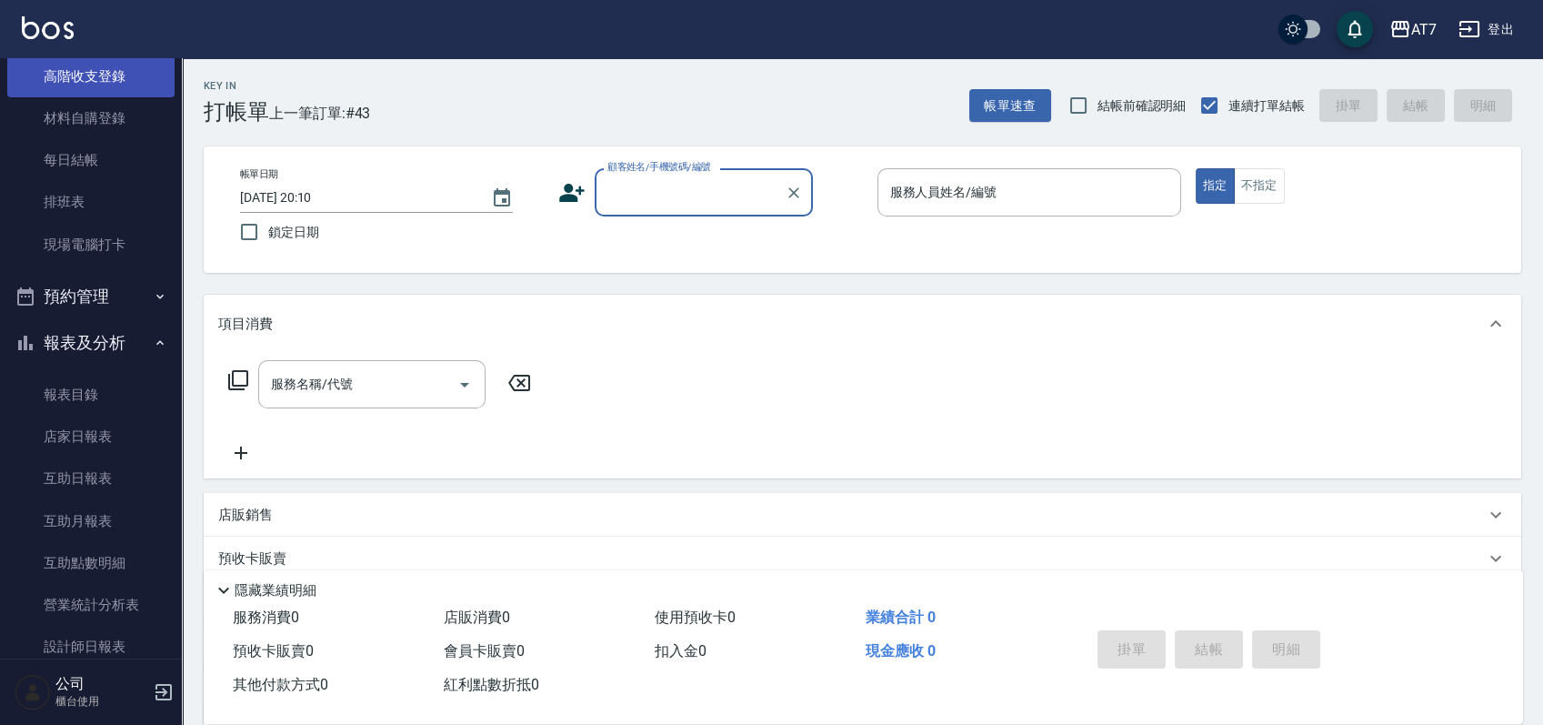
scroll to position [242, 0]
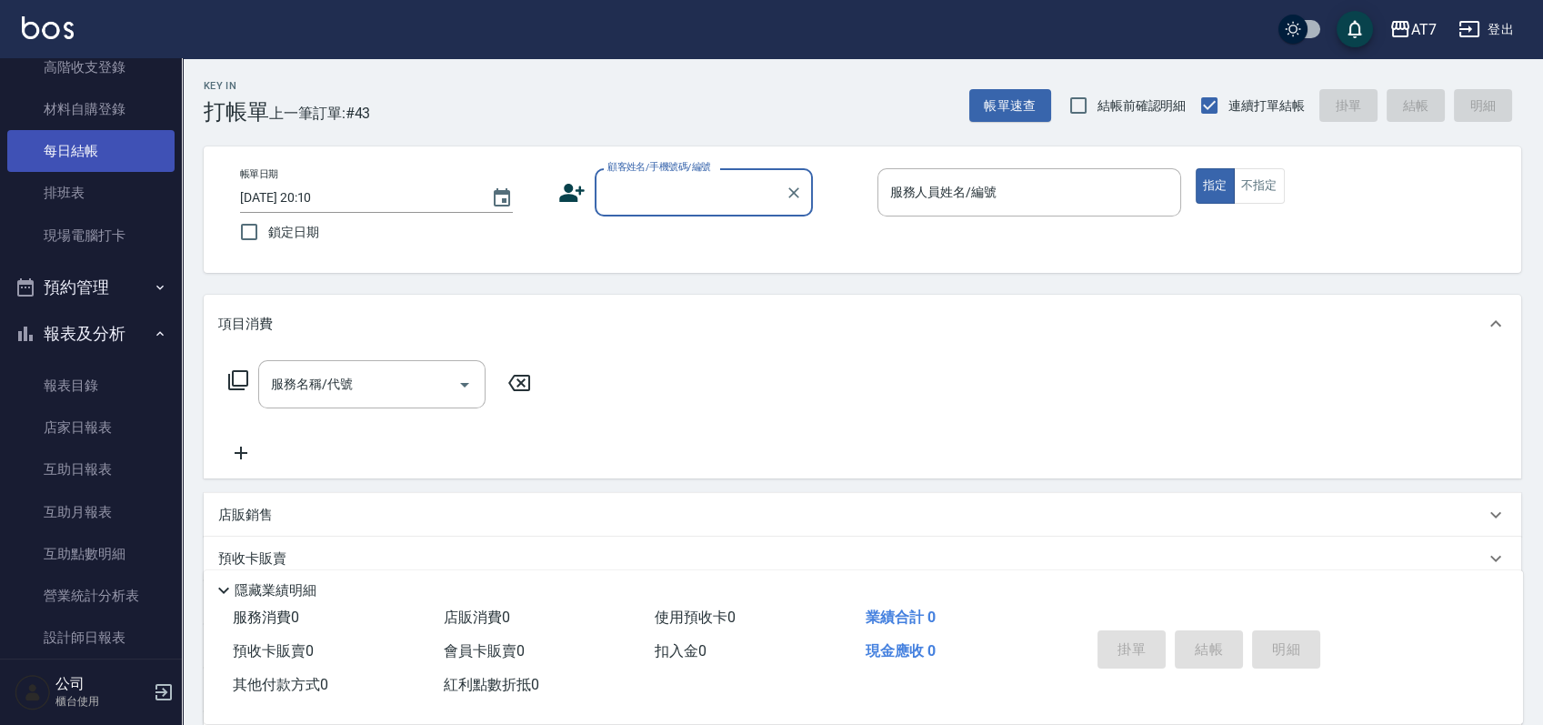
click at [108, 162] on link "每日結帳" at bounding box center [90, 151] width 167 height 42
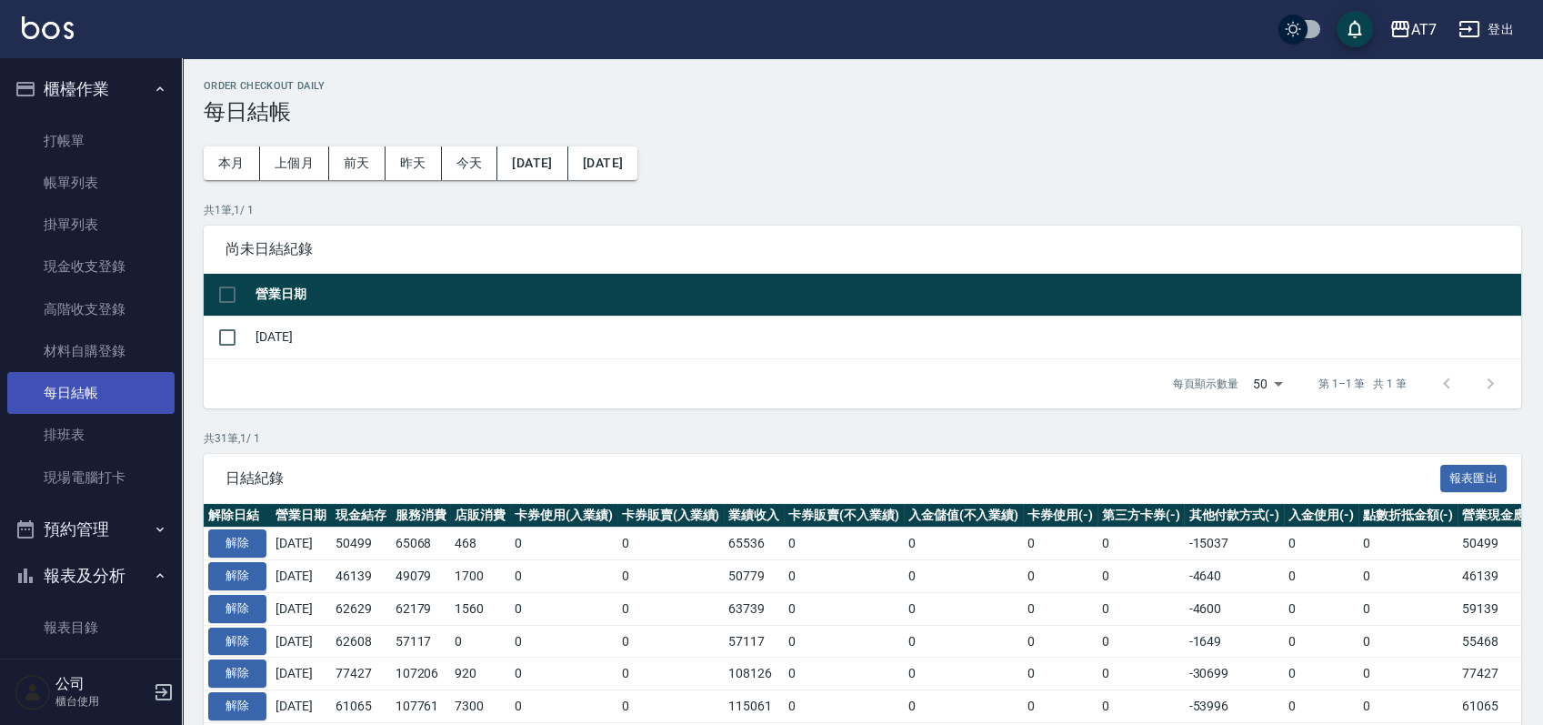
click at [113, 142] on link "打帳單" at bounding box center [90, 141] width 167 height 42
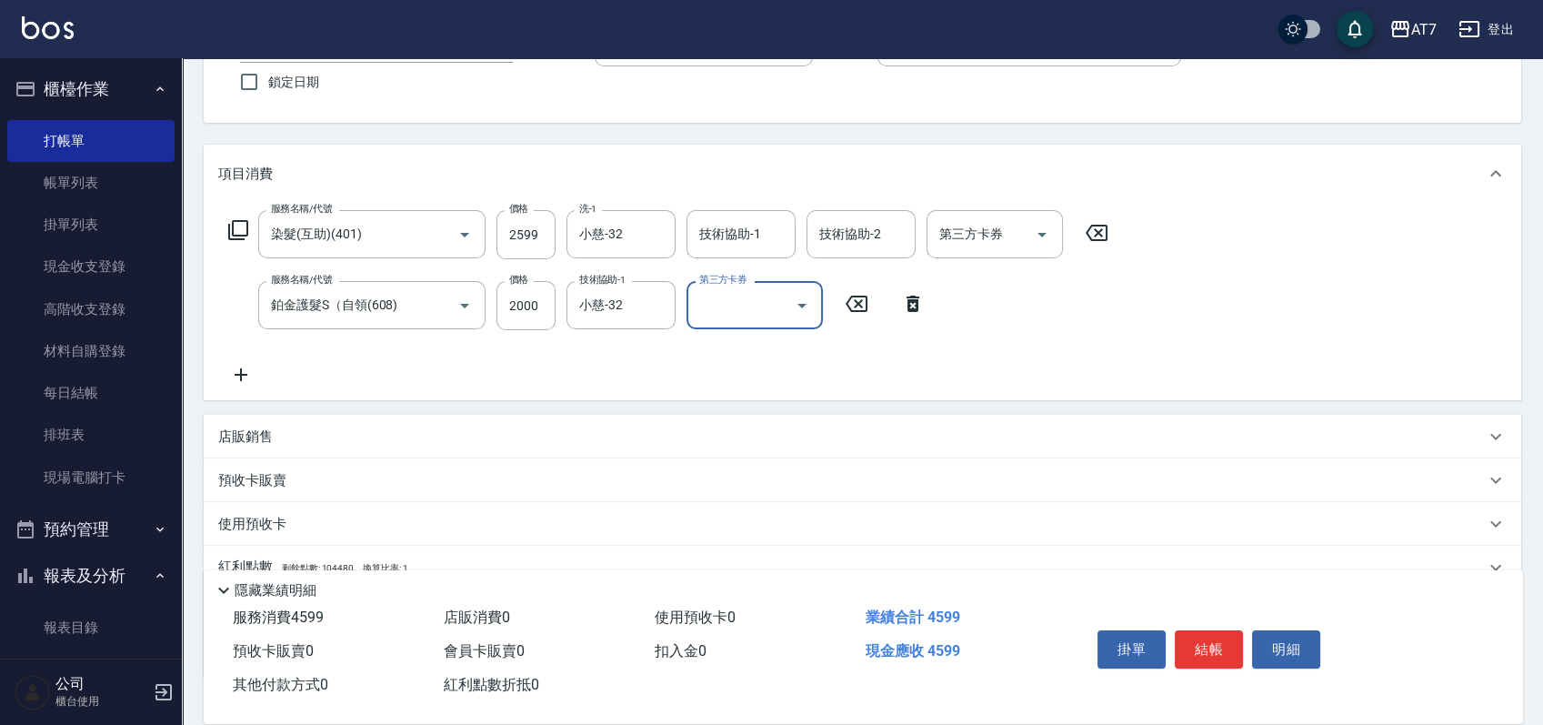
scroll to position [274, 0]
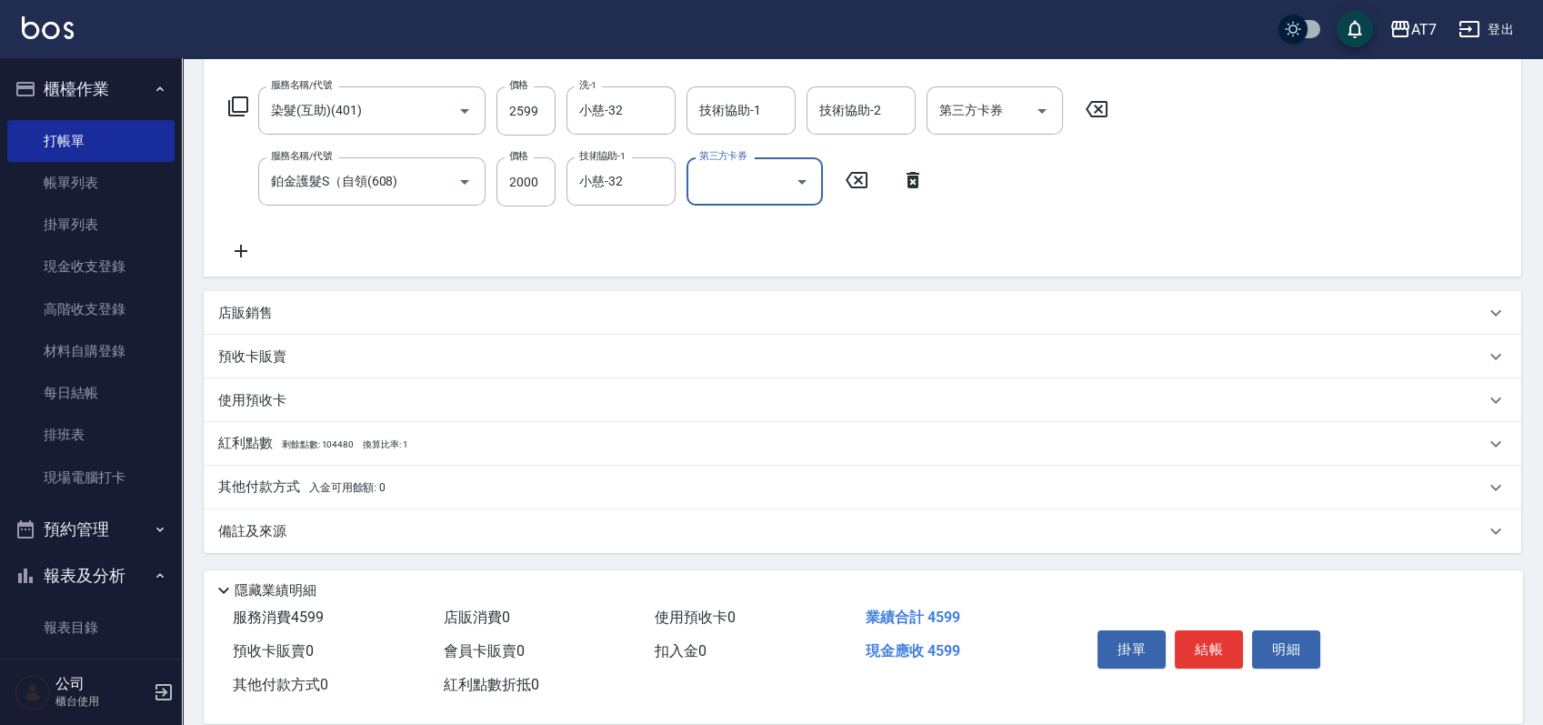
click at [906, 311] on div "店販銷售" at bounding box center [851, 313] width 1267 height 19
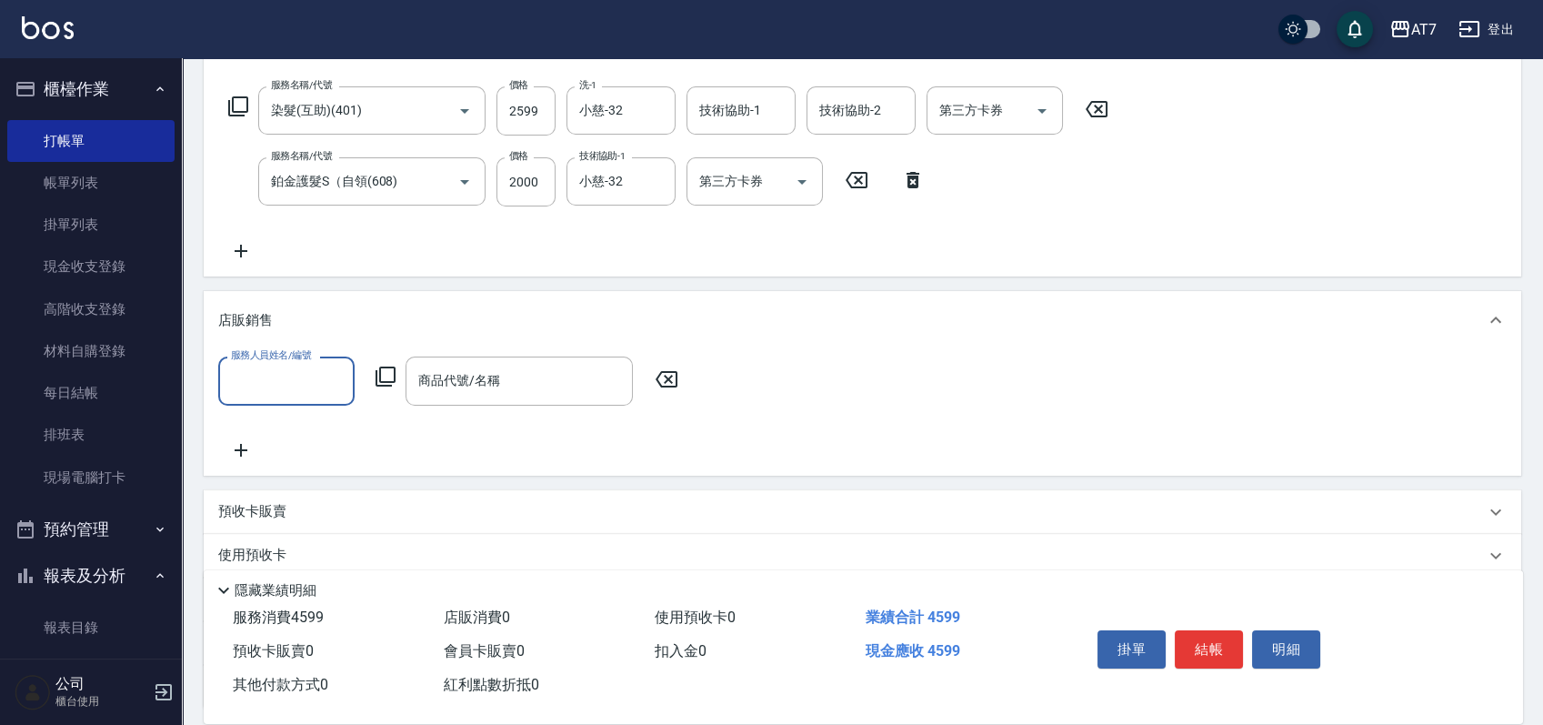
scroll to position [0, 0]
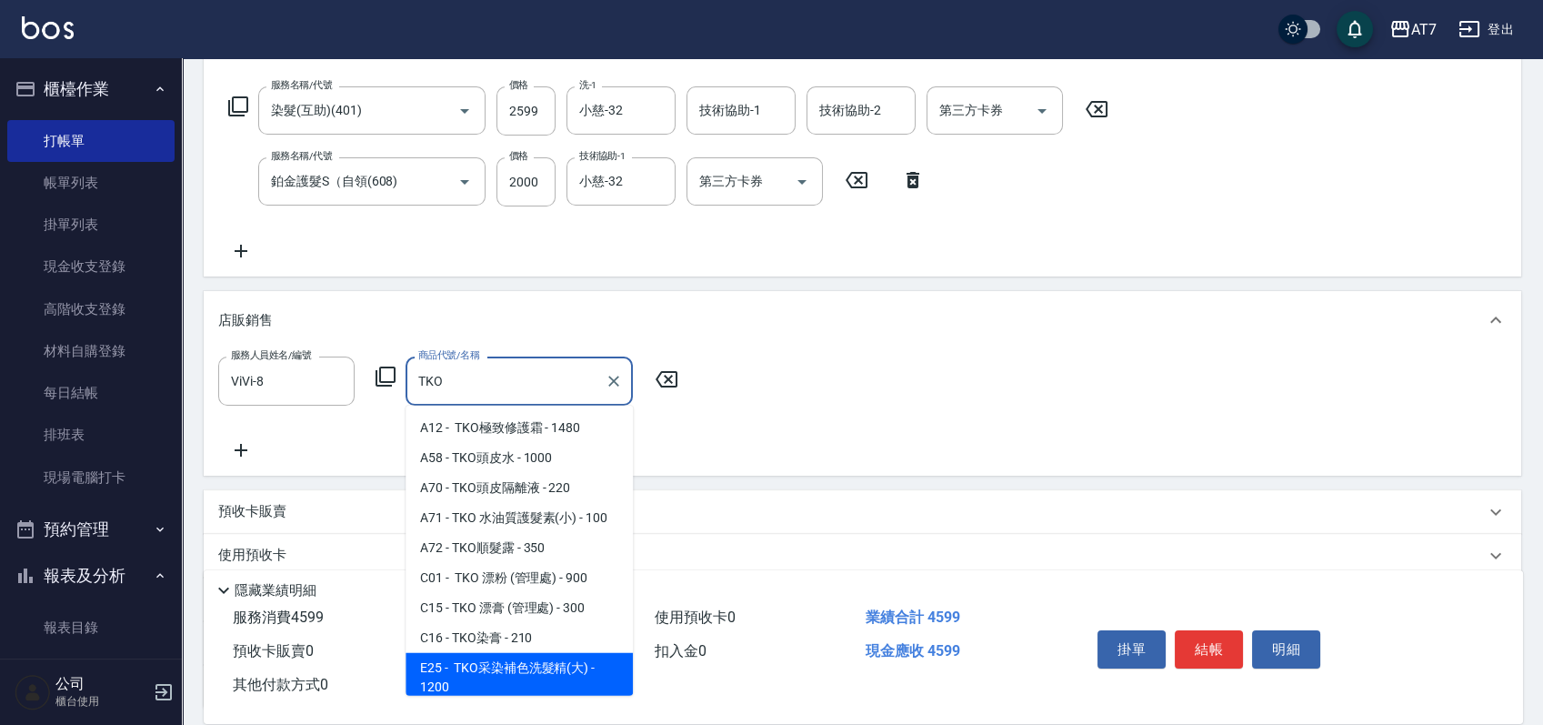
click at [547, 658] on span "E25 - TKO采染補色洗髮精(大) - 1200" at bounding box center [519, 677] width 227 height 49
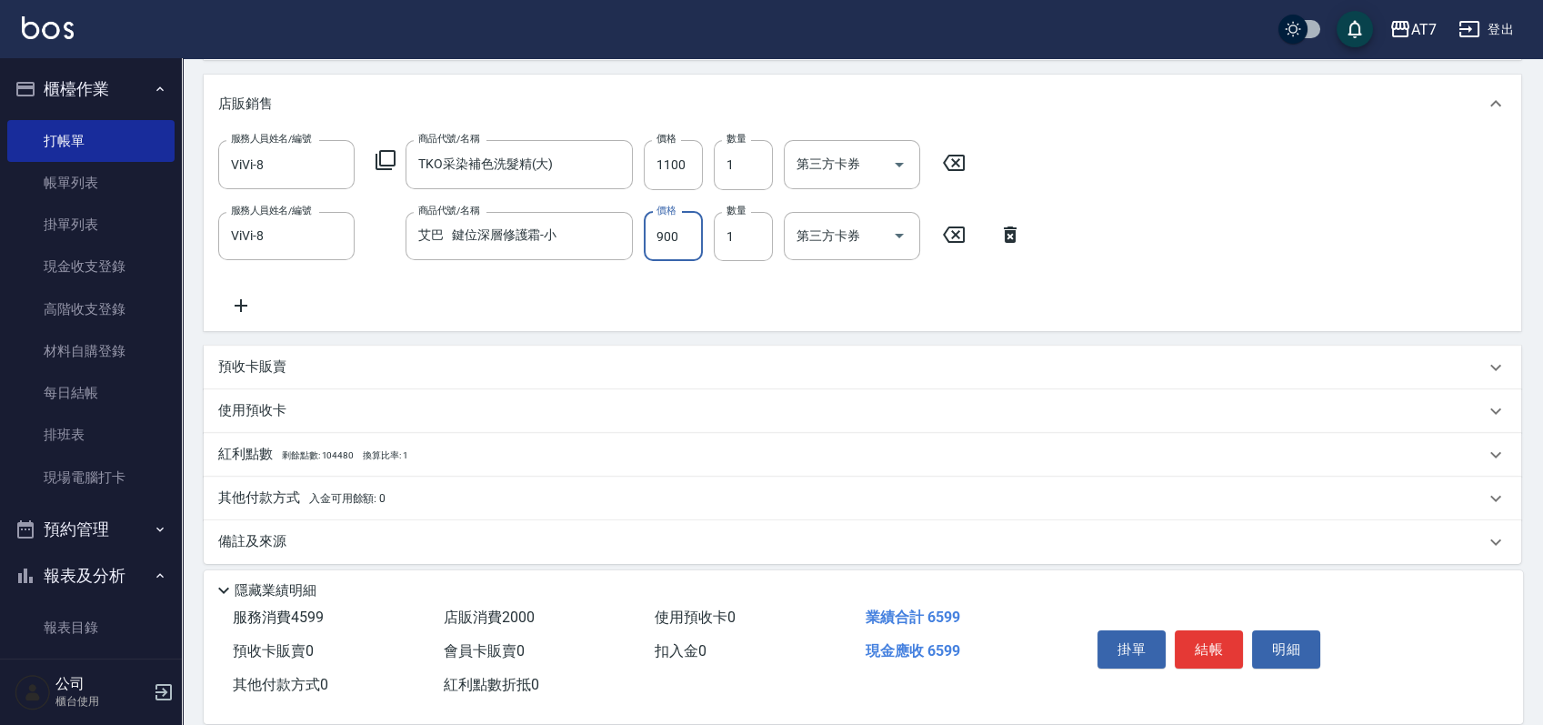
scroll to position [500, 0]
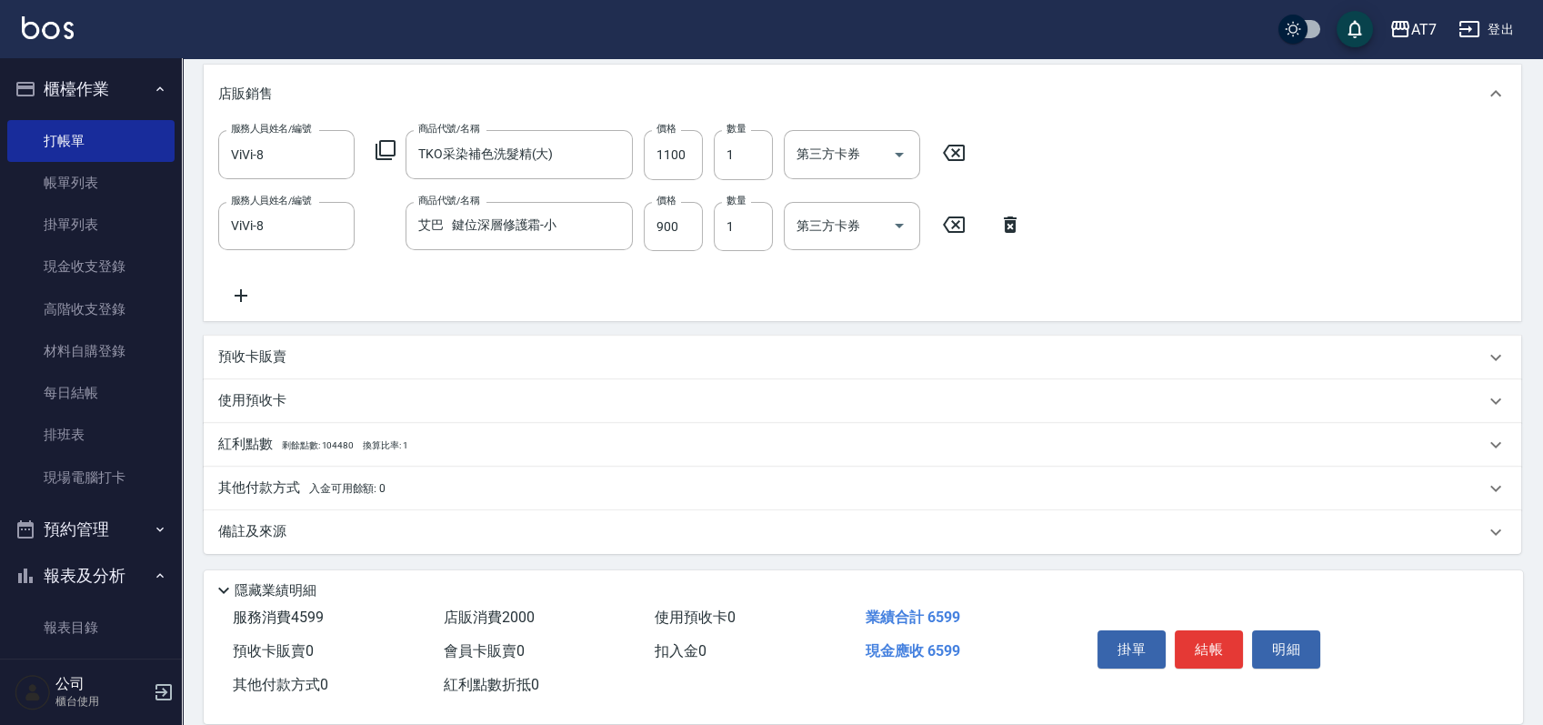
drag, startPoint x: 788, startPoint y: 490, endPoint x: 786, endPoint y: 467, distance: 22.9
click at [788, 490] on div "其他付款方式 入金可用餘額: 0" at bounding box center [851, 488] width 1267 height 20
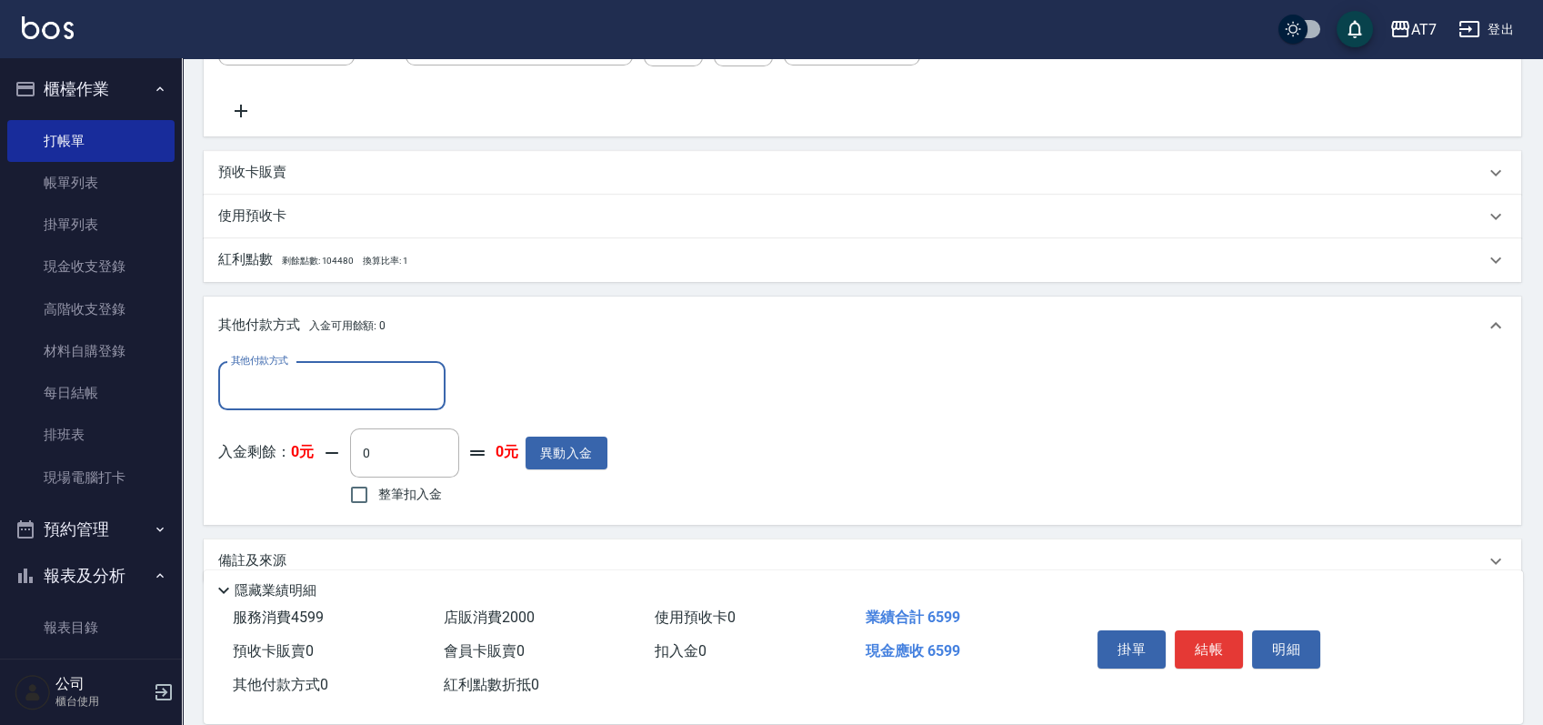
scroll to position [711, 0]
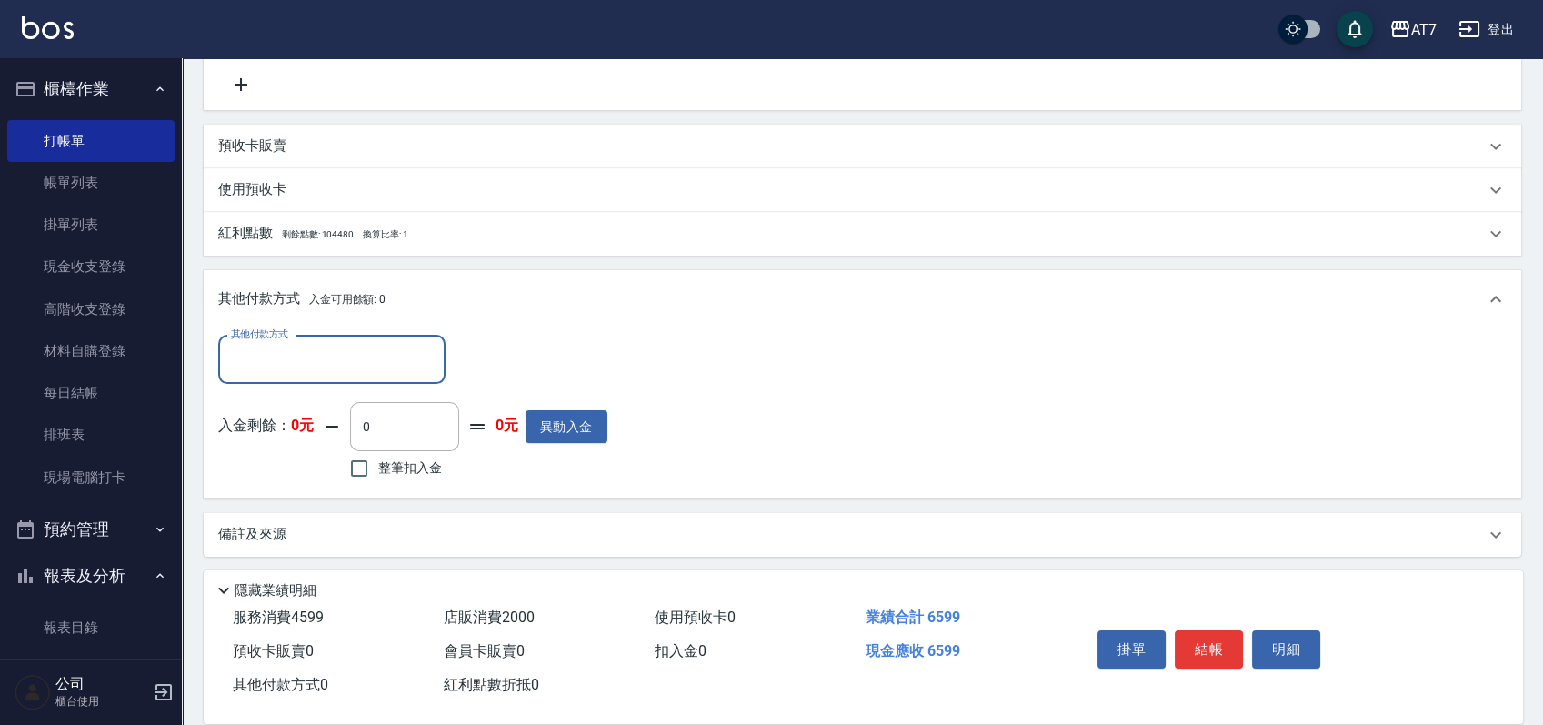
click at [281, 373] on input "其他付款方式" at bounding box center [331, 360] width 211 height 32
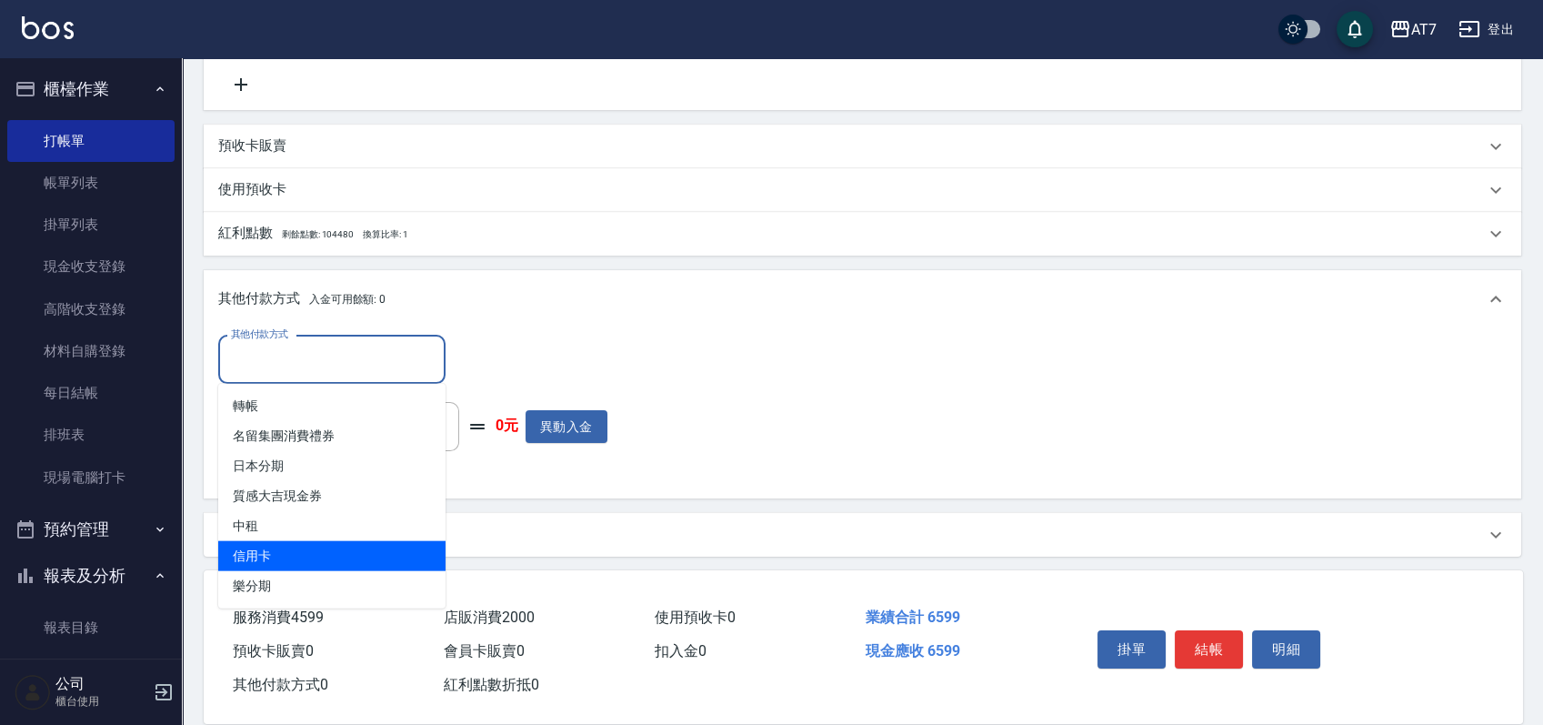
click at [253, 550] on span "信用卡" at bounding box center [331, 556] width 227 height 30
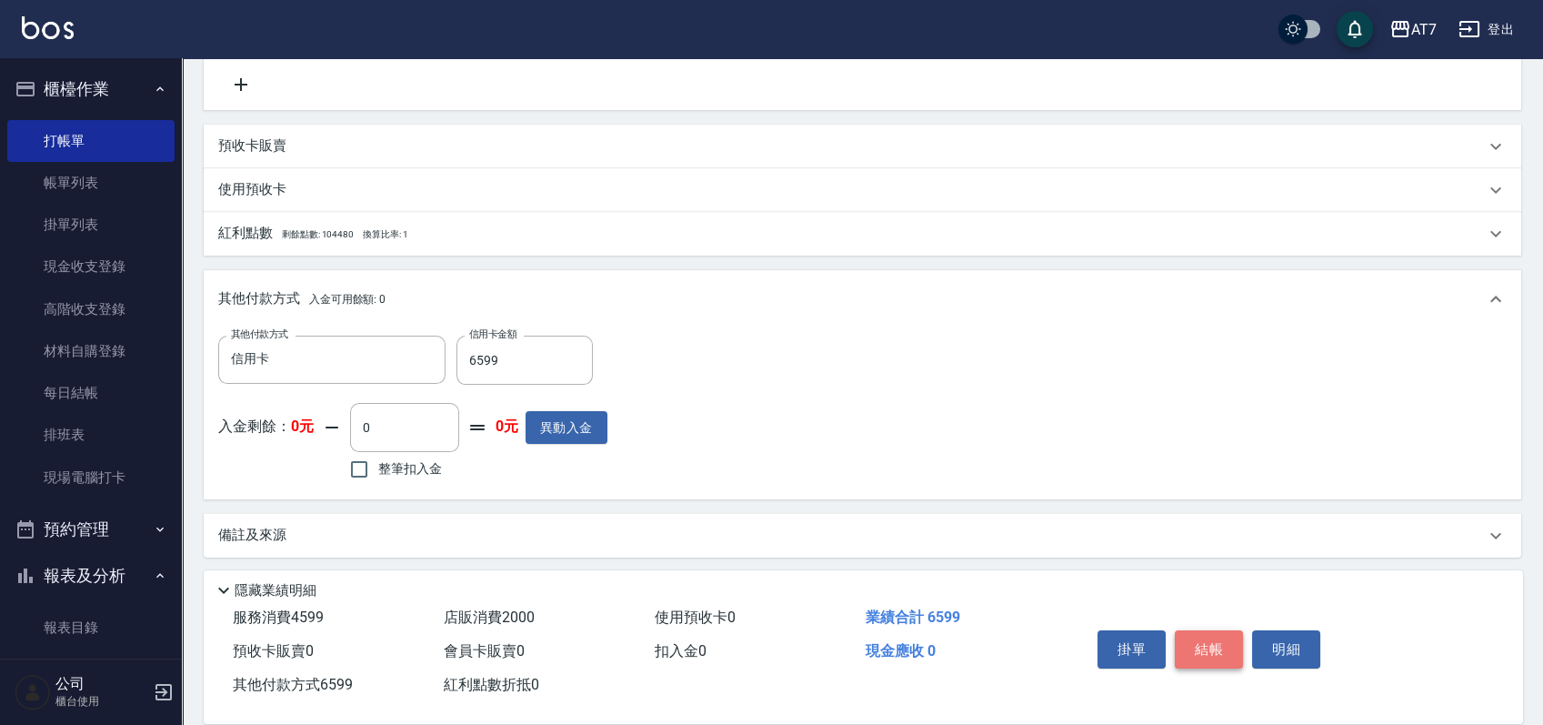
click at [1208, 642] on button "結帳" at bounding box center [1209, 649] width 68 height 38
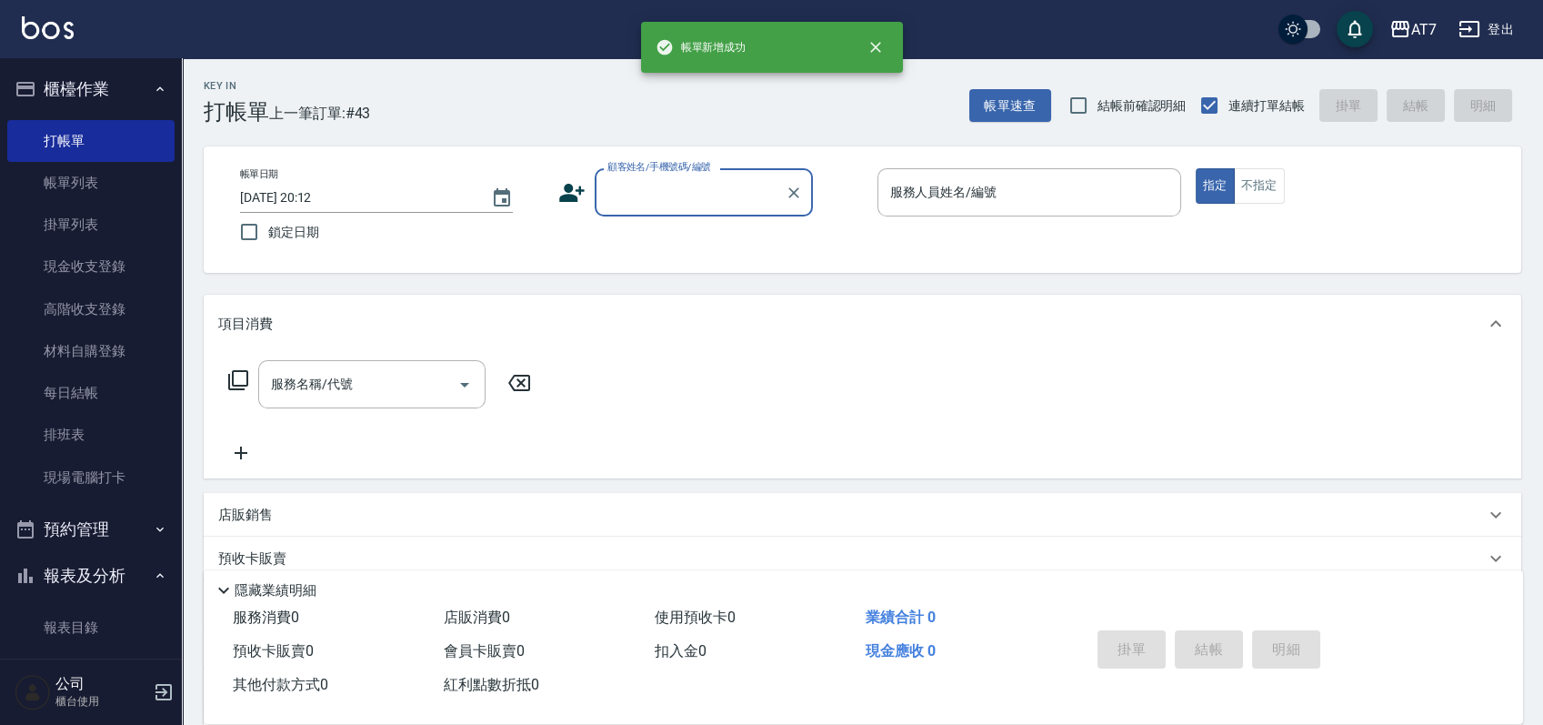
scroll to position [0, 0]
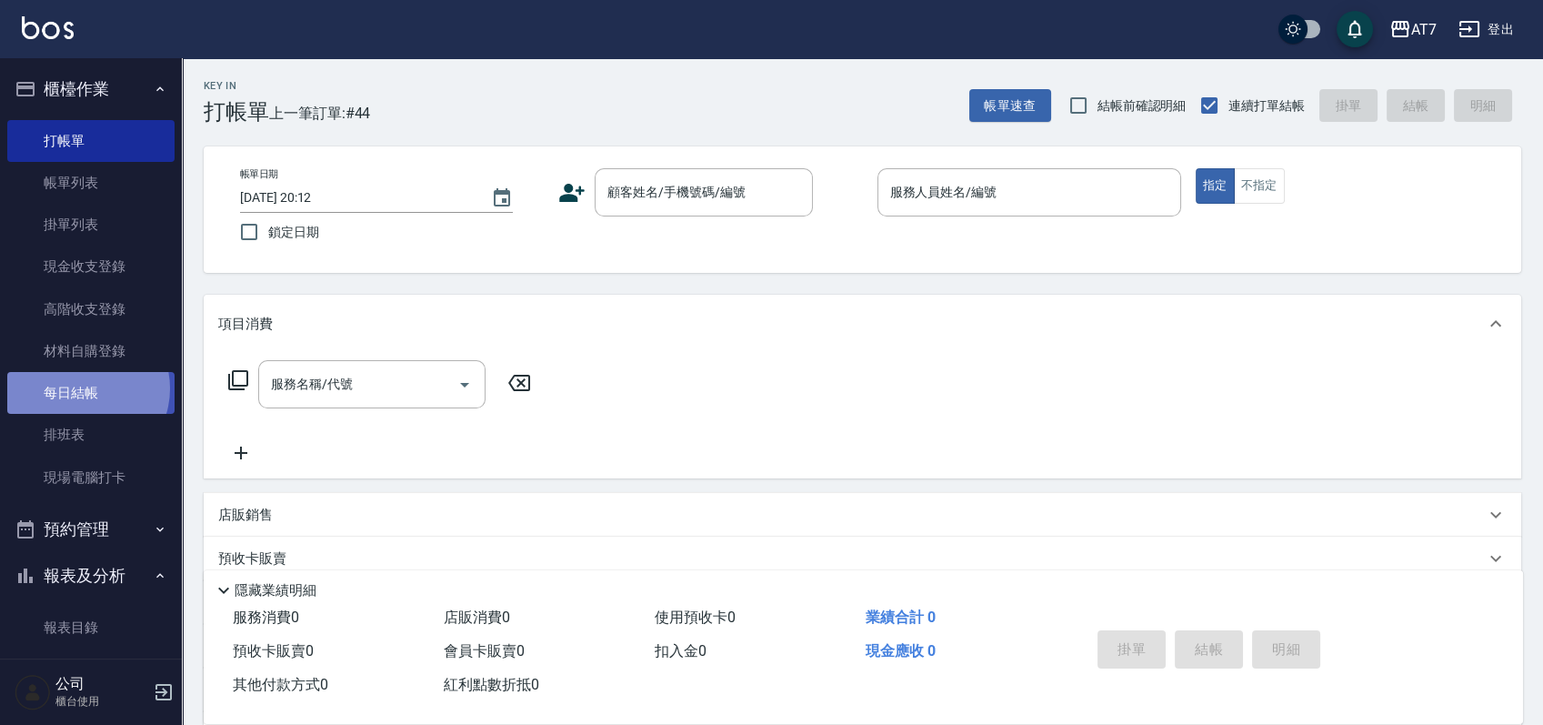
click at [81, 388] on link "每日結帳" at bounding box center [90, 393] width 167 height 42
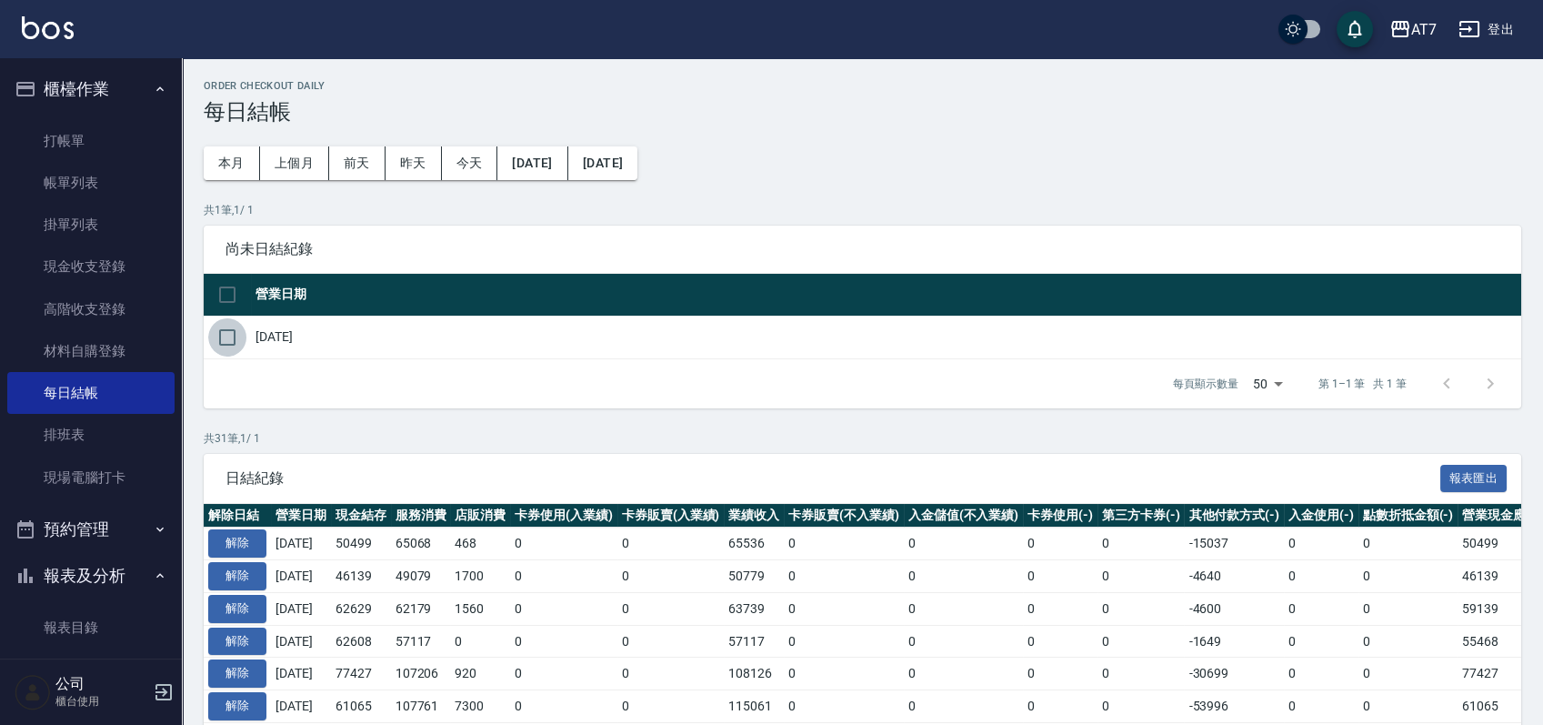
click at [226, 336] on input "checkbox" at bounding box center [227, 337] width 38 height 38
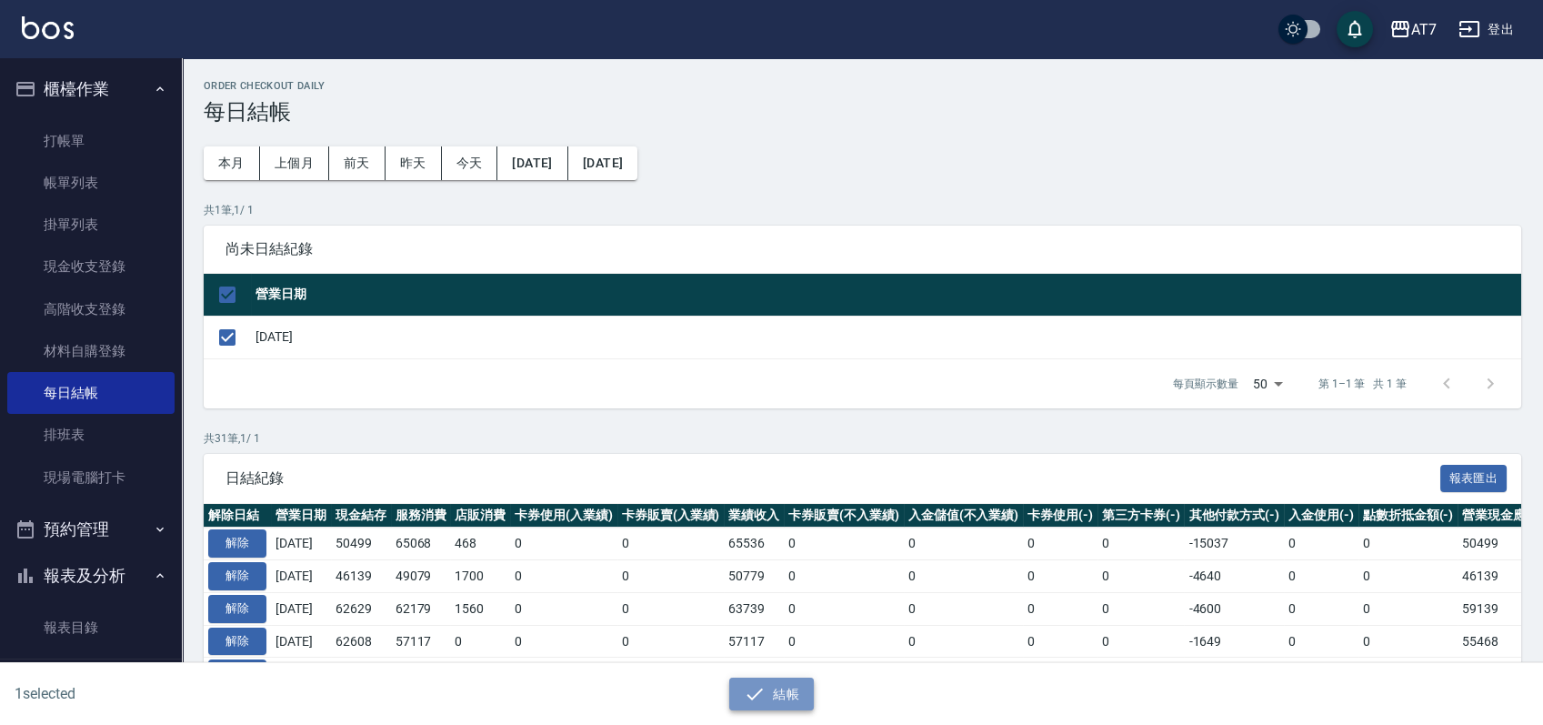
drag, startPoint x: 784, startPoint y: 690, endPoint x: 778, endPoint y: 680, distance: 11.4
click at [783, 690] on button "結帳" at bounding box center [771, 695] width 85 height 34
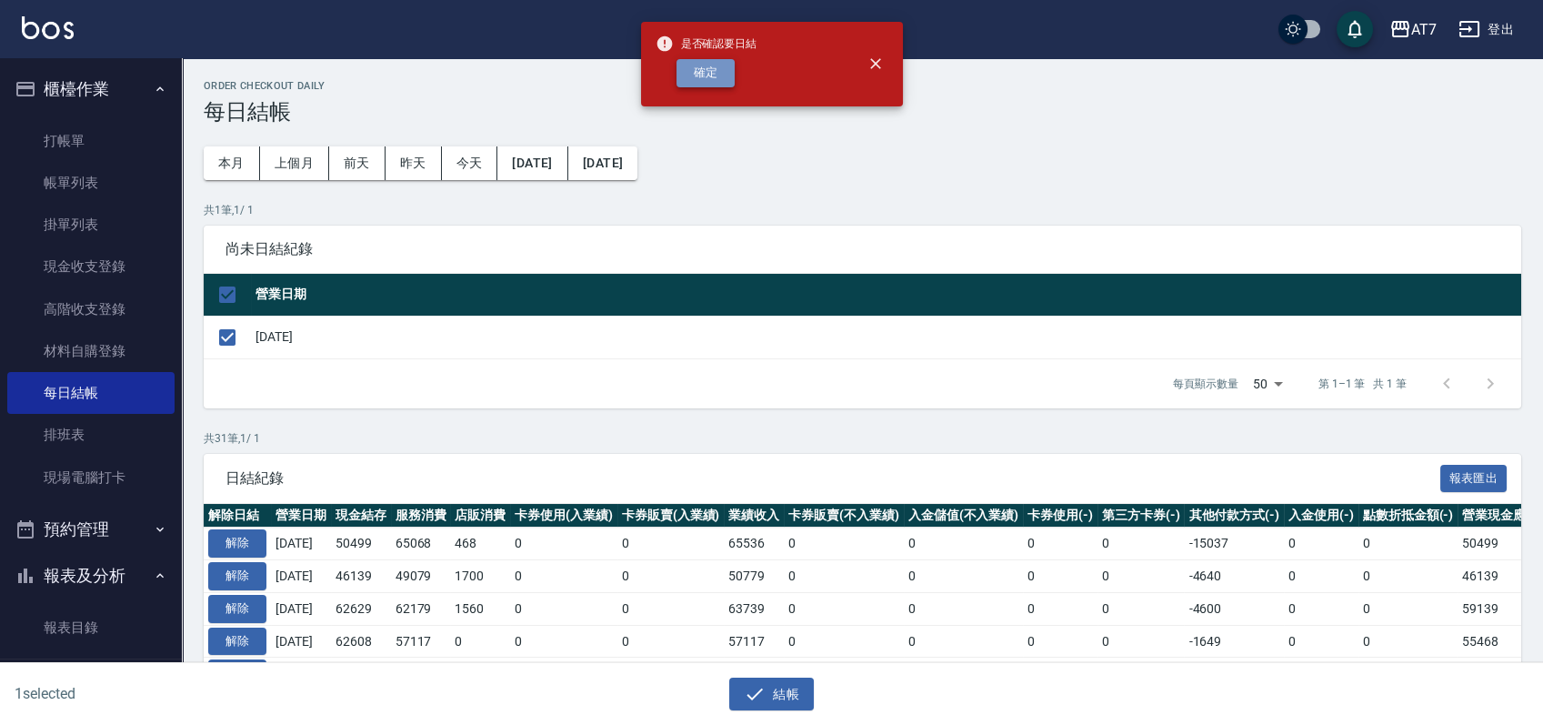
click at [718, 69] on button "確定" at bounding box center [706, 73] width 58 height 28
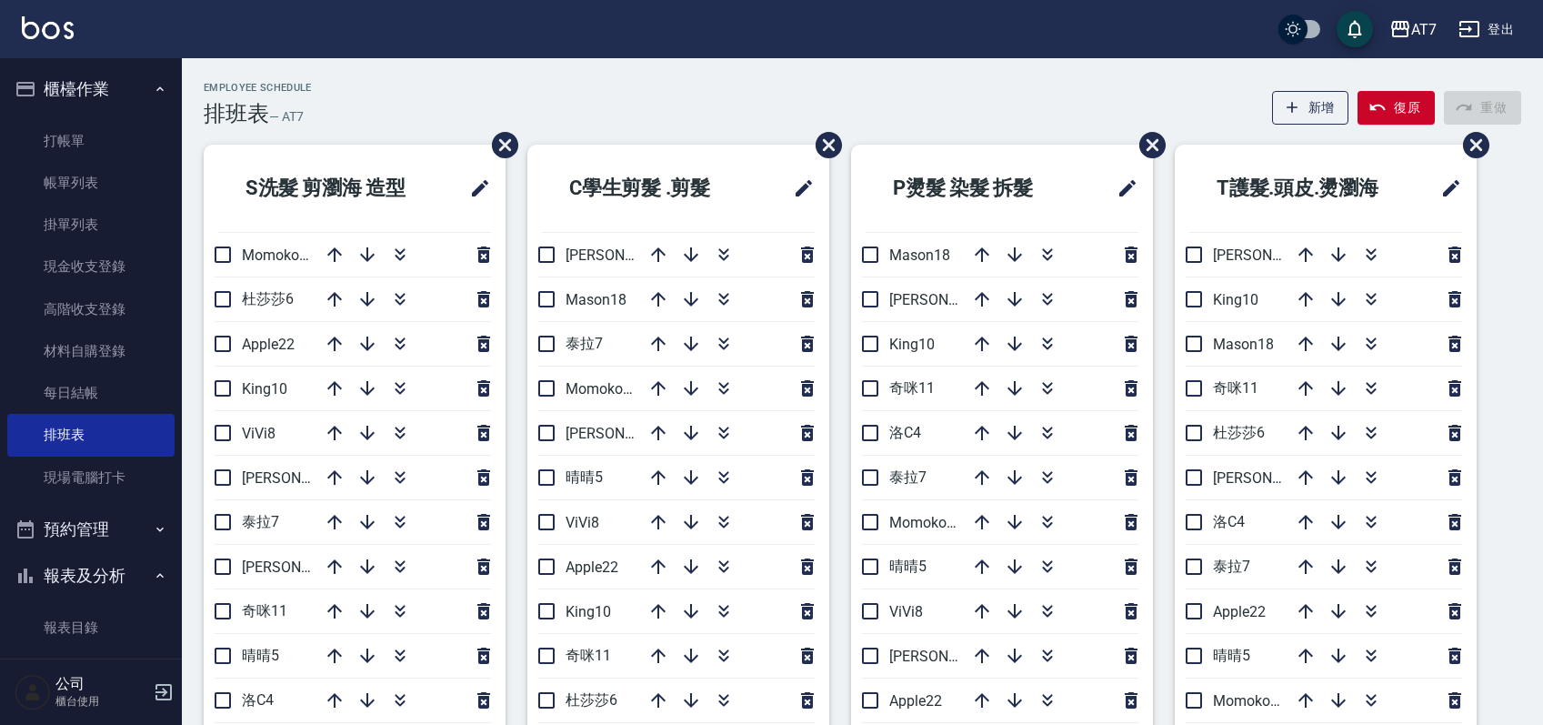
scroll to position [121, 0]
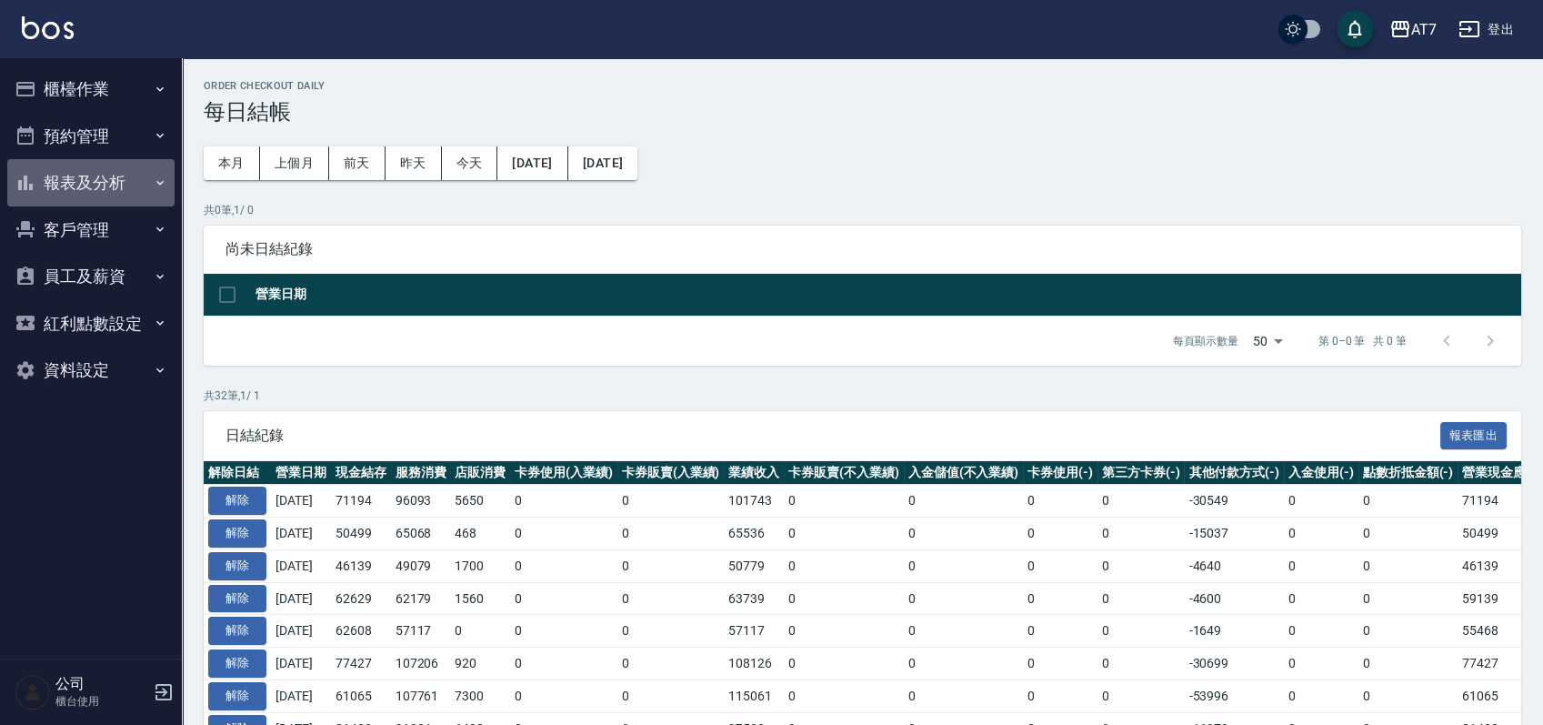
click at [125, 186] on button "報表及分析" at bounding box center [90, 182] width 167 height 47
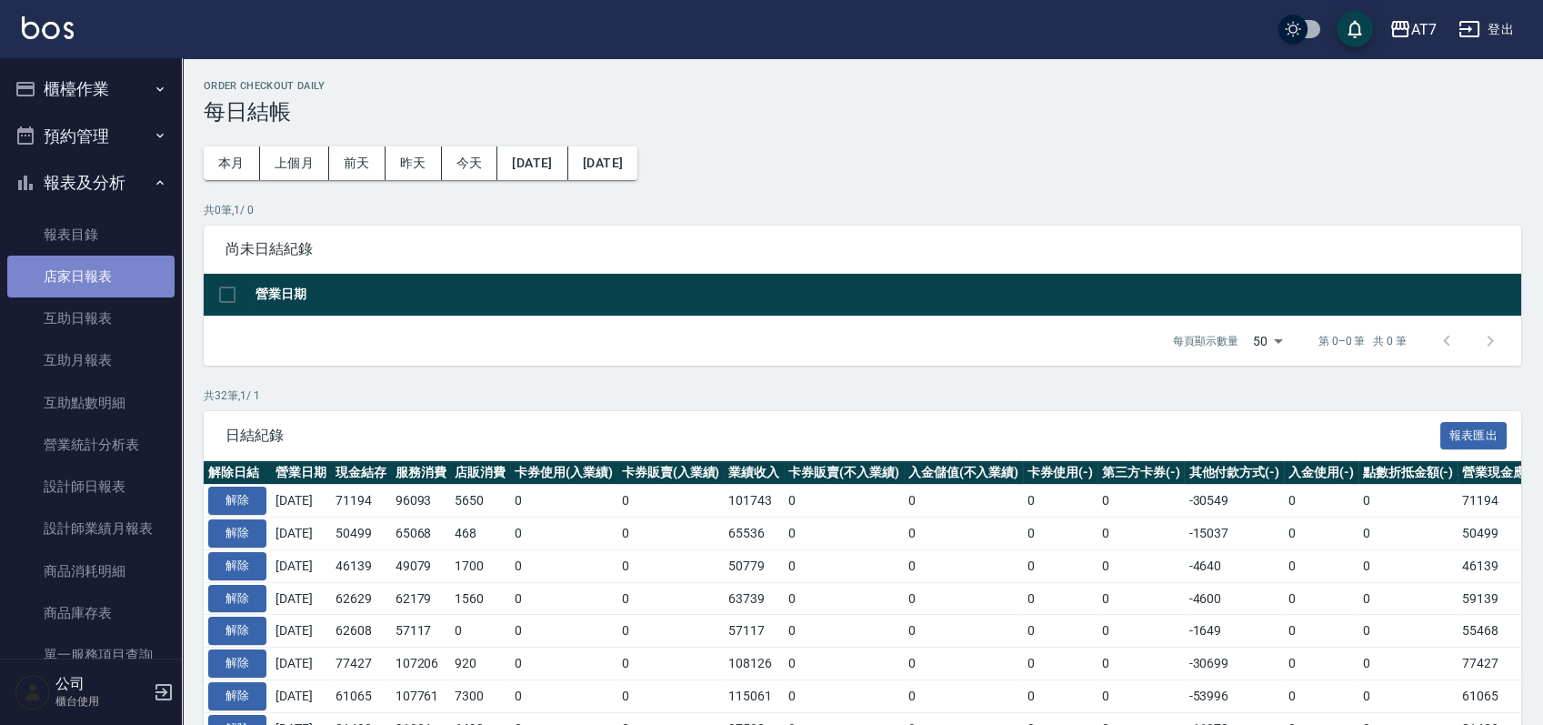
click at [117, 270] on link "店家日報表" at bounding box center [90, 277] width 167 height 42
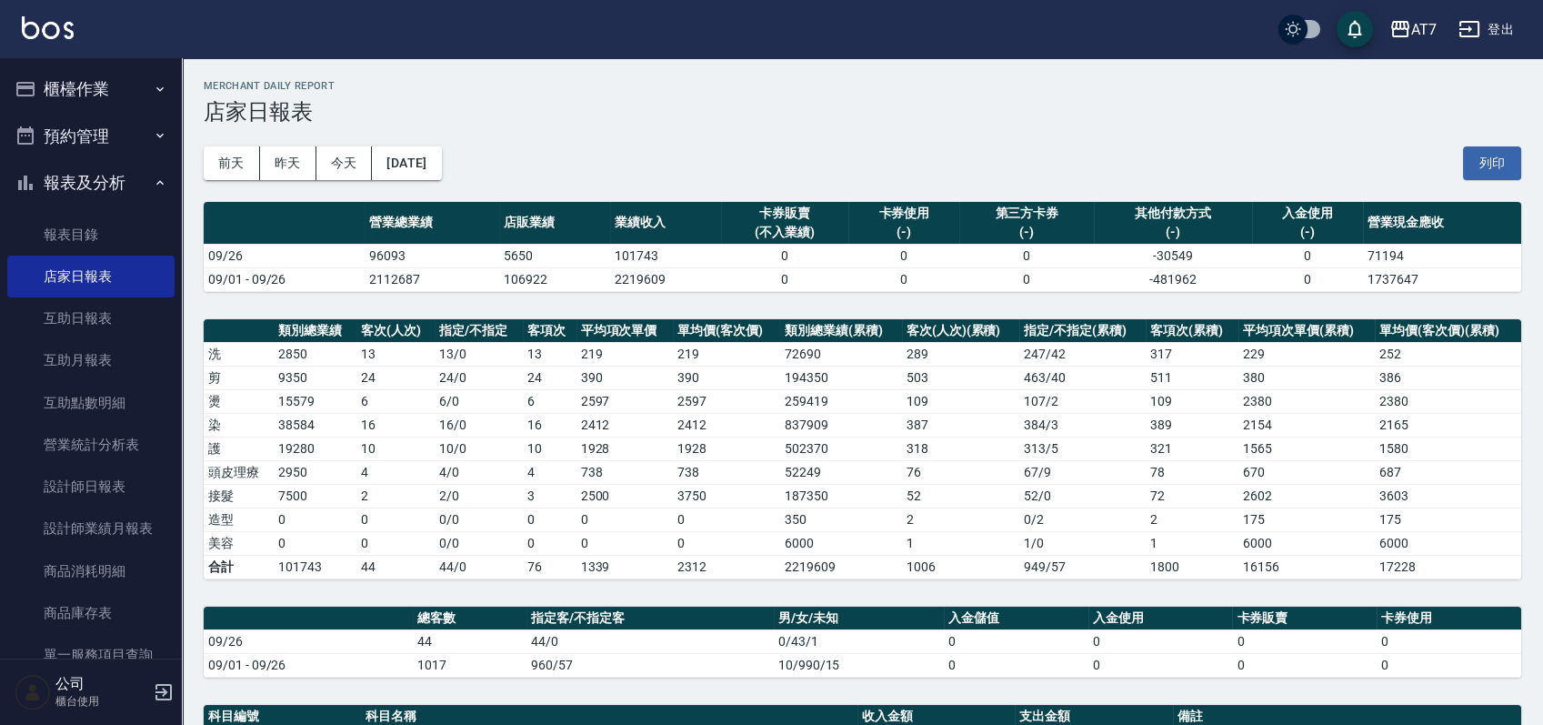
scroll to position [364, 0]
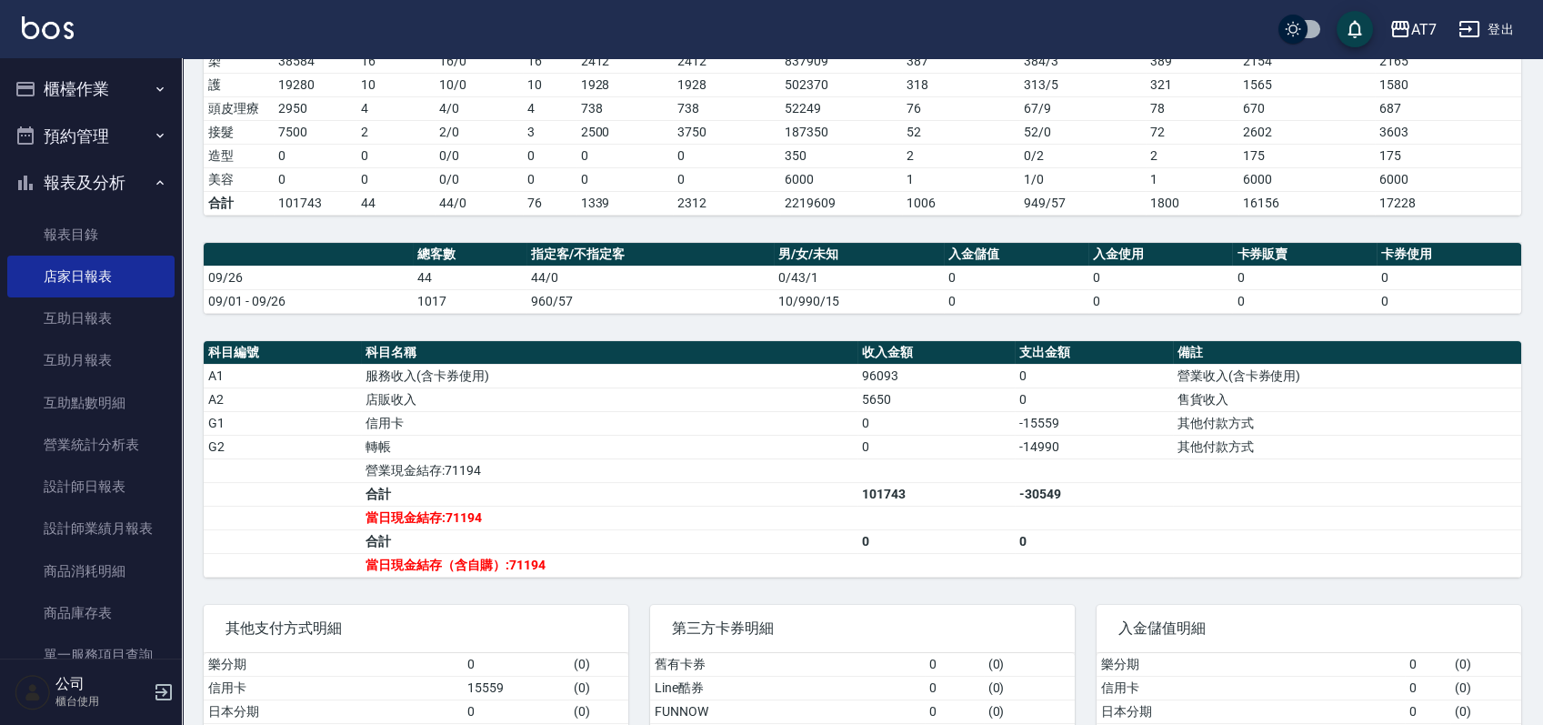
click at [82, 95] on button "櫃檯作業" at bounding box center [90, 88] width 167 height 47
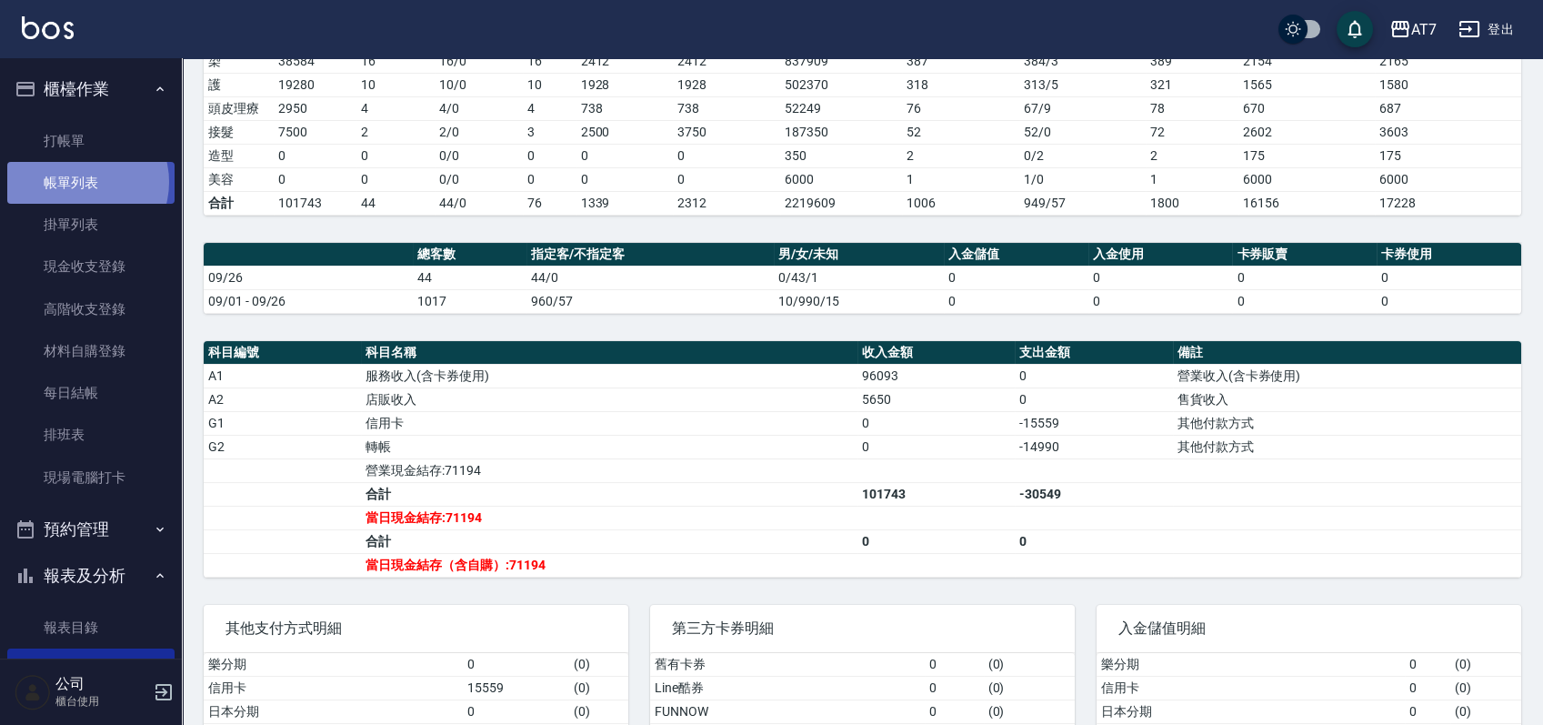
click at [81, 184] on link "帳單列表" at bounding box center [90, 183] width 167 height 42
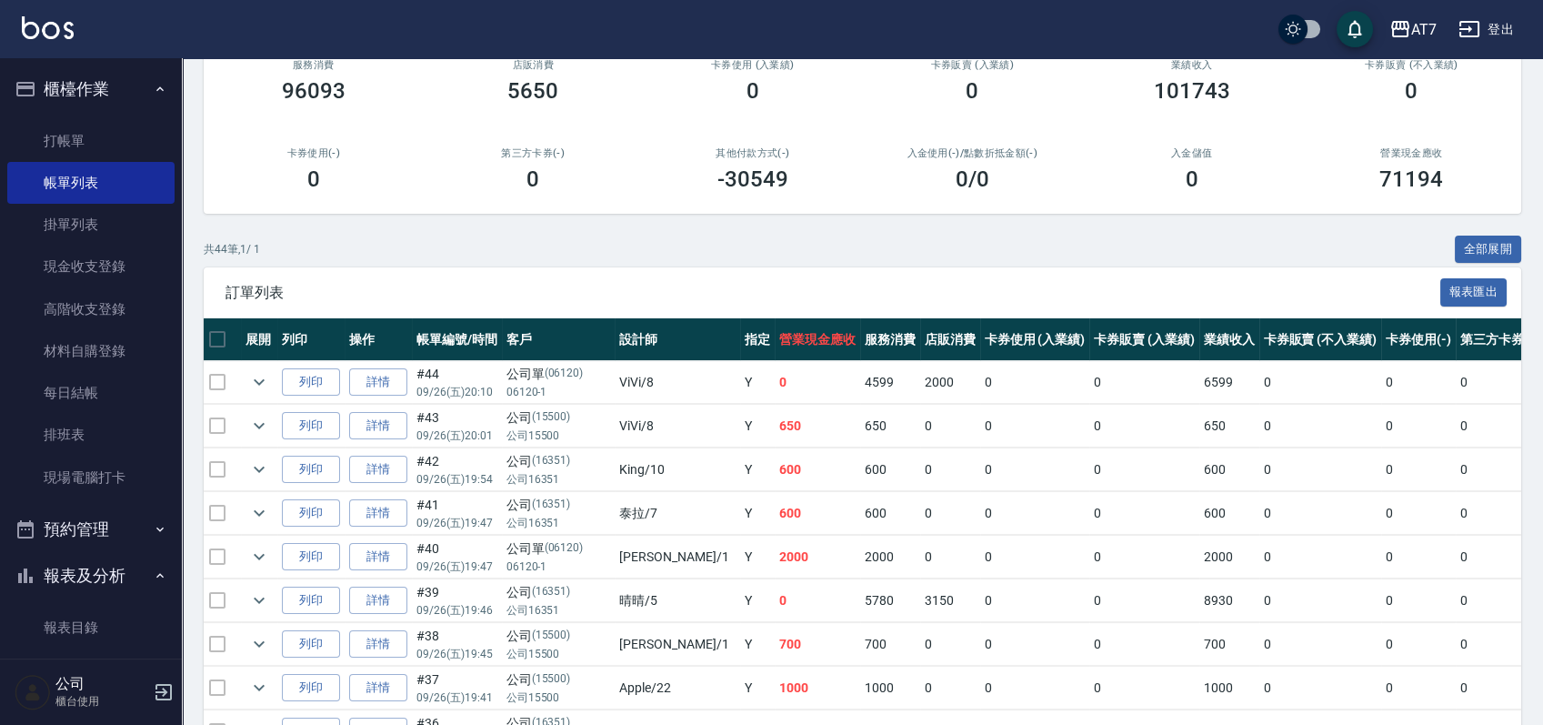
scroll to position [5, 0]
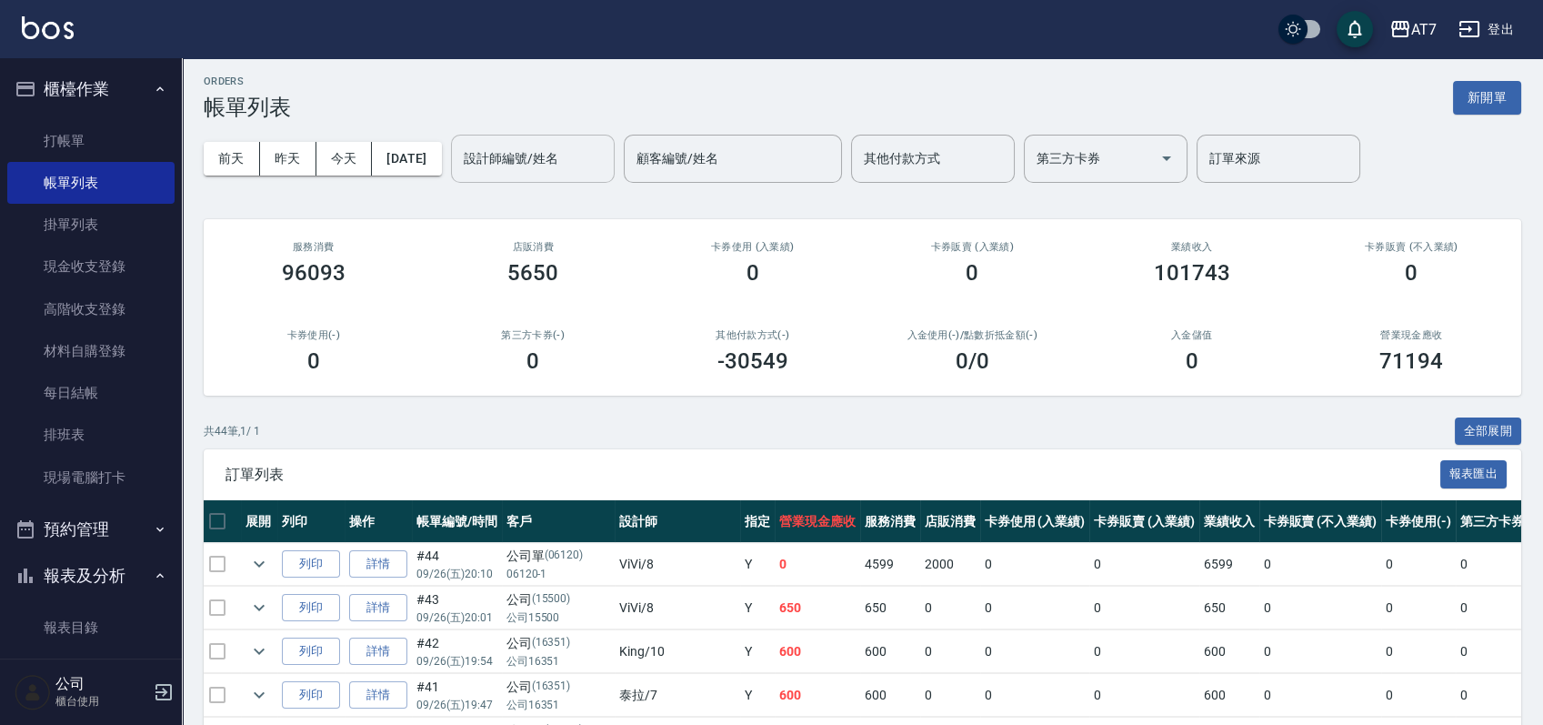
click at [525, 160] on div "設計師編號/姓名 設計師編號/姓名" at bounding box center [533, 159] width 164 height 48
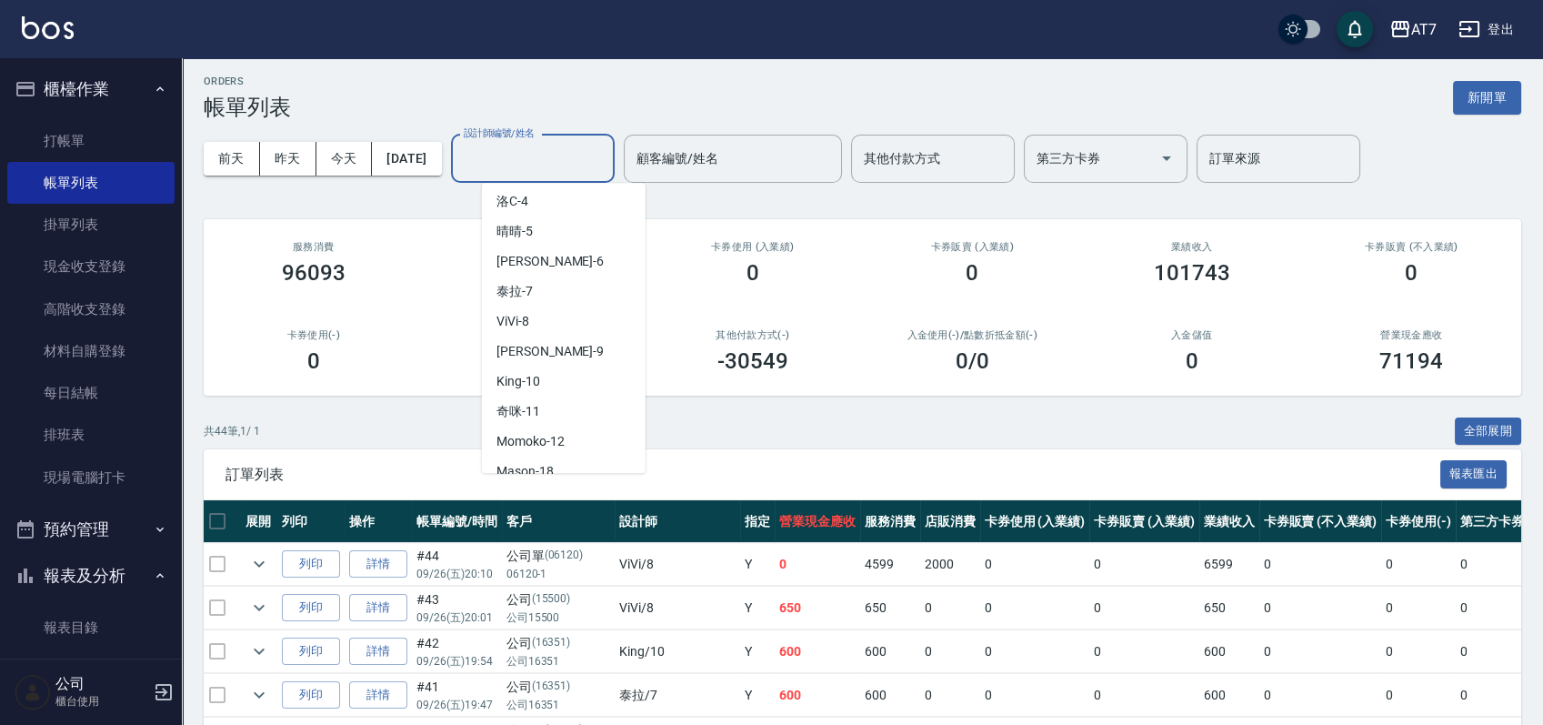
scroll to position [242, 0]
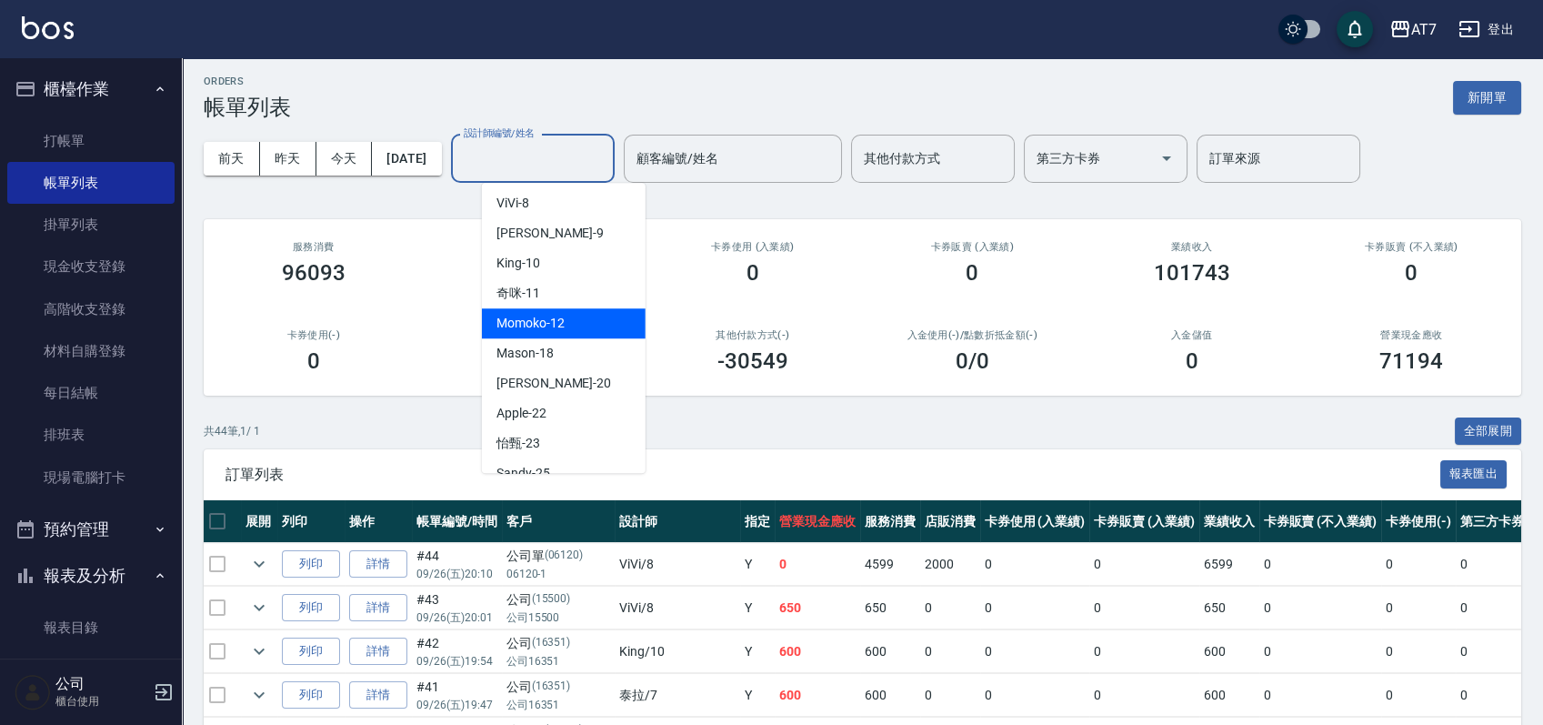
click at [547, 318] on span "Momoko -12" at bounding box center [531, 323] width 68 height 19
type input "Momoko-12"
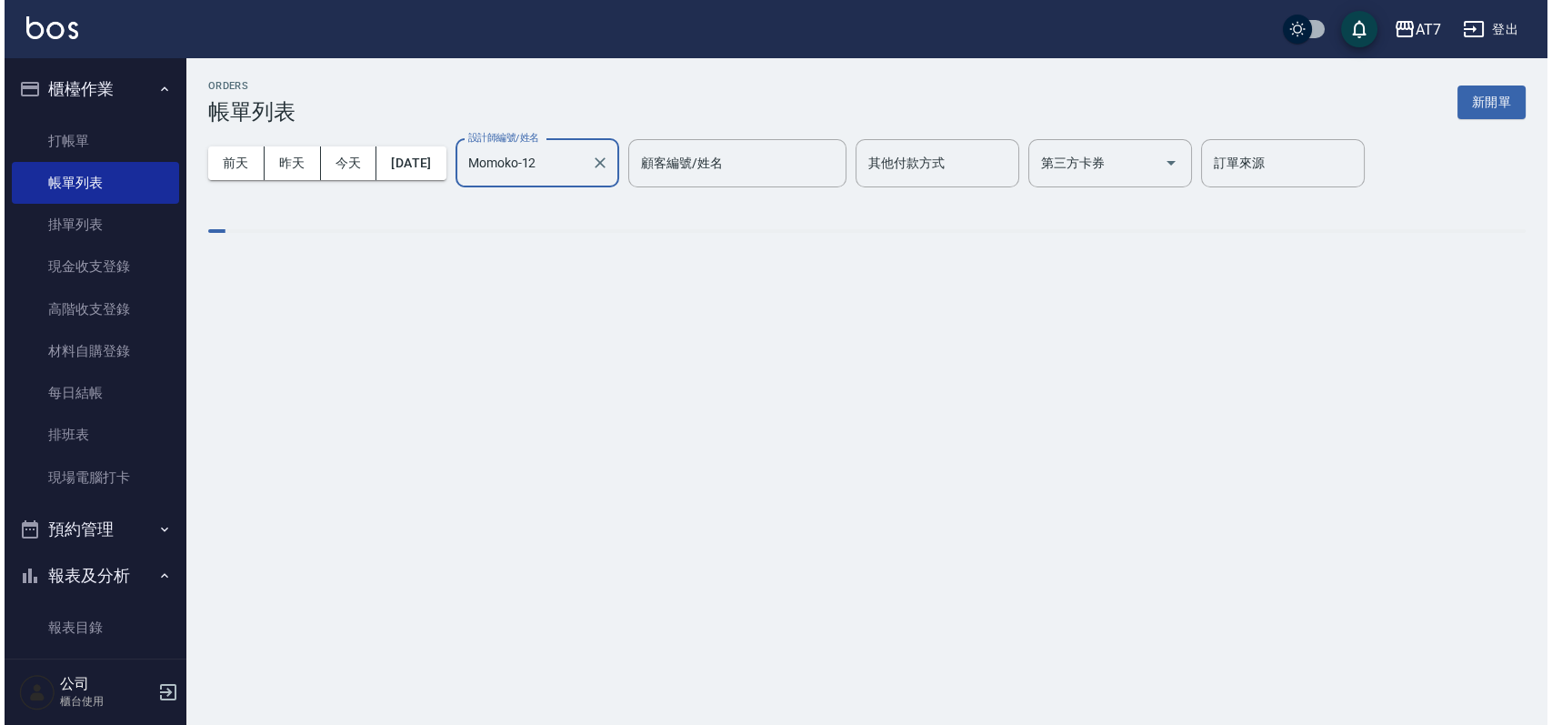
scroll to position [0, 0]
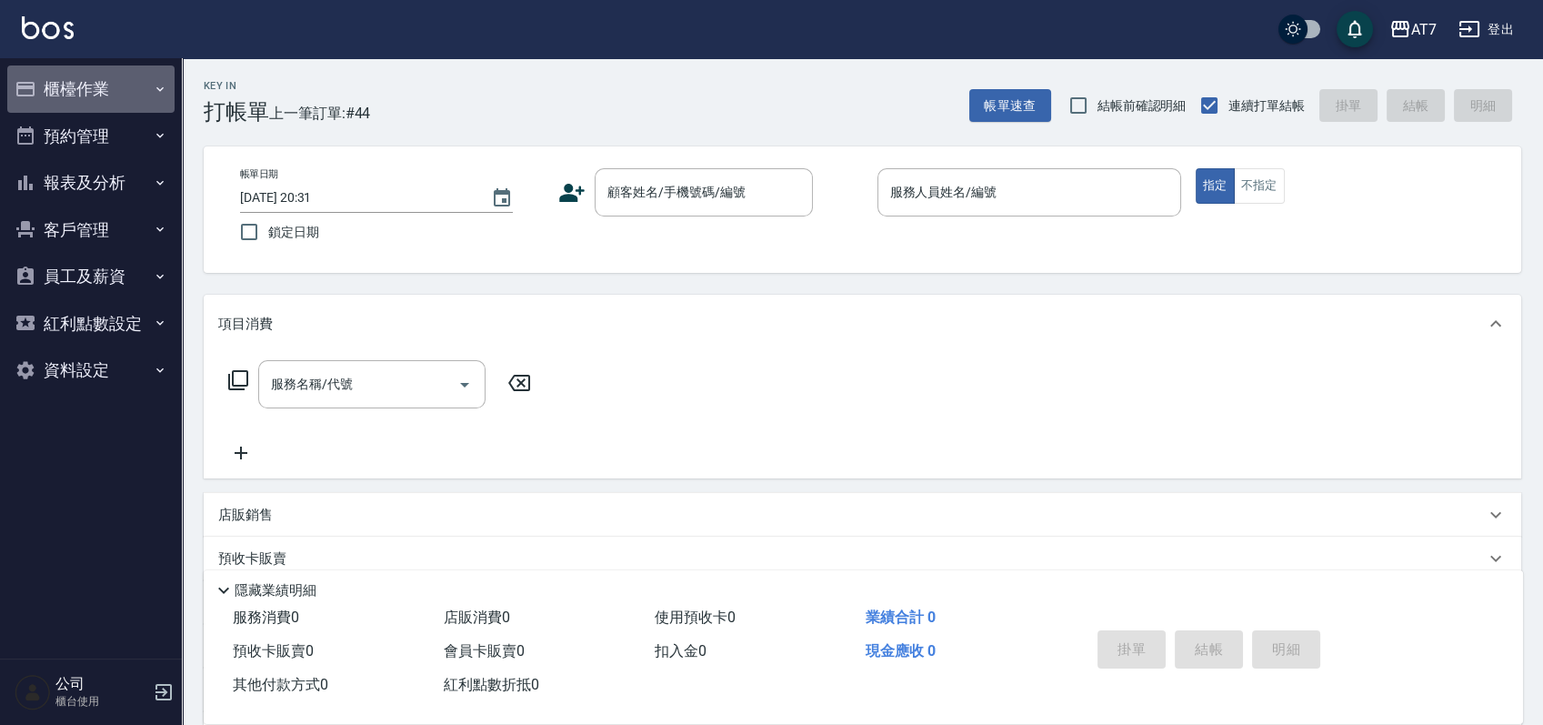
click at [117, 93] on button "櫃檯作業" at bounding box center [90, 88] width 167 height 47
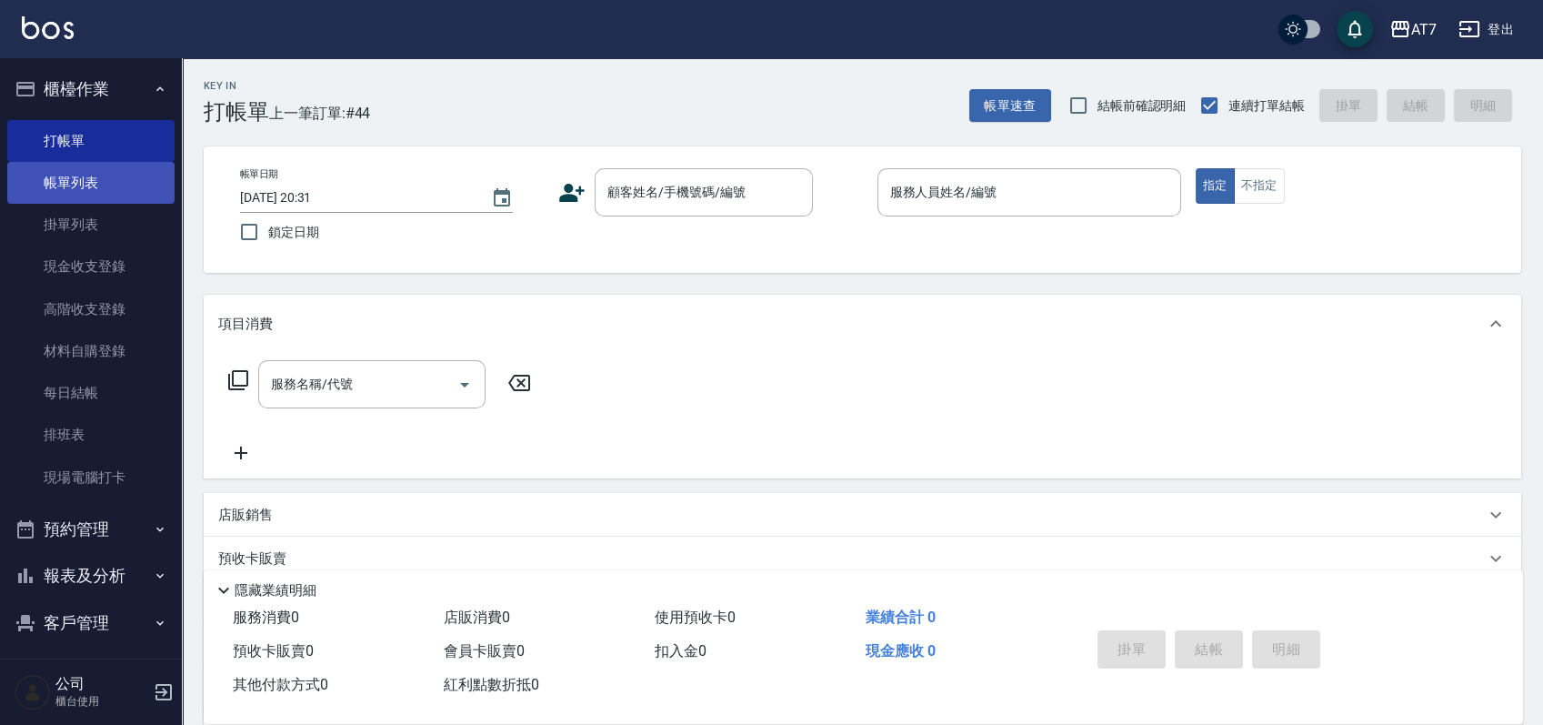
click at [103, 186] on link "帳單列表" at bounding box center [90, 183] width 167 height 42
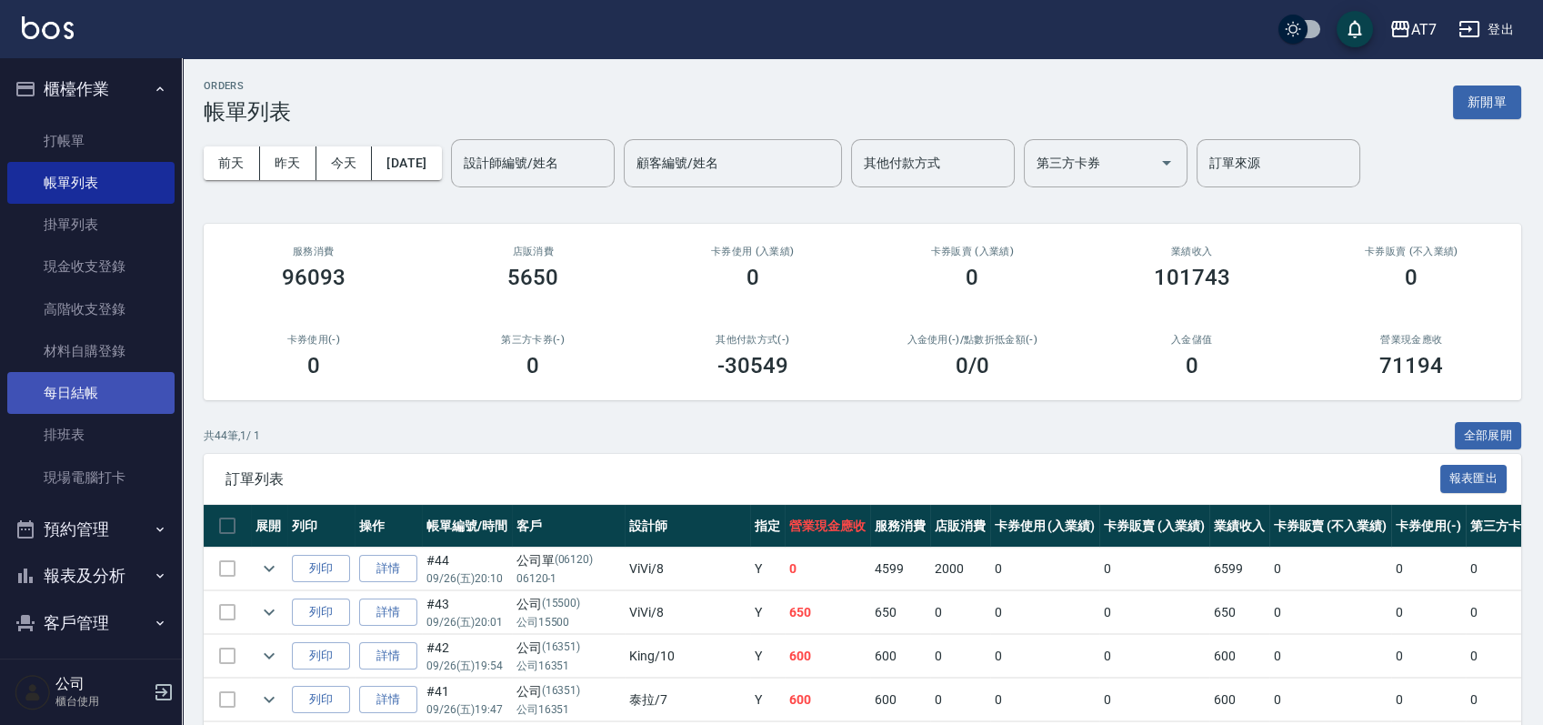
click at [119, 396] on link "每日結帳" at bounding box center [90, 393] width 167 height 42
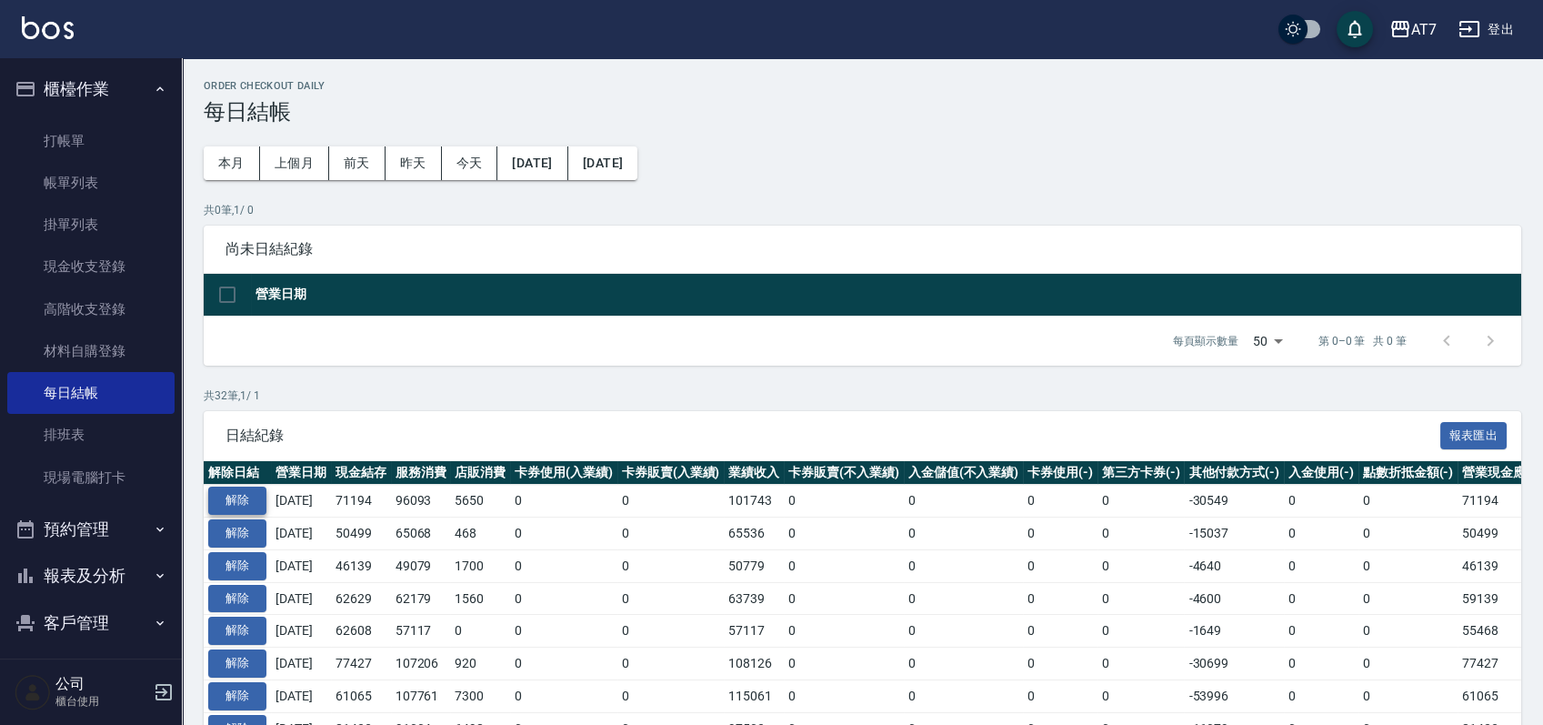
click at [262, 490] on button "解除" at bounding box center [237, 501] width 58 height 28
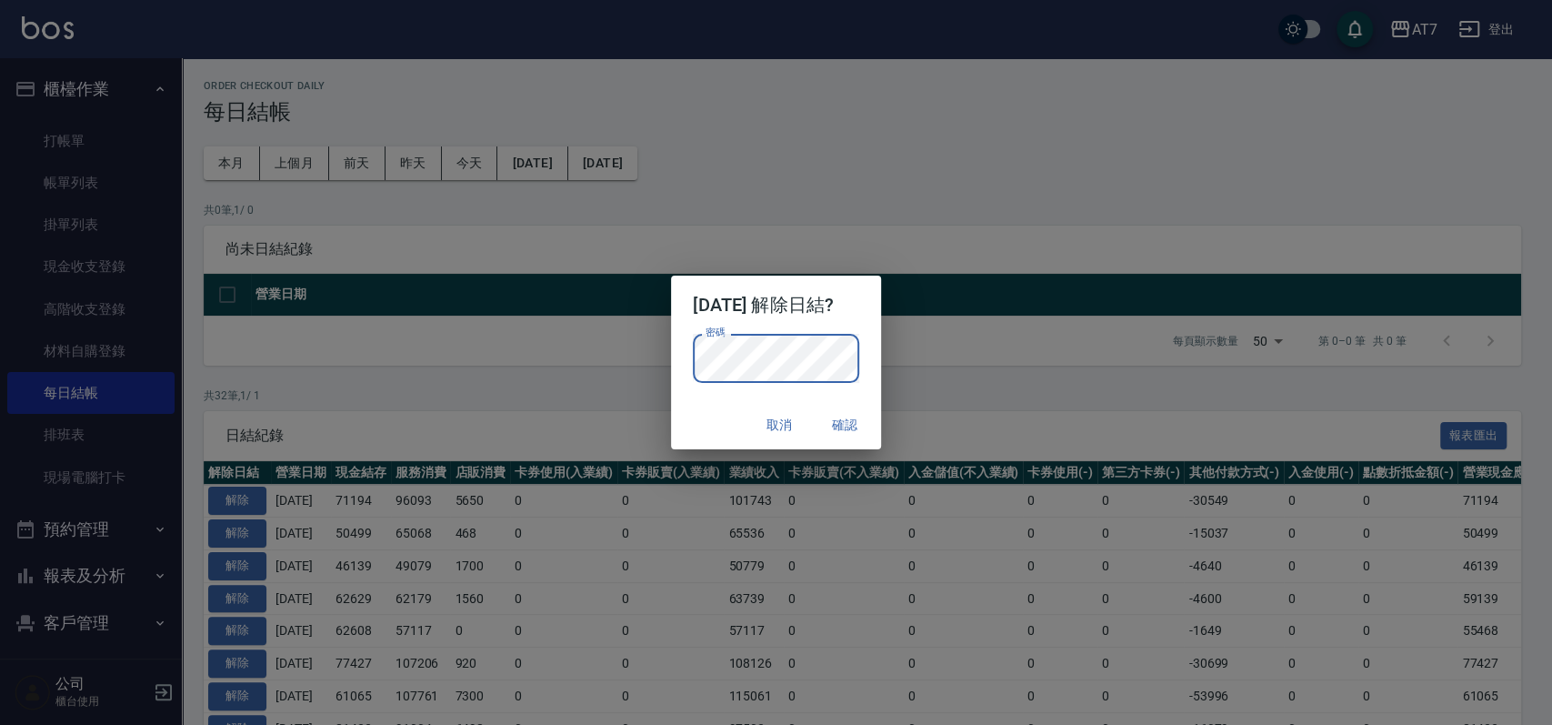
click at [697, 426] on div "取消 確認" at bounding box center [776, 425] width 210 height 48
click at [851, 435] on button "確認" at bounding box center [845, 425] width 58 height 34
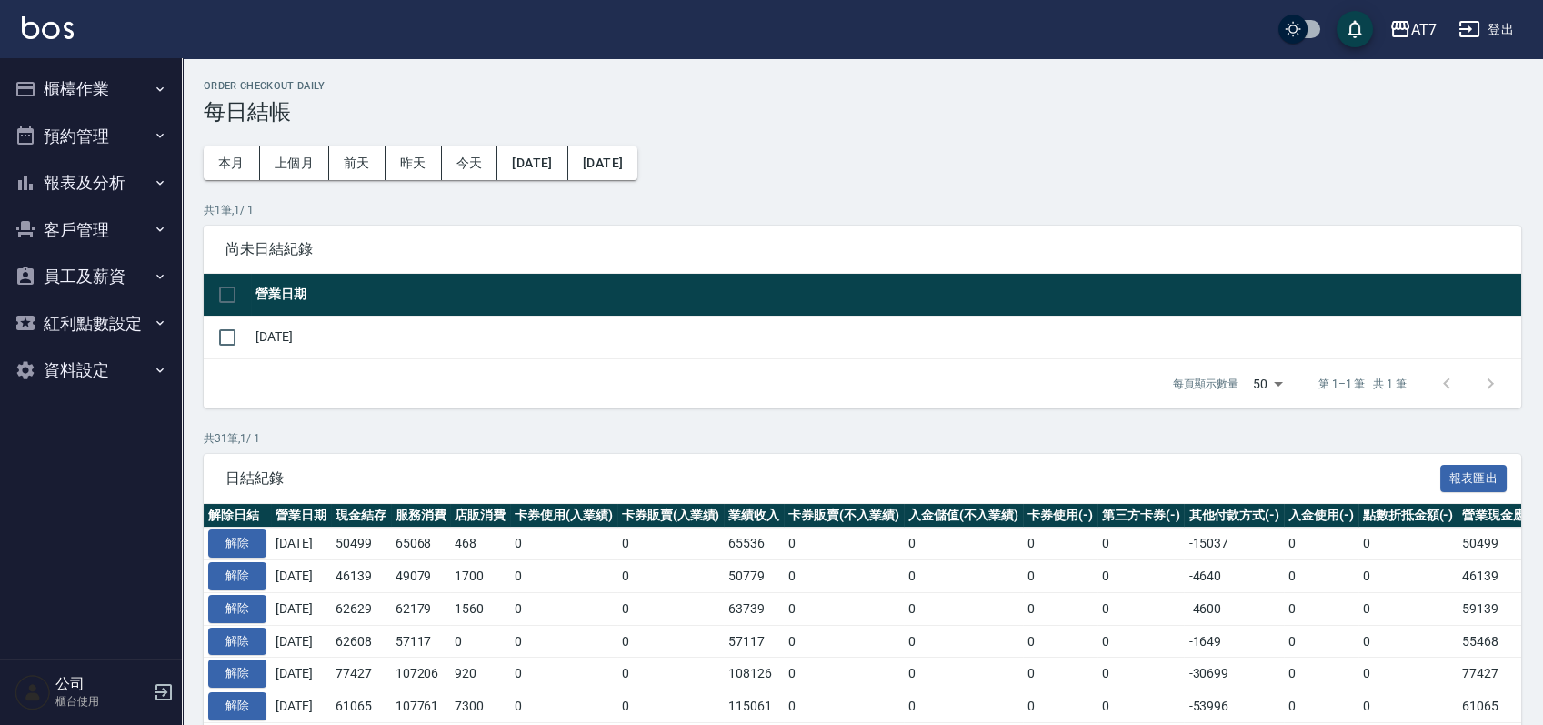
click at [58, 63] on ul "櫃檯作業 打帳單 帳單列表 掛單列表 現金收支登錄 高階收支登錄 材料自購登錄 每日結帳 排班表 現場電腦打卡 預約管理 預約管理 單日預約紀錄 單週預約紀錄…" at bounding box center [90, 229] width 167 height 343
click at [63, 95] on button "櫃檯作業" at bounding box center [90, 88] width 167 height 47
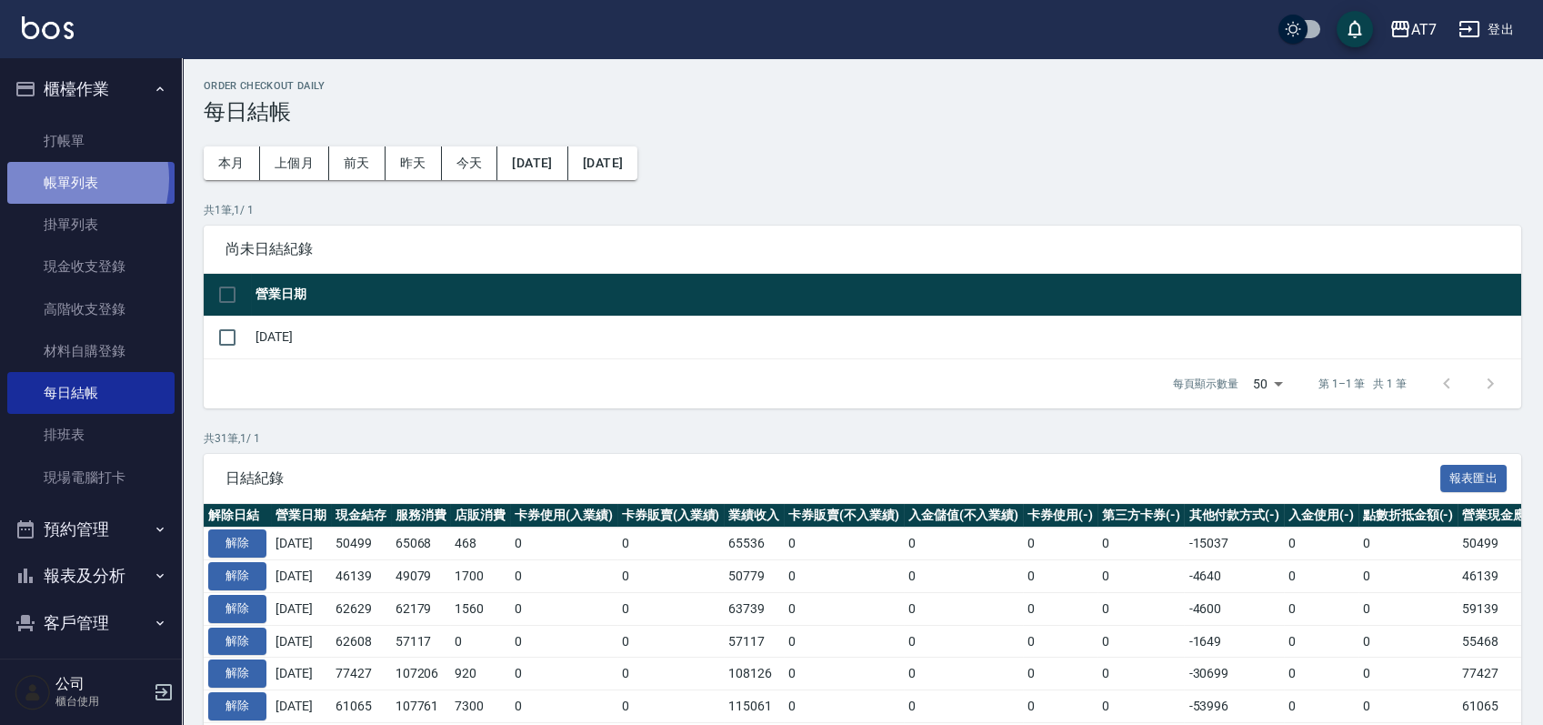
click at [64, 179] on link "帳單列表" at bounding box center [90, 183] width 167 height 42
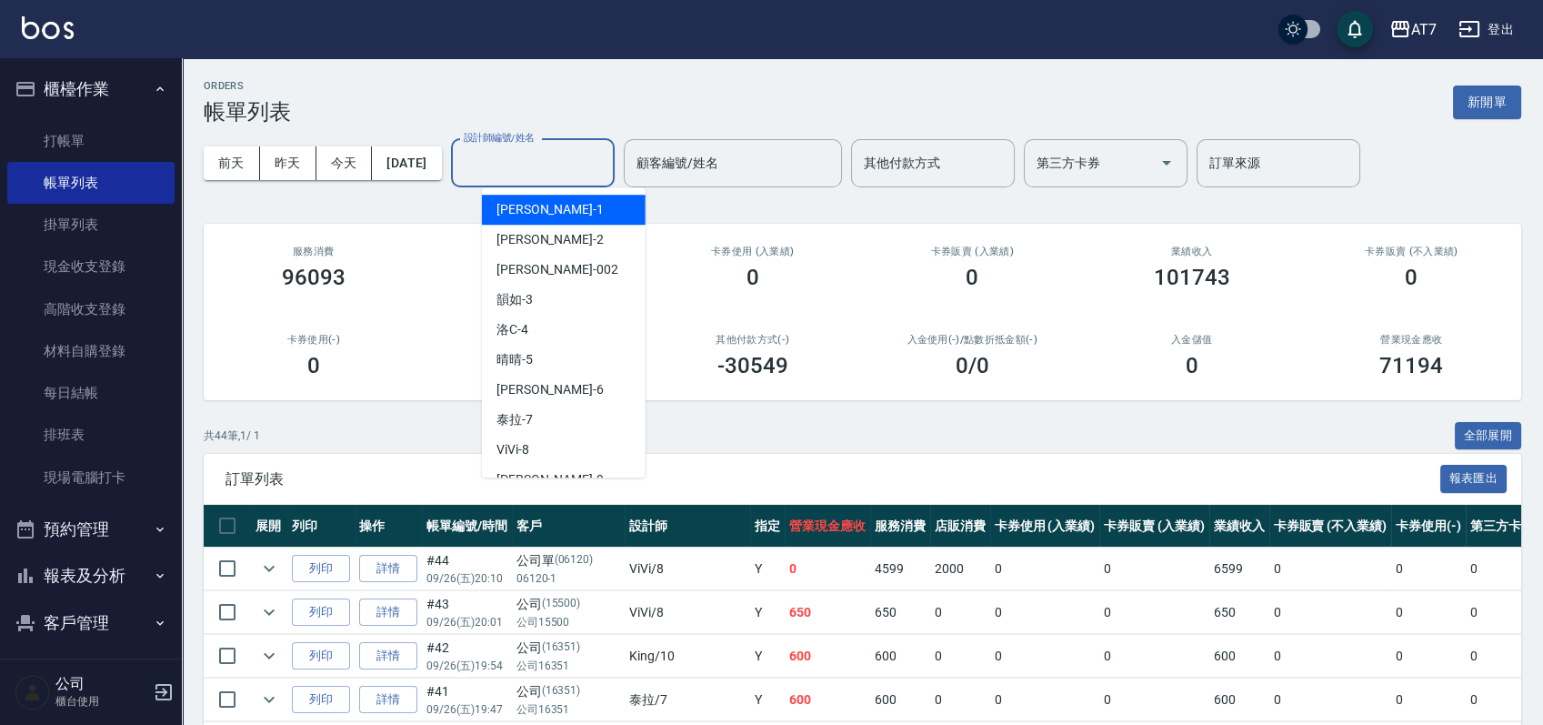
click at [575, 168] on input "設計師編號/姓名" at bounding box center [532, 163] width 147 height 32
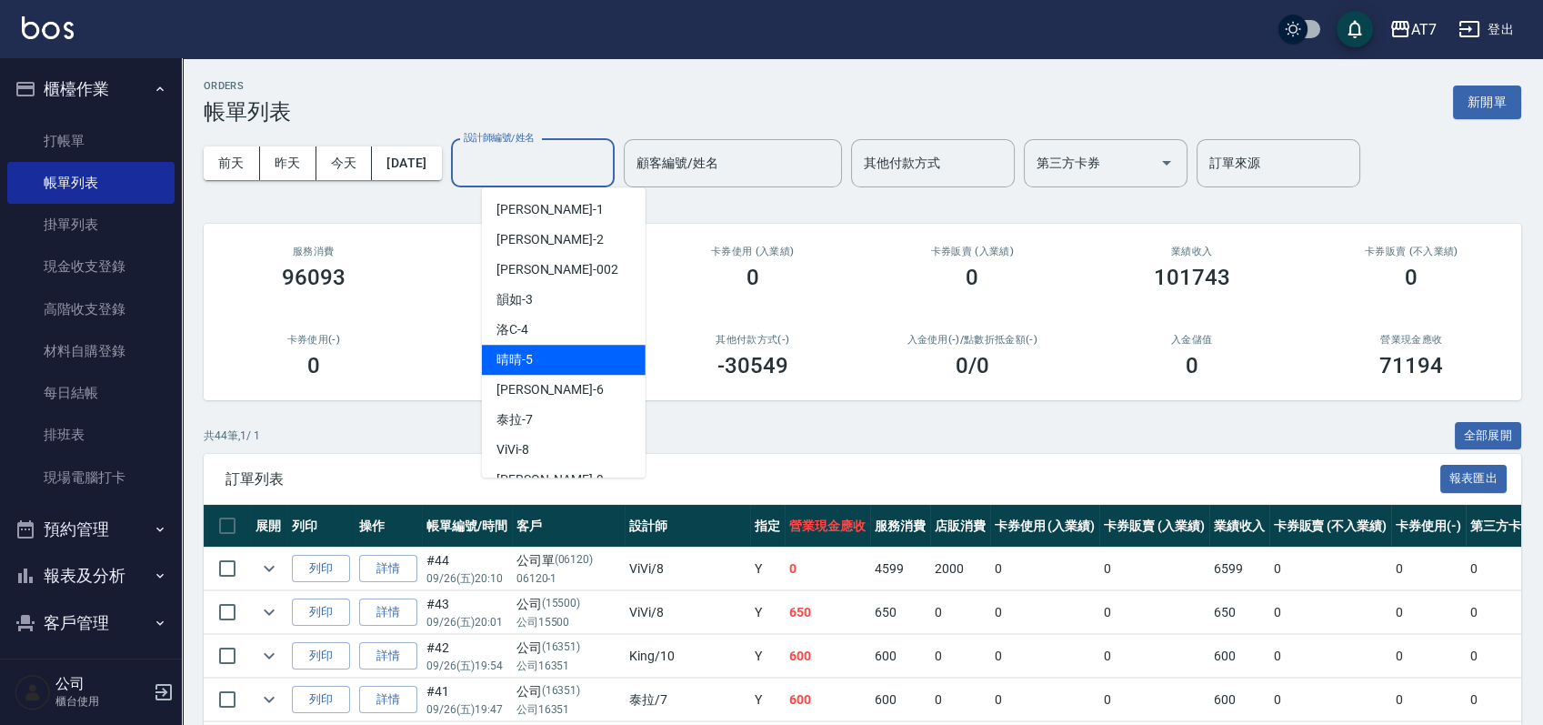
click at [558, 353] on div "晴晴 -5" at bounding box center [564, 360] width 164 height 30
type input "晴晴-5"
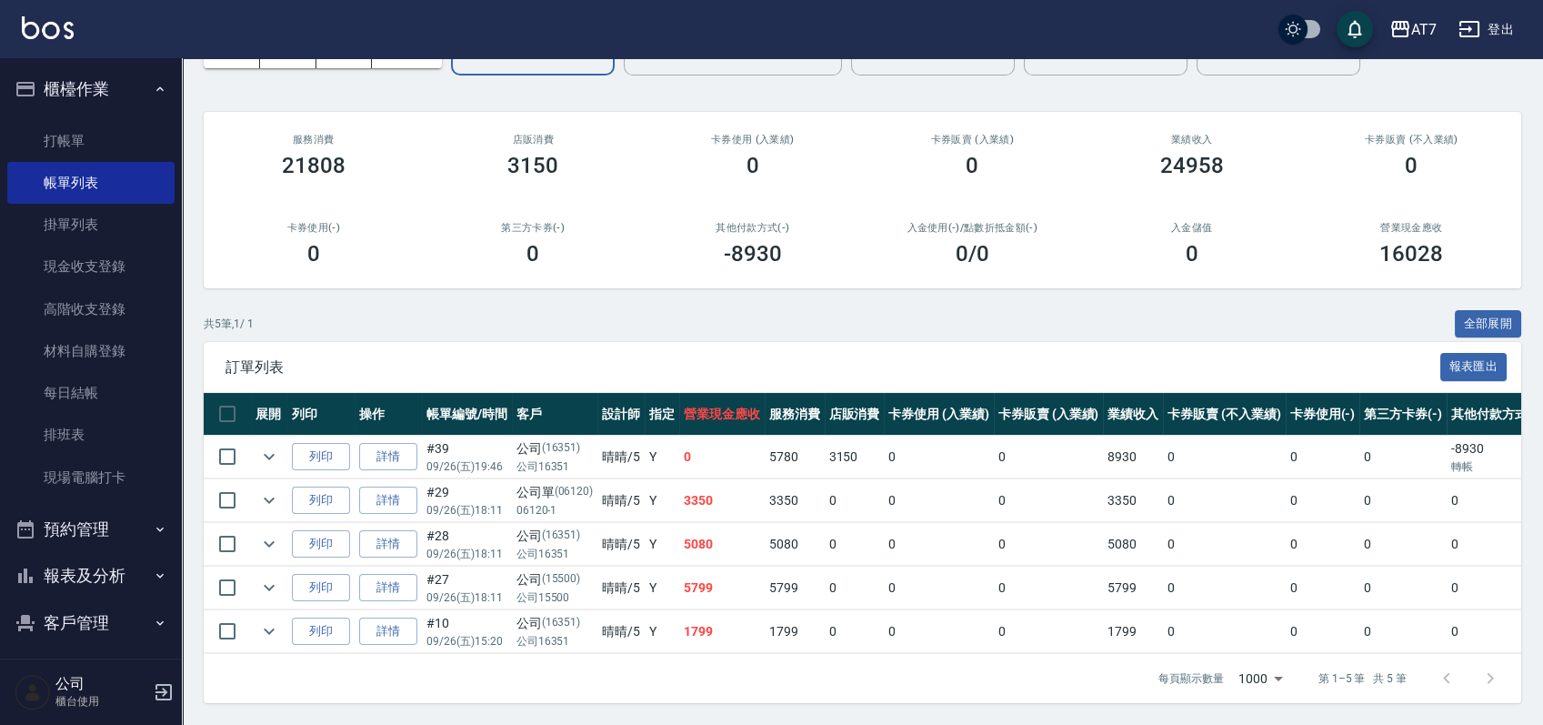
scroll to position [129, 0]
click at [379, 487] on link "詳情" at bounding box center [388, 501] width 58 height 28
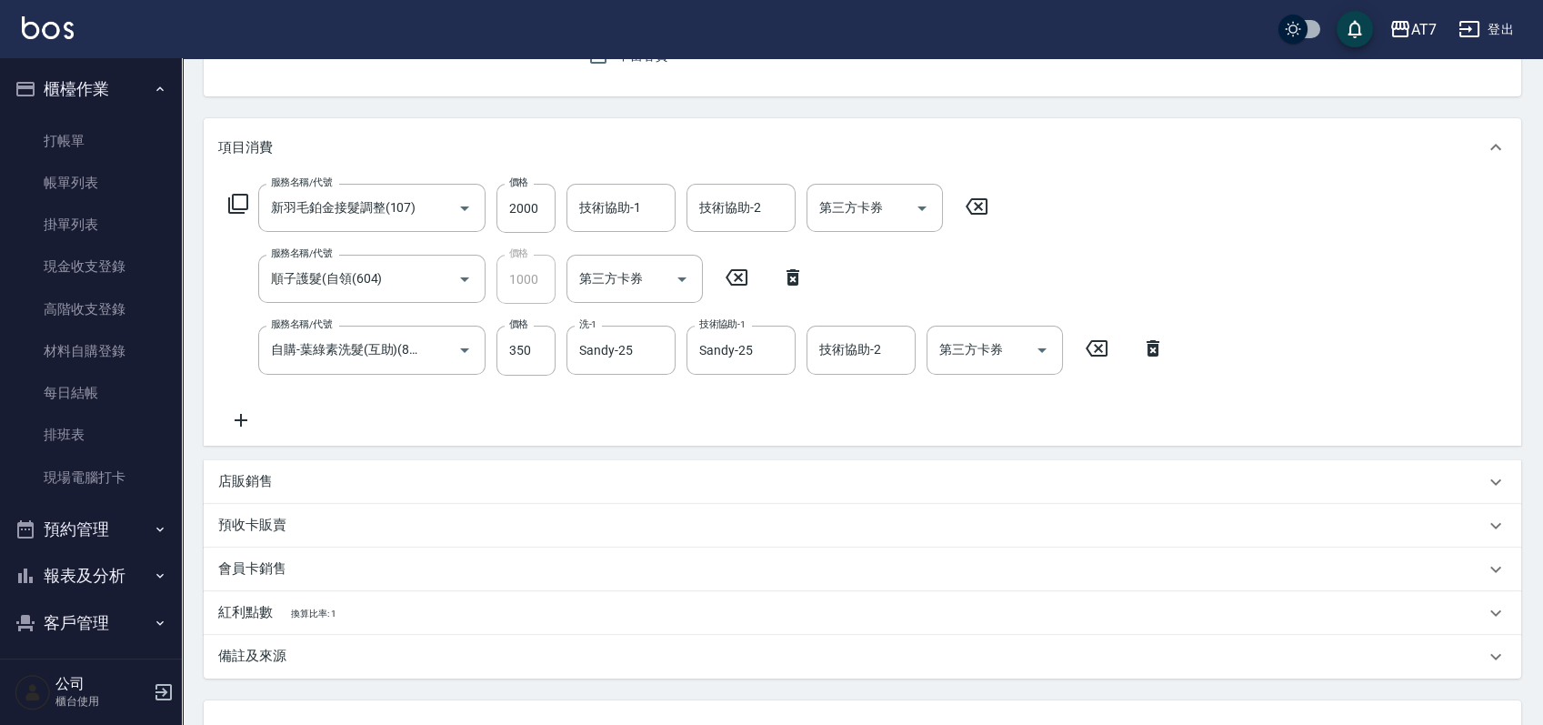
type input "新羽毛鉑金接髮調整(107)"
type input "順子護髮(自領(604)"
type input "自購-葉綠素洗髮(互助)(801)"
type input "2025/09/26 18:11"
type input "晴晴-5"
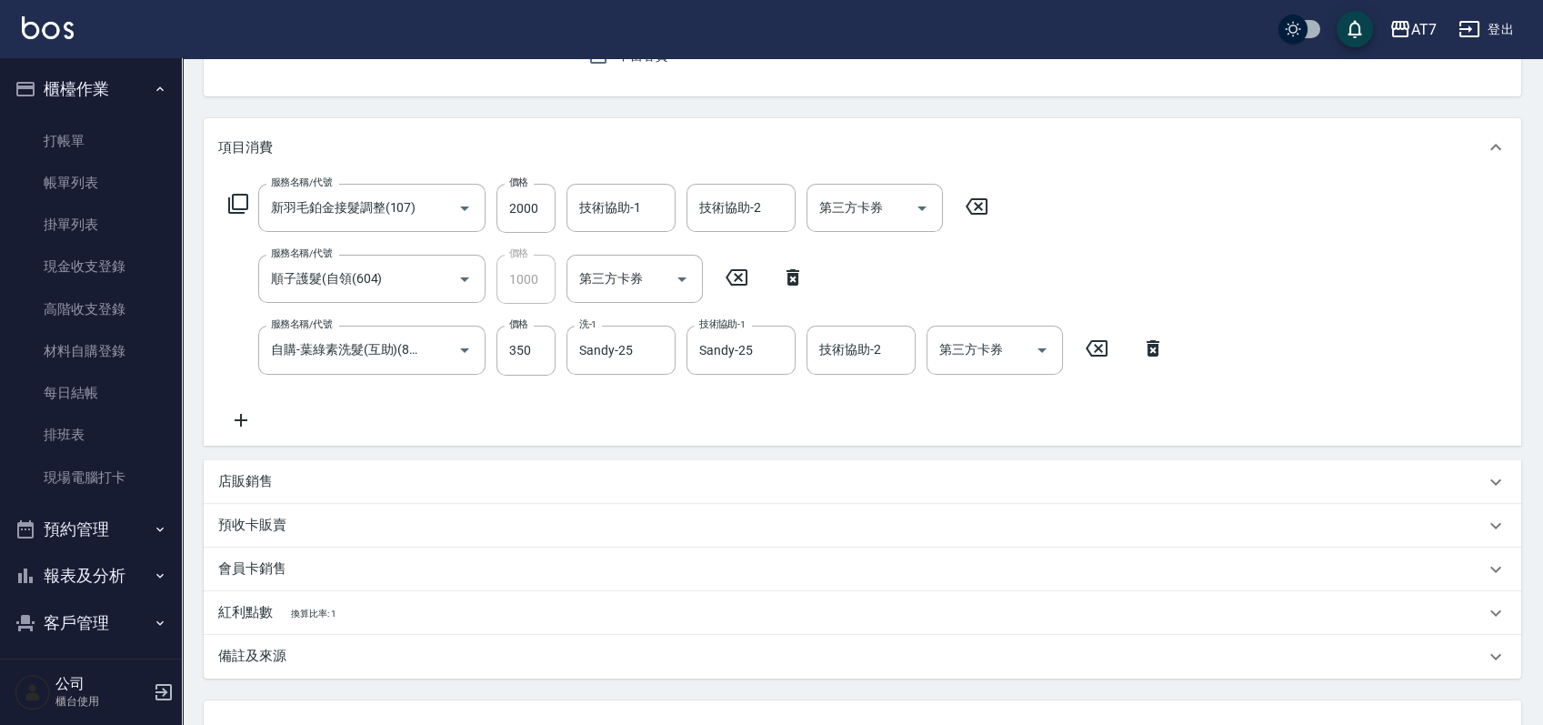
type input "330"
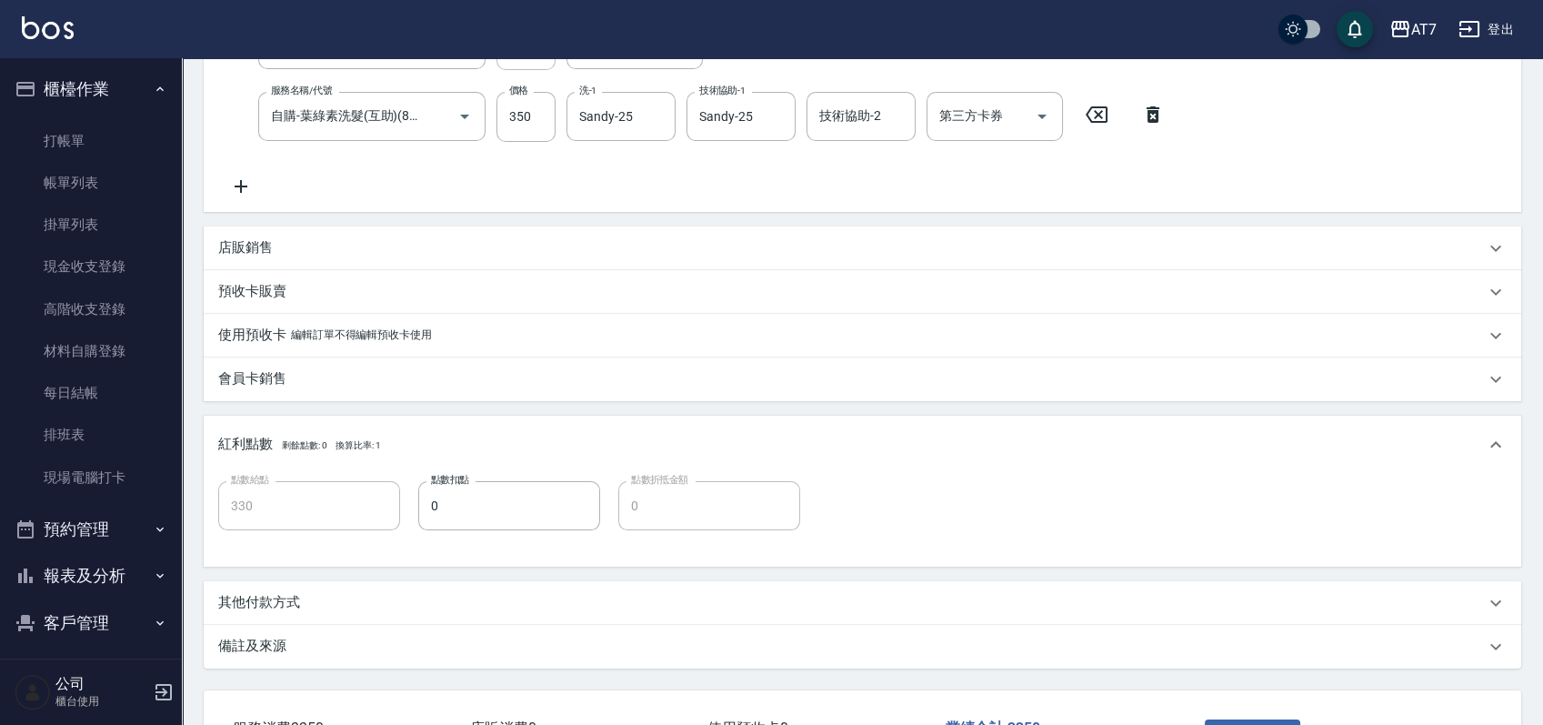
type input "公司單/06120-1/06120"
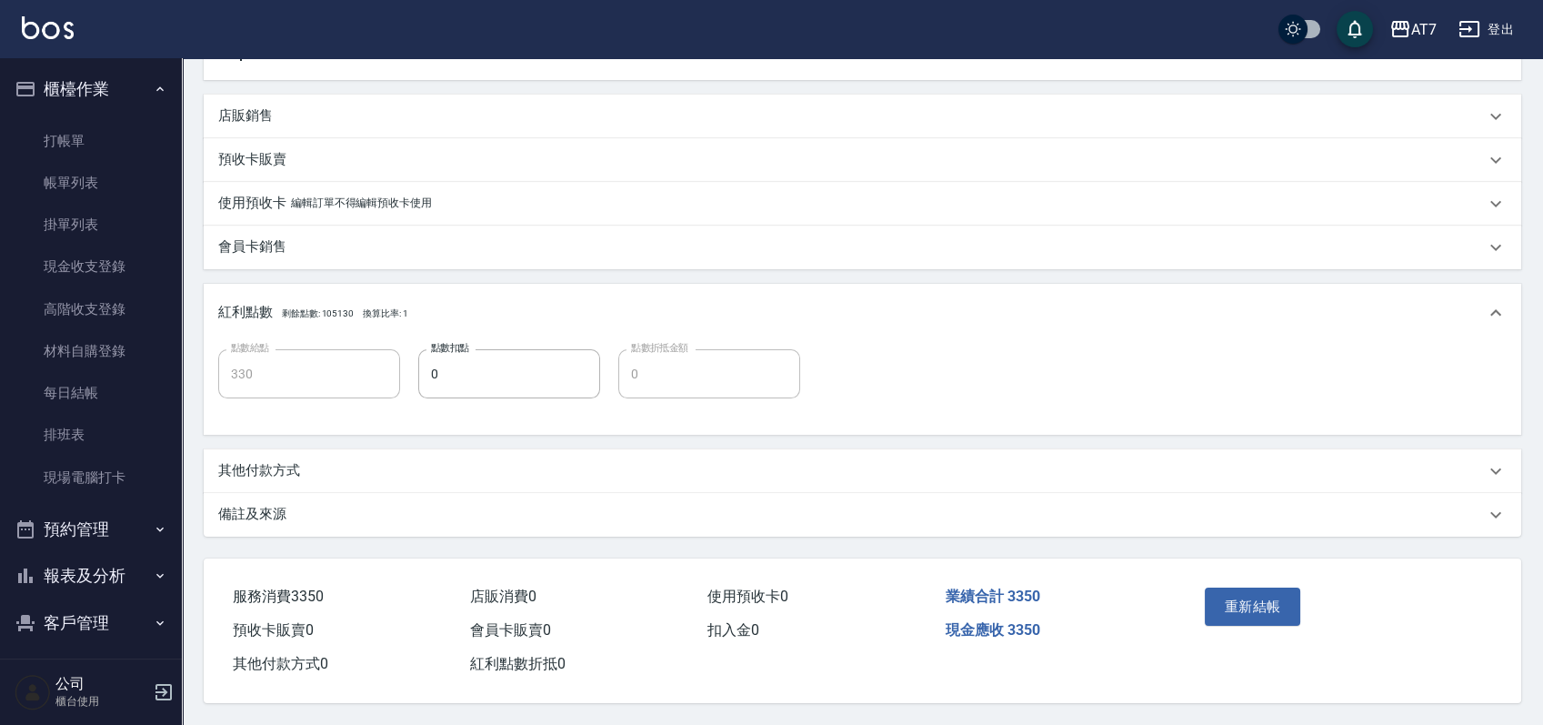
click at [307, 465] on div "其他付款方式" at bounding box center [851, 470] width 1267 height 19
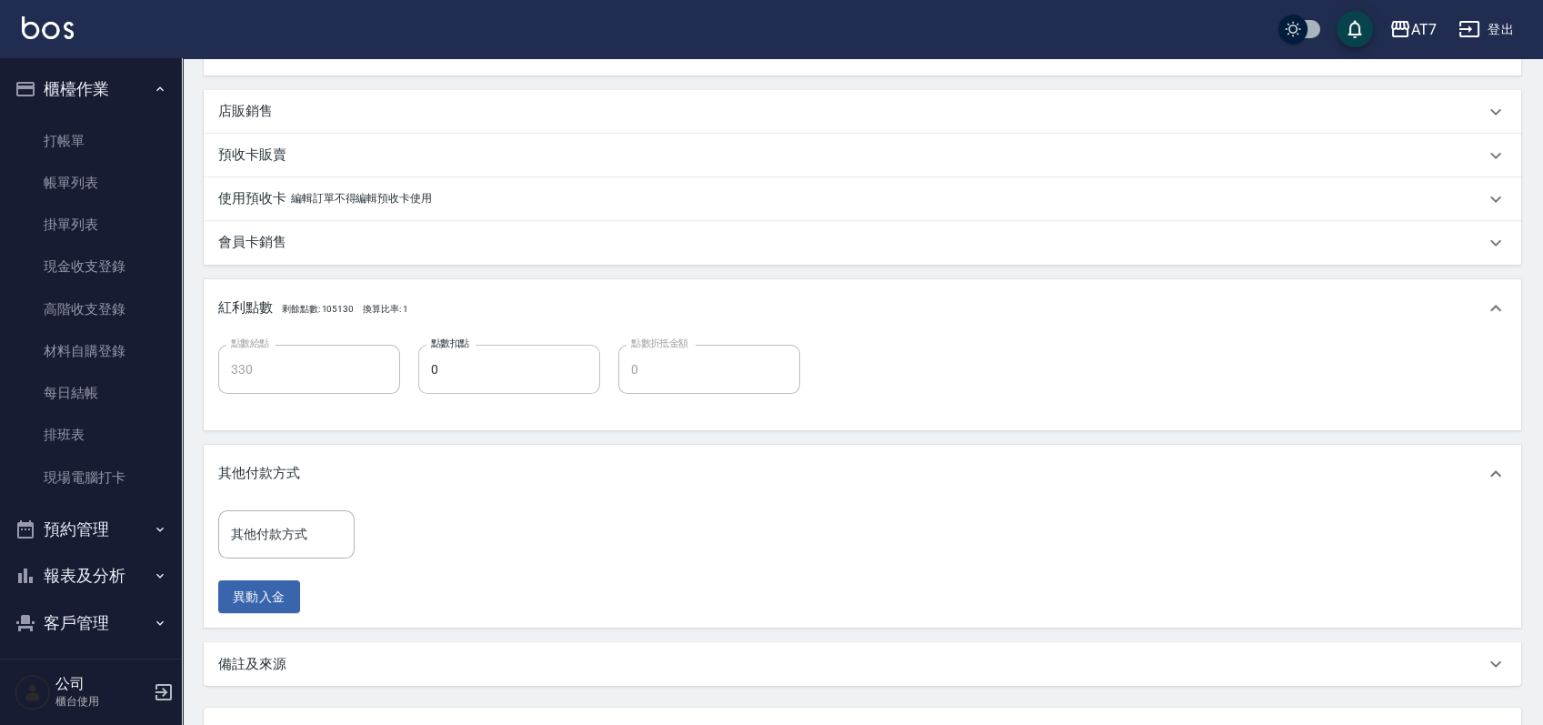
scroll to position [705, 0]
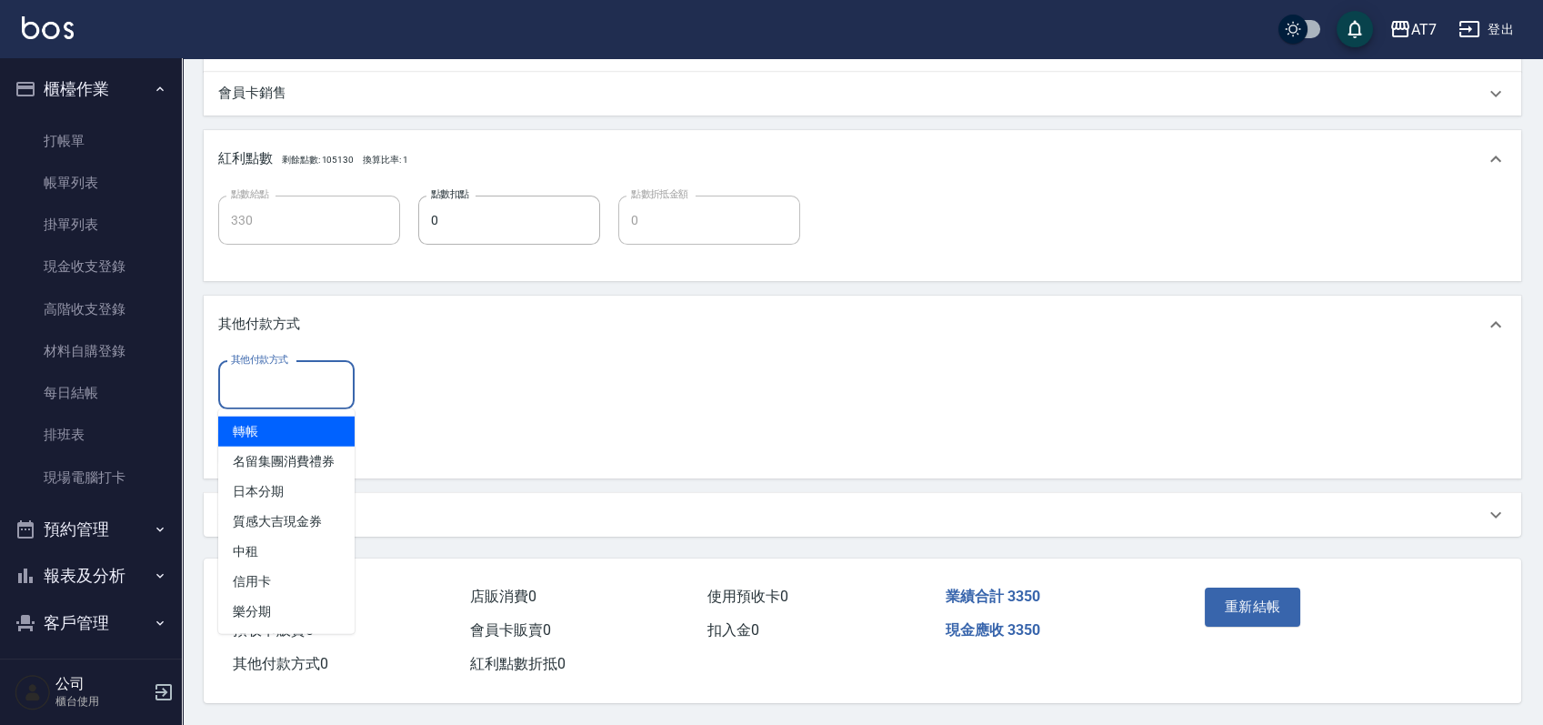
click at [291, 378] on input "其他付款方式" at bounding box center [286, 385] width 120 height 32
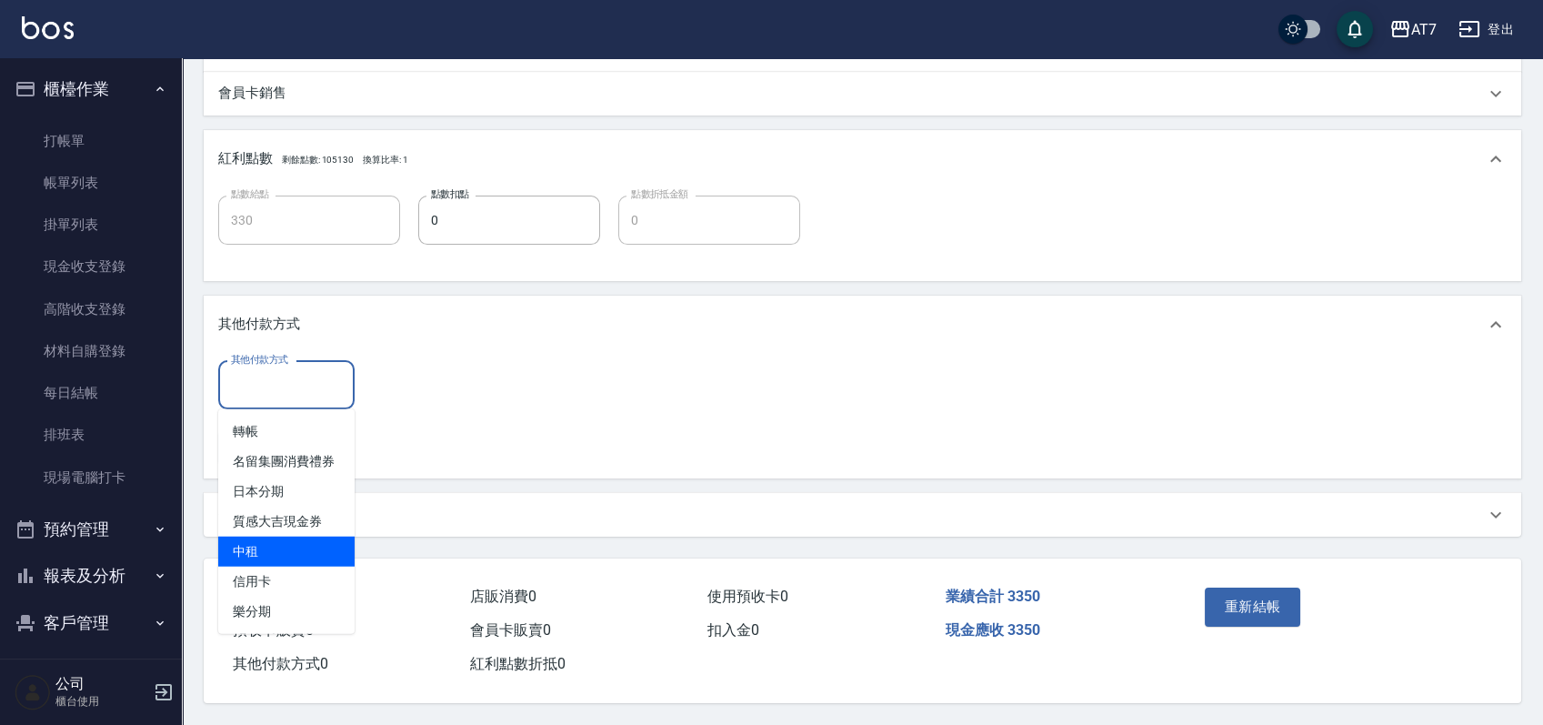
click at [279, 547] on span "中租" at bounding box center [286, 552] width 136 height 30
type input "中租"
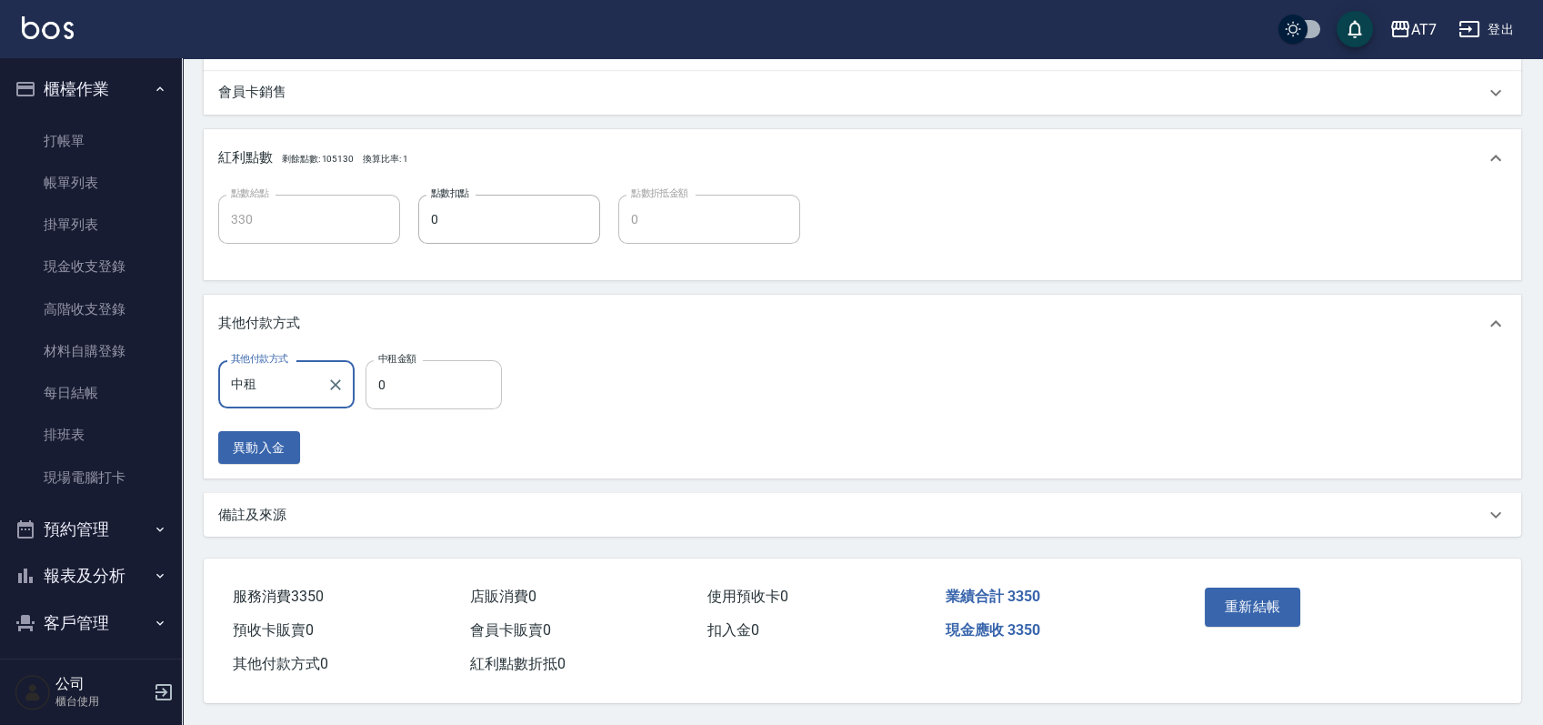
click at [378, 376] on input "0" at bounding box center [434, 384] width 136 height 49
type input "335"
type input "300"
type input "3350"
type input "0"
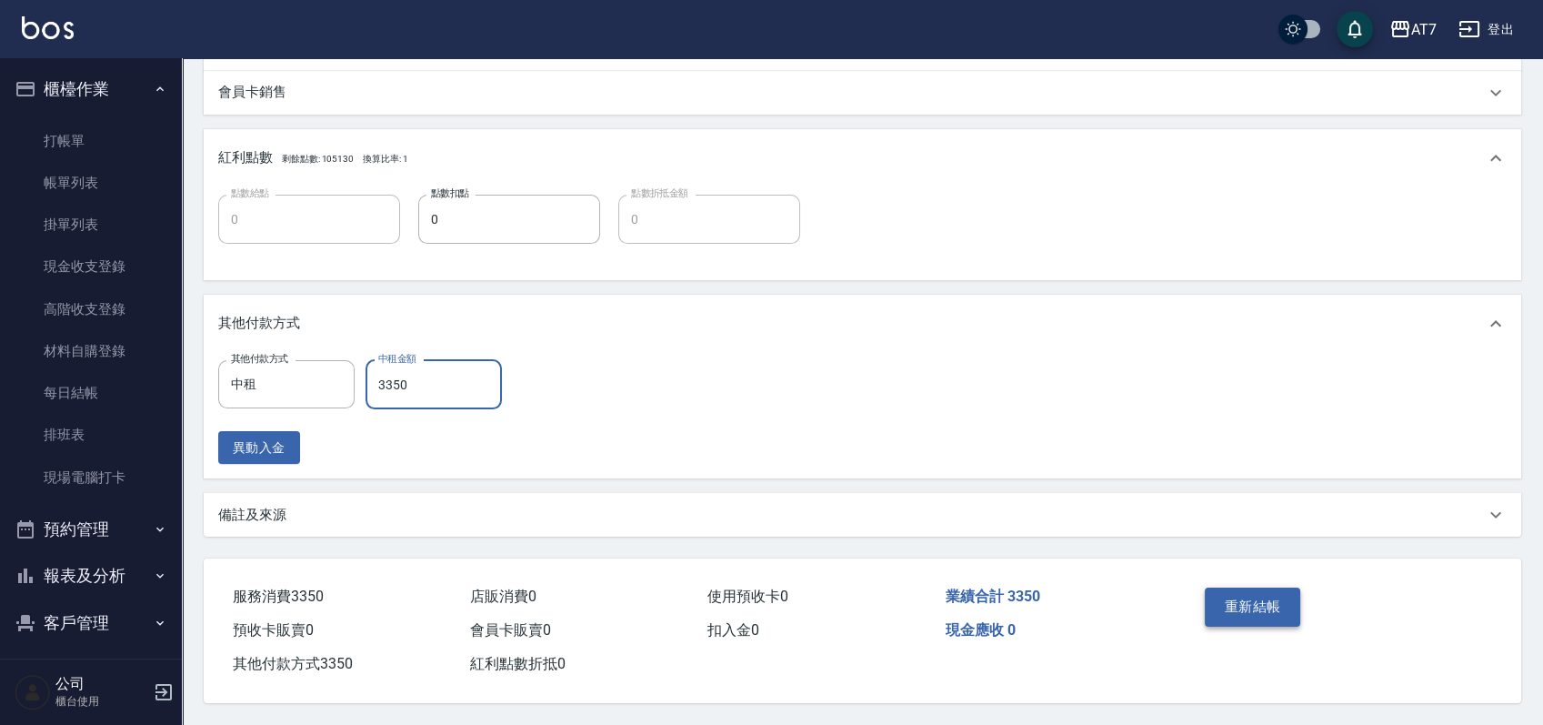
type input "3350"
click at [1266, 600] on button "重新結帳" at bounding box center [1253, 606] width 96 height 38
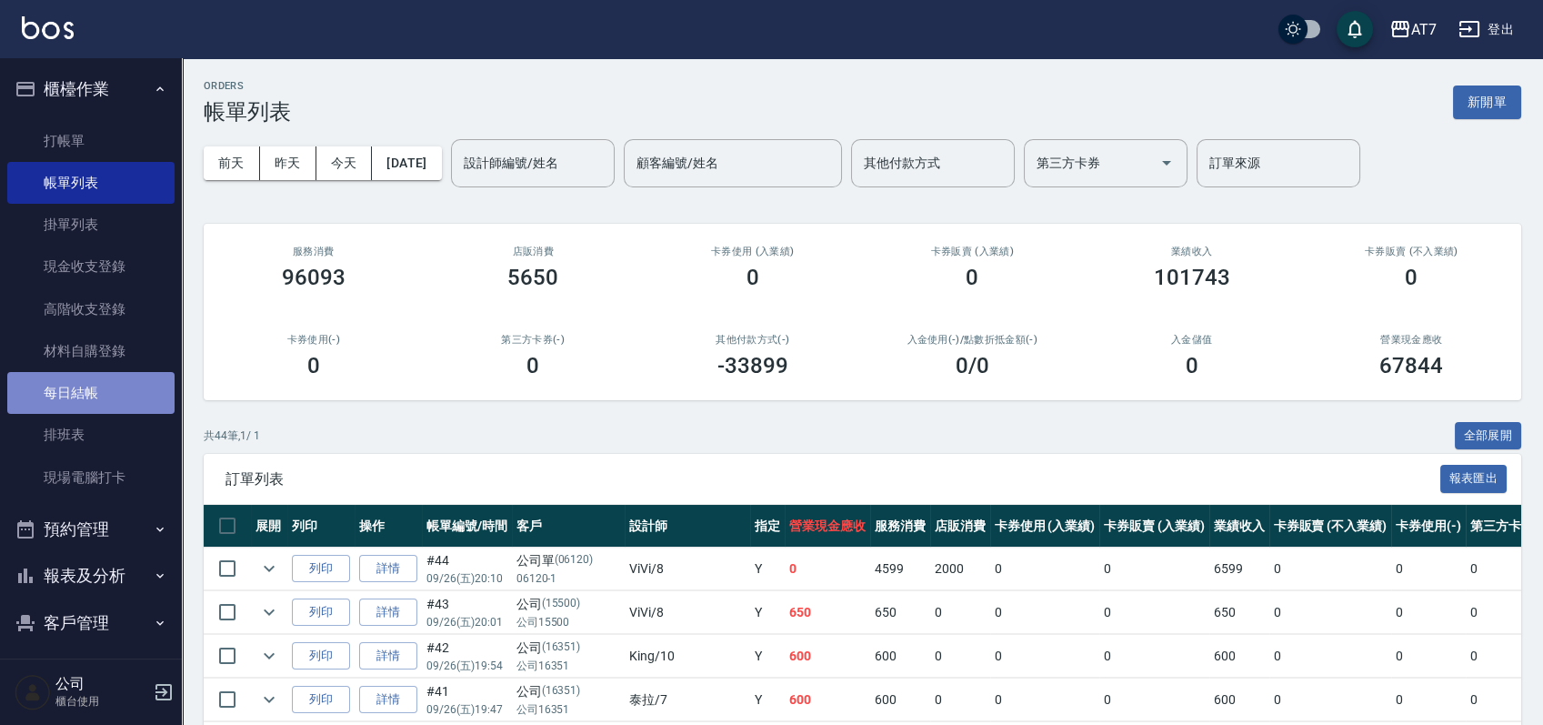
click at [104, 391] on link "每日結帳" at bounding box center [90, 393] width 167 height 42
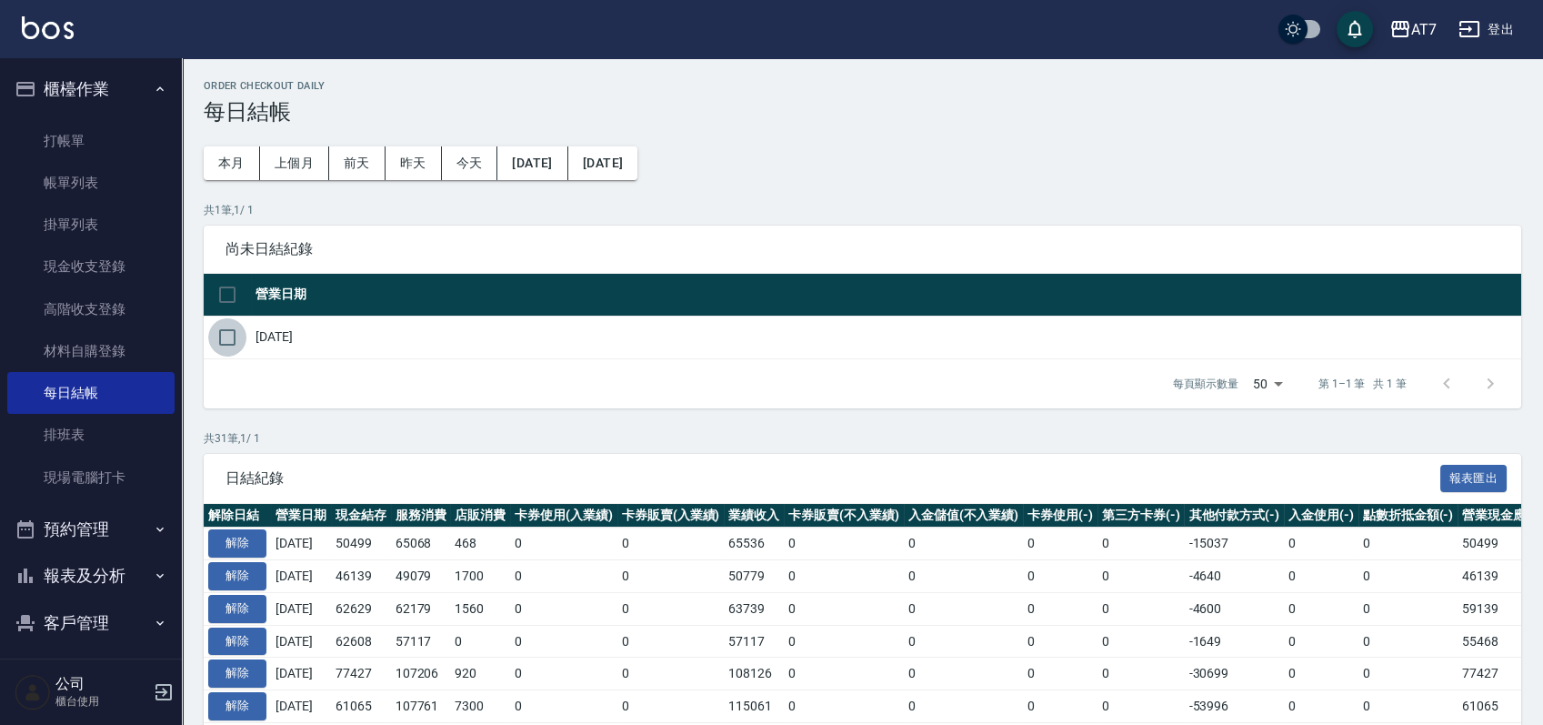
click at [221, 336] on input "checkbox" at bounding box center [227, 337] width 38 height 38
checkbox input "true"
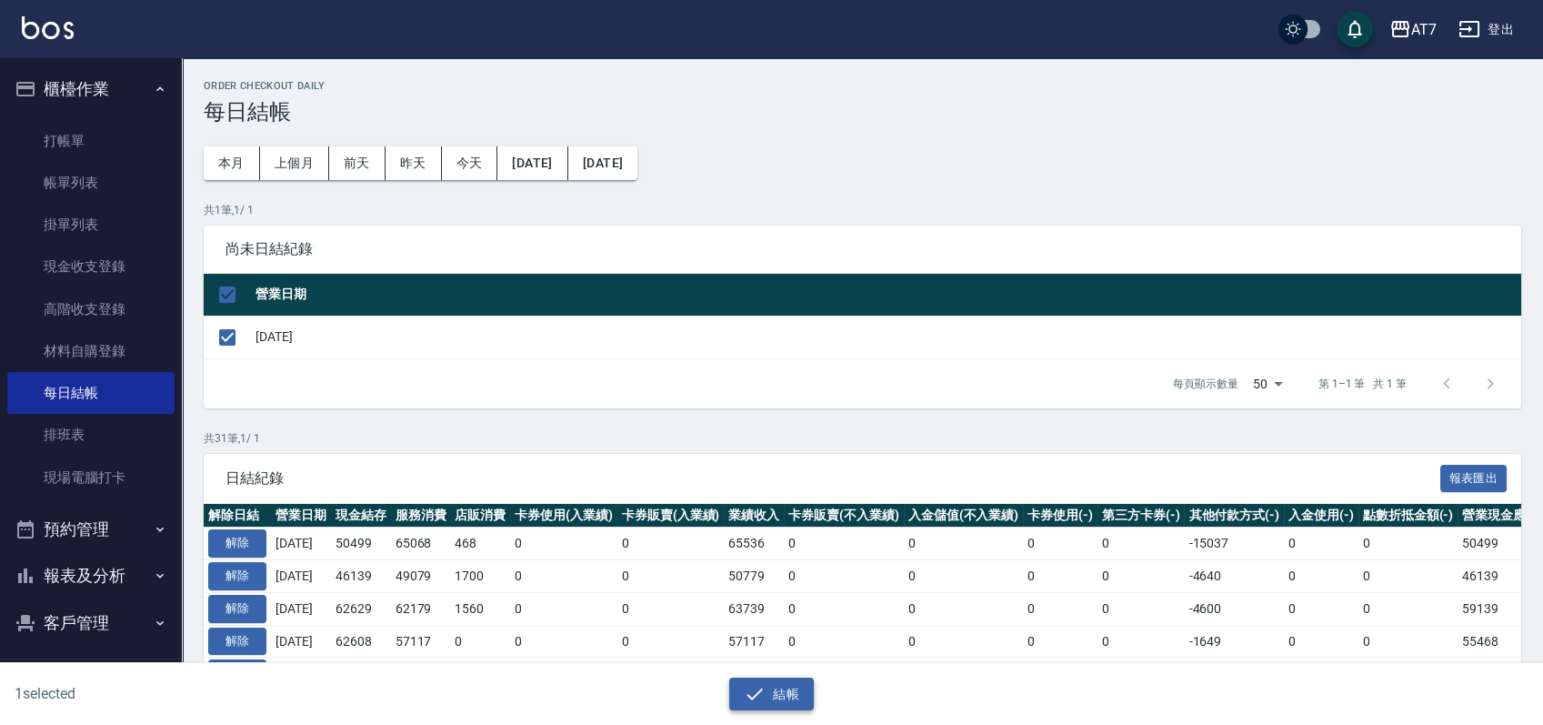
click at [781, 686] on button "結帳" at bounding box center [771, 695] width 85 height 34
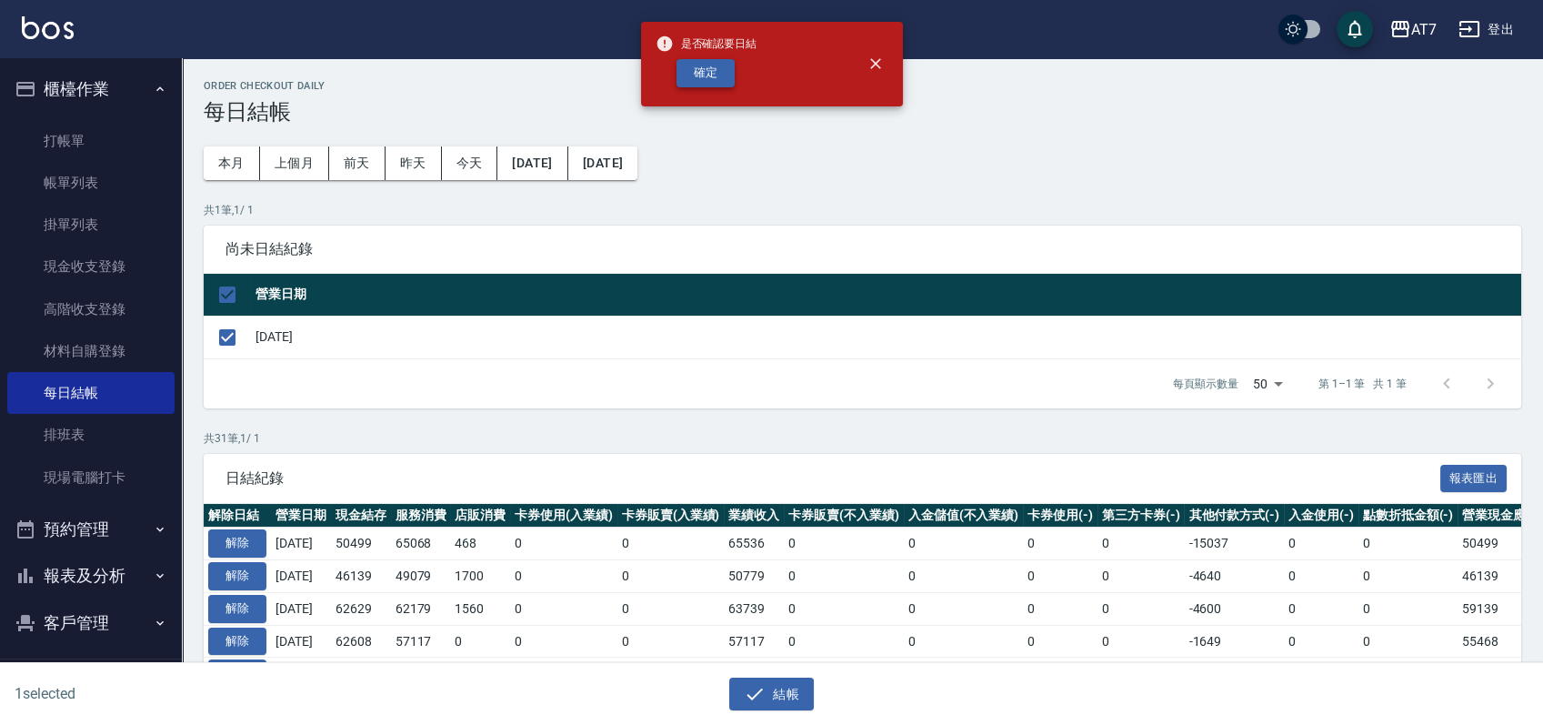
click at [706, 69] on button "確定" at bounding box center [706, 73] width 58 height 28
checkbox input "false"
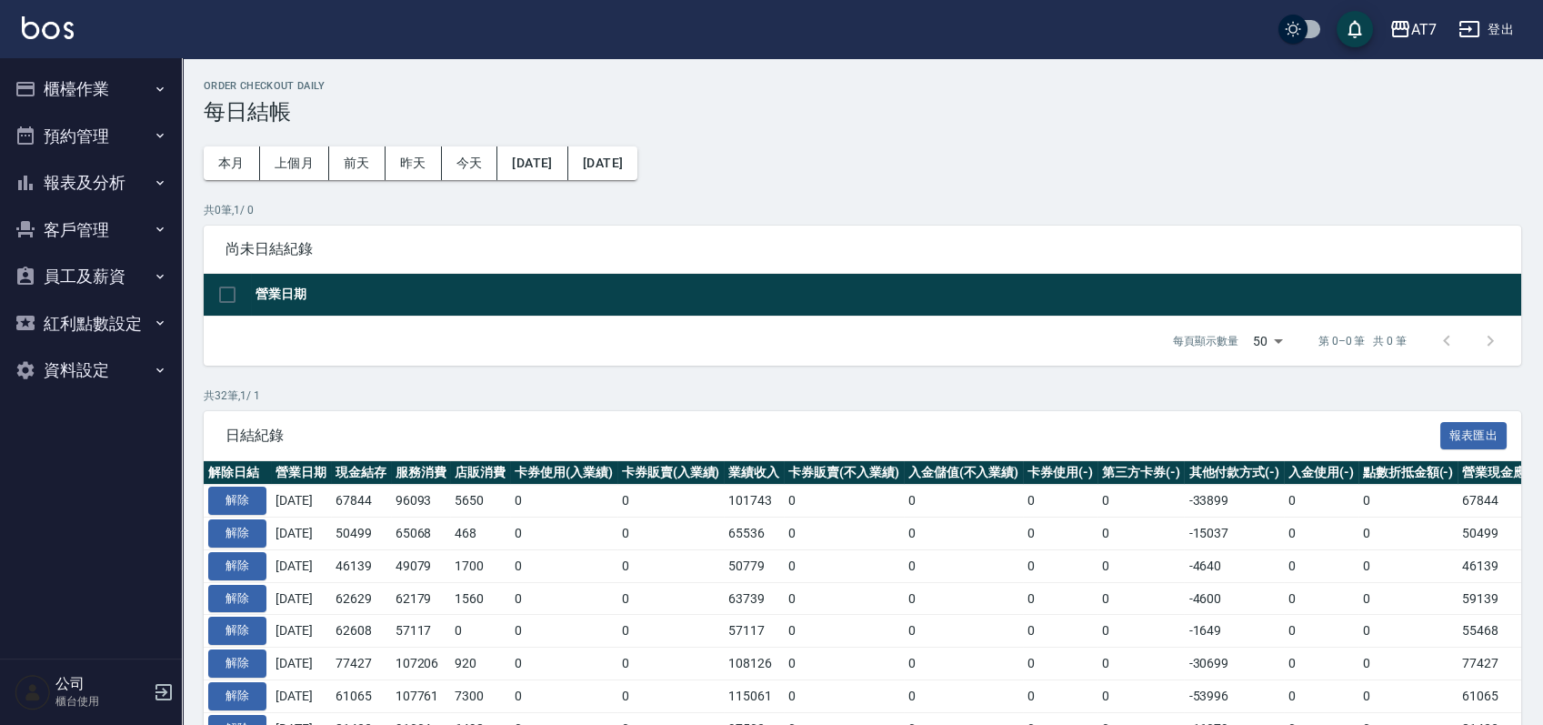
click at [119, 172] on button "報表及分析" at bounding box center [90, 182] width 167 height 47
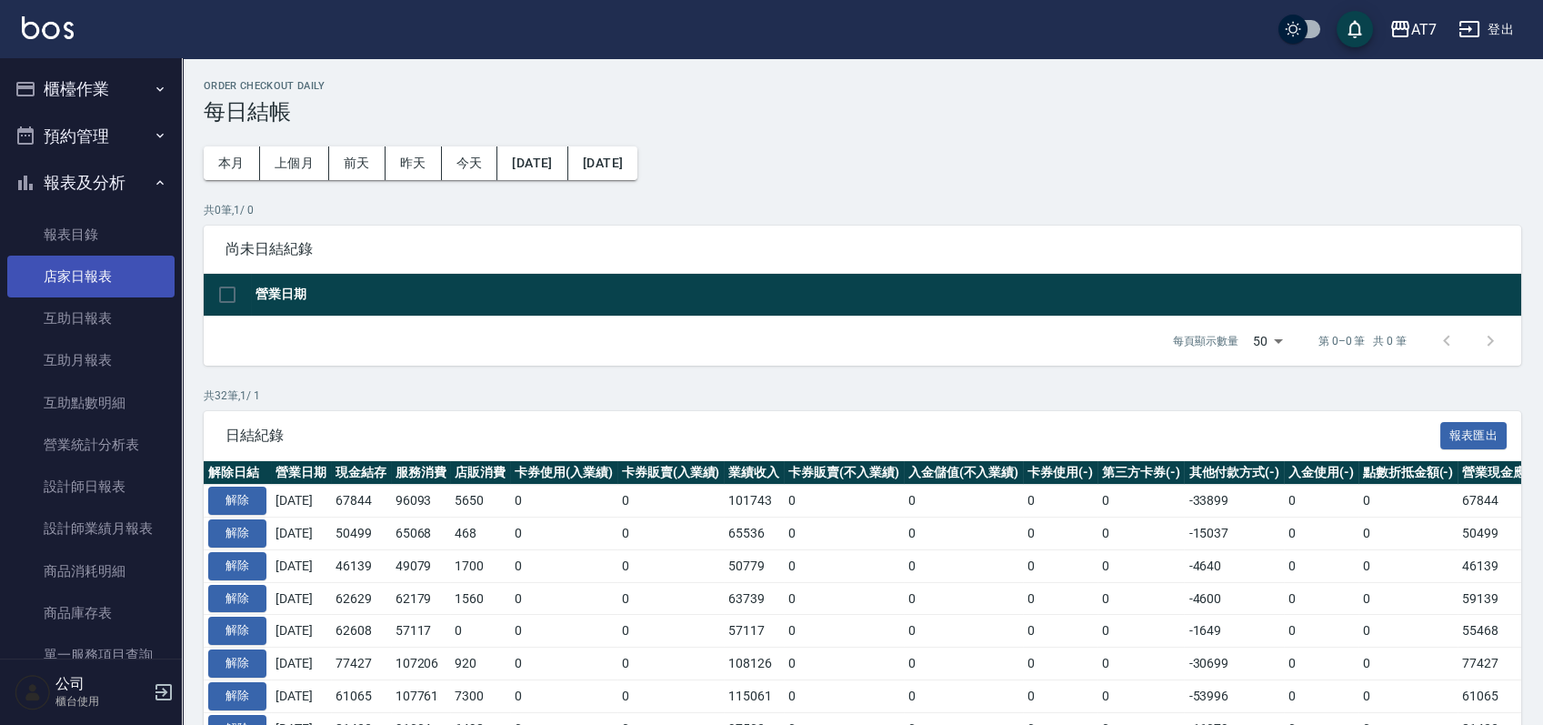
click at [111, 283] on link "店家日報表" at bounding box center [90, 277] width 167 height 42
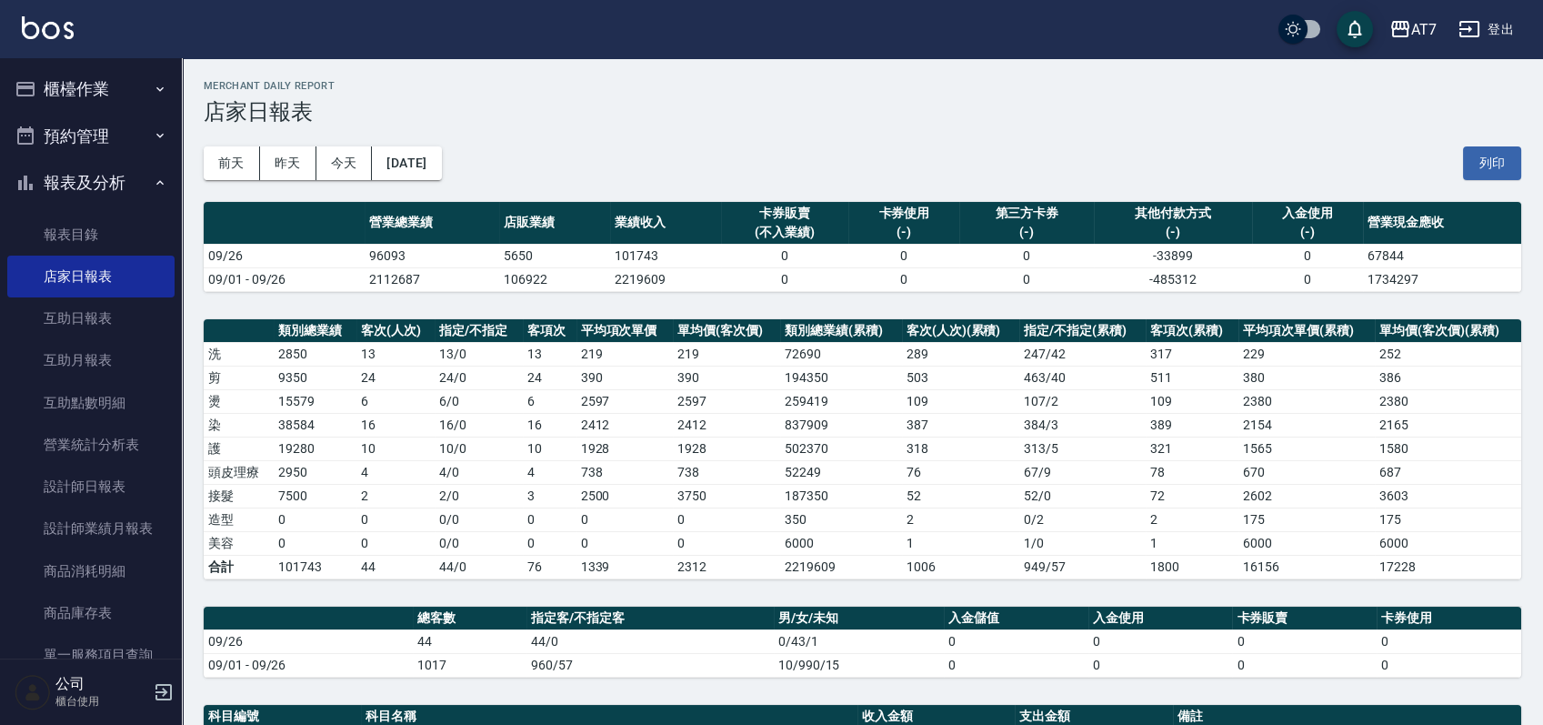
scroll to position [485, 0]
